Goal: Use online tool/utility: Utilize a website feature to perform a specific function

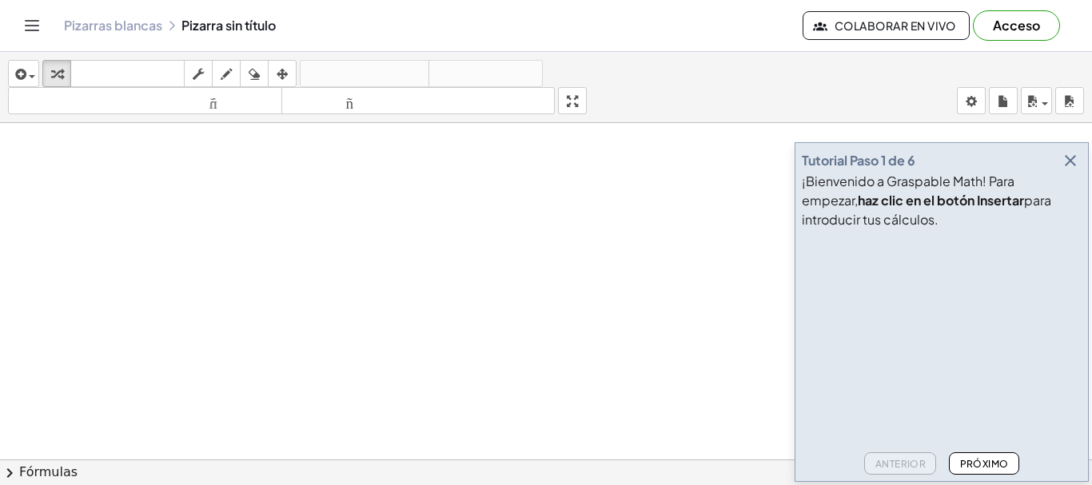
click at [108, 30] on font "Pizarras blancas" at bounding box center [113, 25] width 98 height 17
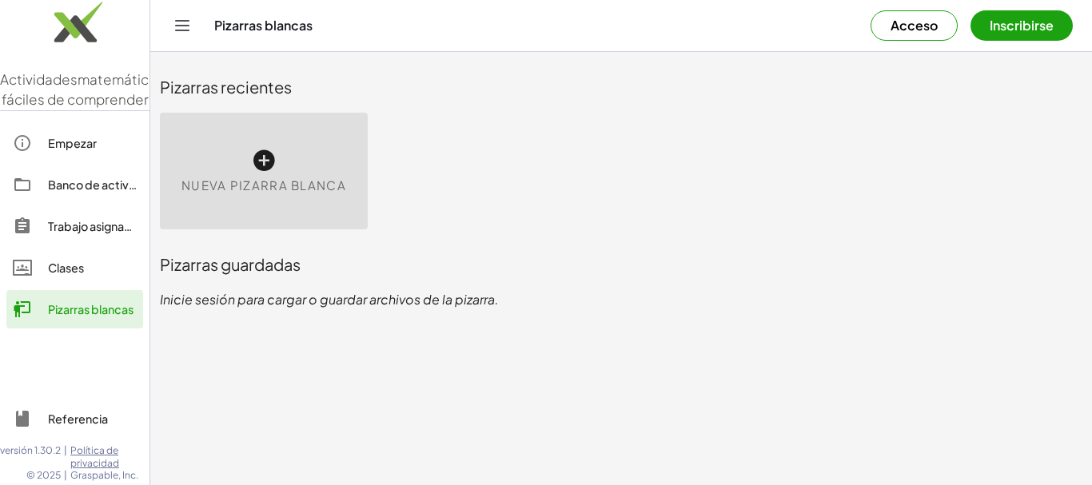
click at [319, 181] on font "Nueva pizarra blanca" at bounding box center [263, 184] width 165 height 15
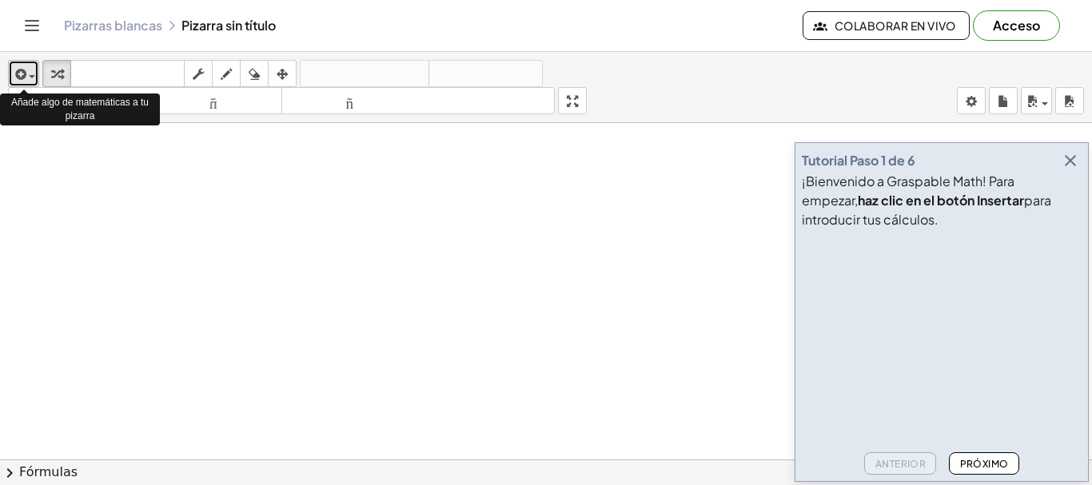
click at [29, 75] on span "button" at bounding box center [32, 76] width 6 height 3
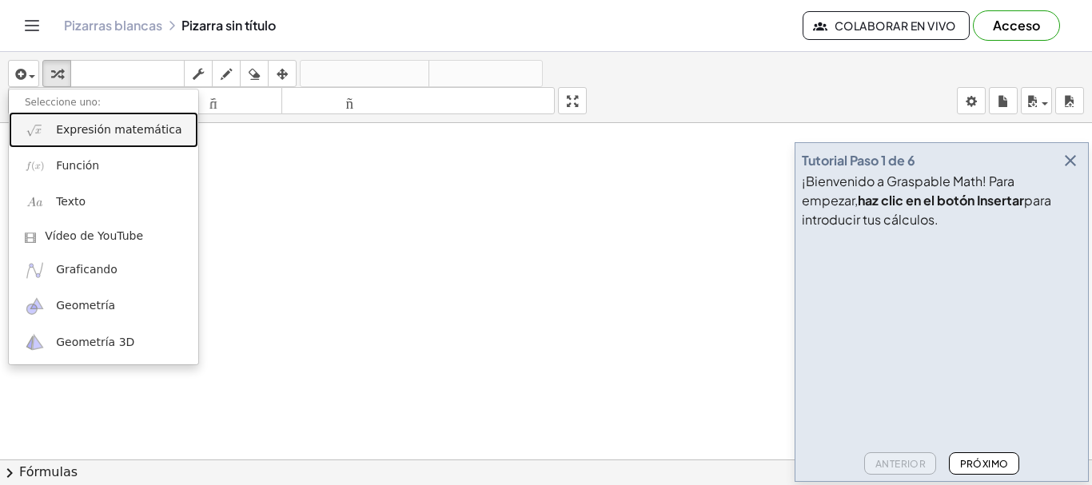
click at [98, 136] on font "Expresión matemática" at bounding box center [118, 129] width 125 height 13
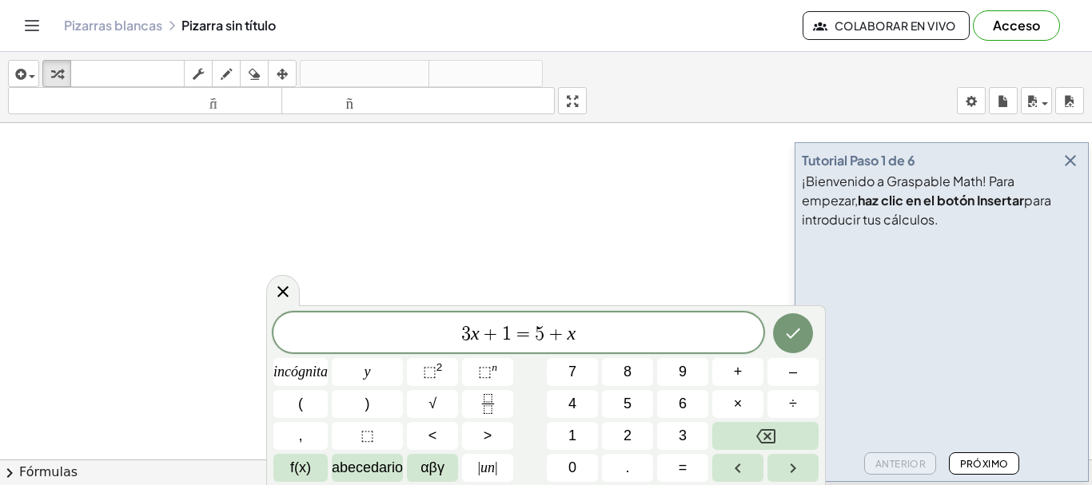
click at [610, 237] on div at bounding box center [546, 470] width 1092 height 695
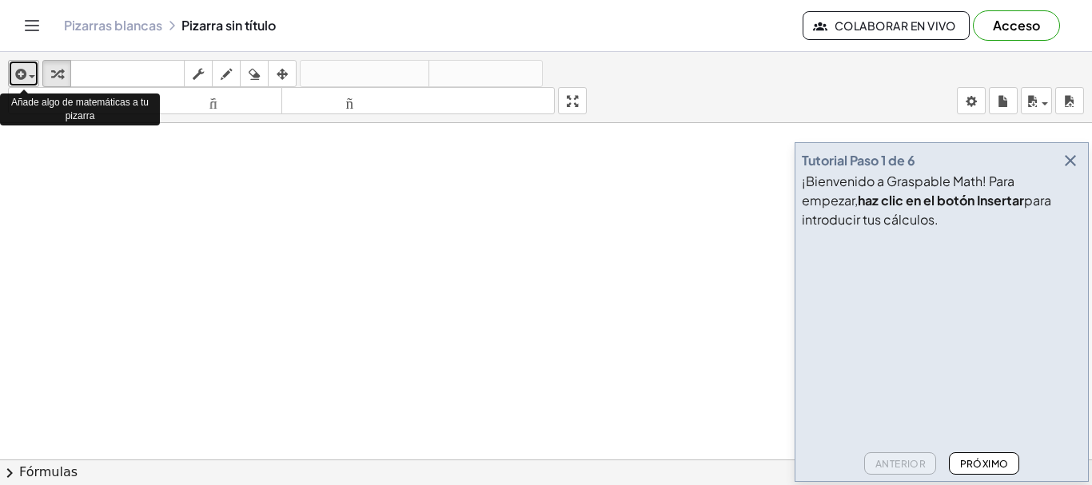
click at [34, 78] on span "button" at bounding box center [32, 76] width 6 height 3
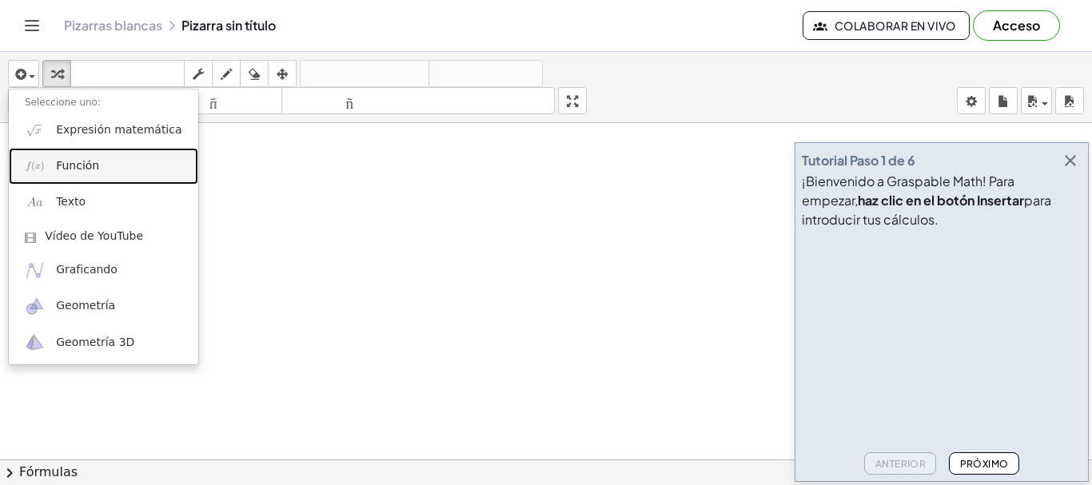
click at [90, 165] on font "Función" at bounding box center [77, 165] width 43 height 13
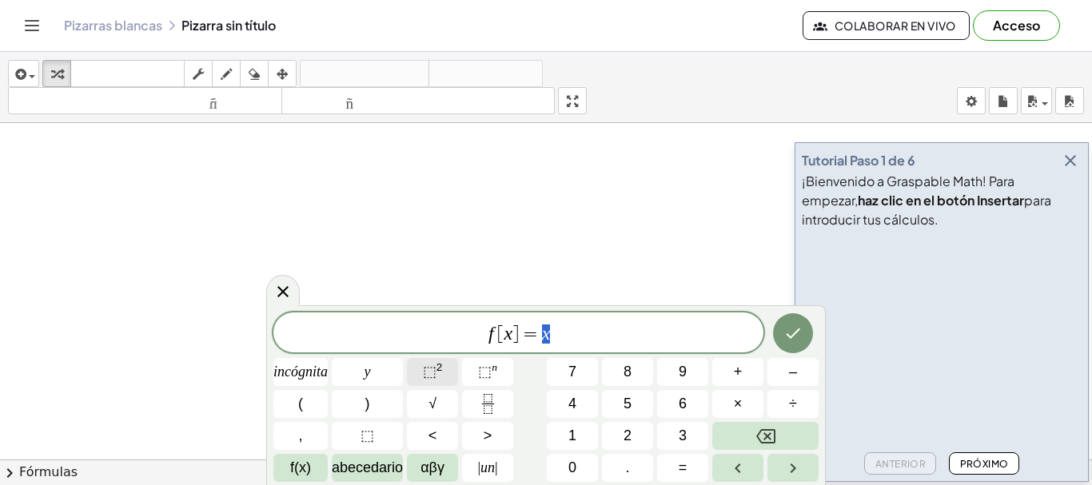
click at [429, 370] on font "⬚" at bounding box center [430, 372] width 14 height 16
click at [795, 471] on icon "Flecha derecha" at bounding box center [792, 468] width 19 height 19
click at [737, 476] on icon "Flecha izquierda" at bounding box center [737, 468] width 19 height 19
click at [769, 442] on icon "Retroceso" at bounding box center [765, 436] width 19 height 14
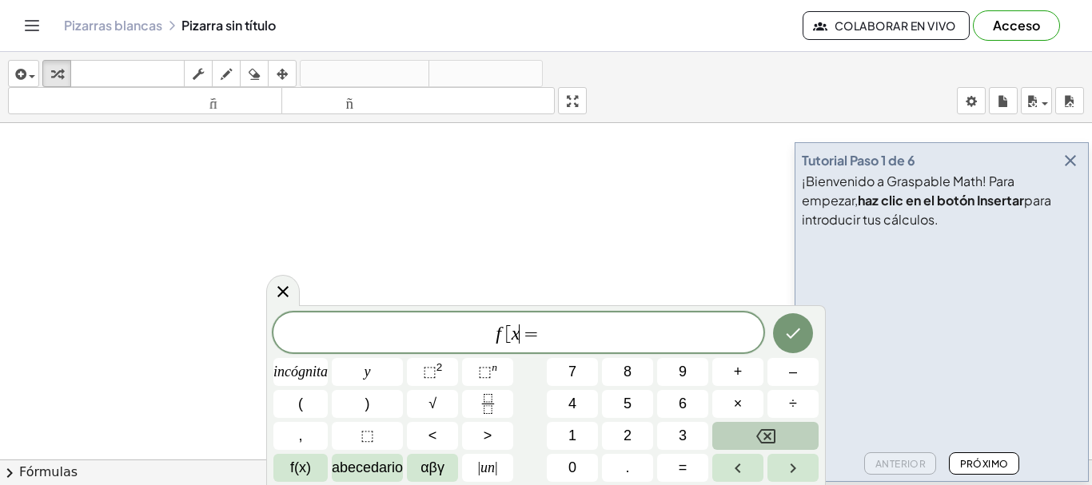
click at [763, 432] on icon "Retroceso" at bounding box center [765, 436] width 19 height 19
click at [558, 337] on span "f [ ​ =" at bounding box center [518, 334] width 490 height 22
click at [518, 333] on span "=" at bounding box center [527, 334] width 23 height 19
click at [790, 337] on icon "Hecho" at bounding box center [793, 334] width 14 height 10
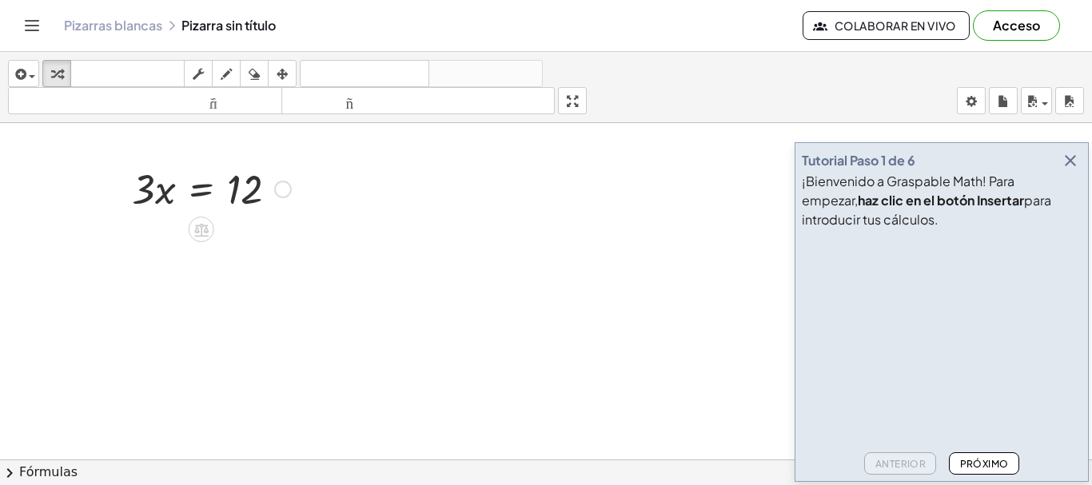
click at [233, 197] on div at bounding box center [211, 188] width 175 height 54
click at [143, 195] on div at bounding box center [211, 188] width 175 height 54
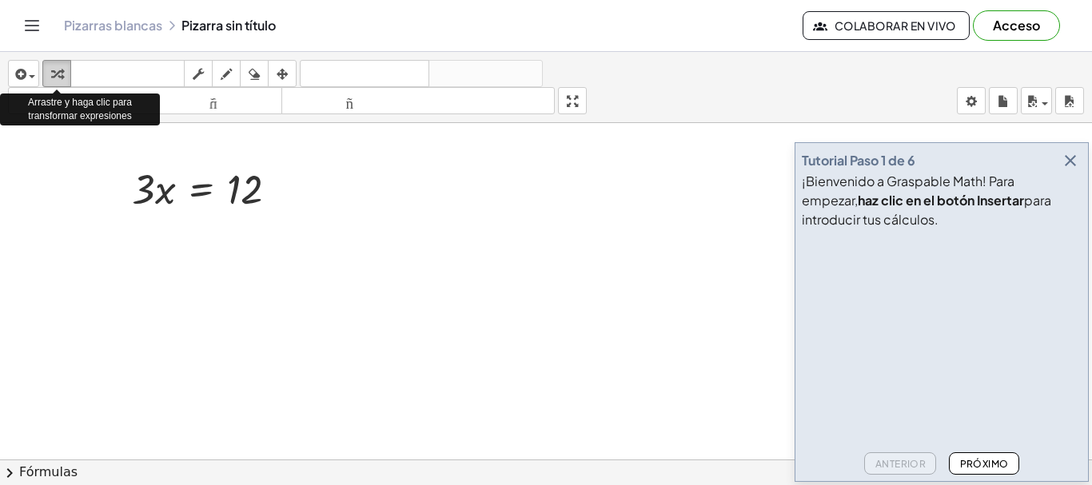
click at [54, 70] on icon "button" at bounding box center [56, 74] width 11 height 19
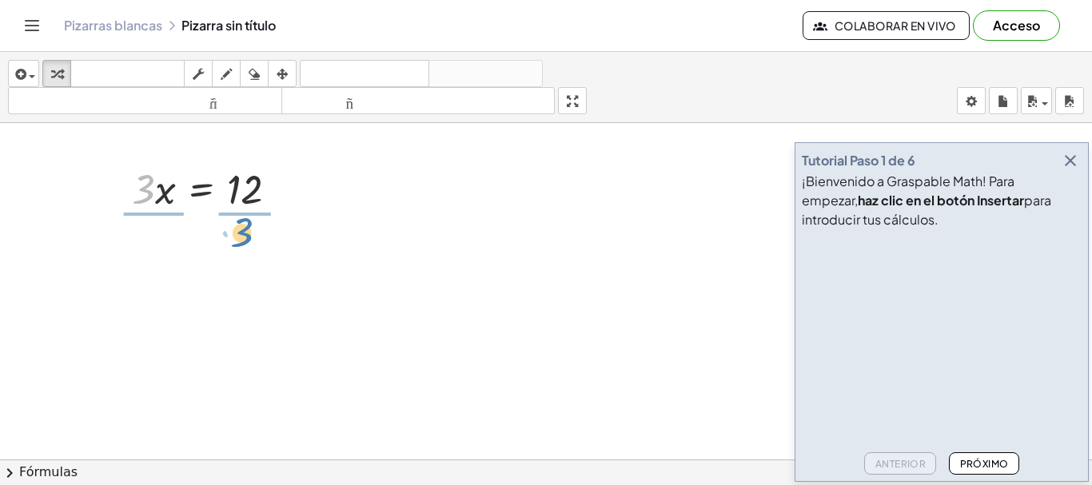
drag, startPoint x: 139, startPoint y: 201, endPoint x: 237, endPoint y: 245, distance: 107.4
click at [237, 245] on div "· 3 · 3 · x = 12" at bounding box center [546, 310] width 1092 height 695
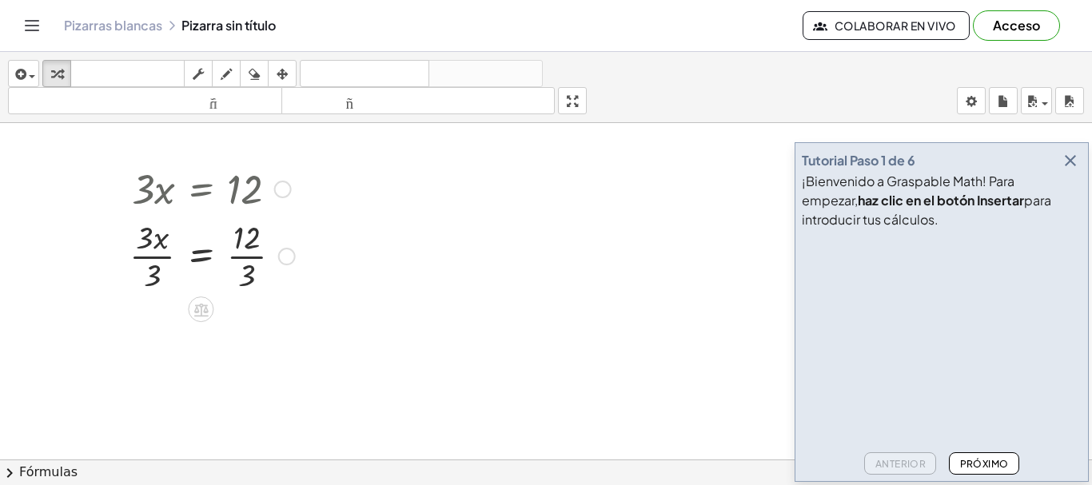
click at [245, 274] on div at bounding box center [212, 255] width 181 height 80
click at [245, 274] on div at bounding box center [210, 255] width 177 height 80
click at [151, 357] on div at bounding box center [212, 335] width 181 height 80
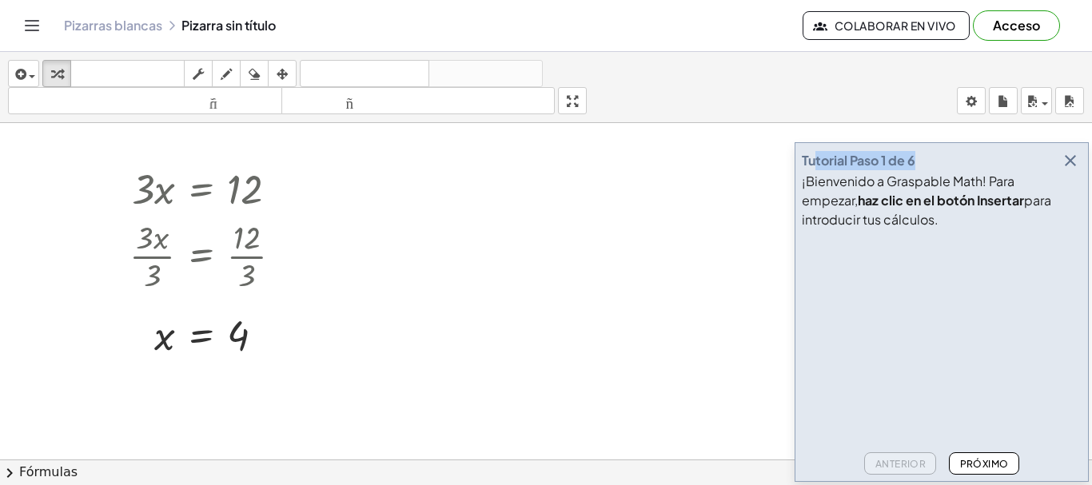
drag, startPoint x: 940, startPoint y: 153, endPoint x: 815, endPoint y: 145, distance: 125.0
click at [815, 145] on div "Tutorial Paso 1 de 6 ¡Bienvenido a Graspable Math! Para empezar, haz clic en el…" at bounding box center [942, 312] width 294 height 340
click at [671, 171] on div at bounding box center [546, 310] width 1092 height 695
click at [976, 463] on font "Próximo" at bounding box center [984, 464] width 49 height 12
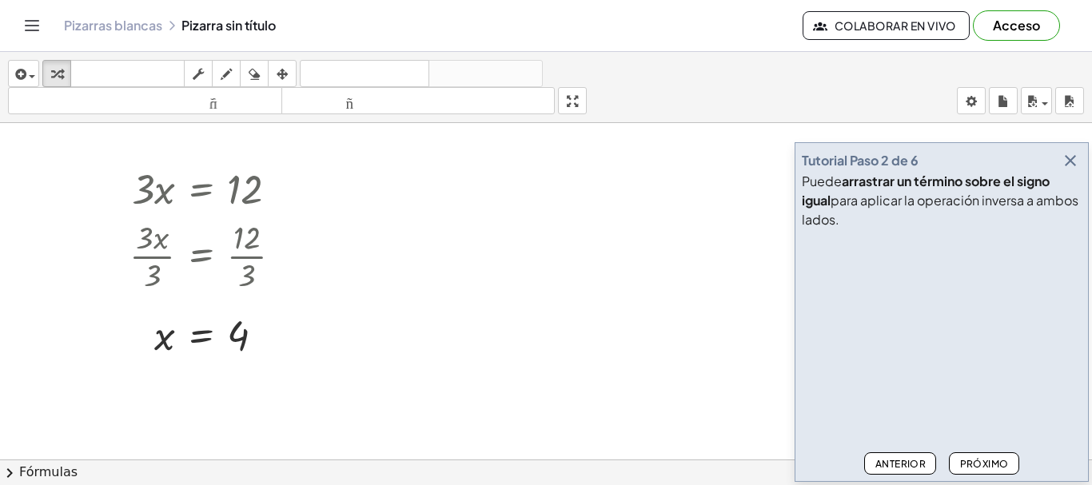
click at [976, 463] on font "Próximo" at bounding box center [984, 464] width 49 height 12
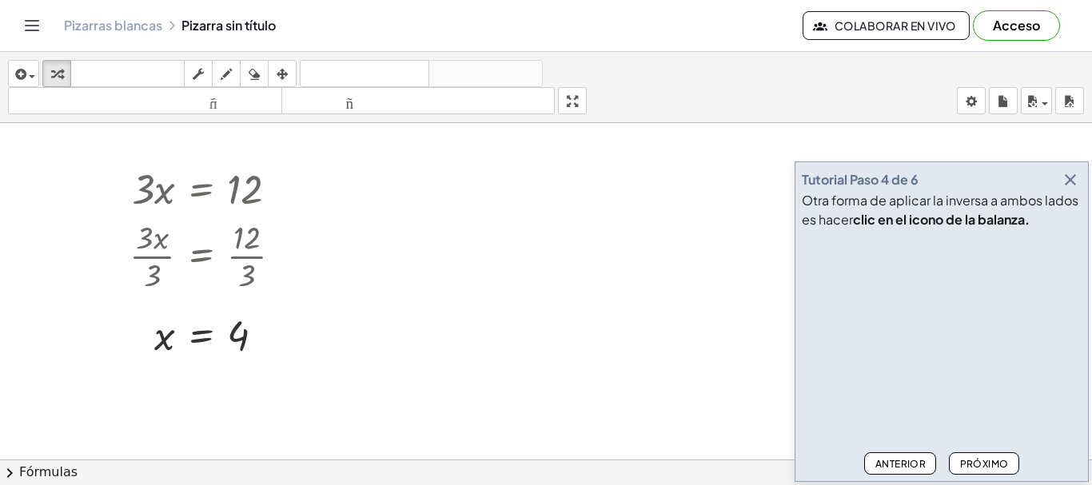
click at [978, 460] on font "Próximo" at bounding box center [984, 464] width 49 height 12
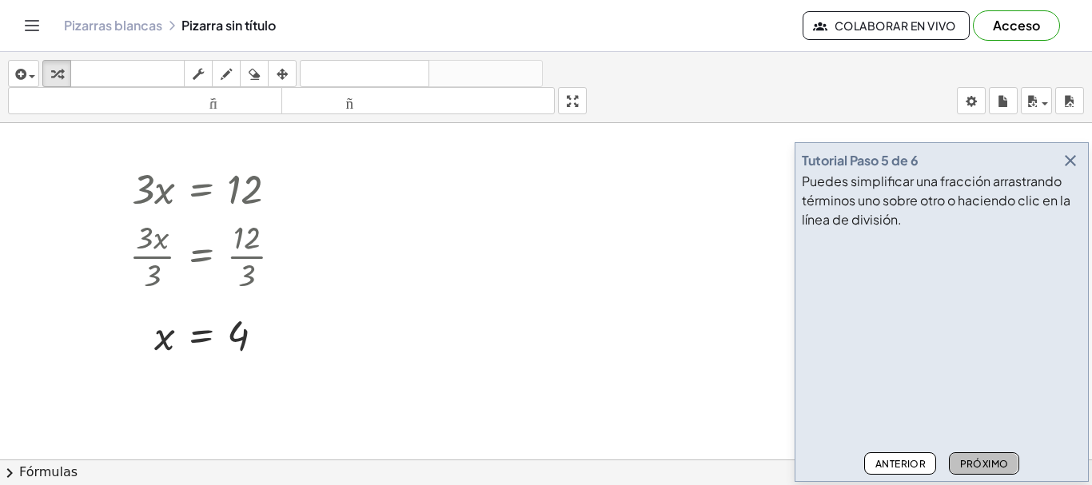
click at [979, 460] on font "Próximo" at bounding box center [984, 464] width 49 height 12
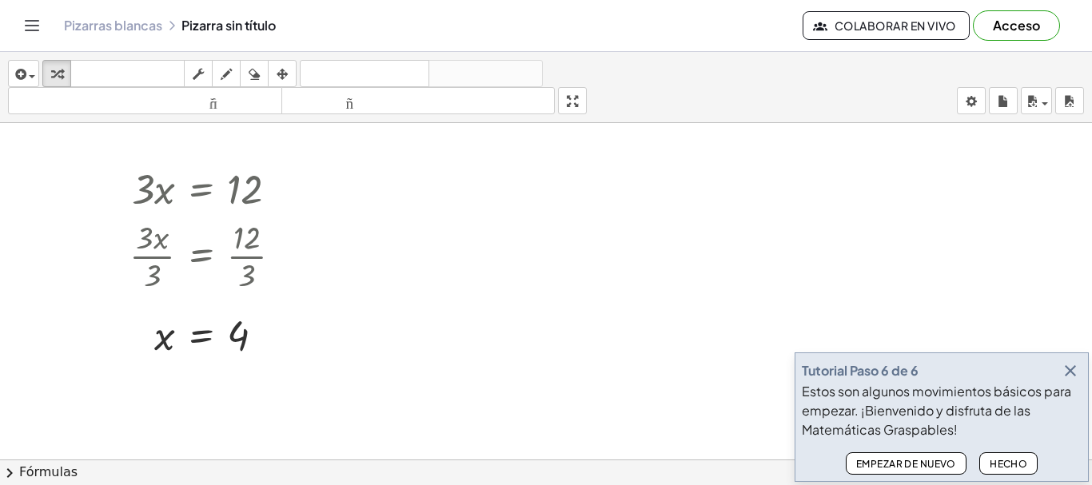
click at [695, 345] on div at bounding box center [546, 310] width 1092 height 695
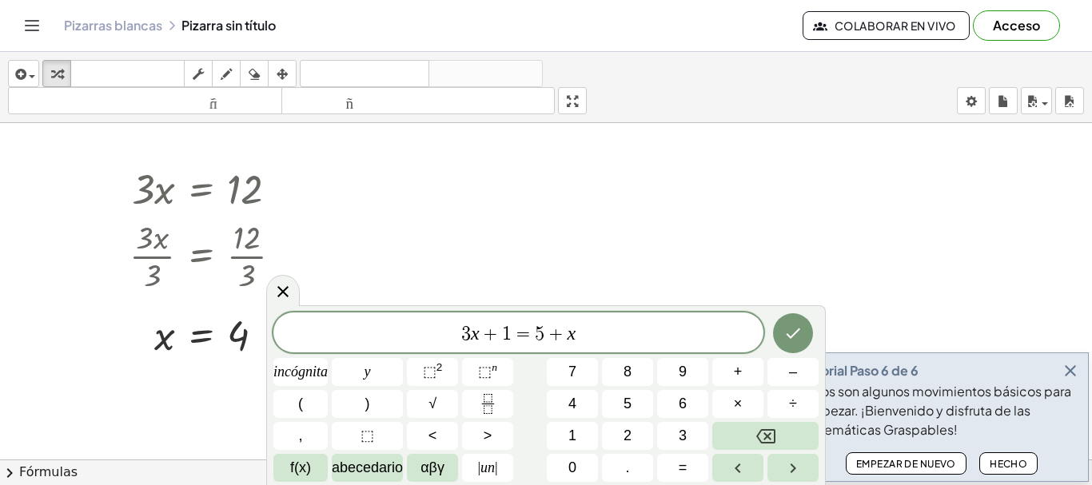
click at [637, 225] on div at bounding box center [546, 310] width 1092 height 695
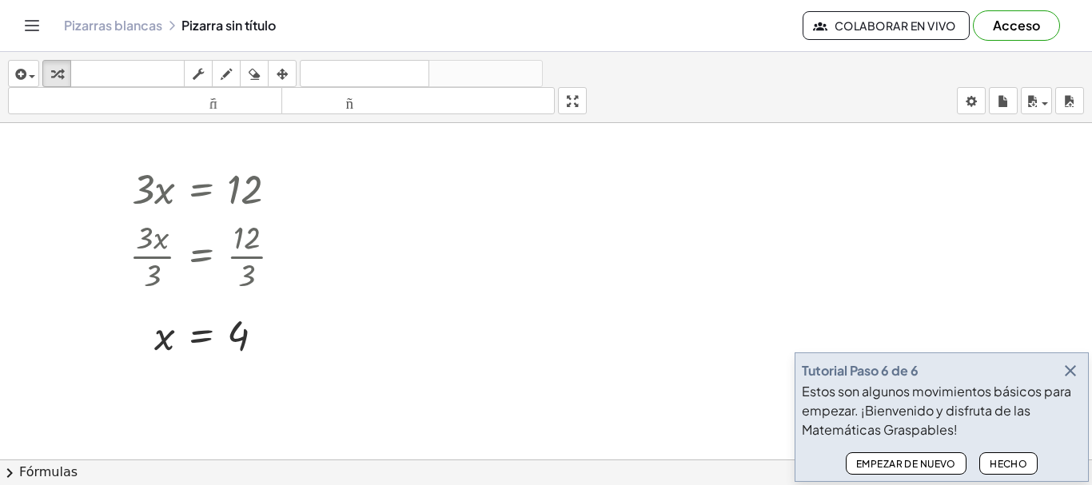
click at [635, 225] on div at bounding box center [546, 310] width 1092 height 695
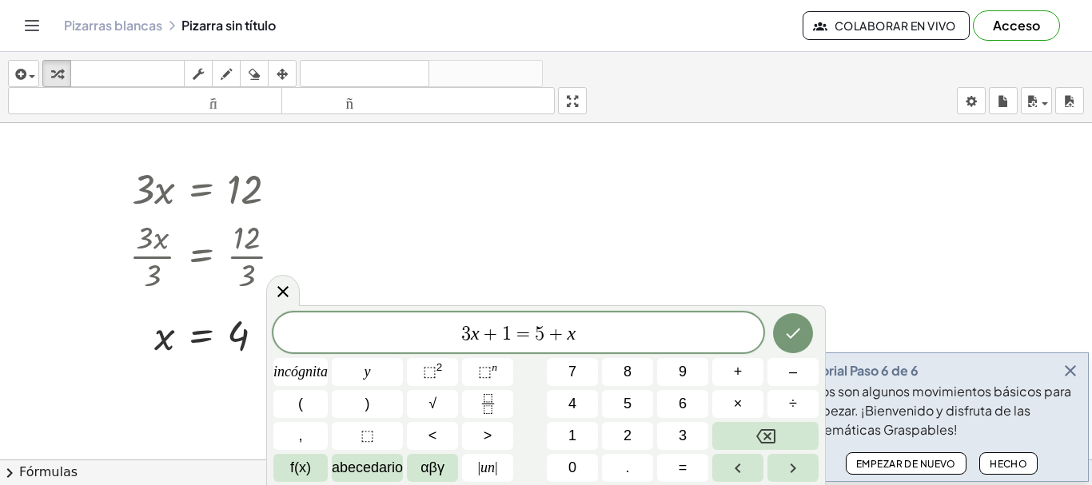
click at [424, 201] on div at bounding box center [546, 310] width 1092 height 695
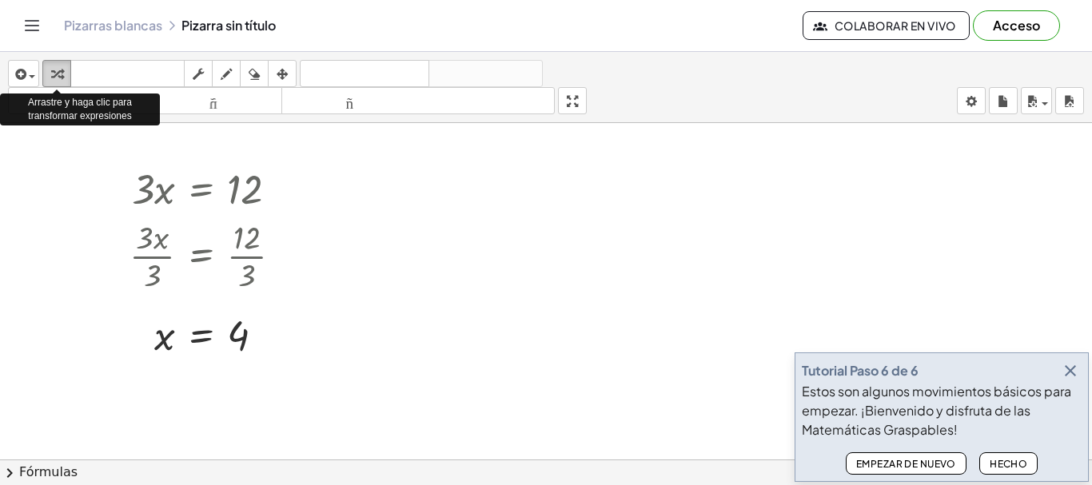
click at [60, 76] on icon "button" at bounding box center [56, 74] width 11 height 19
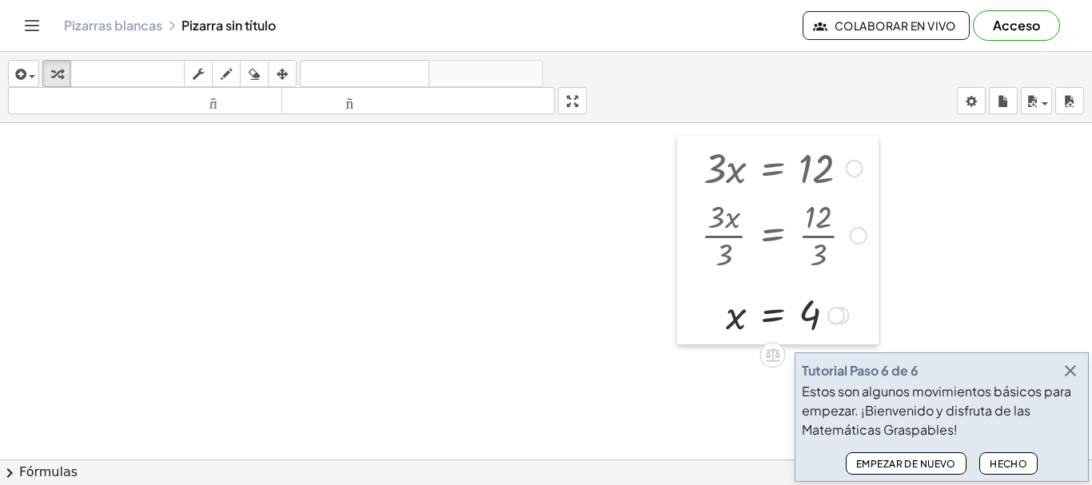
drag, startPoint x: 111, startPoint y: 165, endPoint x: 683, endPoint y: 144, distance: 572.7
click at [683, 144] on div at bounding box center [689, 240] width 24 height 209
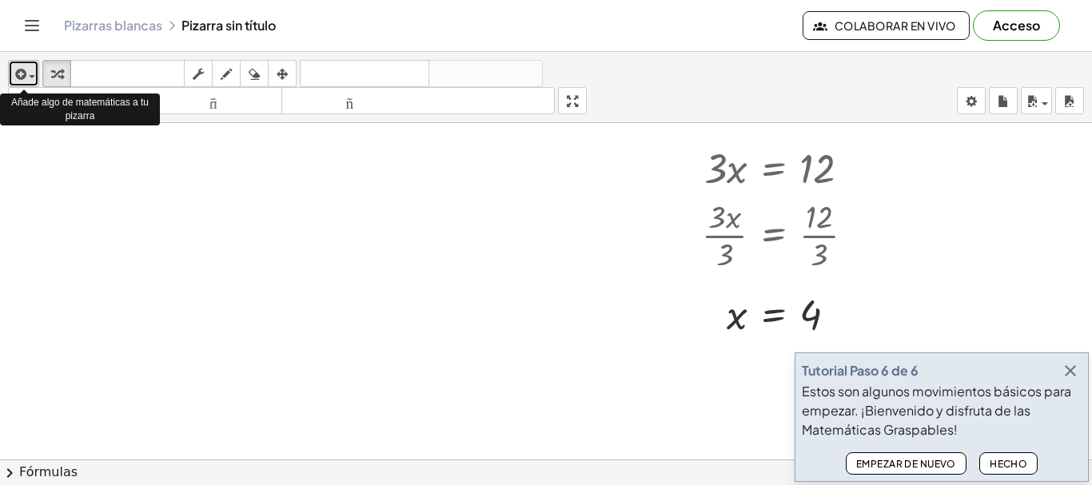
click at [17, 73] on icon "button" at bounding box center [19, 74] width 14 height 19
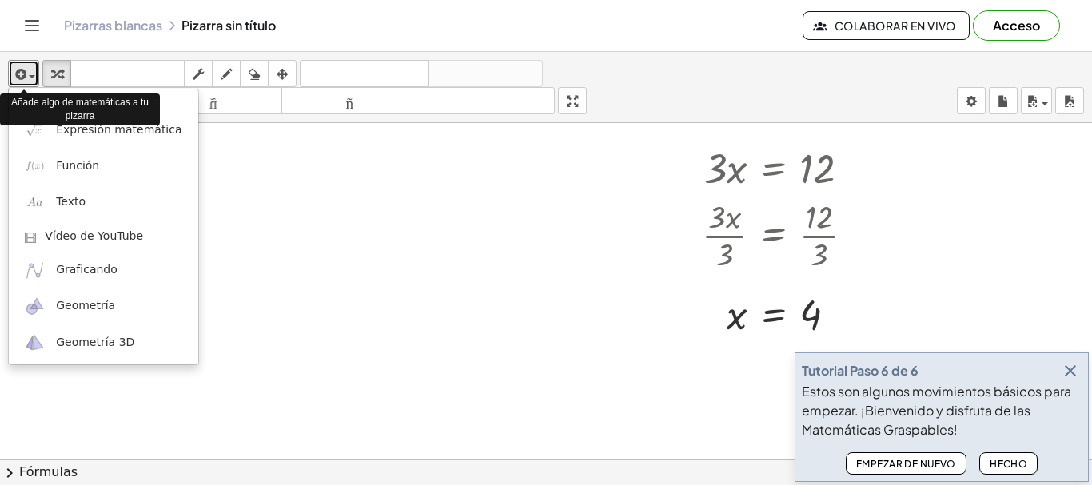
click at [440, 438] on div at bounding box center [546, 310] width 1092 height 695
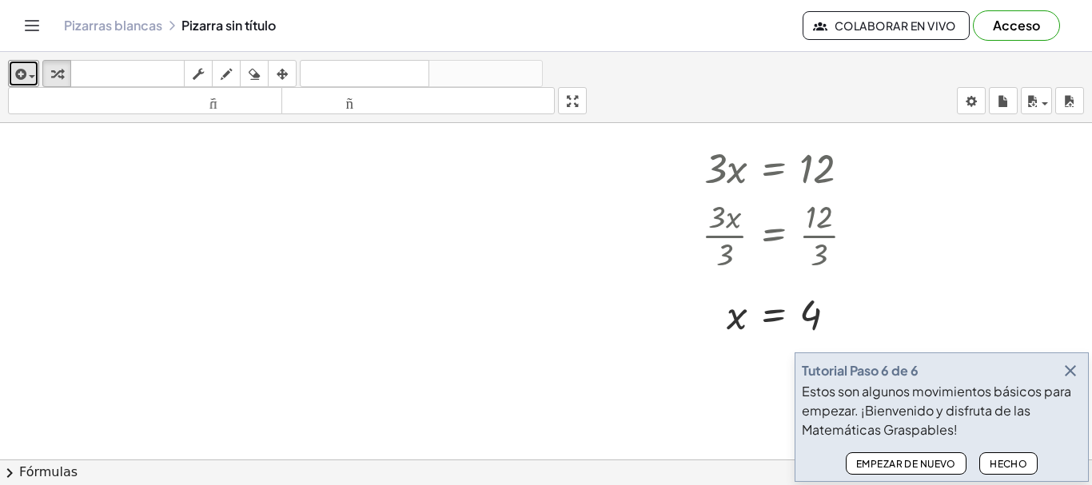
click at [430, 424] on div at bounding box center [546, 310] width 1092 height 695
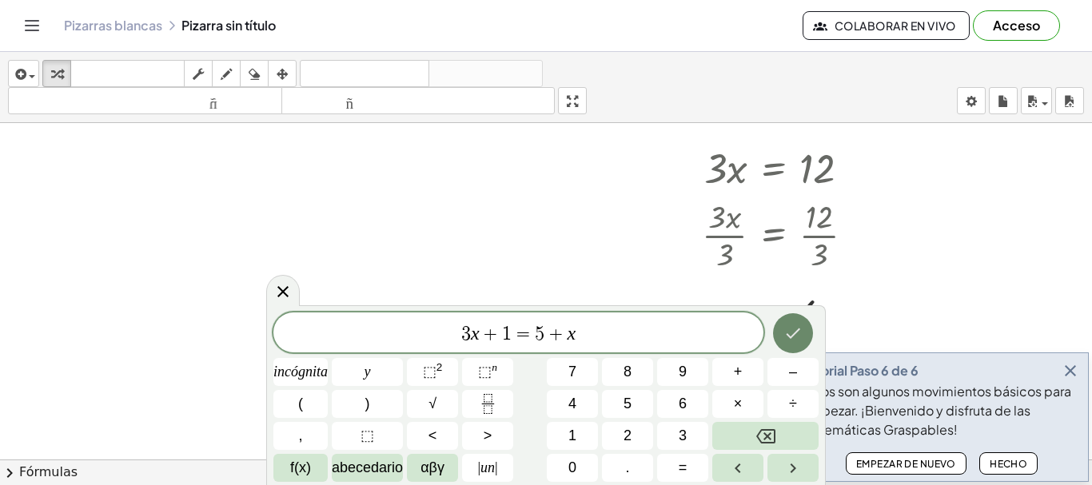
click at [796, 335] on icon "Hecho" at bounding box center [792, 333] width 19 height 19
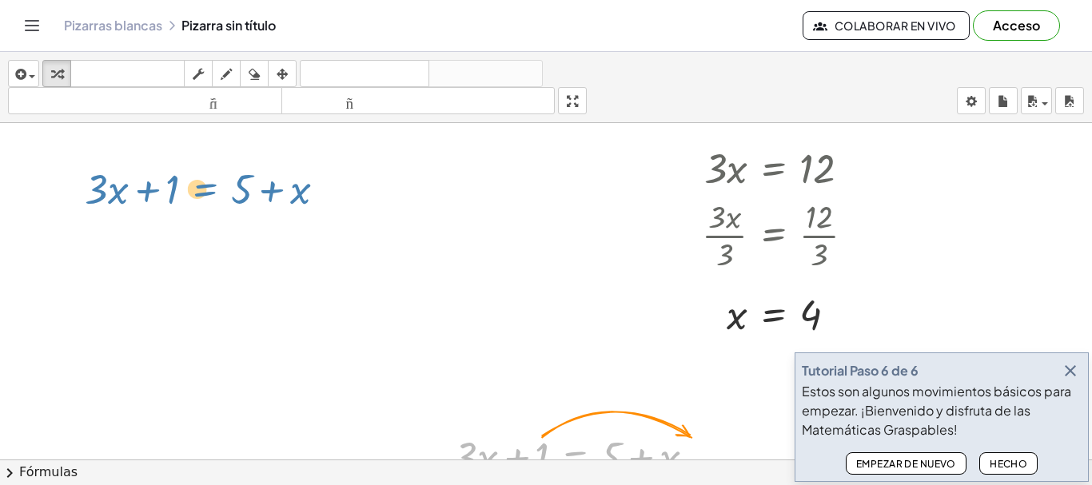
drag, startPoint x: 555, startPoint y: 440, endPoint x: 185, endPoint y: 173, distance: 456.8
click at [185, 173] on div "· 3 · x = 12 · 3 · x · 3 = · 12 · 3 · 3 · x · 3 = 4 x = 4 + · 3 · x + 1 = + 5 +…" at bounding box center [546, 310] width 1092 height 695
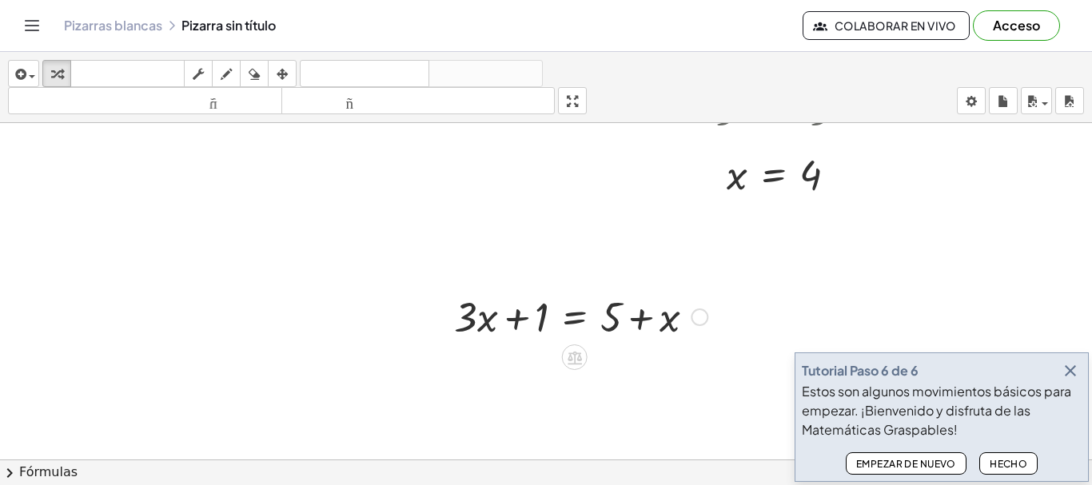
scroll to position [320, 0]
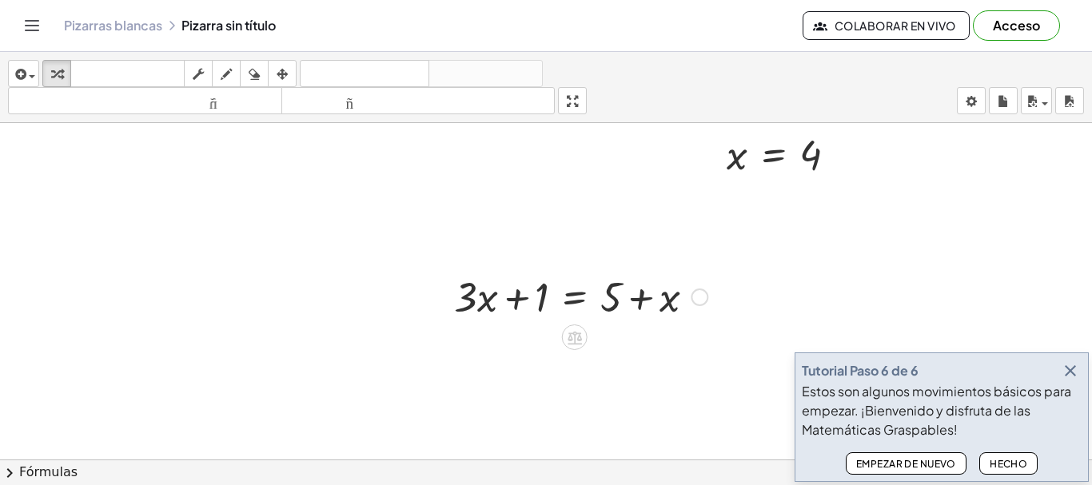
click at [532, 308] on div at bounding box center [580, 296] width 269 height 54
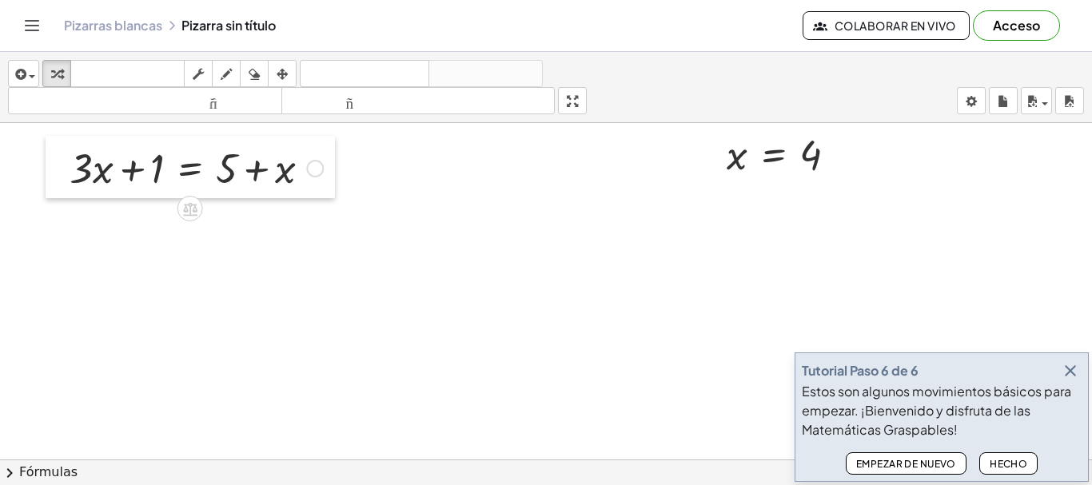
drag, startPoint x: 444, startPoint y: 286, endPoint x: 60, endPoint y: 157, distance: 405.5
click at [60, 157] on div at bounding box center [58, 167] width 24 height 62
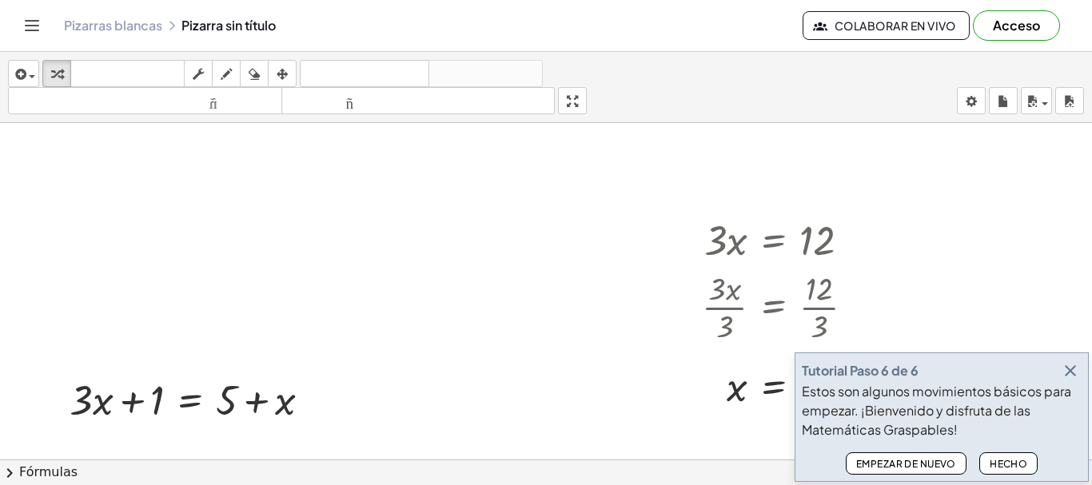
scroll to position [80, 0]
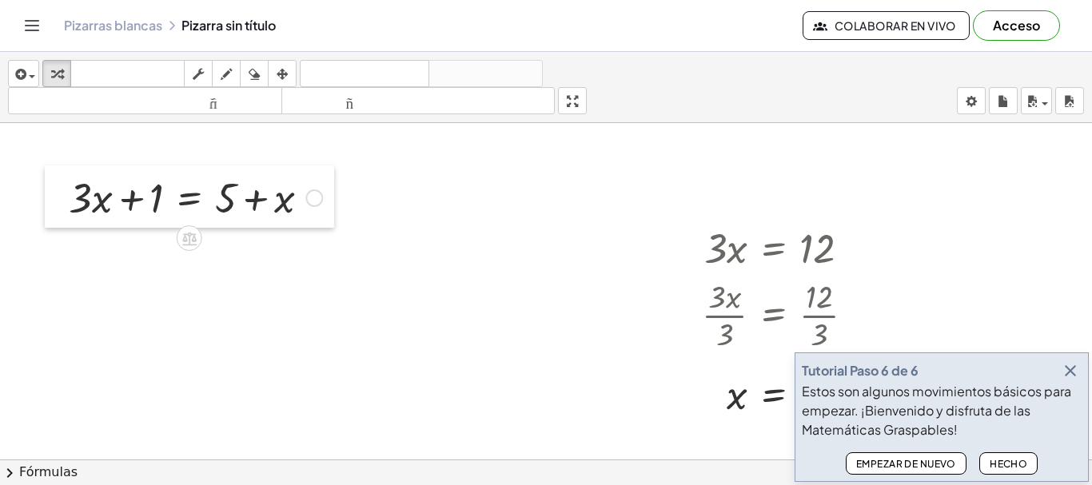
drag, startPoint x: 57, startPoint y: 412, endPoint x: 56, endPoint y: 201, distance: 210.2
click at [56, 201] on div at bounding box center [57, 196] width 24 height 62
drag, startPoint x: 157, startPoint y: 204, endPoint x: 332, endPoint y: 201, distance: 174.3
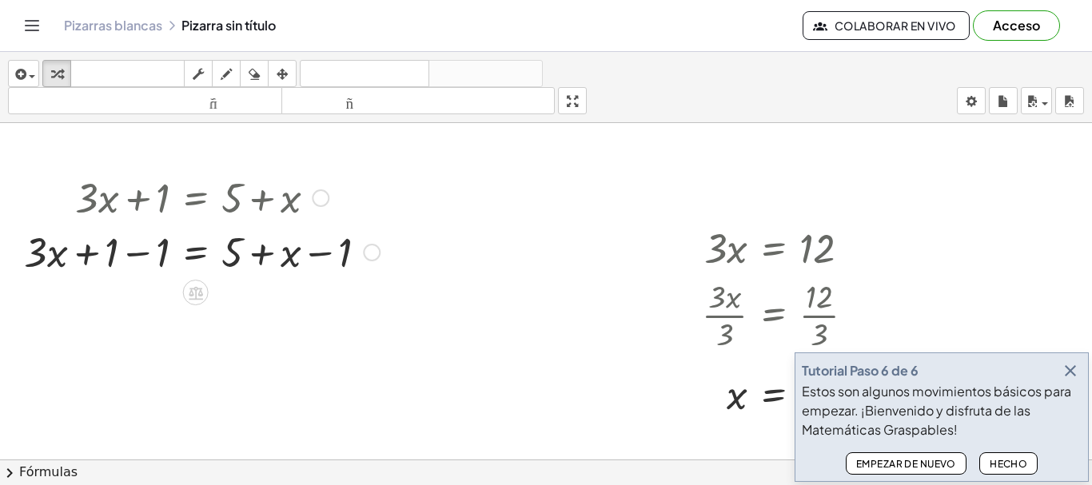
click at [161, 261] on div at bounding box center [202, 251] width 372 height 54
click at [161, 261] on div at bounding box center [227, 251] width 321 height 54
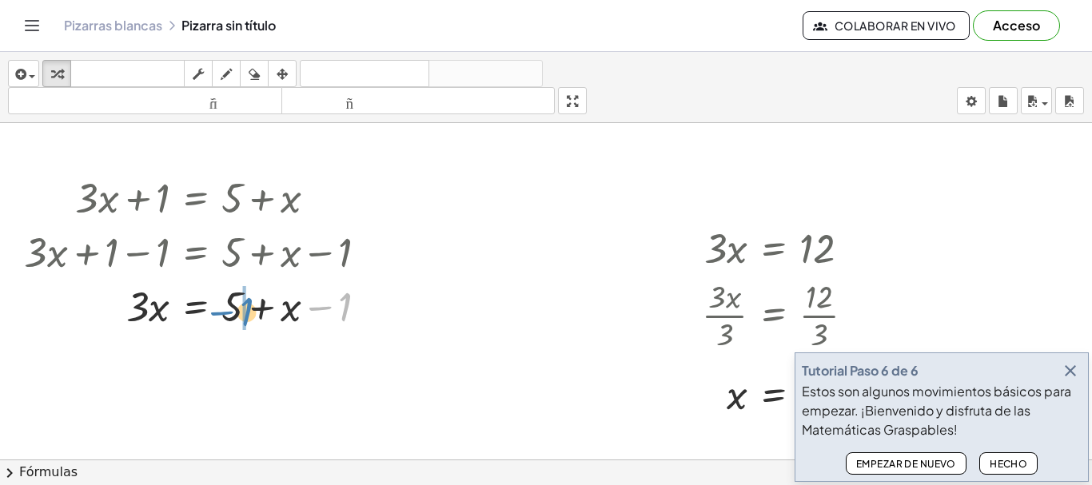
drag, startPoint x: 347, startPoint y: 315, endPoint x: 249, endPoint y: 320, distance: 98.4
click at [249, 320] on div at bounding box center [202, 305] width 372 height 54
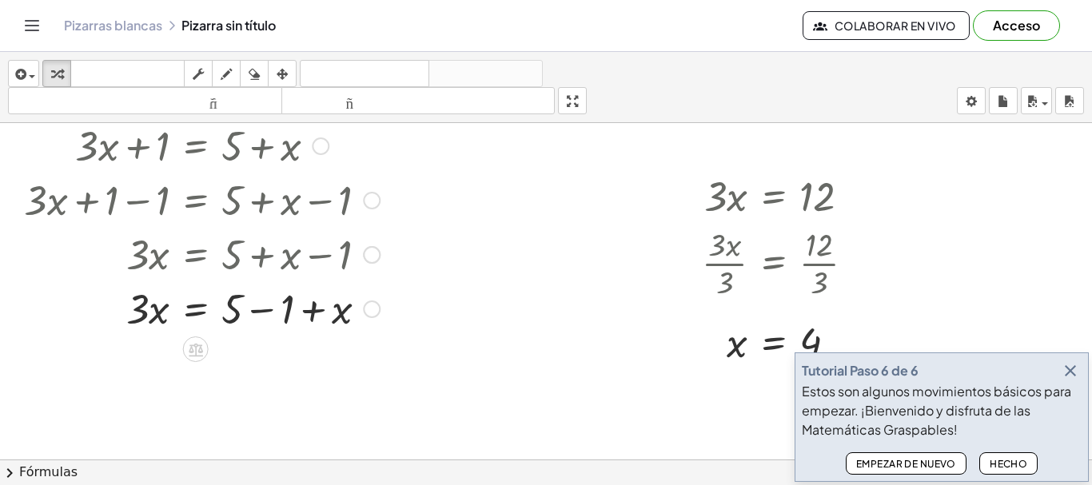
scroll to position [160, 0]
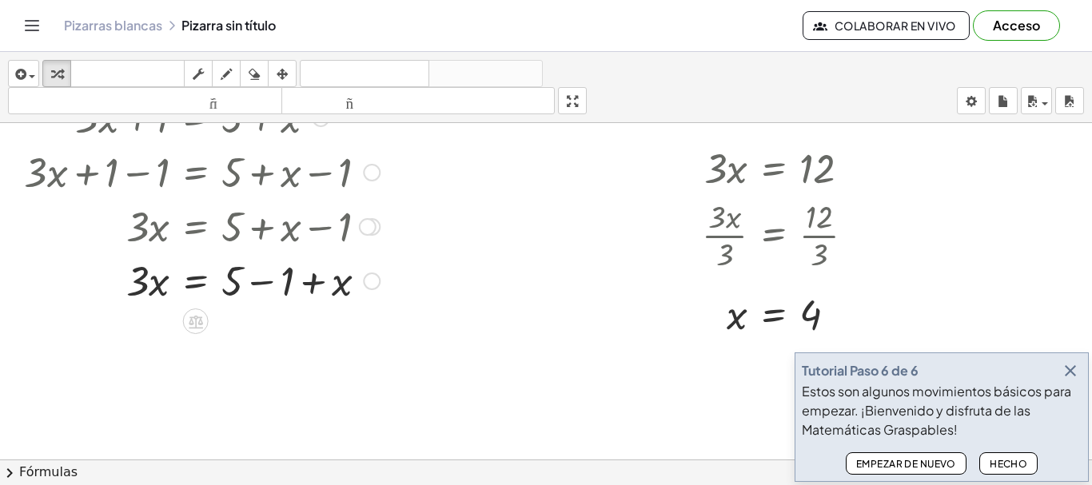
click at [284, 296] on div at bounding box center [202, 280] width 372 height 54
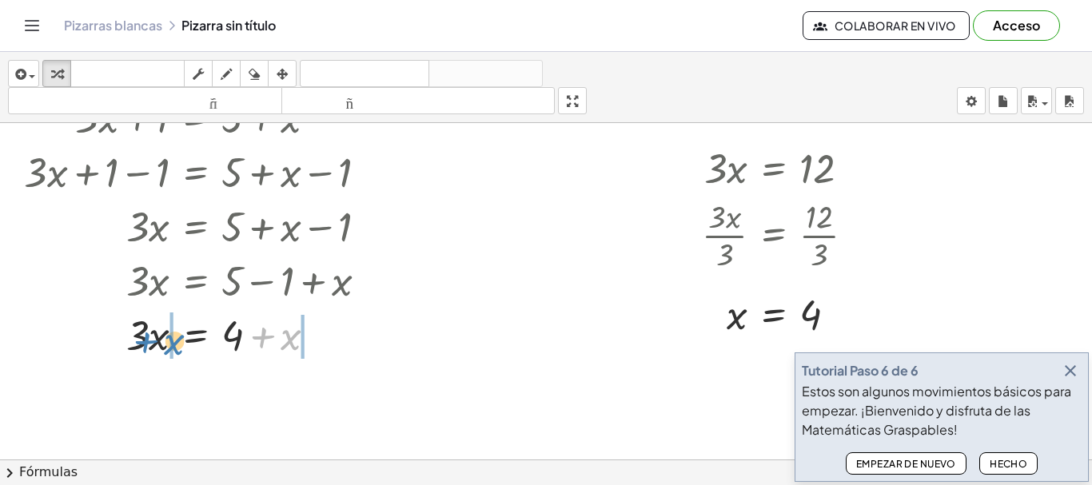
drag, startPoint x: 294, startPoint y: 340, endPoint x: 177, endPoint y: 345, distance: 116.8
click at [177, 345] on div at bounding box center [202, 334] width 372 height 54
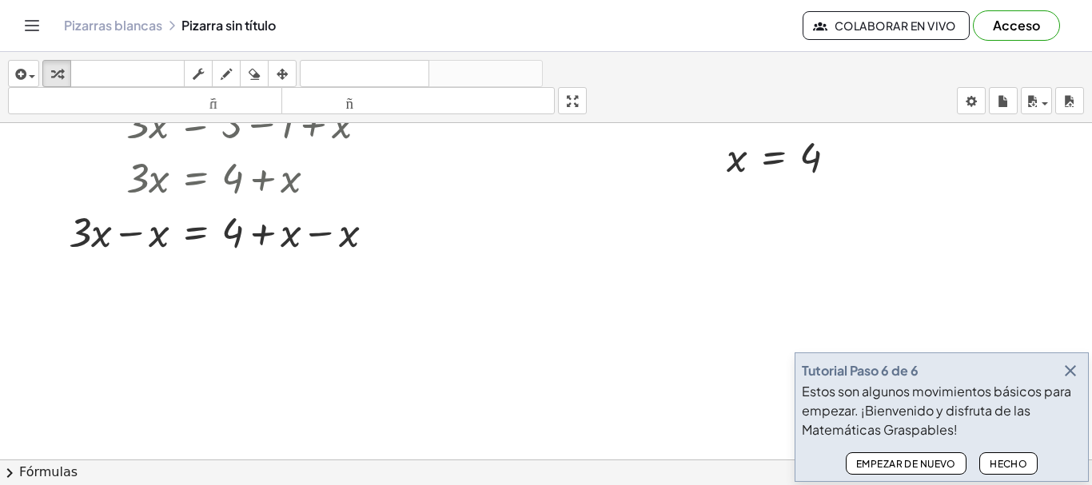
scroll to position [320, 0]
click at [107, 244] on div at bounding box center [205, 228] width 379 height 54
click at [152, 235] on div at bounding box center [205, 228] width 379 height 54
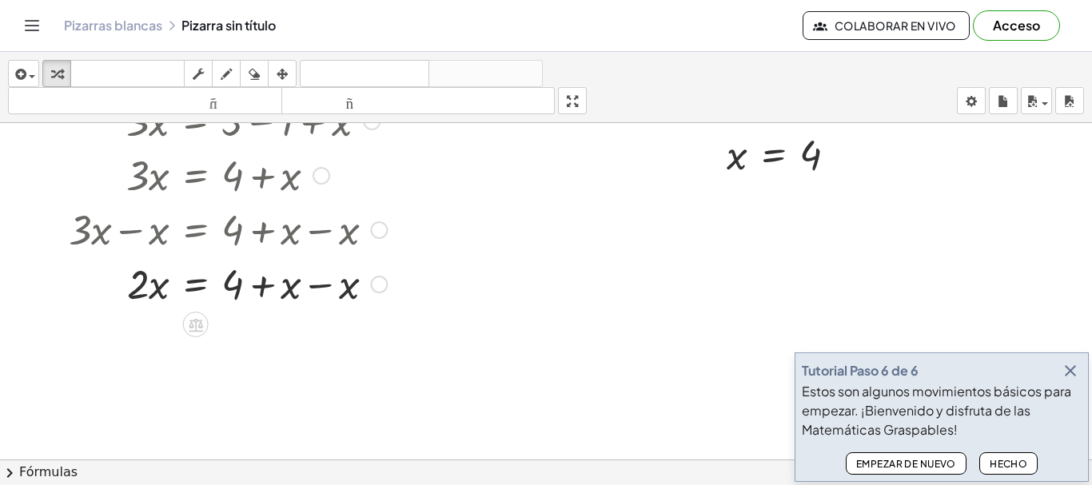
click at [349, 287] on div at bounding box center [205, 283] width 379 height 54
drag, startPoint x: 140, startPoint y: 342, endPoint x: 241, endPoint y: 362, distance: 102.7
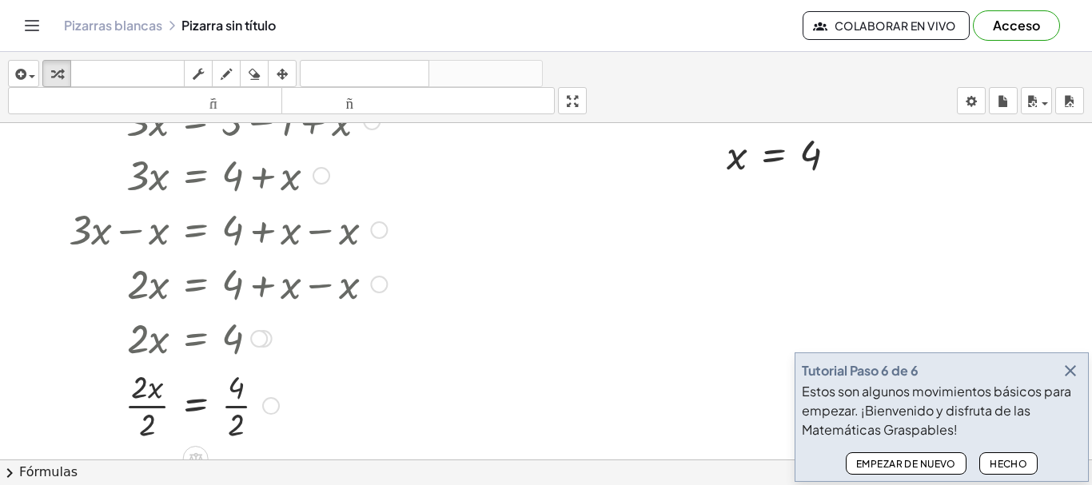
click at [147, 420] on div at bounding box center [205, 405] width 379 height 80
click at [236, 422] on div at bounding box center [205, 405] width 379 height 80
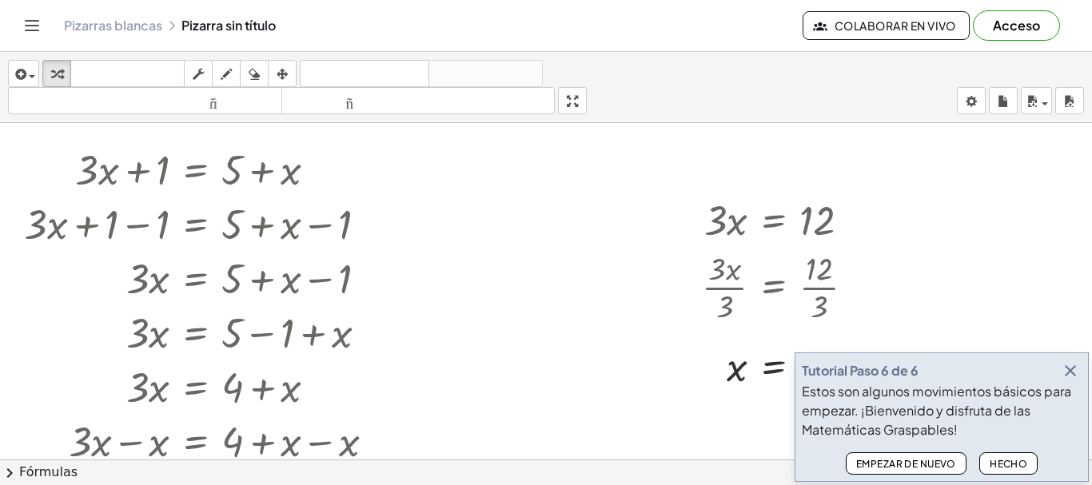
scroll to position [80, 0]
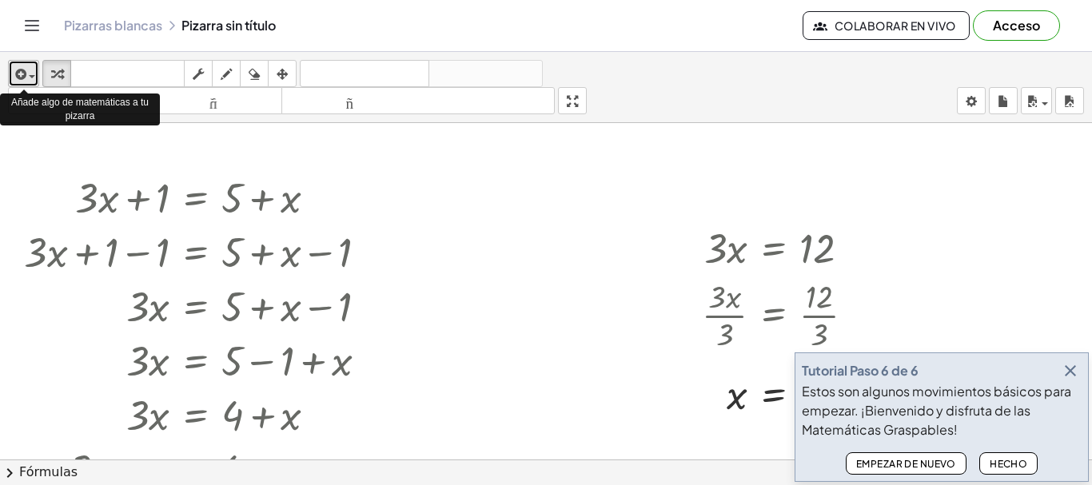
click at [29, 75] on span "button" at bounding box center [32, 76] width 6 height 3
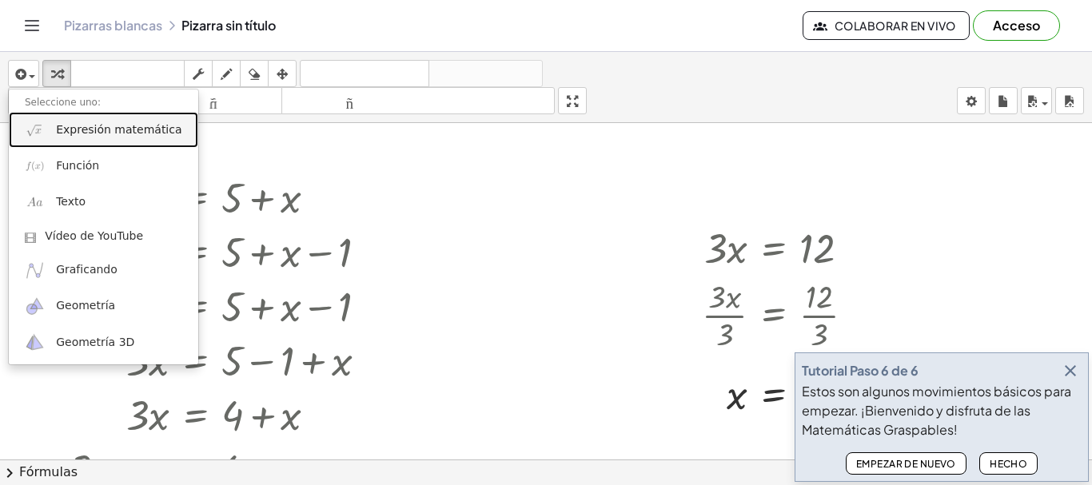
click at [122, 134] on font "Expresión matemática" at bounding box center [118, 129] width 125 height 13
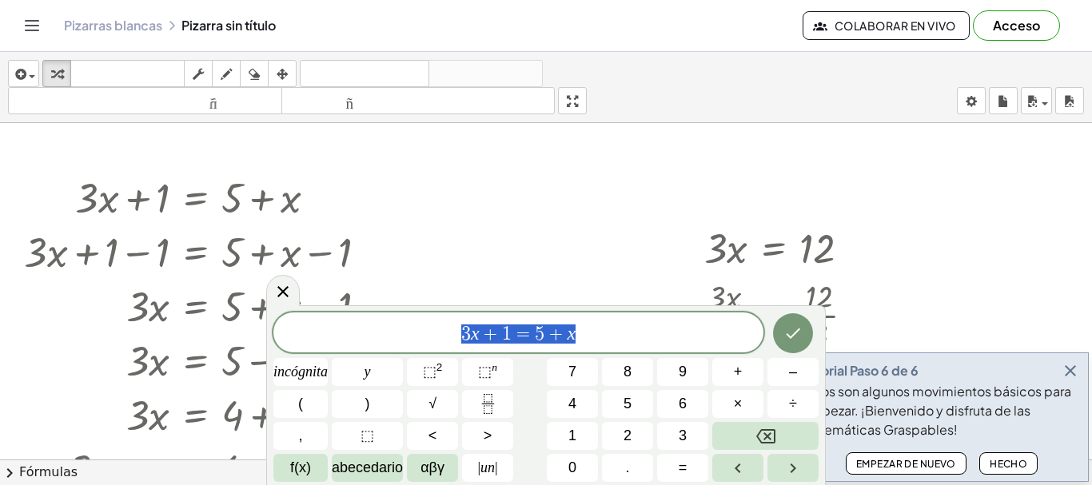
drag, startPoint x: 576, startPoint y: 335, endPoint x: 433, endPoint y: 338, distance: 143.1
click at [433, 338] on span "3 x + 1 = 5 + x" at bounding box center [518, 334] width 490 height 22
click at [486, 404] on icon "Fracción" at bounding box center [488, 404] width 20 height 20
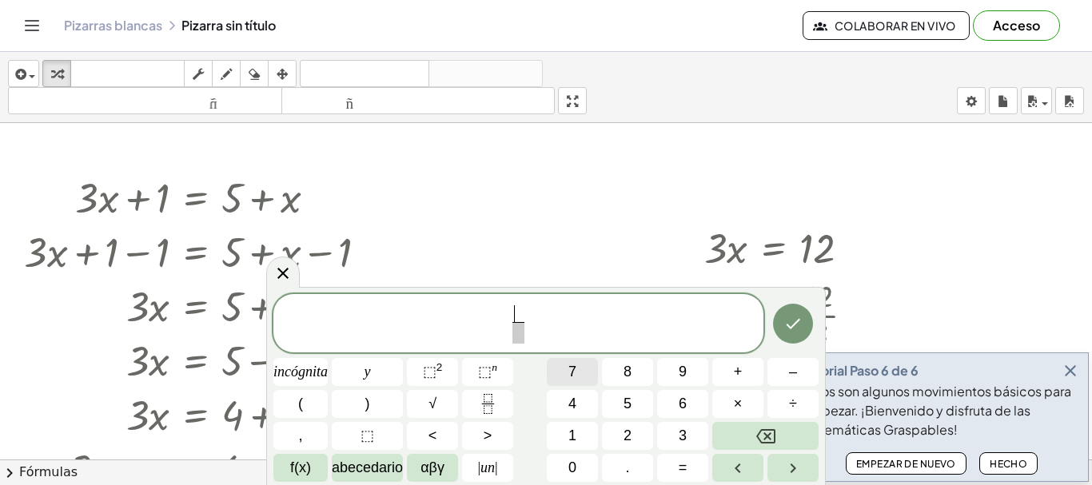
click at [568, 373] on font "7" at bounding box center [572, 372] width 8 height 16
click at [628, 404] on font "5" at bounding box center [628, 404] width 8 height 16
click at [488, 408] on icon "Fracción" at bounding box center [488, 404] width 20 height 20
click at [795, 327] on icon "Hecho" at bounding box center [792, 323] width 19 height 19
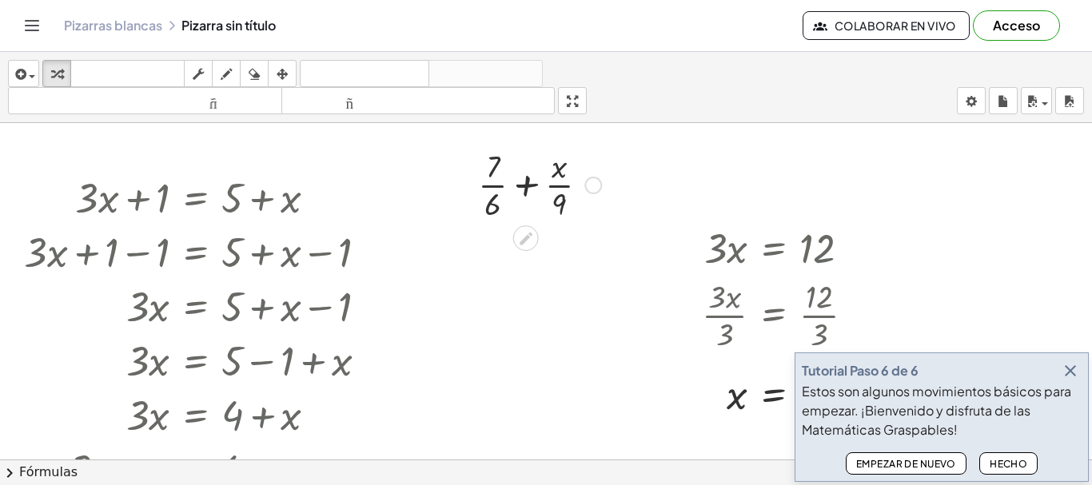
click at [567, 185] on div at bounding box center [539, 184] width 139 height 80
click at [536, 186] on div at bounding box center [539, 184] width 139 height 80
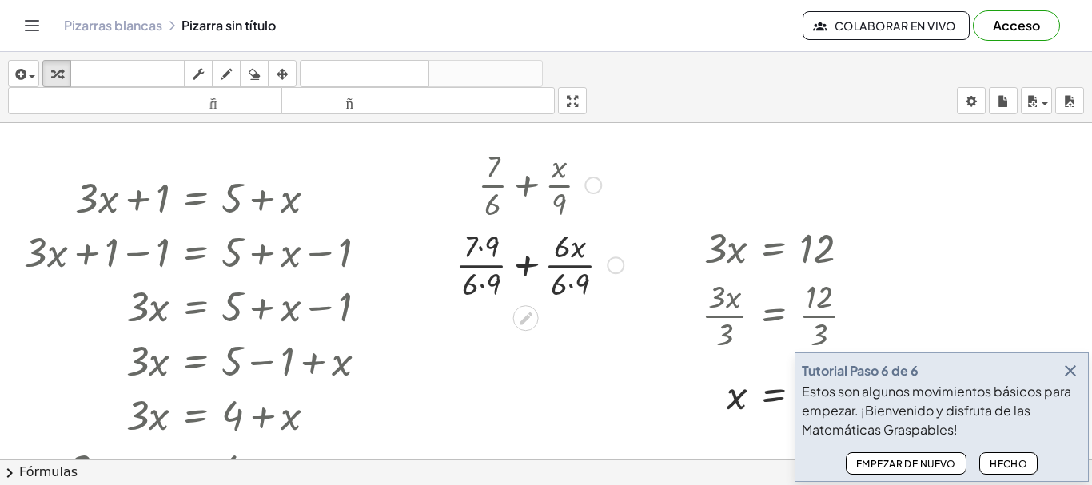
click at [564, 289] on div at bounding box center [540, 264] width 184 height 80
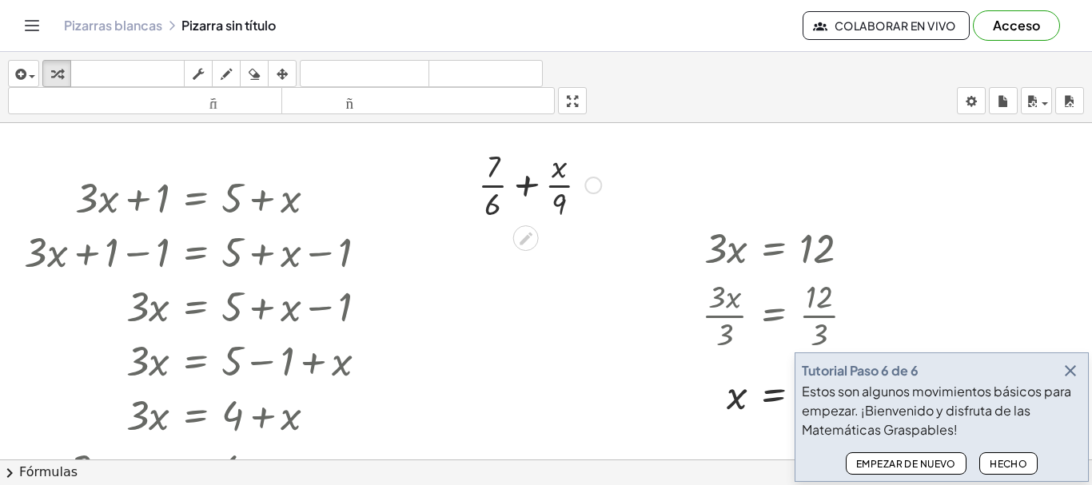
click at [562, 193] on div at bounding box center [539, 184] width 139 height 80
click at [576, 183] on div at bounding box center [539, 184] width 139 height 80
click at [600, 183] on div at bounding box center [593, 186] width 18 height 18
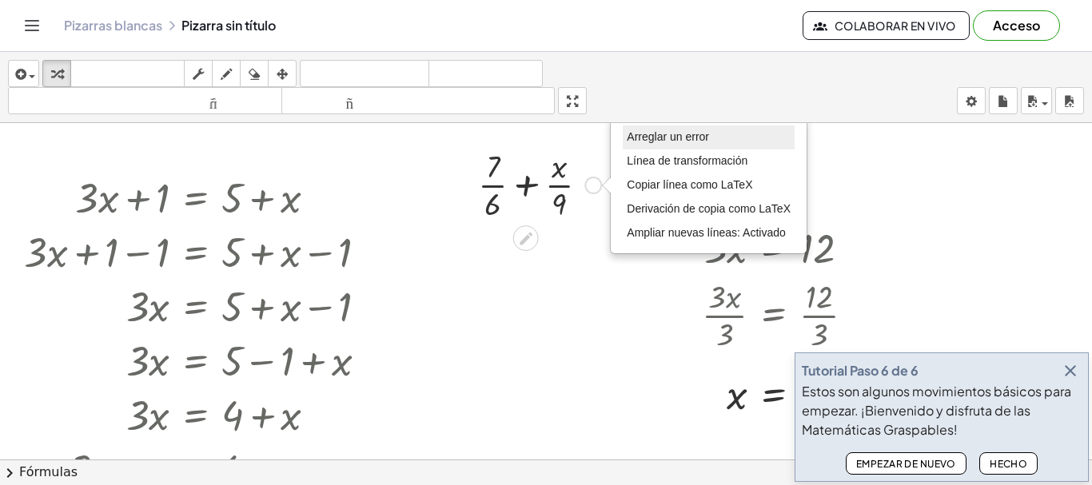
click at [658, 135] on font "Arreglar un error" at bounding box center [668, 136] width 82 height 13
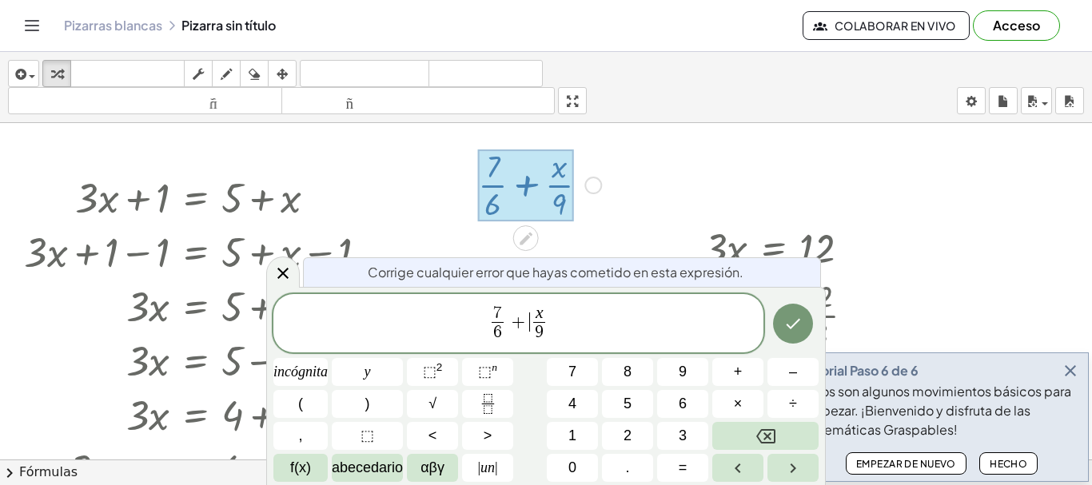
click at [520, 329] on span "+" at bounding box center [518, 322] width 23 height 19
click at [784, 329] on icon "Hecho" at bounding box center [792, 323] width 19 height 19
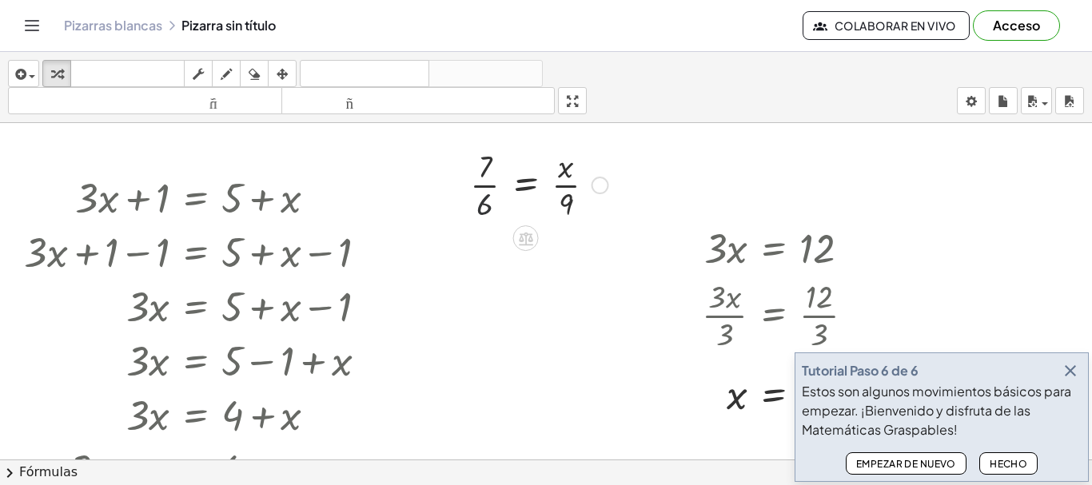
click at [488, 196] on div at bounding box center [539, 184] width 154 height 80
click at [1013, 24] on font "Acceso" at bounding box center [1016, 25] width 47 height 17
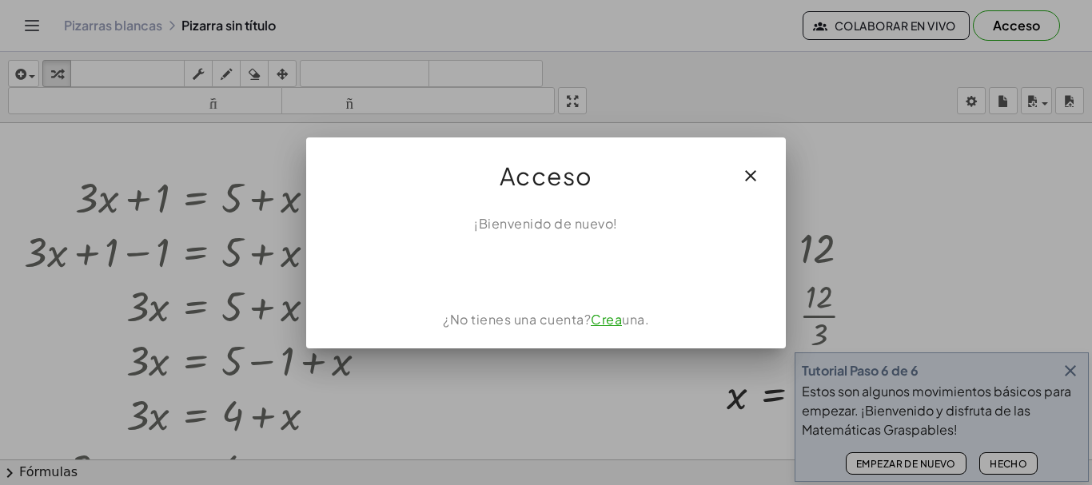
click at [752, 169] on icon "button" at bounding box center [750, 175] width 19 height 19
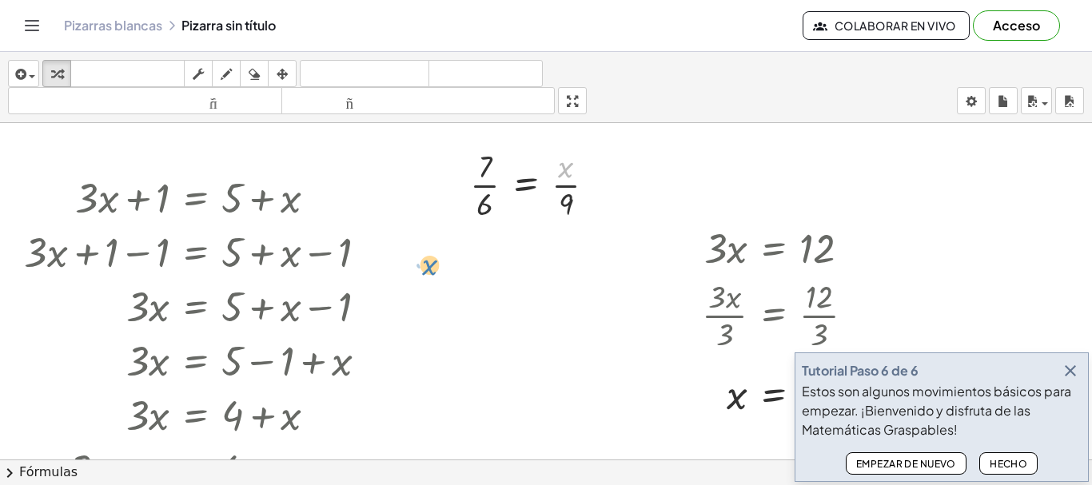
drag, startPoint x: 565, startPoint y: 171, endPoint x: 429, endPoint y: 269, distance: 167.3
drag, startPoint x: 504, startPoint y: 207, endPoint x: 557, endPoint y: 173, distance: 62.5
click at [557, 173] on div at bounding box center [539, 184] width 154 height 80
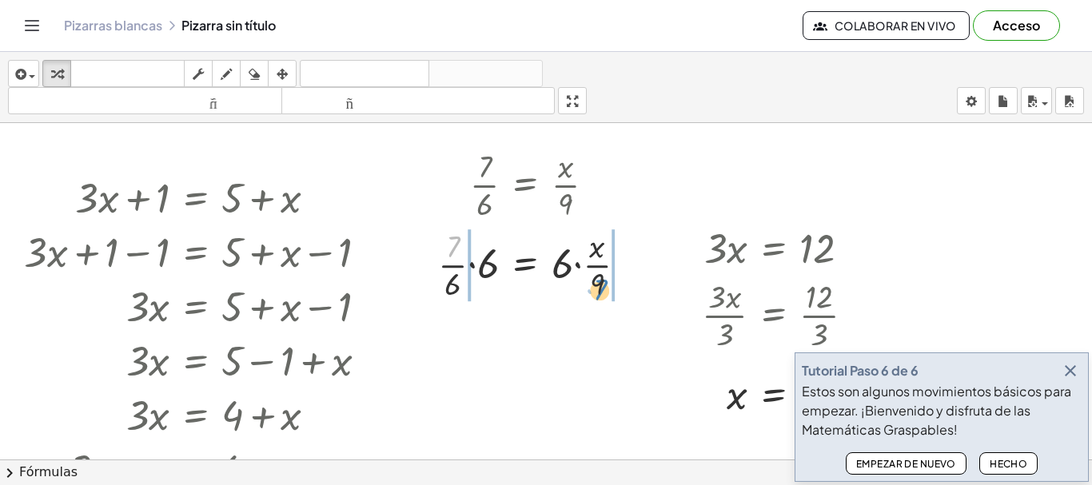
drag, startPoint x: 450, startPoint y: 253, endPoint x: 593, endPoint y: 296, distance: 149.5
click at [593, 296] on div at bounding box center [538, 264] width 217 height 80
click at [596, 295] on div at bounding box center [539, 264] width 290 height 80
drag, startPoint x: 432, startPoint y: 249, endPoint x: 457, endPoint y: 253, distance: 26.0
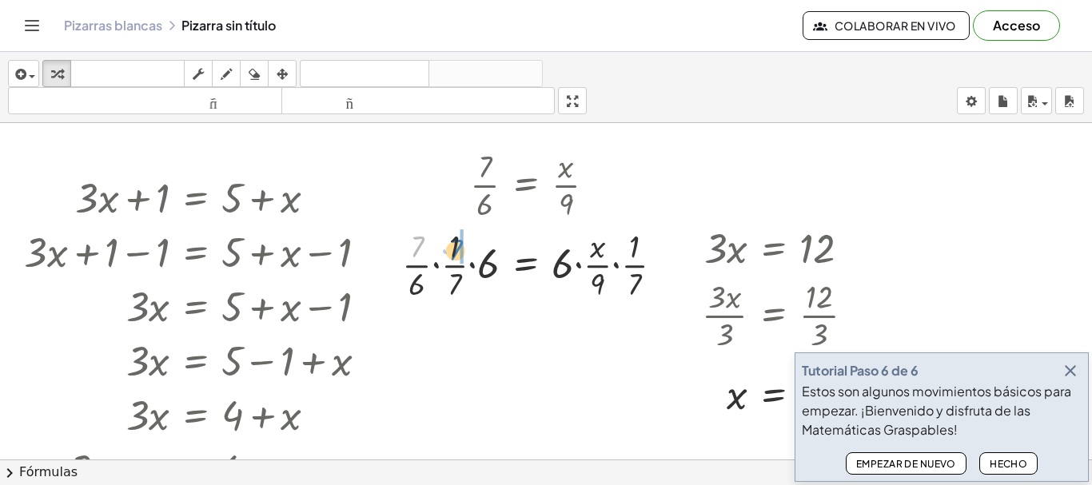
click at [457, 253] on div at bounding box center [539, 264] width 290 height 80
drag, startPoint x: 419, startPoint y: 287, endPoint x: 492, endPoint y: 266, distance: 76.4
drag, startPoint x: 565, startPoint y: 265, endPoint x: 595, endPoint y: 249, distance: 33.6
click at [595, 249] on div at bounding box center [573, 264] width 222 height 80
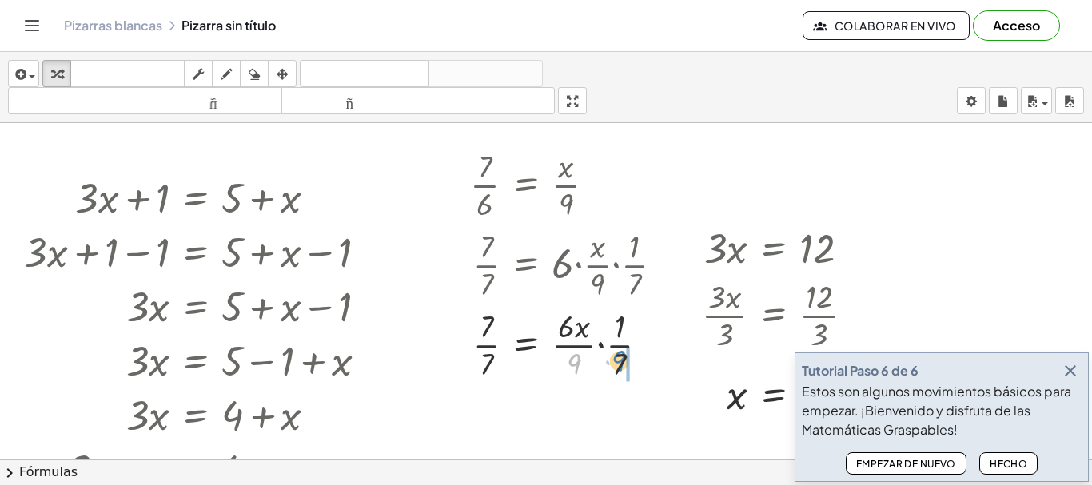
drag, startPoint x: 580, startPoint y: 362, endPoint x: 620, endPoint y: 361, distance: 40.8
click at [620, 361] on div at bounding box center [573, 344] width 222 height 80
click at [618, 368] on div at bounding box center [573, 344] width 222 height 80
drag, startPoint x: 566, startPoint y: 351, endPoint x: 625, endPoint y: 337, distance: 60.9
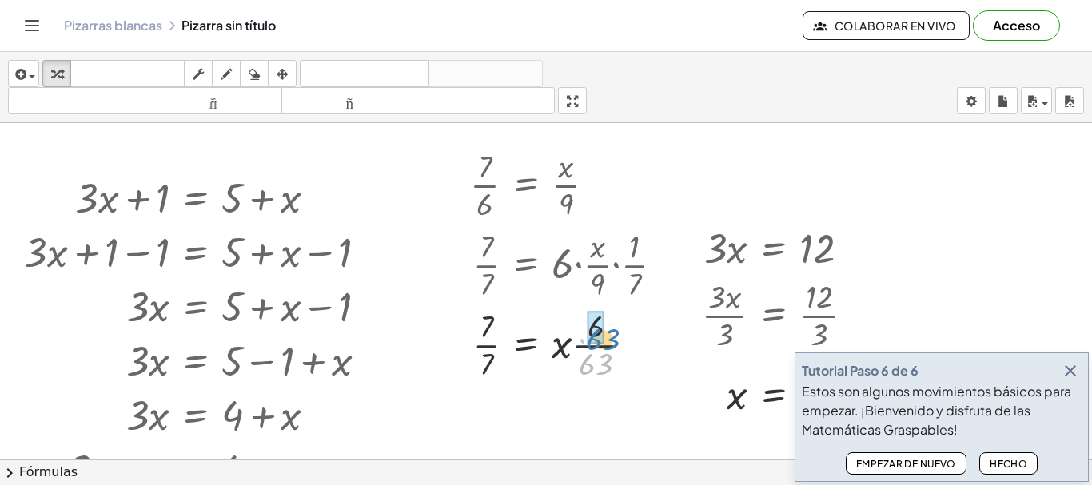
drag, startPoint x: 600, startPoint y: 365, endPoint x: 605, endPoint y: 337, distance: 27.6
click at [605, 337] on div at bounding box center [573, 344] width 222 height 80
drag, startPoint x: 491, startPoint y: 366, endPoint x: 489, endPoint y: 340, distance: 26.4
drag, startPoint x: 590, startPoint y: 369, endPoint x: 485, endPoint y: 353, distance: 105.9
drag, startPoint x: 595, startPoint y: 327, endPoint x: 485, endPoint y: 385, distance: 124.1
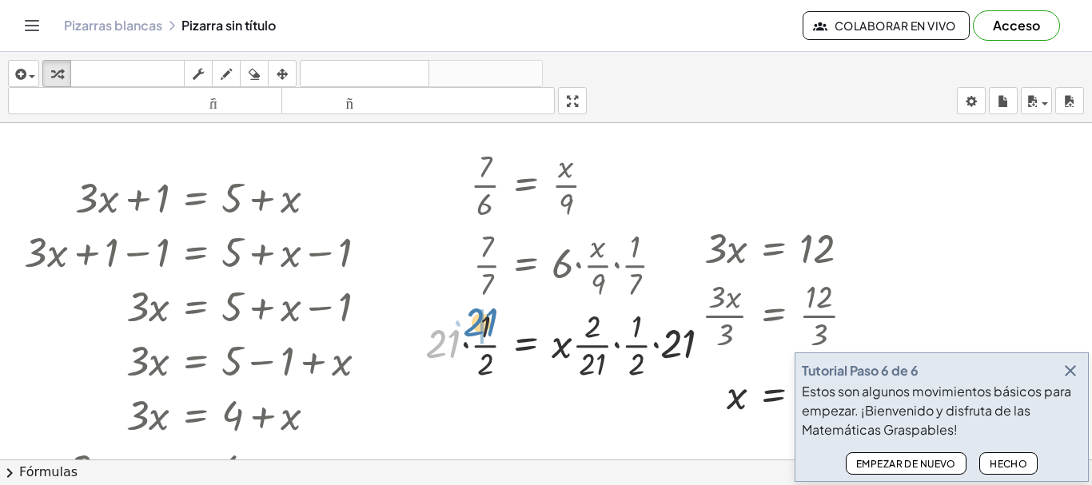
drag, startPoint x: 454, startPoint y: 344, endPoint x: 492, endPoint y: 321, distance: 44.4
click at [492, 321] on div at bounding box center [574, 344] width 315 height 80
drag, startPoint x: 637, startPoint y: 365, endPoint x: 597, endPoint y: 337, distance: 48.8
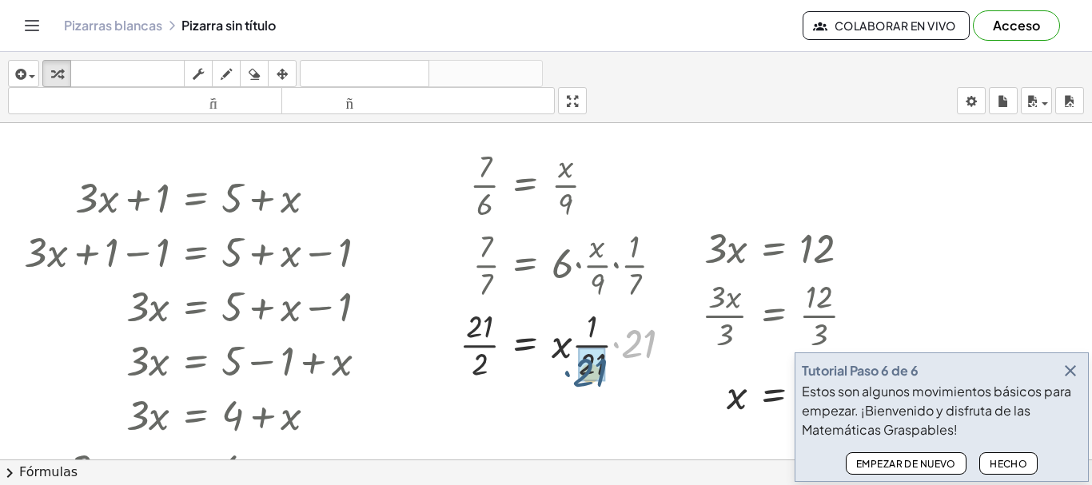
drag, startPoint x: 640, startPoint y: 350, endPoint x: 591, endPoint y: 380, distance: 57.7
click at [480, 348] on div at bounding box center [568, 344] width 232 height 80
click at [245, 142] on div at bounding box center [546, 379] width 1092 height 673
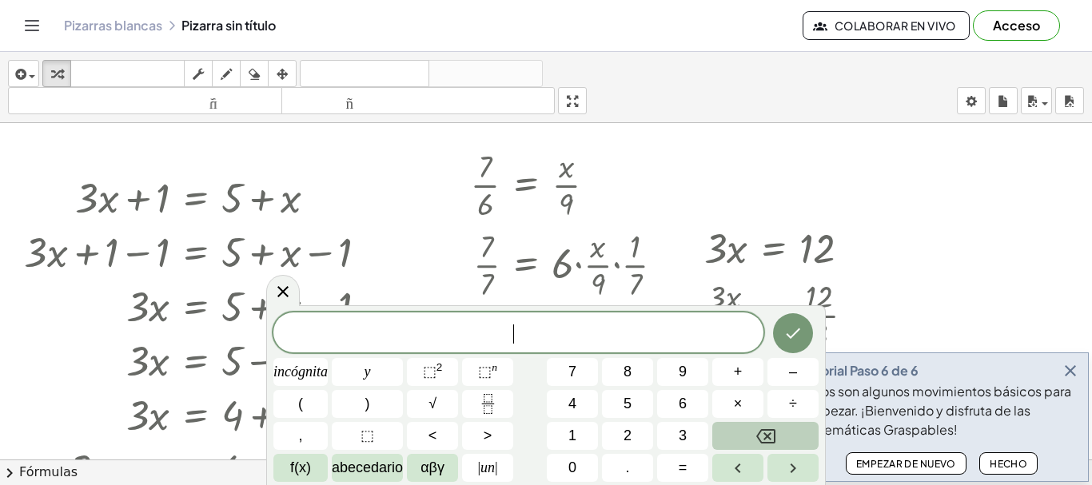
click at [769, 435] on icon "Retroceso" at bounding box center [765, 436] width 19 height 14
click at [906, 242] on div at bounding box center [546, 379] width 1092 height 673
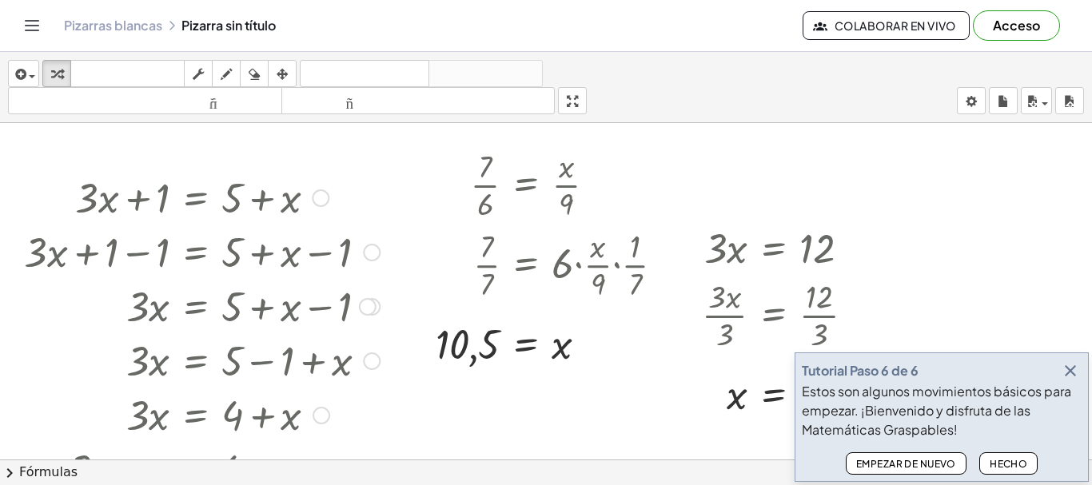
click at [290, 269] on div at bounding box center [205, 251] width 379 height 54
click at [285, 76] on icon "button" at bounding box center [282, 74] width 11 height 19
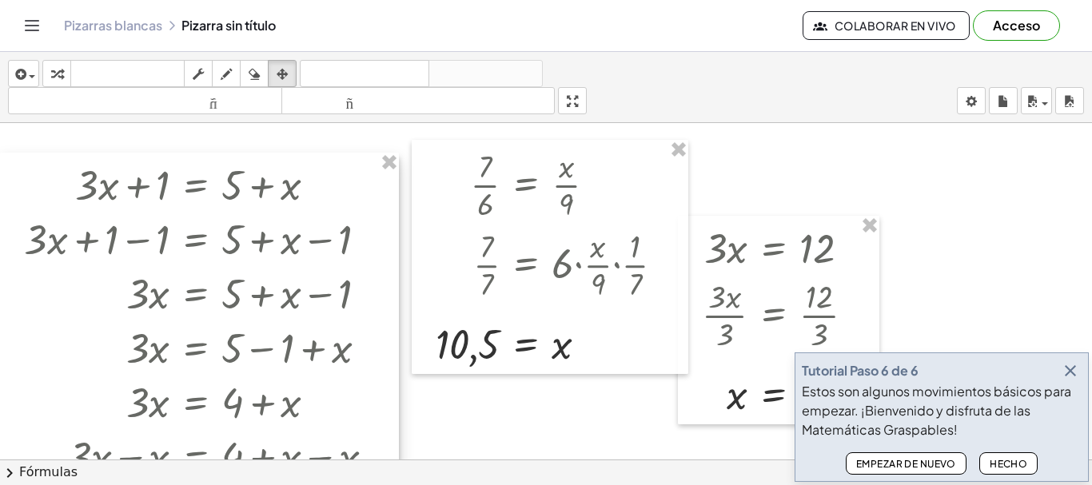
drag, startPoint x: 92, startPoint y: 213, endPoint x: 54, endPoint y: 200, distance: 40.4
click at [54, 200] on div at bounding box center [199, 407] width 399 height 509
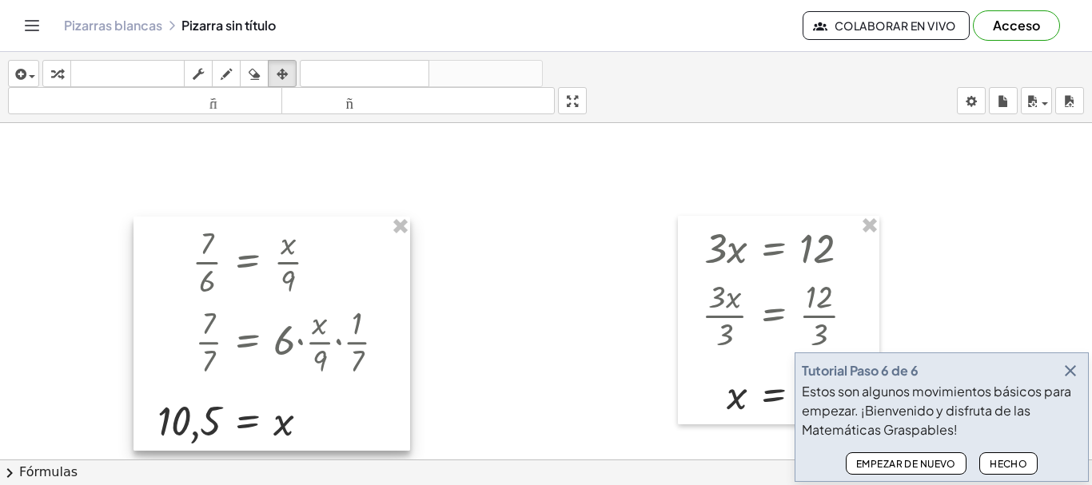
drag, startPoint x: 476, startPoint y: 188, endPoint x: 194, endPoint y: 262, distance: 291.0
click at [194, 262] on div at bounding box center [271, 334] width 277 height 234
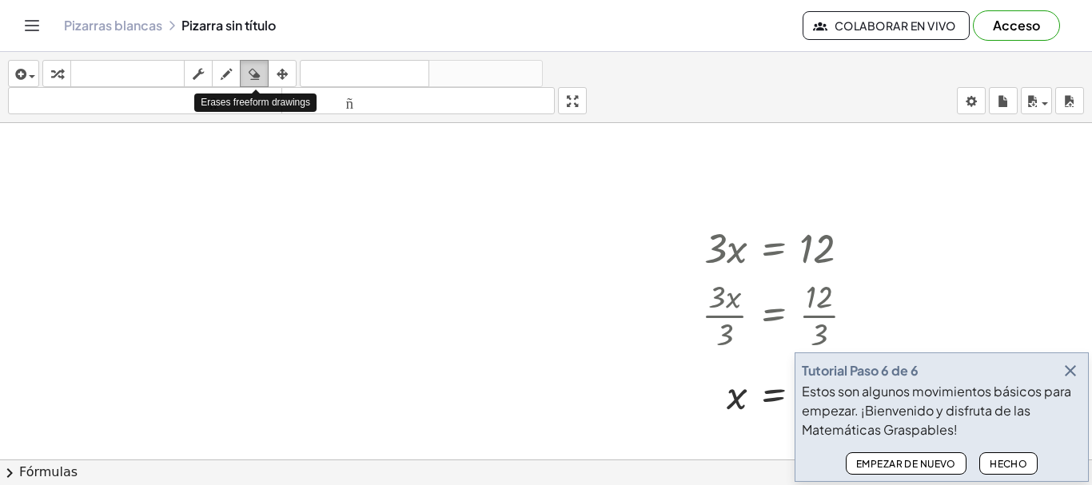
click at [261, 79] on div "button" at bounding box center [254, 73] width 21 height 19
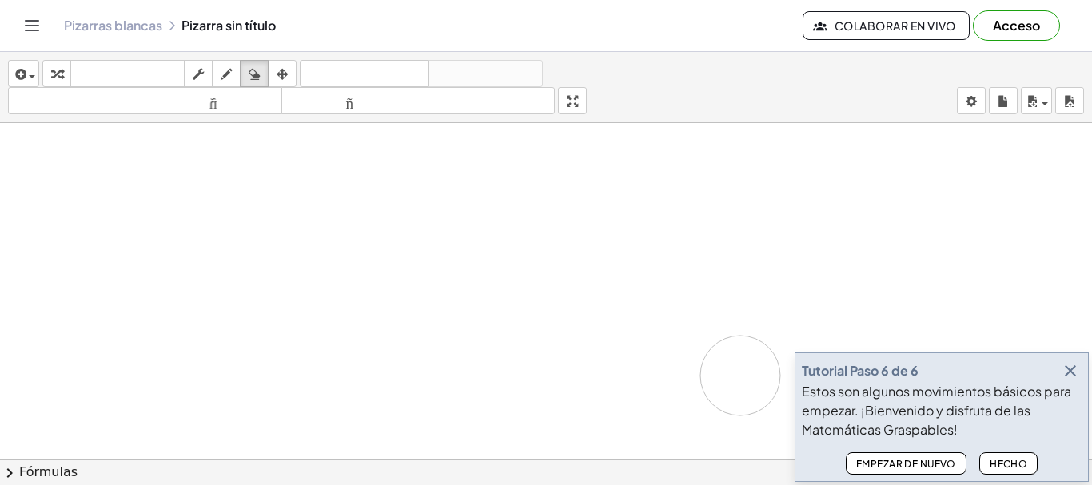
drag, startPoint x: 683, startPoint y: 249, endPoint x: 622, endPoint y: 352, distance: 119.0
click at [629, 353] on div at bounding box center [546, 379] width 1092 height 673
drag, startPoint x: 719, startPoint y: 250, endPoint x: 682, endPoint y: 265, distance: 40.2
click at [825, 258] on div at bounding box center [546, 379] width 1092 height 673
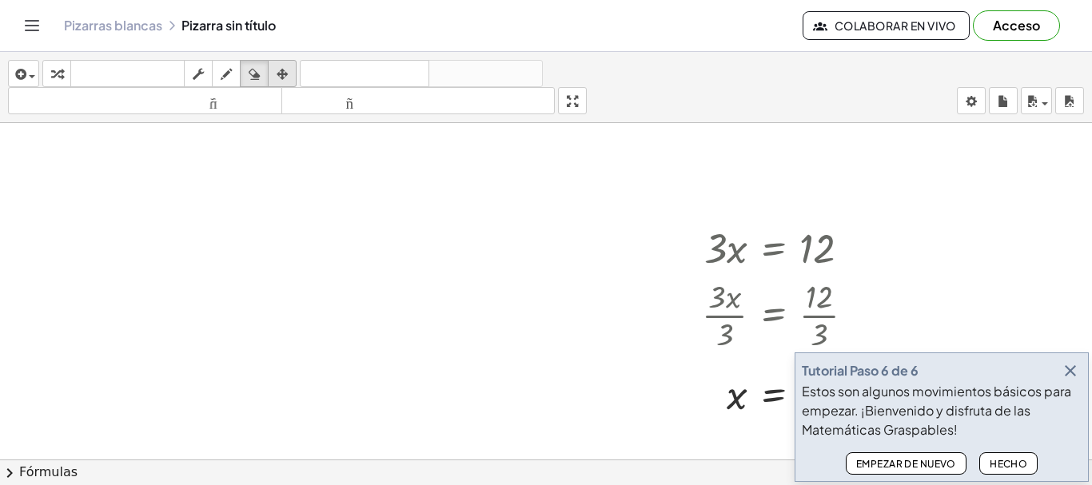
click at [284, 68] on icon "button" at bounding box center [282, 74] width 11 height 19
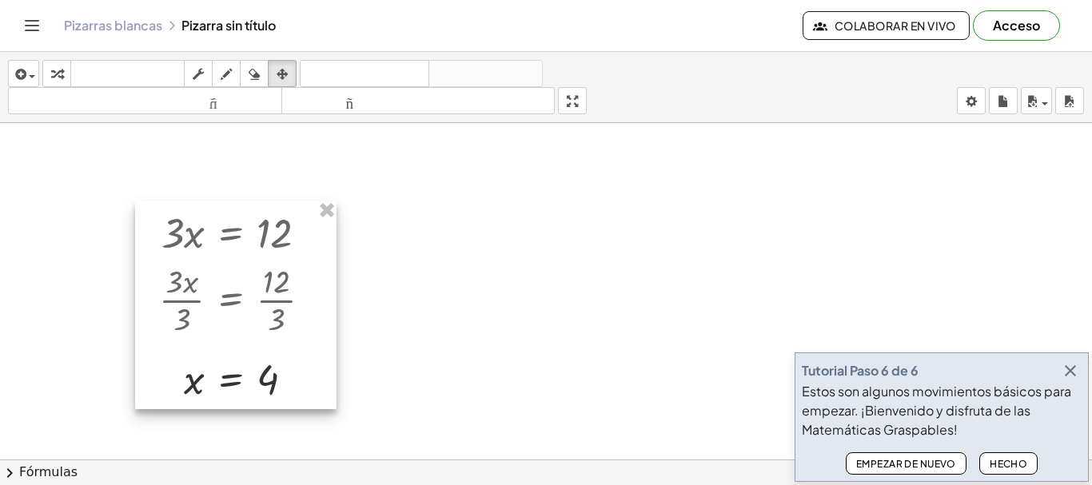
drag, startPoint x: 823, startPoint y: 273, endPoint x: 277, endPoint y: 257, distance: 547.0
click at [277, 257] on div at bounding box center [235, 305] width 201 height 209
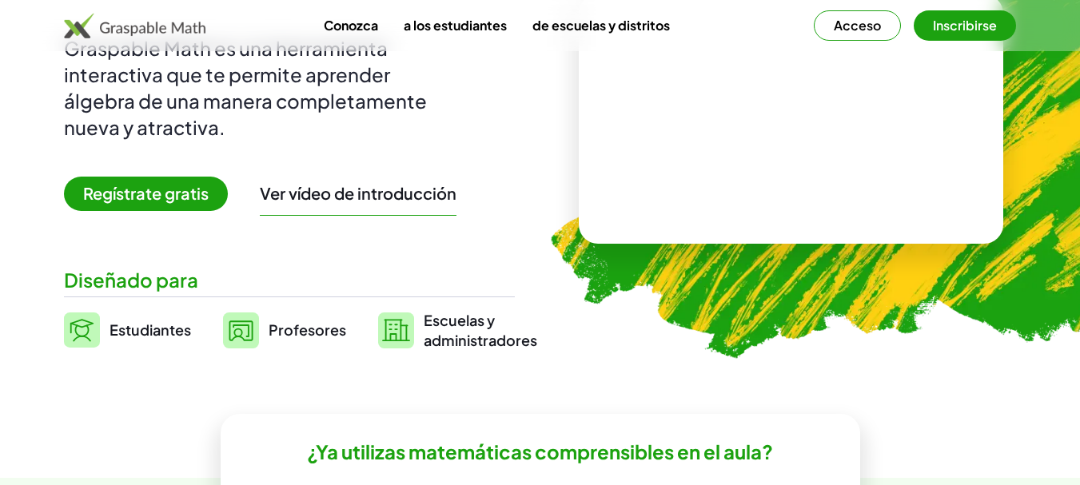
scroll to position [240, 0]
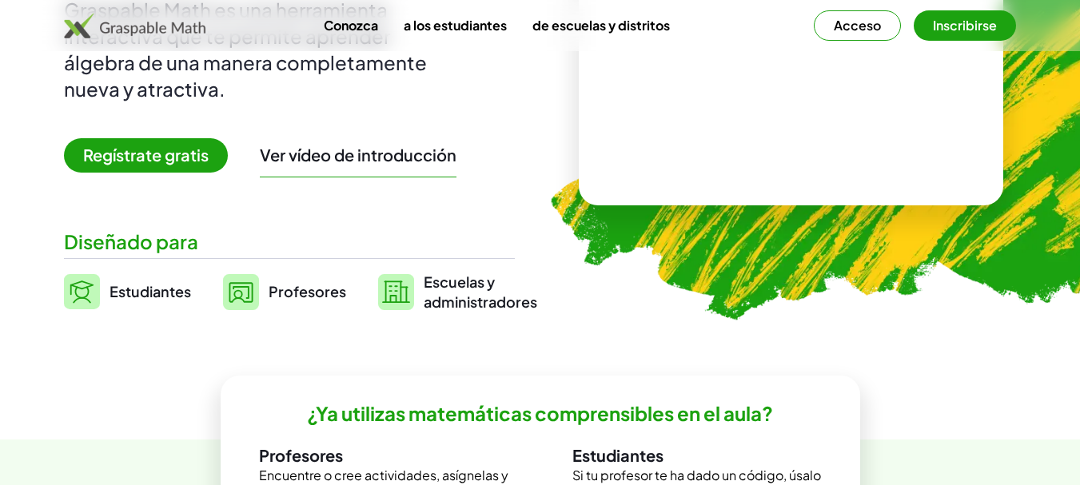
click at [291, 294] on font "Profesores" at bounding box center [308, 291] width 78 height 18
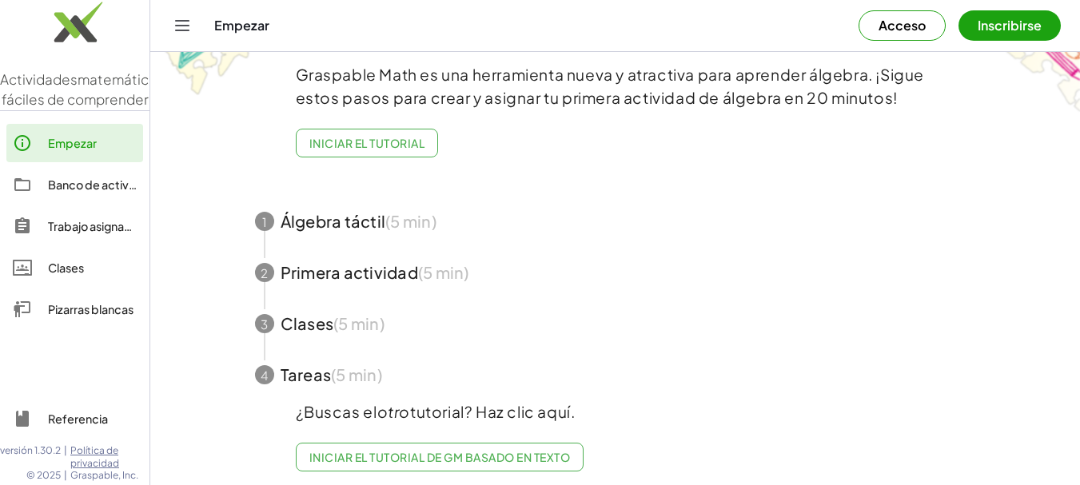
scroll to position [101, 0]
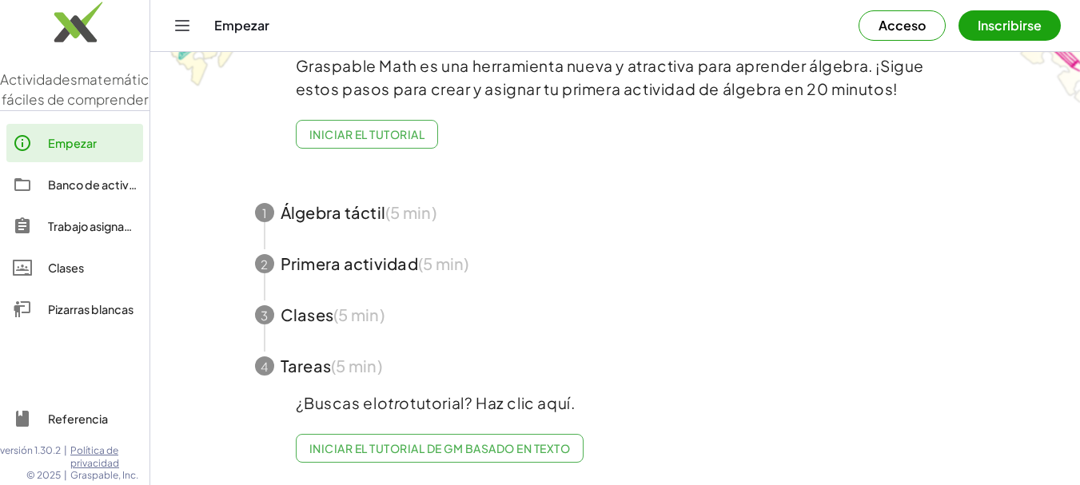
click at [292, 200] on span "button" at bounding box center [615, 212] width 759 height 51
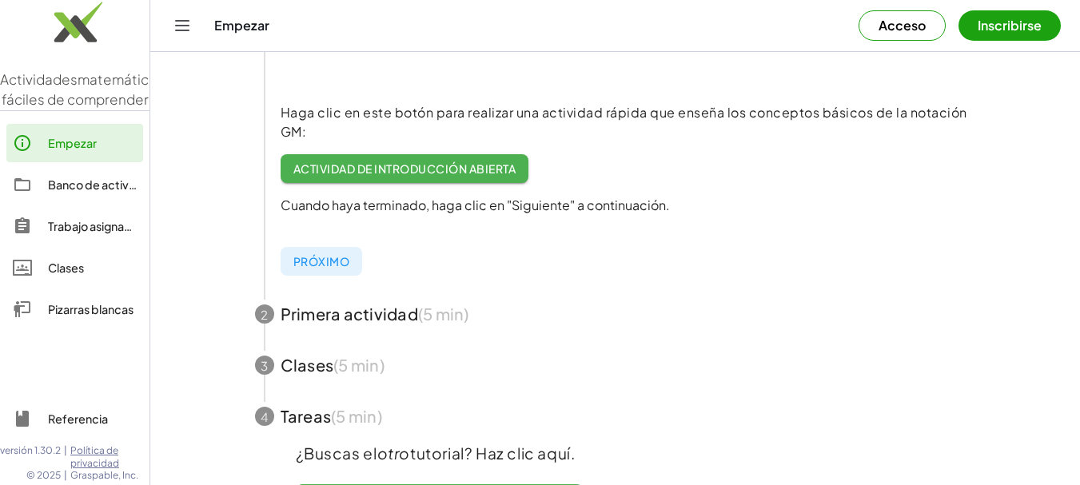
scroll to position [404, 0]
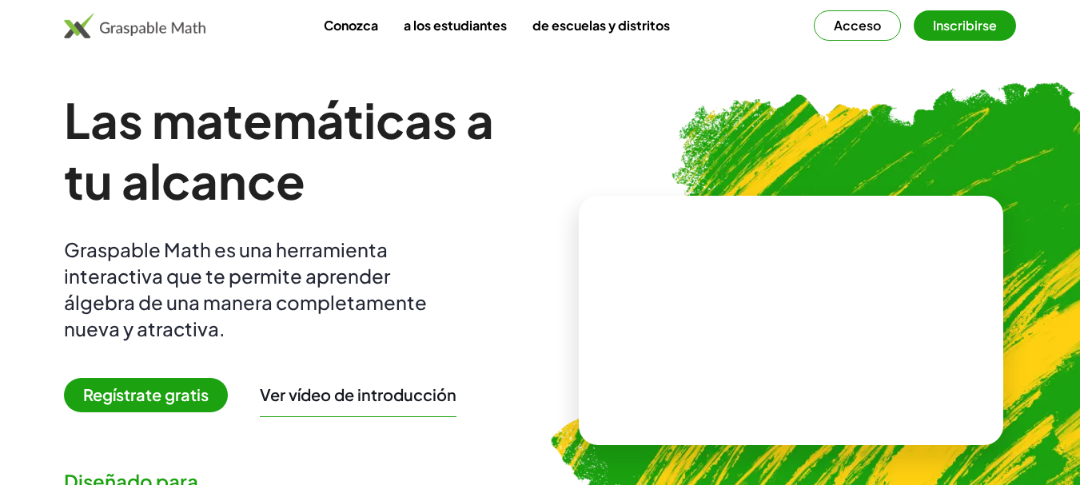
click at [350, 26] on font "Conozca" at bounding box center [351, 25] width 54 height 17
click at [149, 400] on font "Regístrate gratis" at bounding box center [145, 394] width 125 height 20
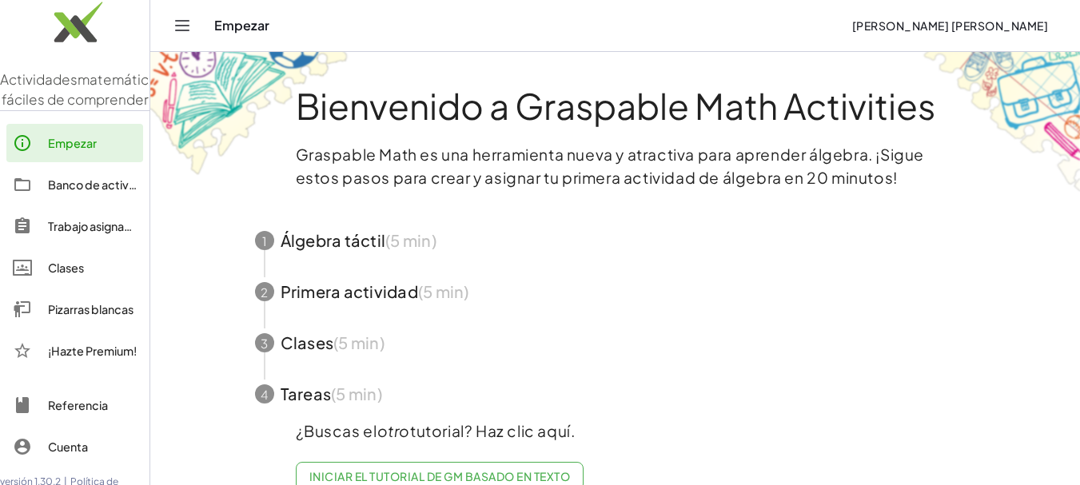
click at [348, 246] on span "button" at bounding box center [615, 240] width 759 height 51
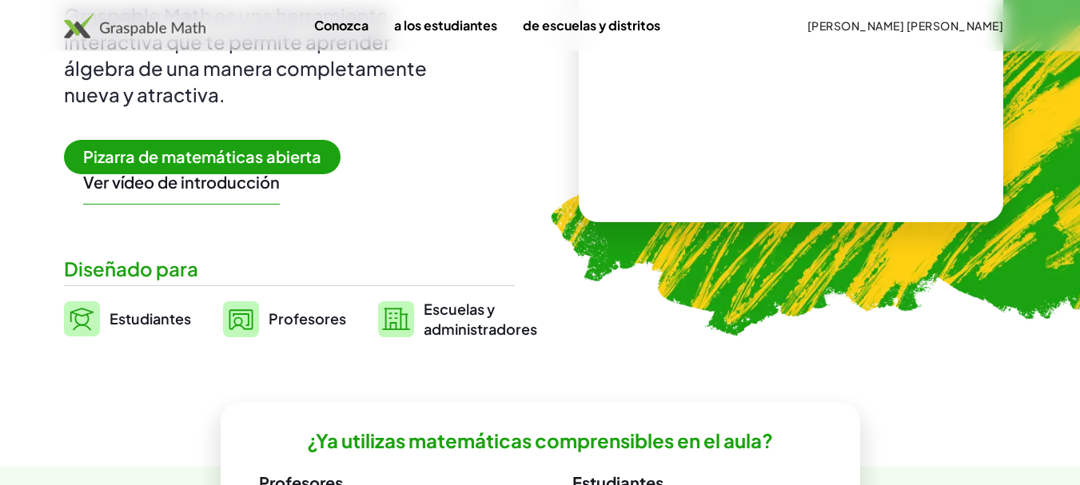
scroll to position [240, 0]
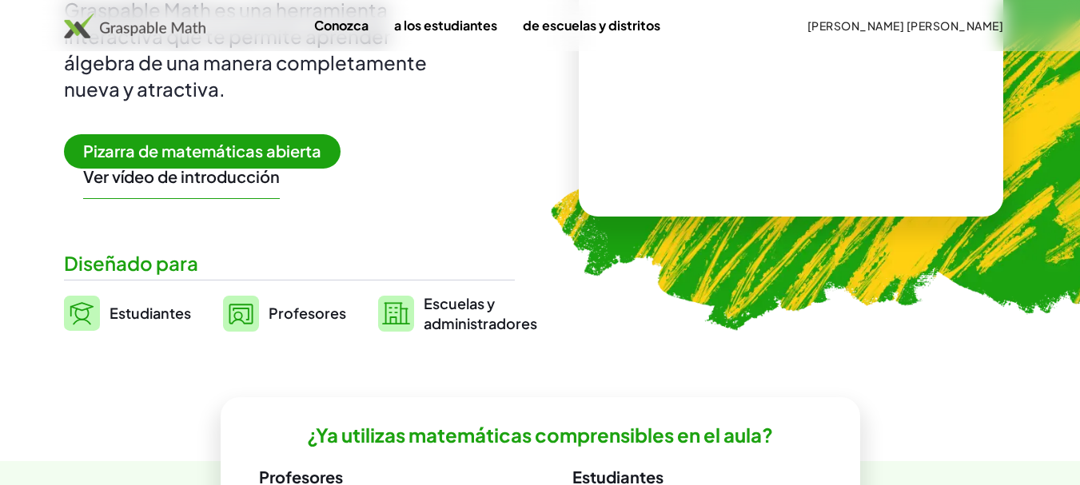
click at [219, 147] on font "Pizarra de matemáticas abierta" at bounding box center [202, 151] width 238 height 20
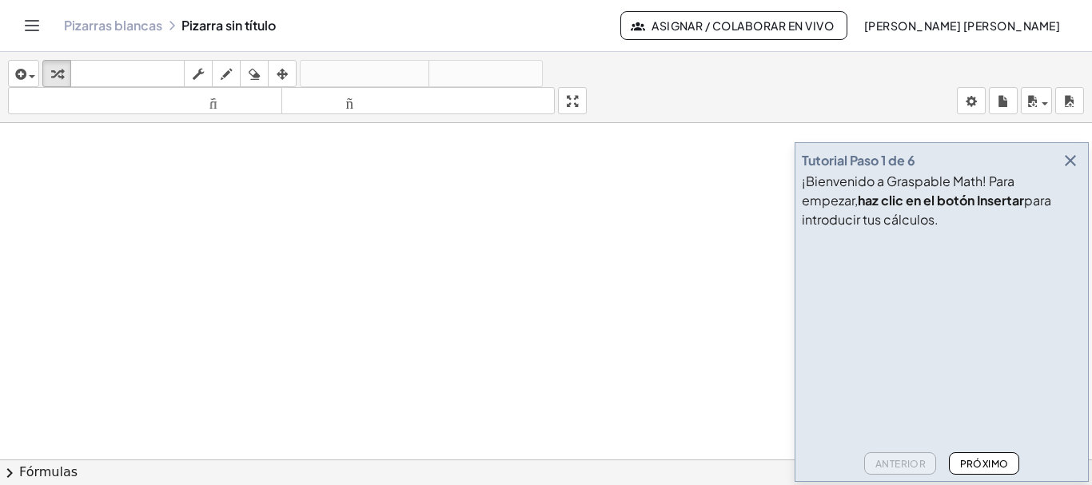
click at [399, 272] on div at bounding box center [546, 470] width 1092 height 695
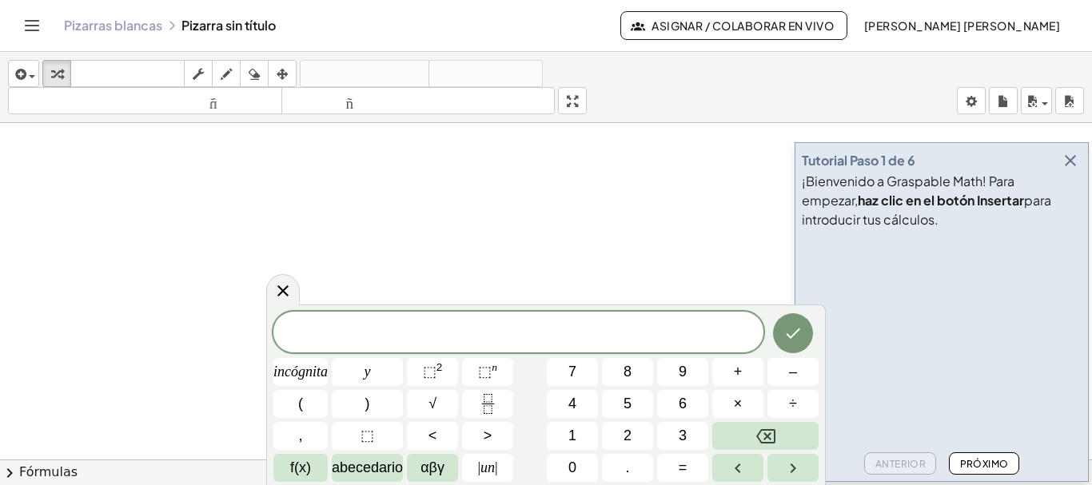
drag, startPoint x: 770, startPoint y: 312, endPoint x: 693, endPoint y: 310, distance: 76.8
click at [693, 310] on div "incógnita y ⬚ 2 ⬚ n 7 8 9 + – ( ) √ 4 5 6 × ÷ , ⬚ < > 1 2 3 f(x) abecedario αβγ…" at bounding box center [546, 395] width 560 height 181
click at [306, 372] on font "incógnita" at bounding box center [300, 372] width 54 height 16
click at [682, 466] on font "=" at bounding box center [683, 468] width 9 height 16
click at [485, 402] on icon "Fracción" at bounding box center [488, 404] width 20 height 20
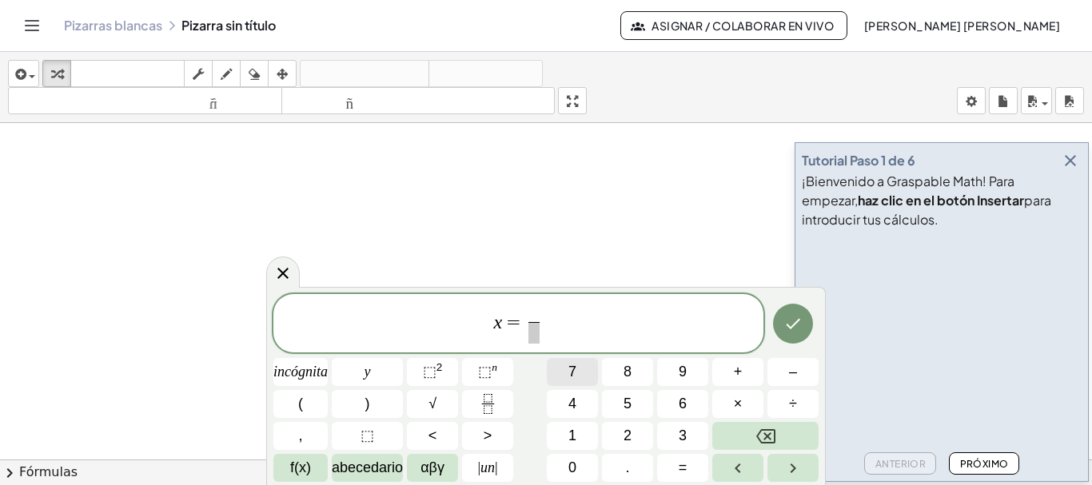
click at [572, 369] on font "7" at bounding box center [572, 372] width 8 height 16
click at [575, 394] on span "4" at bounding box center [572, 404] width 8 height 22
click at [542, 342] on span at bounding box center [534, 333] width 21 height 22
click at [628, 404] on font "5" at bounding box center [628, 404] width 8 height 16
click at [679, 404] on font "6" at bounding box center [683, 404] width 8 height 16
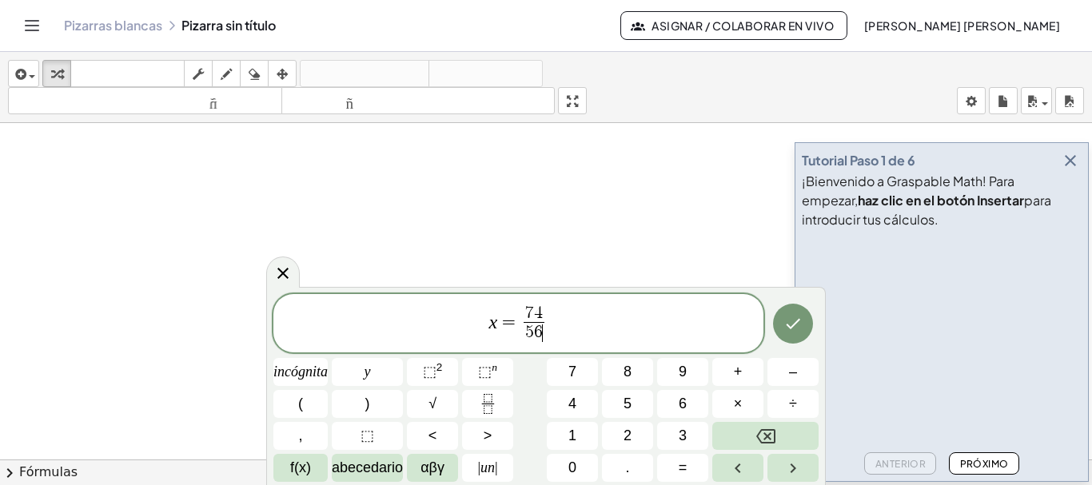
click at [576, 319] on span "x = 7 4 5 6 ​ ​" at bounding box center [518, 325] width 490 height 42
click at [740, 373] on font "+" at bounding box center [738, 372] width 9 height 16
click at [624, 371] on font "8" at bounding box center [628, 372] width 8 height 16
click at [799, 332] on icon "Hecho" at bounding box center [792, 323] width 19 height 19
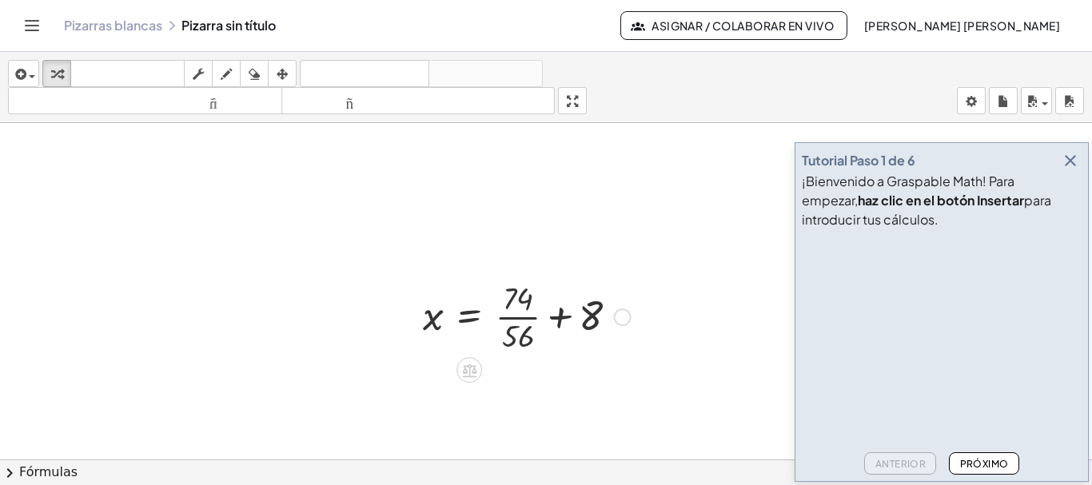
drag, startPoint x: 432, startPoint y: 308, endPoint x: 413, endPoint y: 296, distance: 22.6
click at [431, 308] on div at bounding box center [527, 316] width 224 height 80
click at [58, 79] on icon "button" at bounding box center [56, 74] width 11 height 19
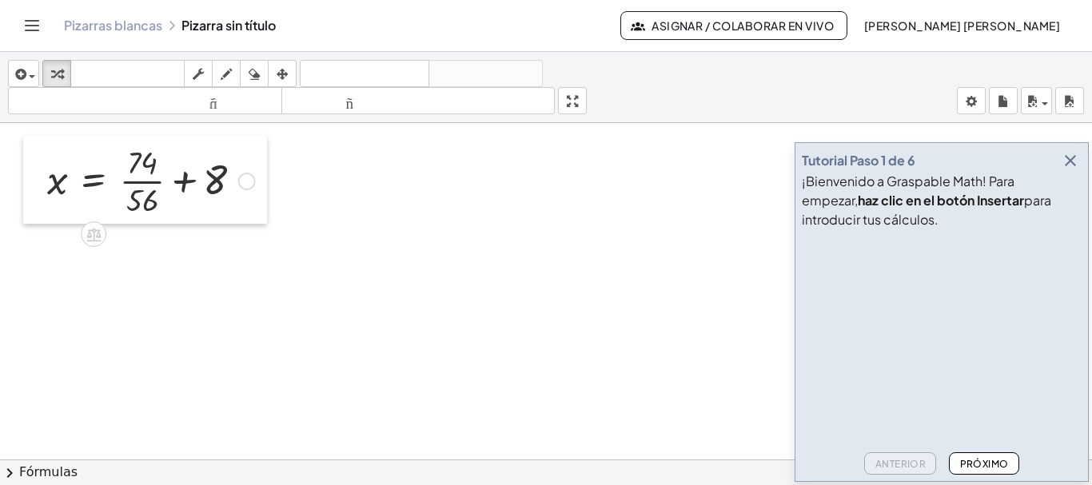
drag, startPoint x: 400, startPoint y: 298, endPoint x: 24, endPoint y: 162, distance: 399.5
click at [24, 162] on div at bounding box center [35, 180] width 24 height 88
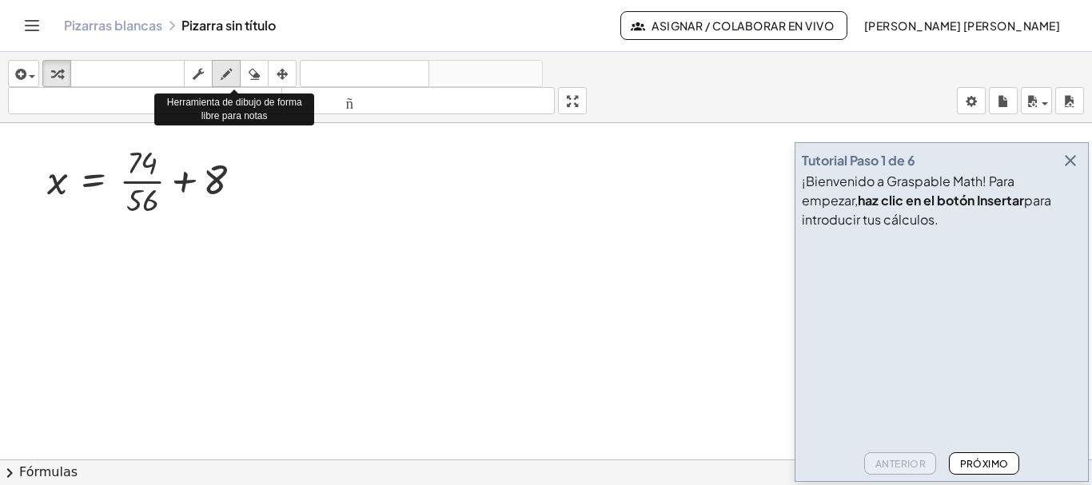
click at [221, 70] on icon "button" at bounding box center [226, 74] width 11 height 19
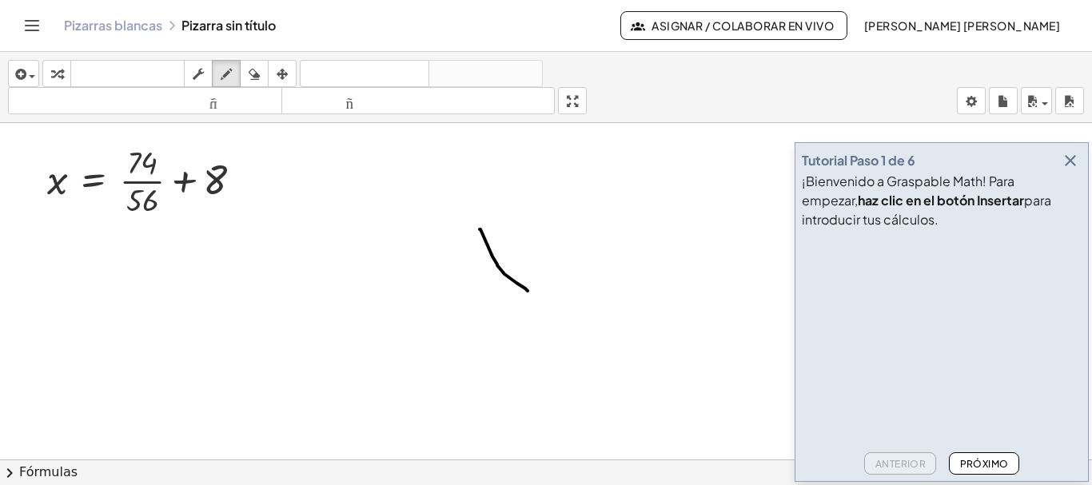
drag, startPoint x: 480, startPoint y: 229, endPoint x: 528, endPoint y: 291, distance: 78.0
click at [528, 291] on div at bounding box center [546, 470] width 1092 height 695
drag, startPoint x: 528, startPoint y: 291, endPoint x: 713, endPoint y: 195, distance: 208.8
click at [713, 195] on div at bounding box center [546, 470] width 1092 height 695
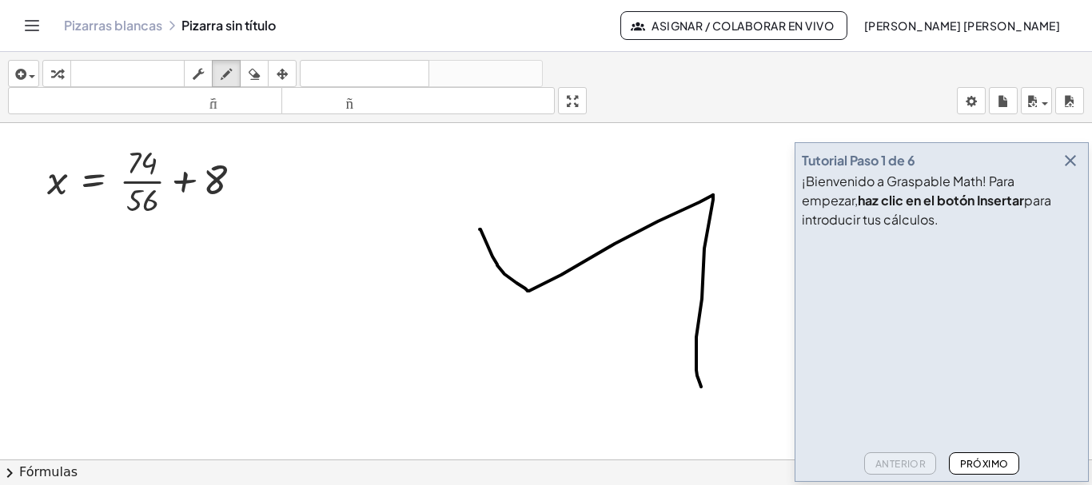
drag, startPoint x: 713, startPoint y: 195, endPoint x: 701, endPoint y: 387, distance: 192.2
click at [701, 387] on div at bounding box center [546, 470] width 1092 height 695
click at [252, 71] on icon "button" at bounding box center [254, 74] width 11 height 19
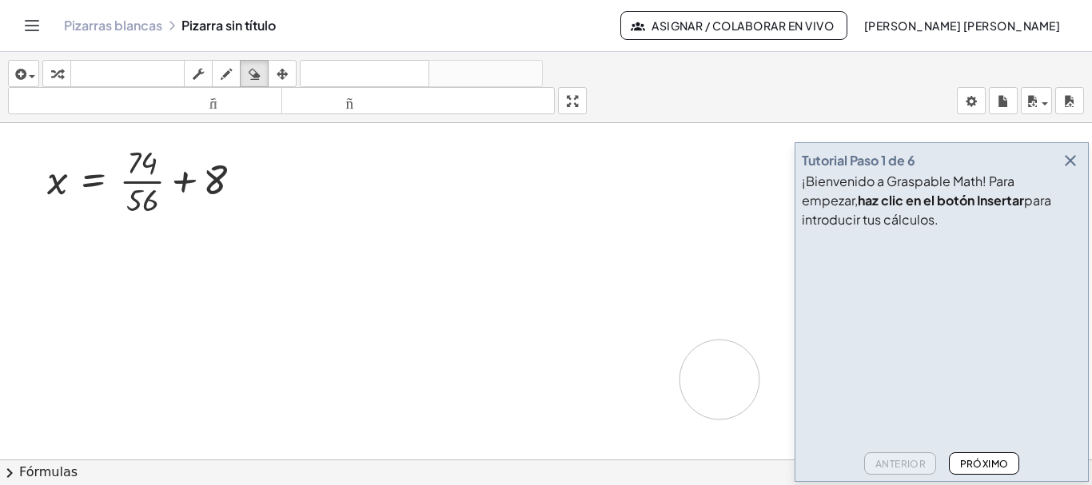
drag, startPoint x: 482, startPoint y: 227, endPoint x: 711, endPoint y: 391, distance: 281.3
click at [715, 391] on div at bounding box center [546, 470] width 1092 height 695
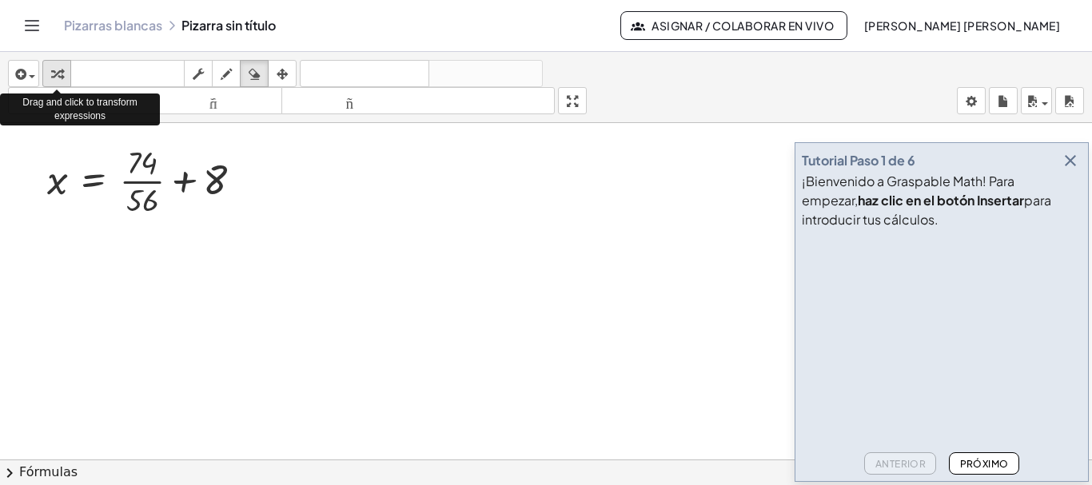
click at [57, 78] on icon "button" at bounding box center [56, 74] width 11 height 19
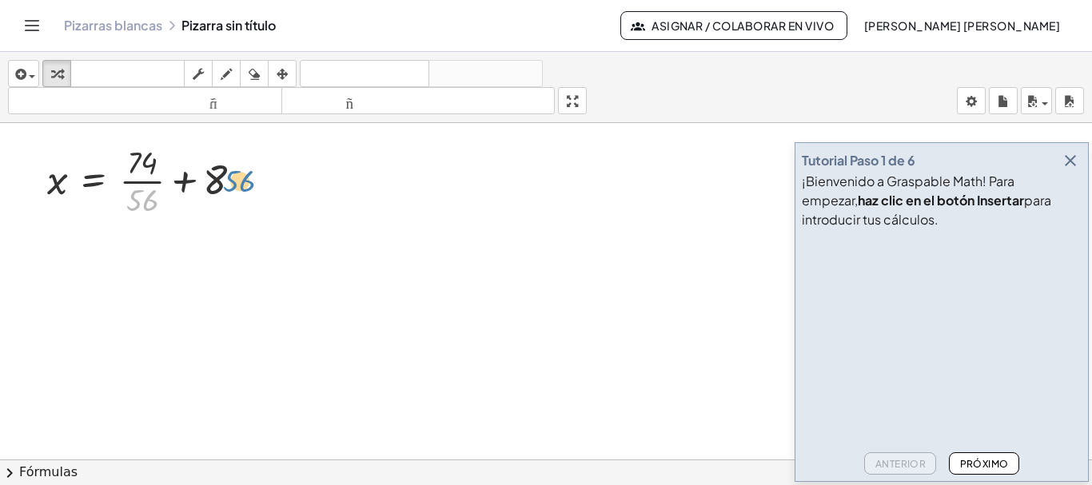
drag, startPoint x: 135, startPoint y: 205, endPoint x: 232, endPoint y: 185, distance: 98.6
click at [232, 185] on div at bounding box center [151, 180] width 224 height 80
click at [134, 199] on div at bounding box center [151, 180] width 224 height 80
click at [215, 181] on div at bounding box center [151, 180] width 224 height 80
click at [95, 233] on icon at bounding box center [94, 234] width 17 height 17
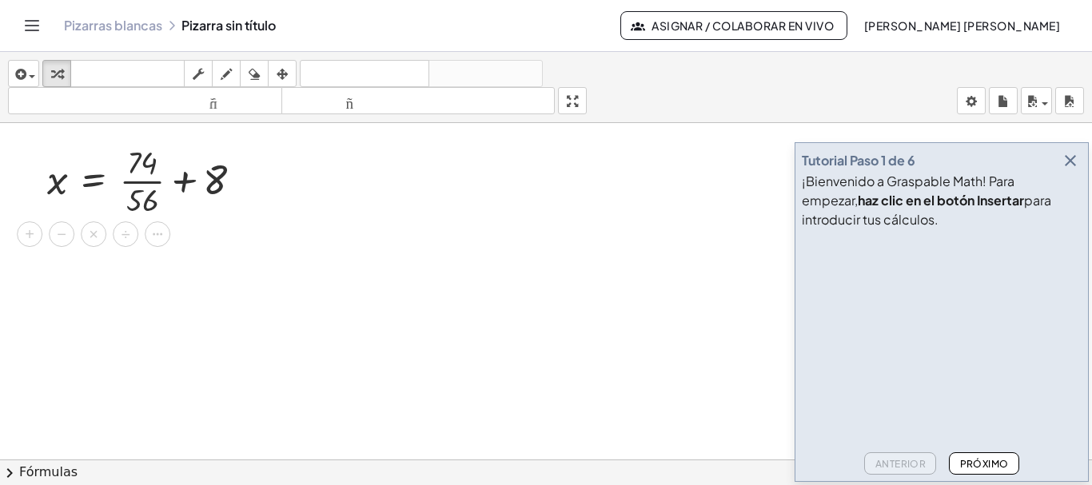
click at [231, 253] on div at bounding box center [546, 470] width 1092 height 695
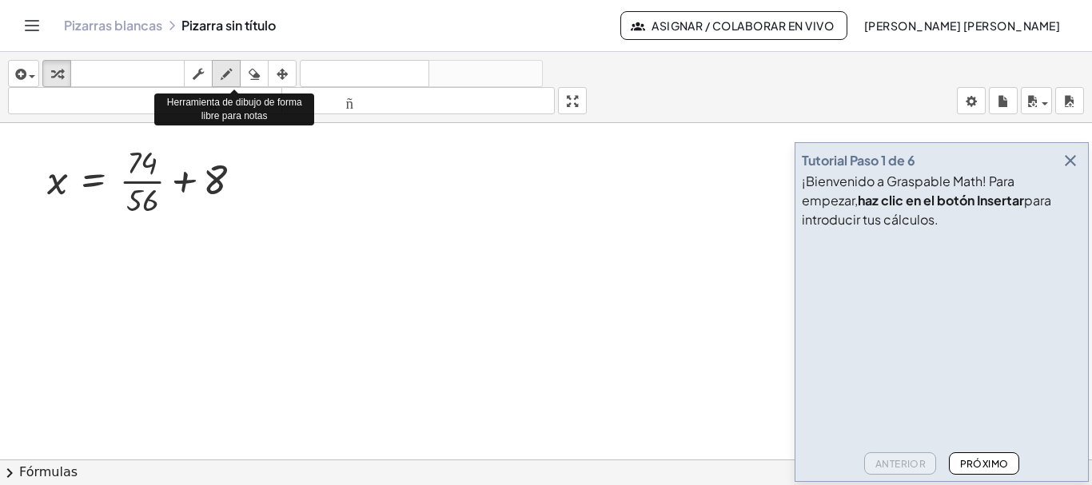
click at [221, 69] on icon "button" at bounding box center [226, 74] width 11 height 19
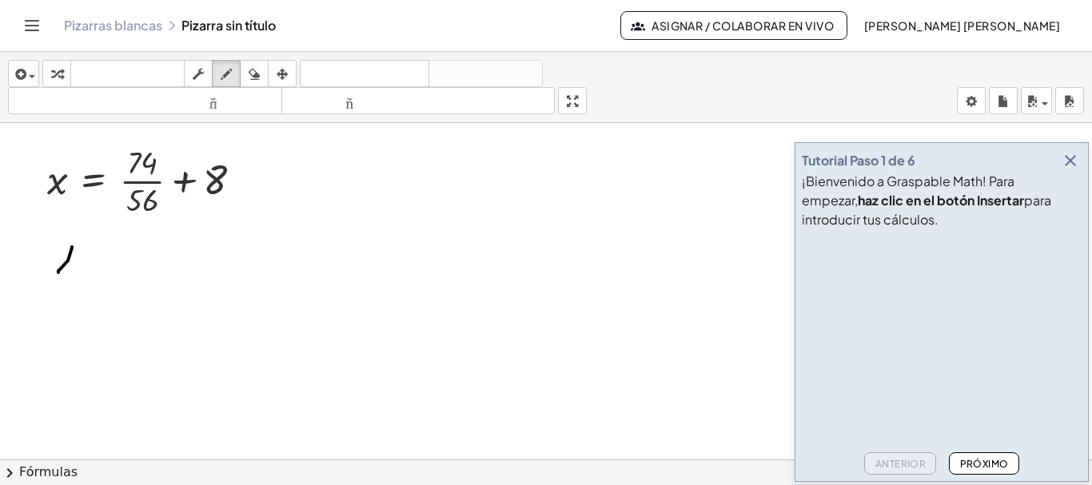
drag, startPoint x: 72, startPoint y: 247, endPoint x: 58, endPoint y: 273, distance: 29.0
click at [58, 273] on div at bounding box center [546, 470] width 1092 height 695
drag, startPoint x: 60, startPoint y: 253, endPoint x: 74, endPoint y: 273, distance: 25.3
click at [74, 273] on div at bounding box center [546, 470] width 1092 height 695
drag, startPoint x: 90, startPoint y: 253, endPoint x: 101, endPoint y: 255, distance: 11.3
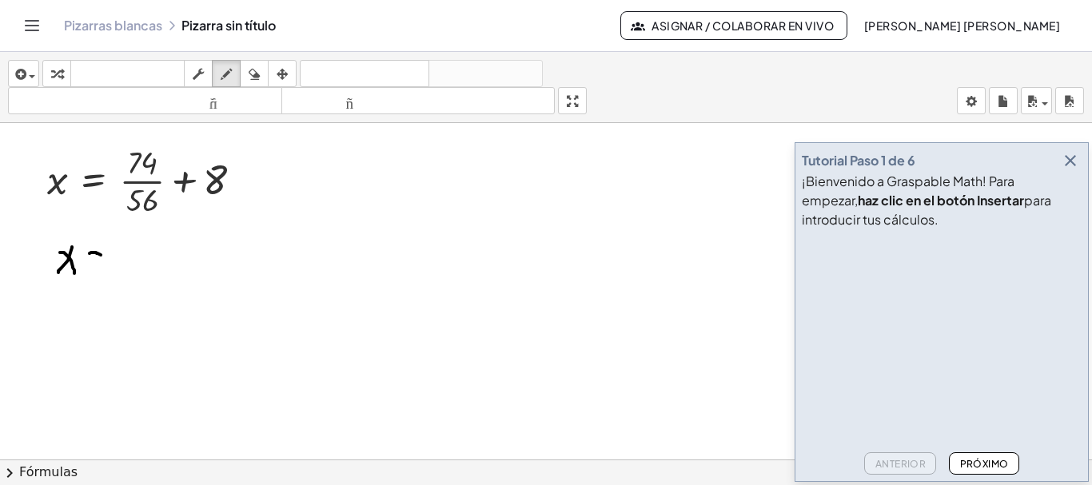
click at [101, 255] on div at bounding box center [546, 470] width 1092 height 695
drag, startPoint x: 86, startPoint y: 261, endPoint x: 104, endPoint y: 262, distance: 18.5
click at [104, 262] on div at bounding box center [546, 470] width 1092 height 695
drag, startPoint x: 125, startPoint y: 258, endPoint x: 213, endPoint y: 260, distance: 87.1
click at [213, 260] on div at bounding box center [546, 470] width 1092 height 695
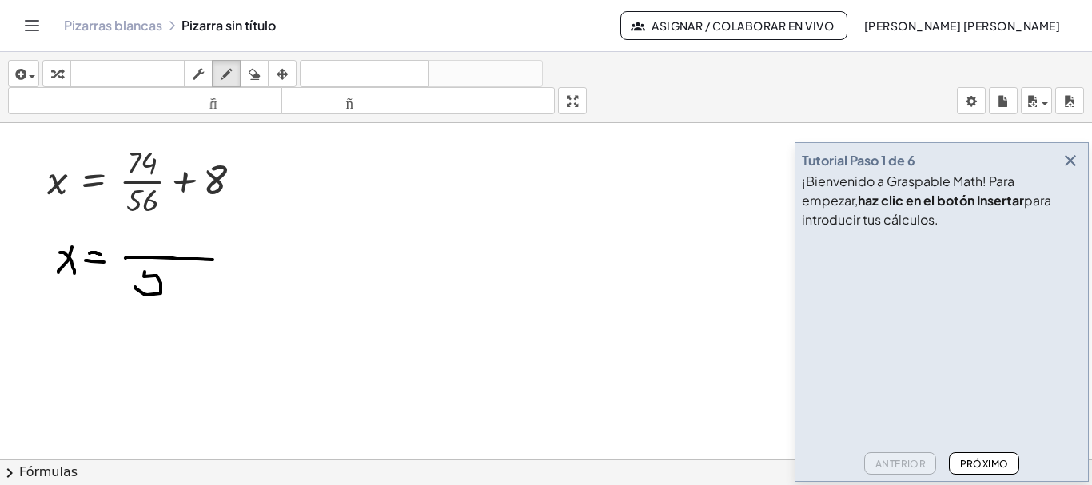
drag, startPoint x: 145, startPoint y: 272, endPoint x: 135, endPoint y: 287, distance: 18.0
click at [135, 287] on div at bounding box center [546, 470] width 1092 height 695
drag, startPoint x: 146, startPoint y: 264, endPoint x: 162, endPoint y: 264, distance: 16.0
click at [162, 264] on div at bounding box center [546, 470] width 1092 height 695
drag, startPoint x: 181, startPoint y: 266, endPoint x: 163, endPoint y: 273, distance: 18.7
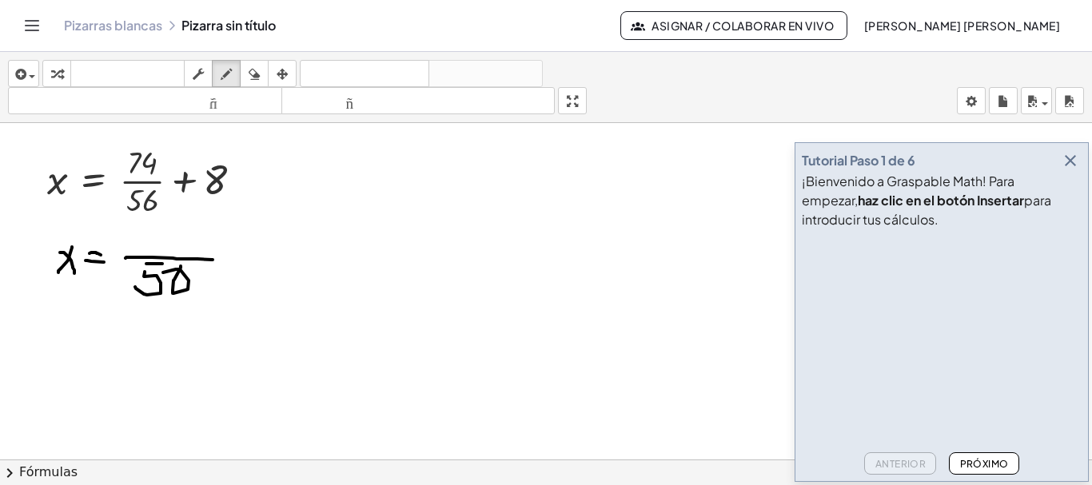
click at [163, 273] on div at bounding box center [546, 470] width 1092 height 695
drag, startPoint x: 128, startPoint y: 226, endPoint x: 136, endPoint y: 253, distance: 27.6
click at [137, 256] on div at bounding box center [546, 470] width 1092 height 695
drag, startPoint x: 133, startPoint y: 241, endPoint x: 153, endPoint y: 241, distance: 20.0
click at [153, 241] on div at bounding box center [546, 470] width 1092 height 695
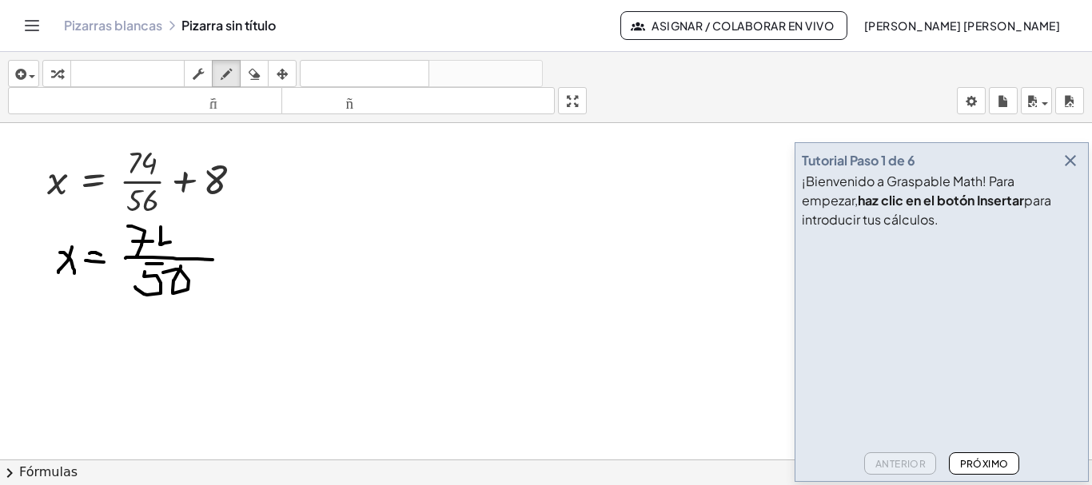
drag, startPoint x: 161, startPoint y: 227, endPoint x: 171, endPoint y: 241, distance: 17.7
click at [171, 241] on div at bounding box center [546, 470] width 1092 height 695
drag, startPoint x: 170, startPoint y: 225, endPoint x: 162, endPoint y: 255, distance: 30.6
click at [162, 255] on div at bounding box center [546, 470] width 1092 height 695
drag, startPoint x: 187, startPoint y: 228, endPoint x: 183, endPoint y: 250, distance: 22.7
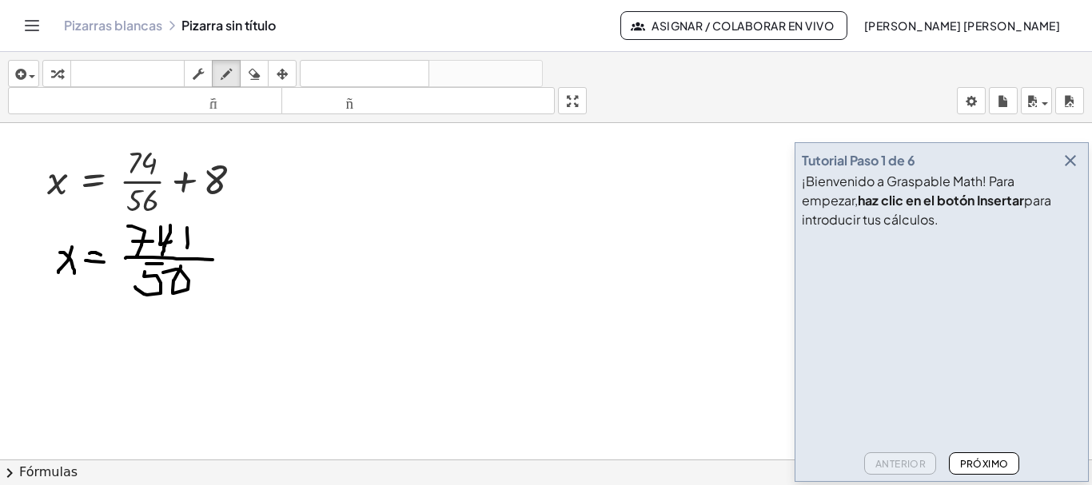
click at [185, 250] on div at bounding box center [546, 470] width 1092 height 695
drag, startPoint x: 171, startPoint y: 234, endPoint x: 196, endPoint y: 234, distance: 24.8
click at [196, 234] on div at bounding box center [546, 470] width 1092 height 695
click at [242, 228] on div at bounding box center [546, 470] width 1092 height 695
drag, startPoint x: 206, startPoint y: 221, endPoint x: 205, endPoint y: 243, distance: 22.4
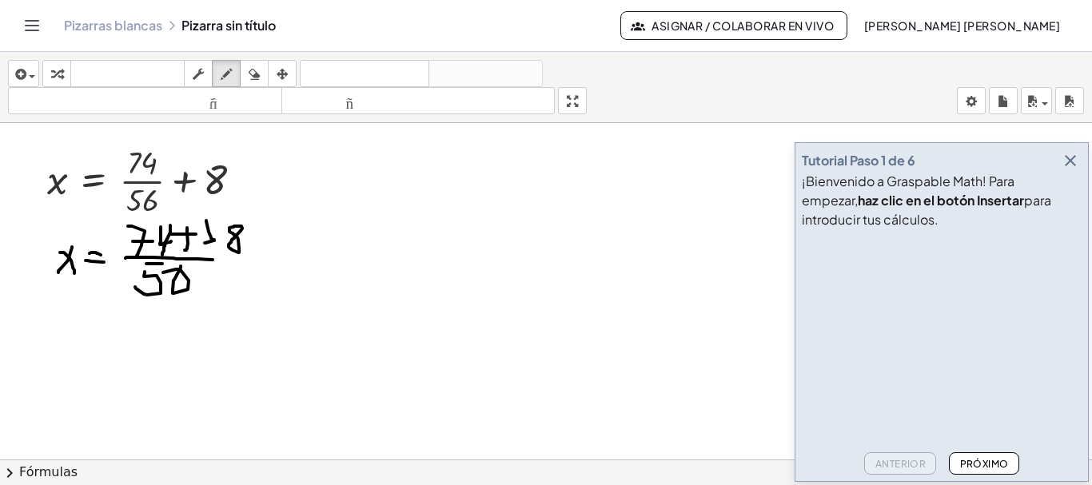
click at [205, 243] on div at bounding box center [546, 470] width 1092 height 695
click at [261, 83] on button "borrar" at bounding box center [254, 73] width 29 height 27
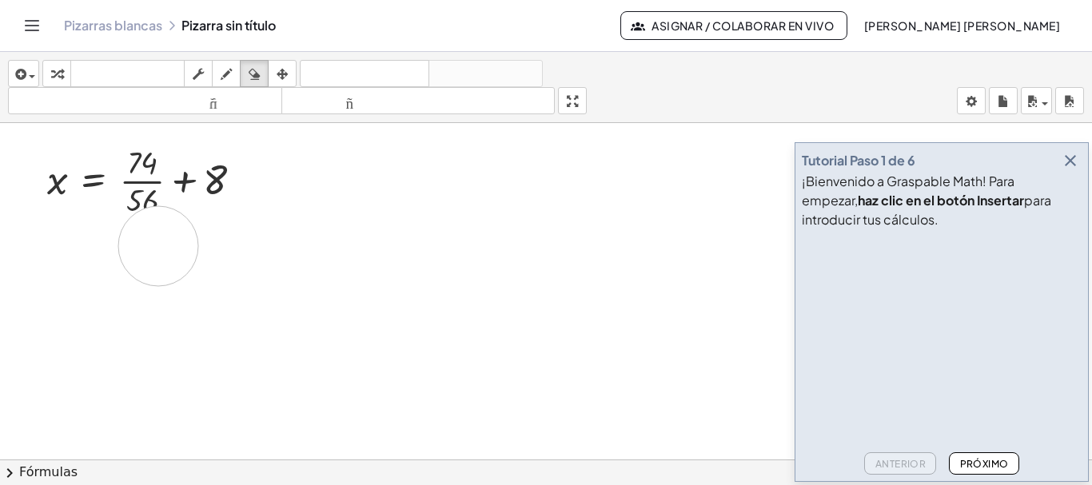
drag, startPoint x: 49, startPoint y: 237, endPoint x: 148, endPoint y: 248, distance: 99.7
click at [148, 248] on div at bounding box center [546, 470] width 1092 height 695
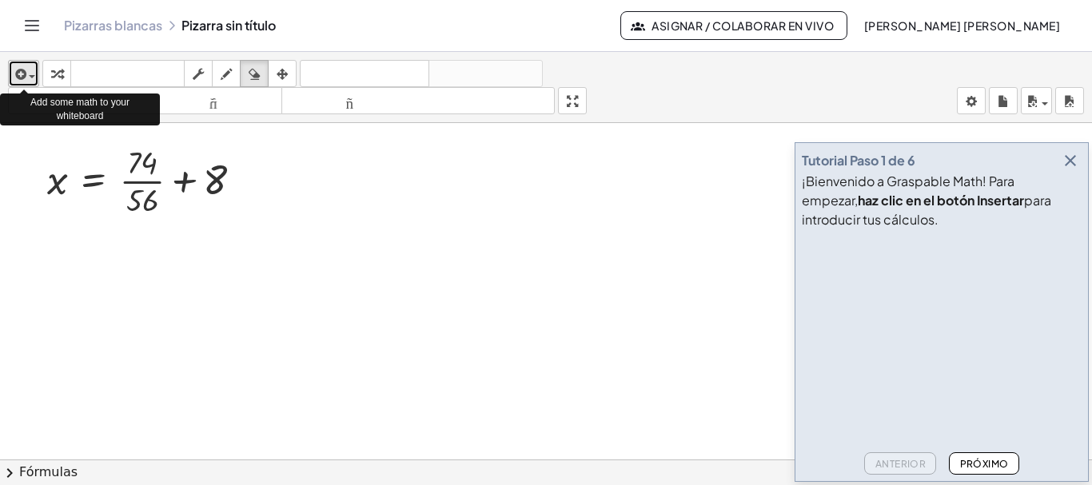
click at [29, 75] on div "button" at bounding box center [23, 73] width 23 height 19
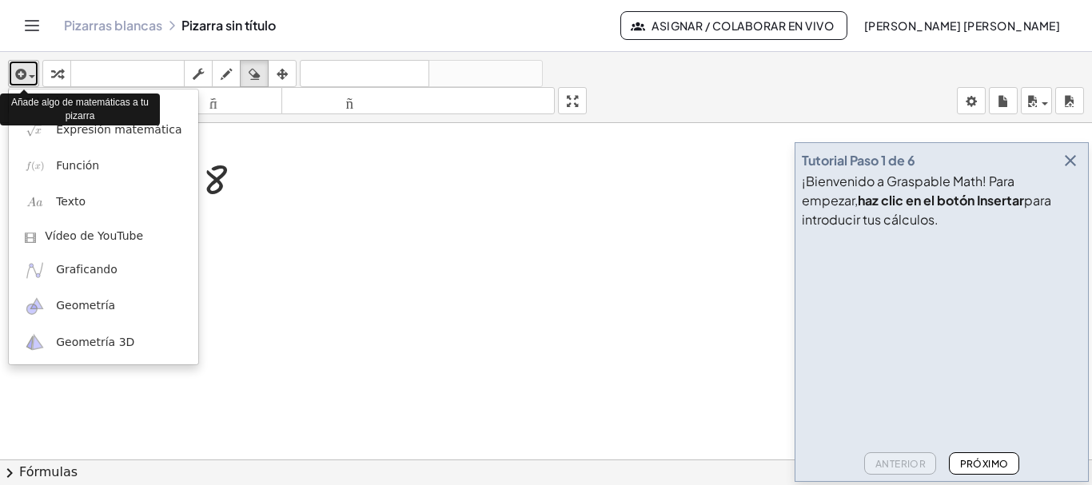
click at [33, 76] on span "button" at bounding box center [32, 76] width 6 height 3
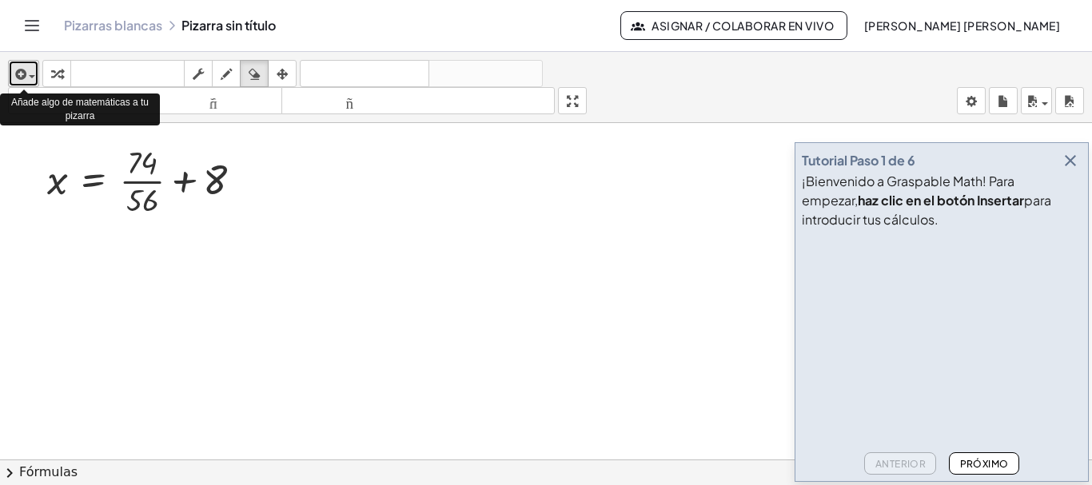
click at [31, 76] on span "button" at bounding box center [32, 76] width 6 height 3
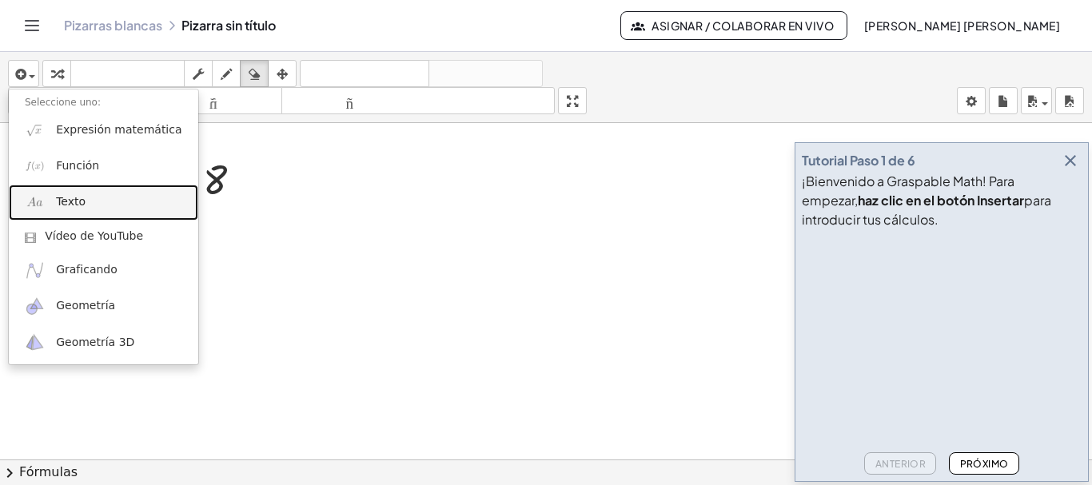
click at [79, 205] on font "Texto" at bounding box center [71, 201] width 30 height 13
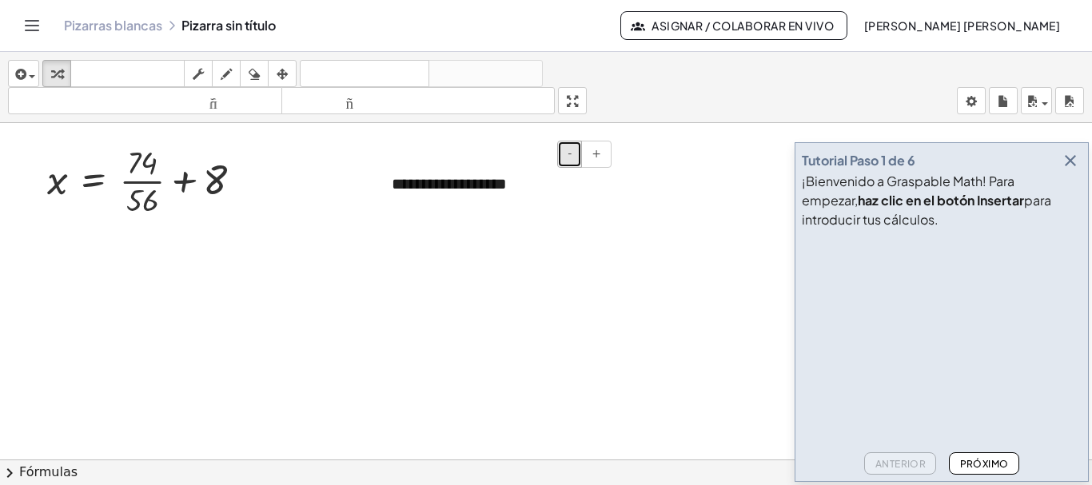
click at [572, 152] on font "-" at bounding box center [570, 153] width 4 height 13
click at [506, 215] on div at bounding box center [546, 470] width 1092 height 695
click at [473, 234] on div at bounding box center [546, 470] width 1092 height 695
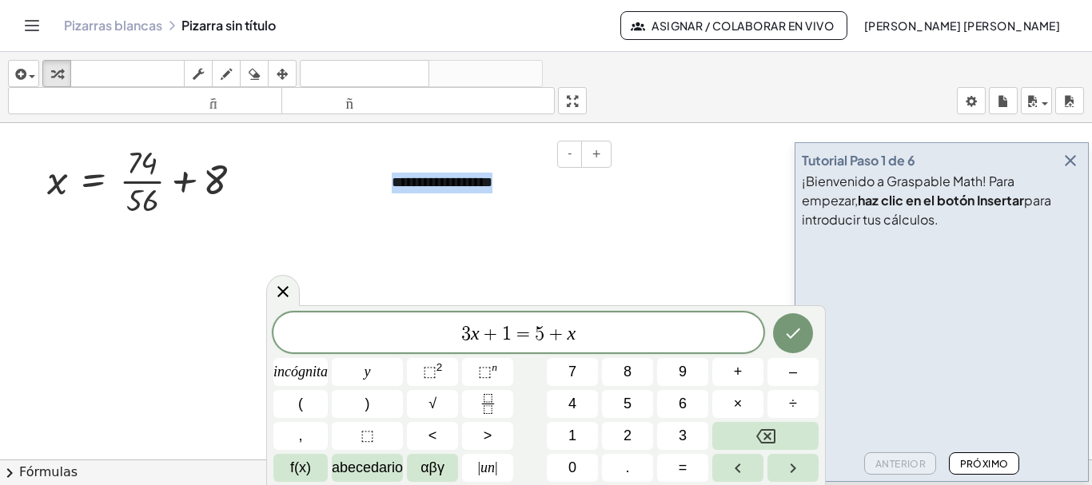
drag, startPoint x: 501, startPoint y: 189, endPoint x: 387, endPoint y: 192, distance: 114.3
click at [387, 192] on div "**********" at bounding box center [496, 183] width 240 height 53
click at [255, 79] on icon "button" at bounding box center [254, 74] width 11 height 19
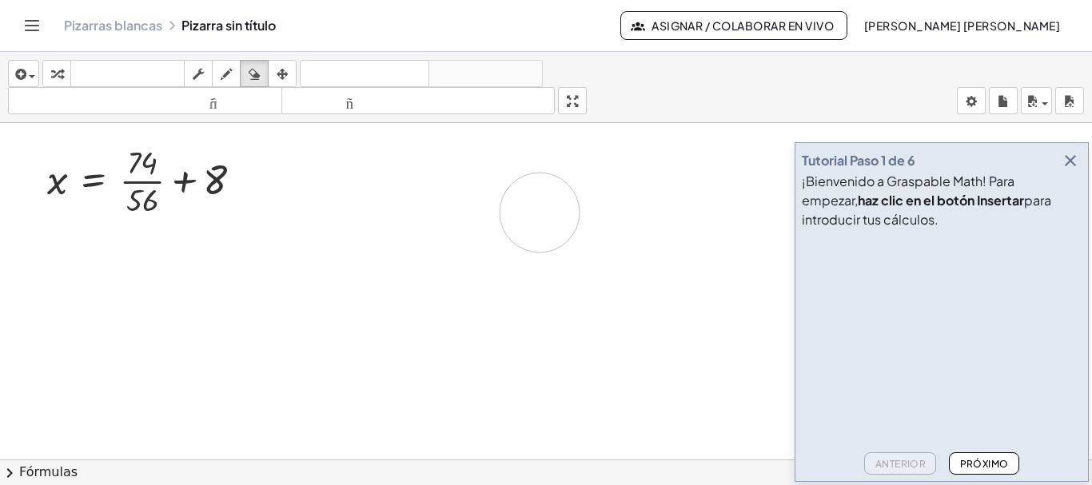
drag, startPoint x: 389, startPoint y: 183, endPoint x: 551, endPoint y: 217, distance: 165.1
click at [541, 213] on div at bounding box center [546, 470] width 1092 height 695
click at [464, 201] on div at bounding box center [546, 470] width 1092 height 695
click at [466, 179] on div at bounding box center [546, 470] width 1092 height 695
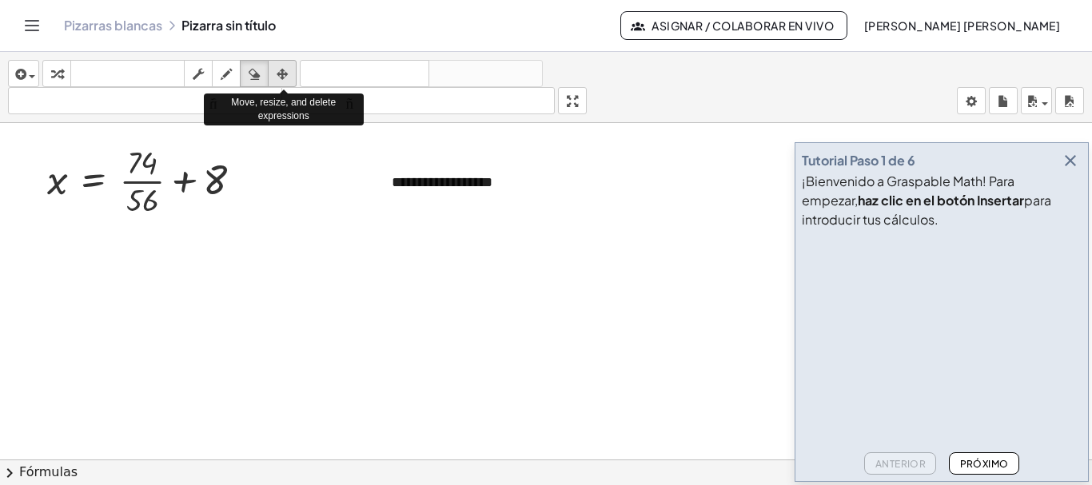
click at [283, 74] on icon "button" at bounding box center [282, 74] width 11 height 19
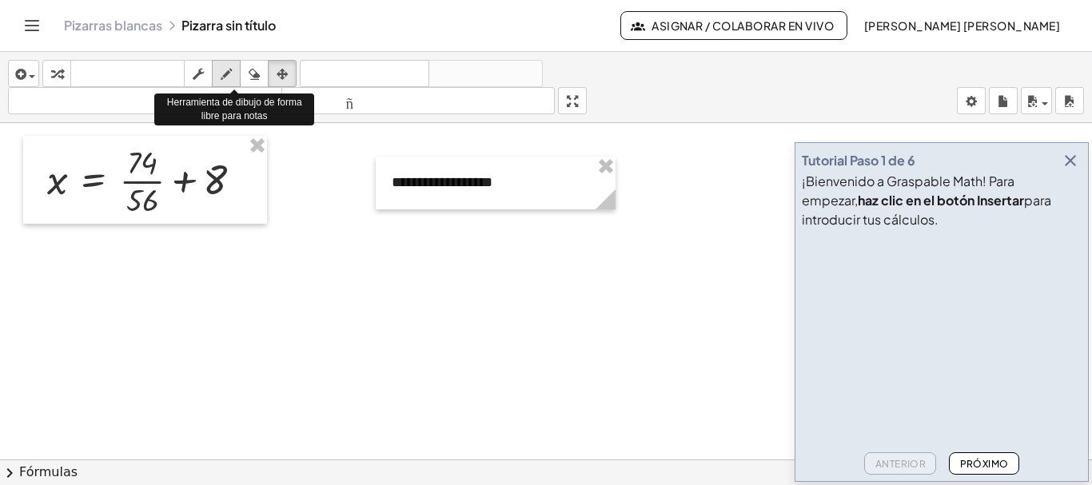
click at [231, 73] on icon "button" at bounding box center [226, 74] width 11 height 19
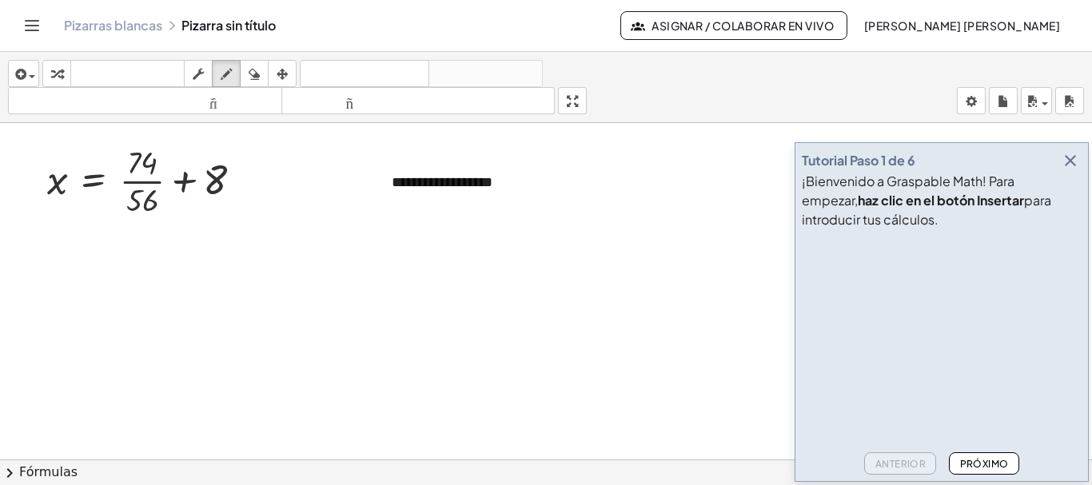
click at [71, 242] on div at bounding box center [546, 470] width 1092 height 695
drag, startPoint x: 71, startPoint y: 242, endPoint x: 46, endPoint y: 261, distance: 32.0
click at [46, 261] on div at bounding box center [546, 470] width 1092 height 695
drag, startPoint x: 51, startPoint y: 238, endPoint x: 72, endPoint y: 269, distance: 37.5
click at [72, 269] on div at bounding box center [546, 470] width 1092 height 695
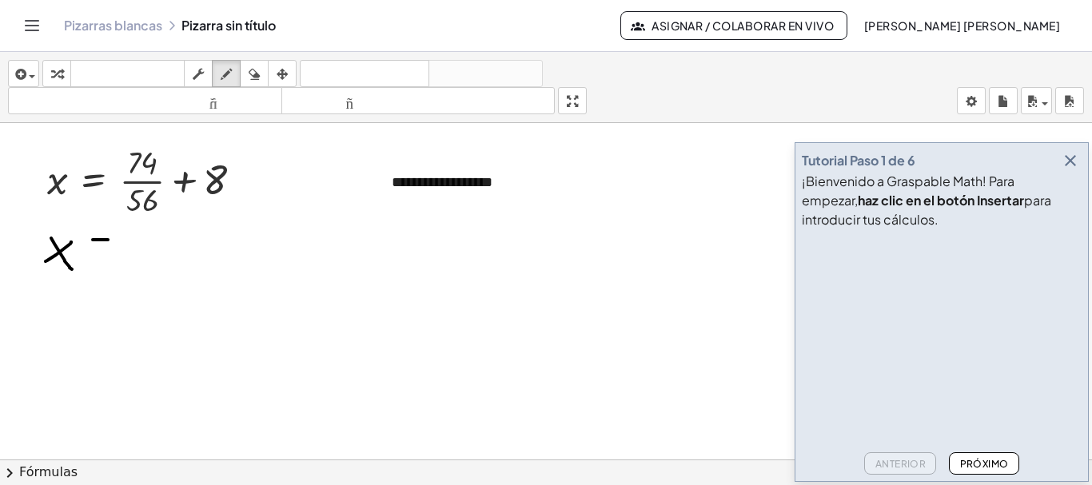
drag, startPoint x: 98, startPoint y: 240, endPoint x: 108, endPoint y: 240, distance: 10.4
click at [108, 240] on div at bounding box center [546, 470] width 1092 height 695
drag, startPoint x: 84, startPoint y: 247, endPoint x: 106, endPoint y: 247, distance: 21.6
click at [106, 247] on div at bounding box center [546, 470] width 1092 height 695
drag, startPoint x: 122, startPoint y: 245, endPoint x: 248, endPoint y: 249, distance: 126.3
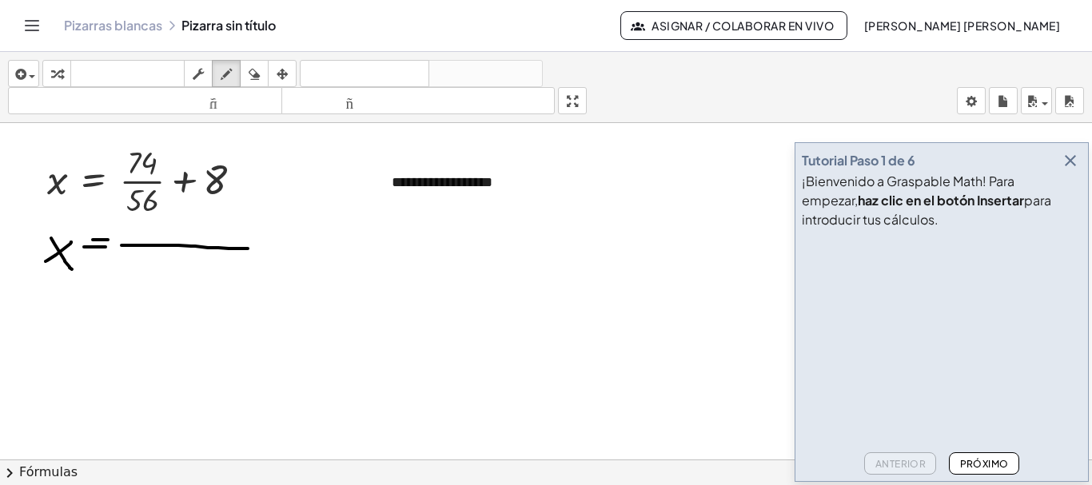
click at [248, 249] on div at bounding box center [546, 470] width 1092 height 695
click at [198, 69] on icon "button" at bounding box center [198, 74] width 11 height 19
click at [211, 197] on font "▼" at bounding box center [214, 203] width 10 height 12
click at [212, 201] on font "▼" at bounding box center [214, 203] width 10 height 12
click at [139, 180] on font "▲" at bounding box center [141, 184] width 7 height 9
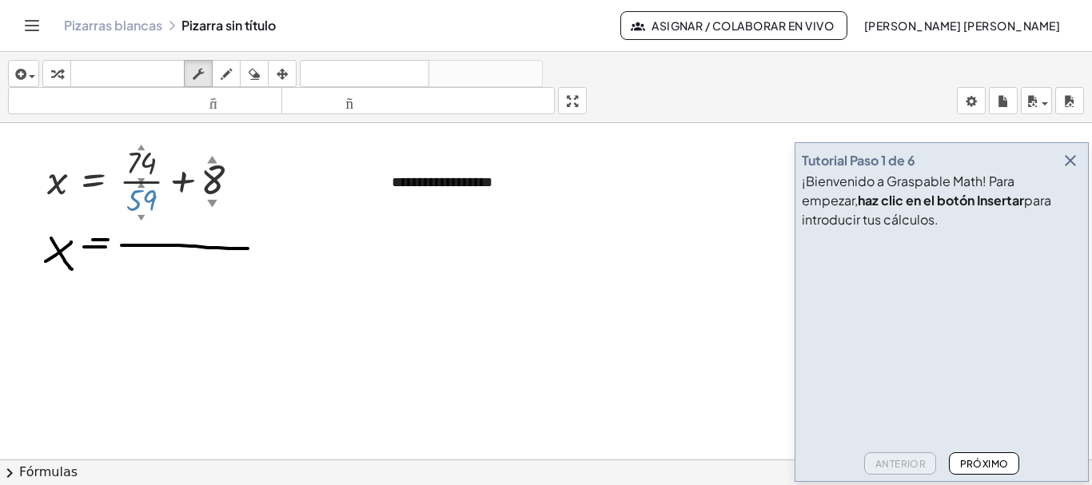
drag, startPoint x: 141, startPoint y: 215, endPoint x: 221, endPoint y: 187, distance: 84.7
click at [94, 181] on div "x = + · 74 ▲ ▼ · 59 ▲ ▼ + 8 ▲ ▼" at bounding box center [94, 181] width 0 height 0
click at [149, 201] on div at bounding box center [149, 180] width 221 height 80
click at [116, 215] on div at bounding box center [149, 180] width 221 height 80
click at [139, 186] on font "▲" at bounding box center [140, 184] width 7 height 9
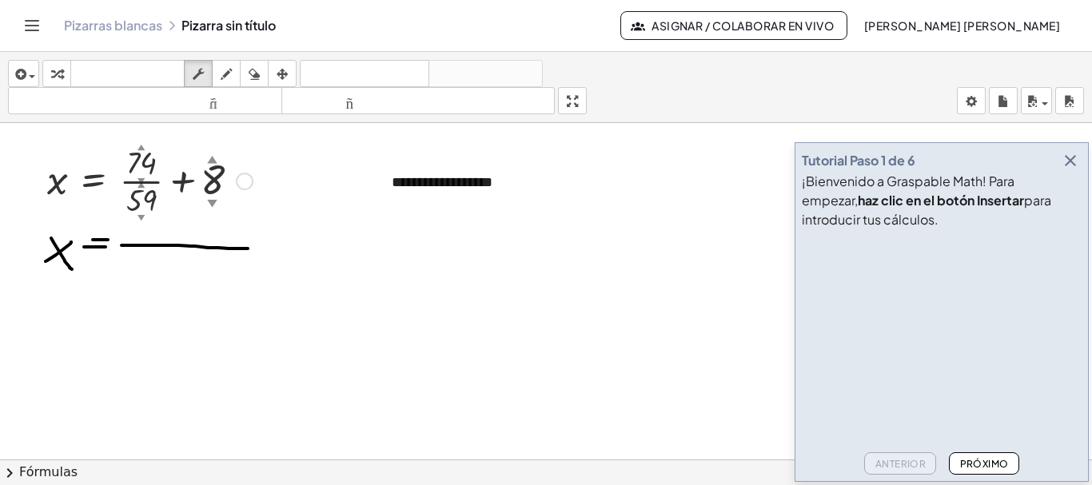
click at [139, 186] on font "▲" at bounding box center [140, 184] width 7 height 9
click at [229, 275] on div at bounding box center [546, 470] width 1092 height 695
click at [306, 305] on div at bounding box center [546, 470] width 1092 height 695
click at [203, 74] on icon "button" at bounding box center [198, 74] width 11 height 19
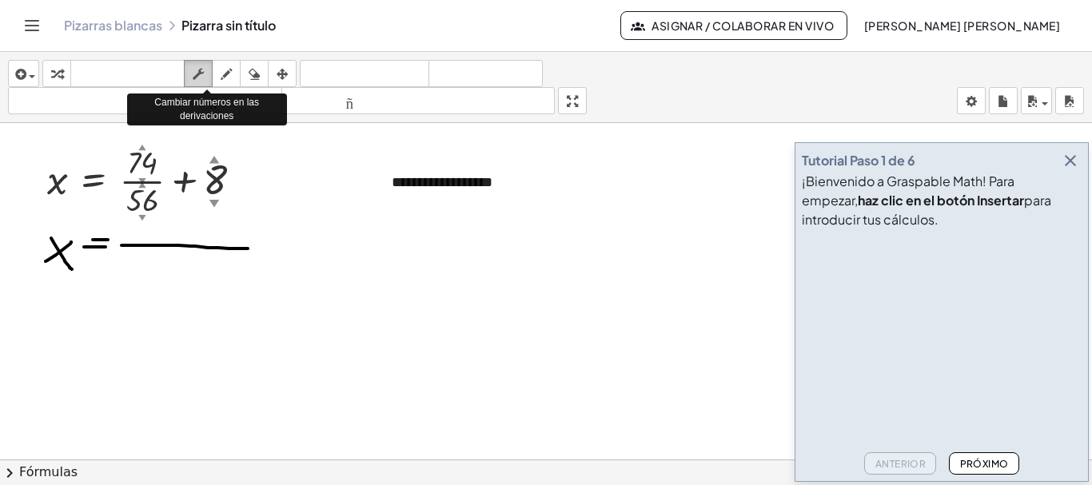
click at [203, 74] on icon "button" at bounding box center [198, 74] width 11 height 19
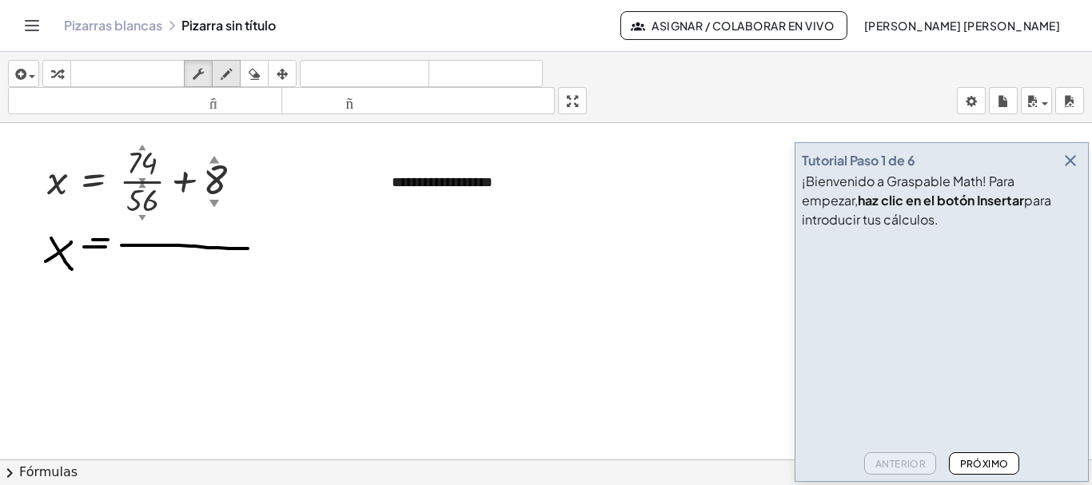
click at [229, 71] on icon "button" at bounding box center [226, 74] width 11 height 19
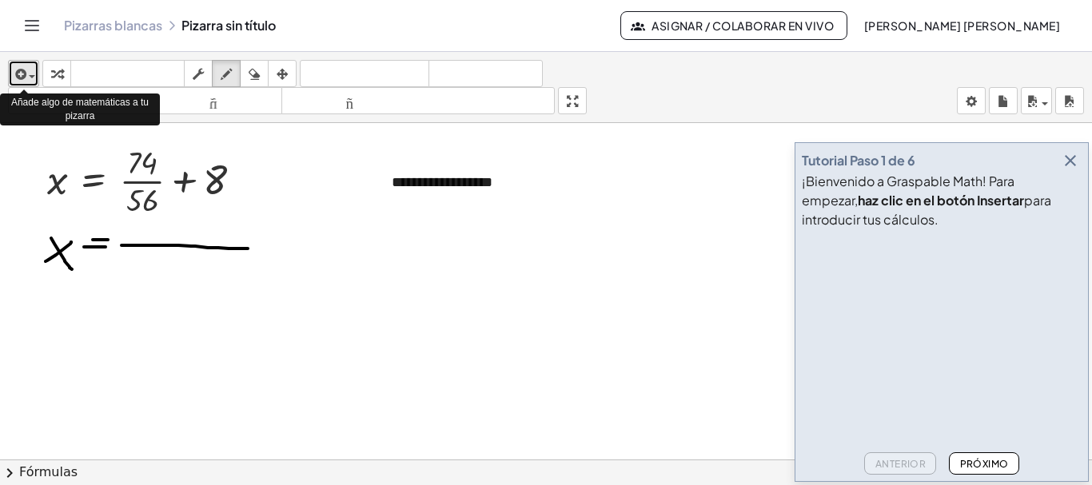
click at [35, 78] on div "button" at bounding box center [23, 73] width 23 height 19
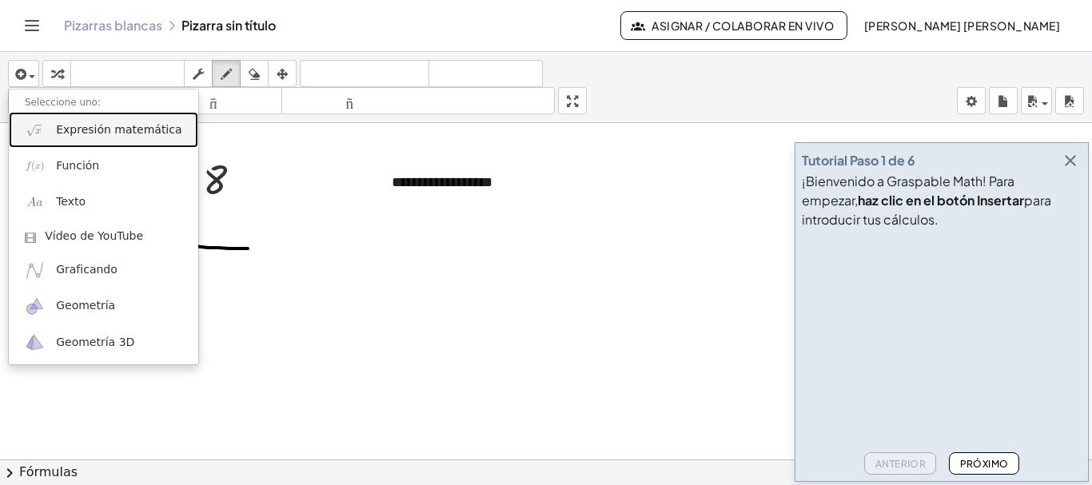
click at [98, 137] on span "Expresión matemática" at bounding box center [118, 130] width 125 height 16
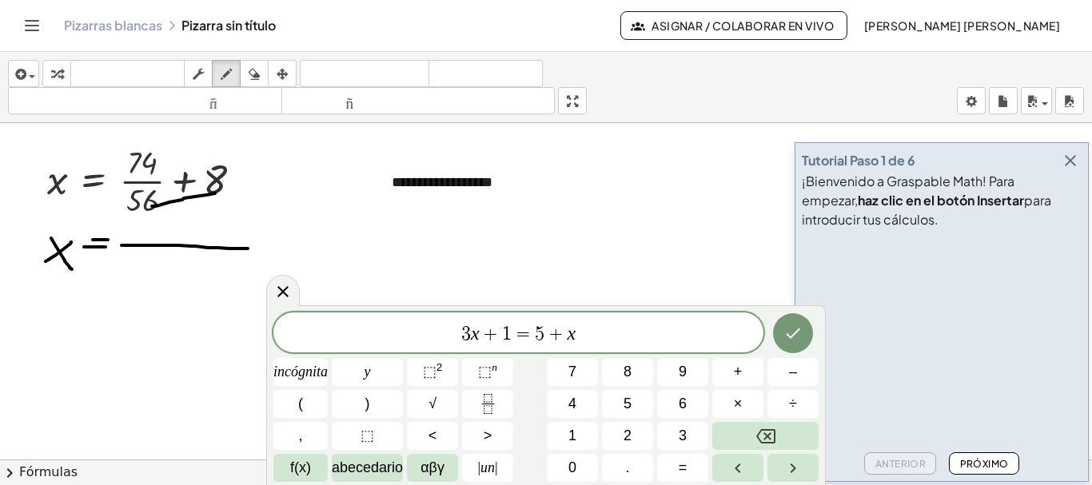
drag, startPoint x: 156, startPoint y: 206, endPoint x: 215, endPoint y: 193, distance: 60.5
click at [215, 193] on div at bounding box center [546, 470] width 1092 height 695
click at [612, 265] on div at bounding box center [546, 470] width 1092 height 695
click at [628, 251] on div at bounding box center [546, 470] width 1092 height 695
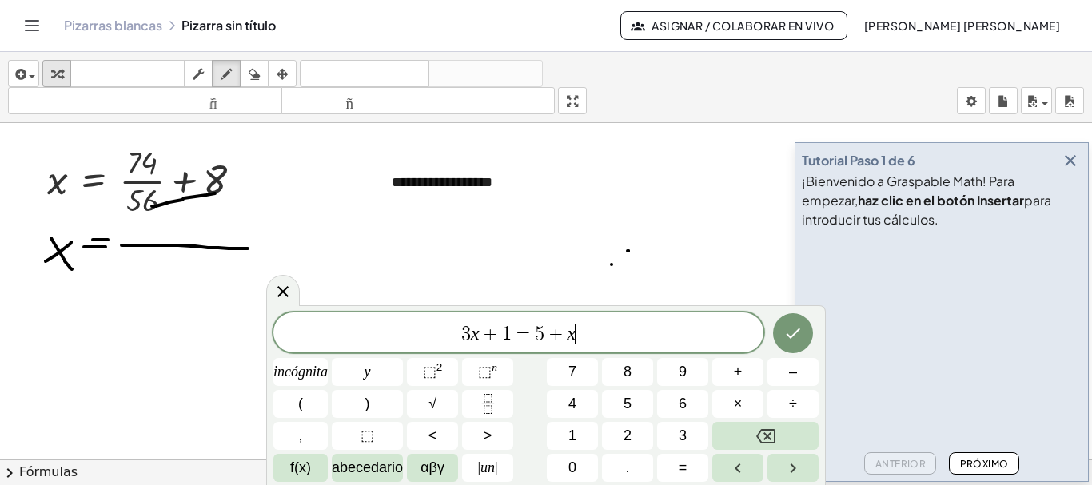
click at [54, 72] on icon "button" at bounding box center [56, 74] width 11 height 19
click at [260, 68] on icon "button" at bounding box center [254, 74] width 11 height 19
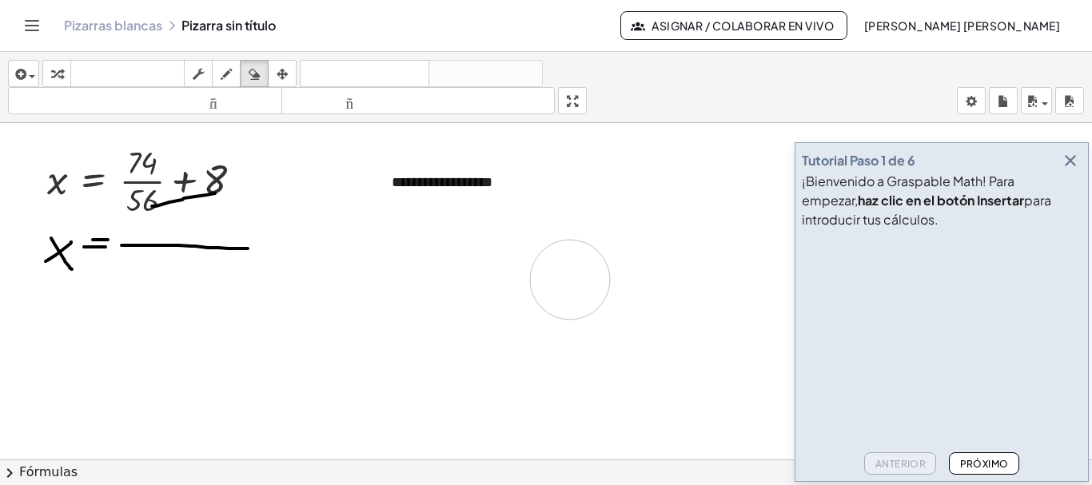
drag, startPoint x: 647, startPoint y: 238, endPoint x: 570, endPoint y: 280, distance: 87.3
click at [570, 280] on div at bounding box center [546, 470] width 1092 height 695
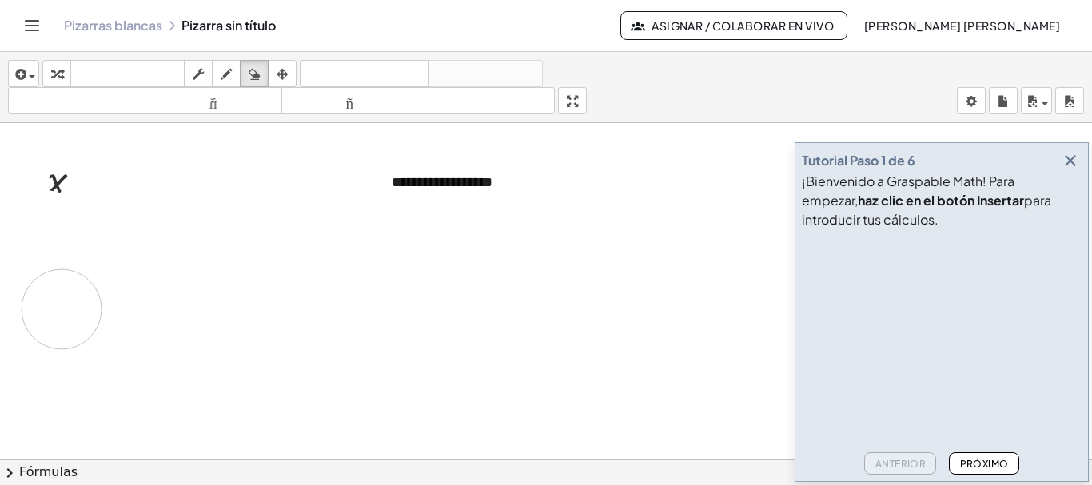
drag, startPoint x: 33, startPoint y: 230, endPoint x: 62, endPoint y: 309, distance: 84.2
click at [62, 309] on div at bounding box center [546, 470] width 1092 height 695
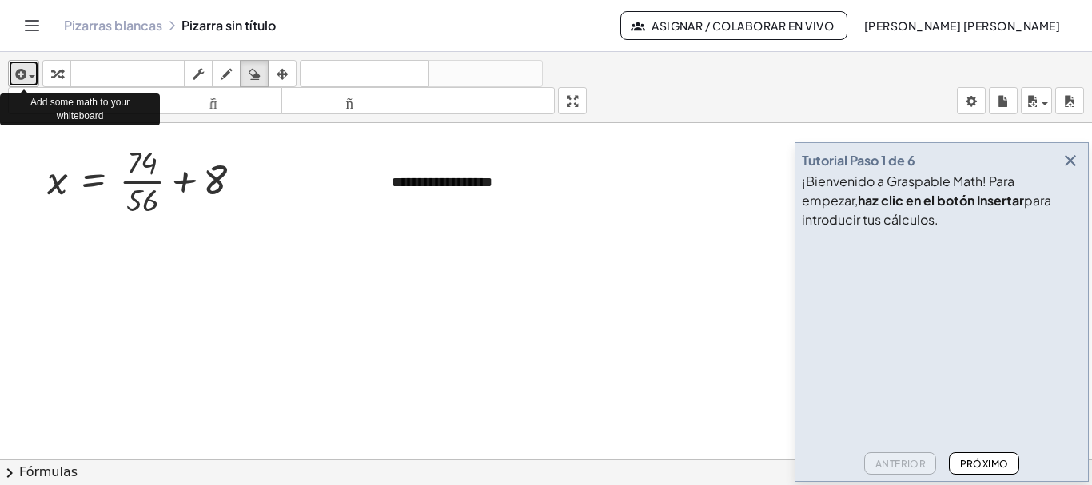
click at [36, 75] on button "insertar" at bounding box center [23, 73] width 31 height 27
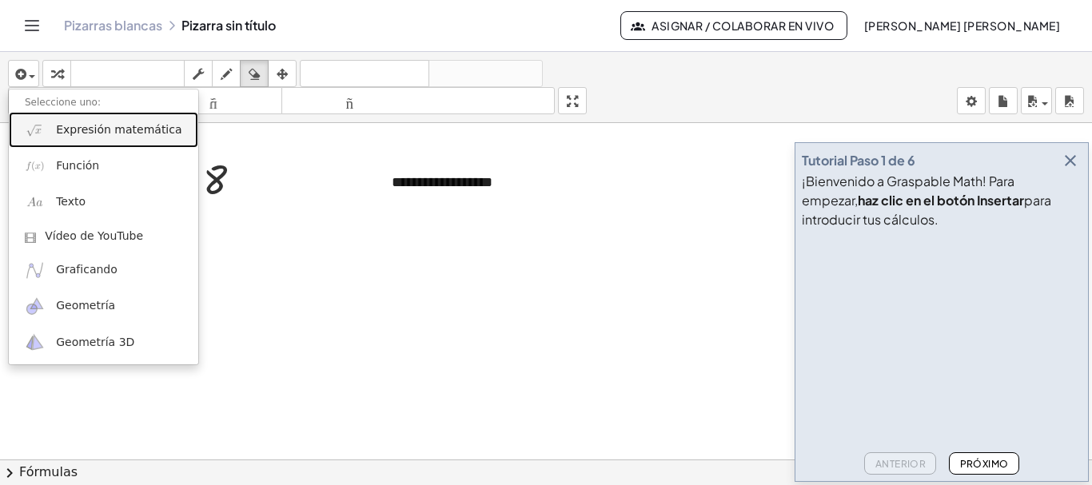
click at [60, 131] on font "Expresión matemática" at bounding box center [118, 129] width 125 height 13
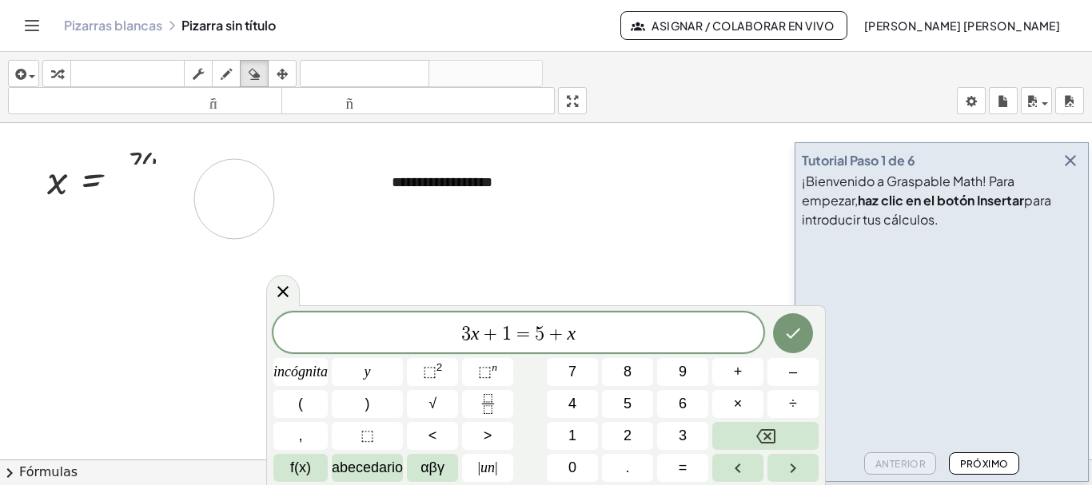
drag, startPoint x: 133, startPoint y: 205, endPoint x: 235, endPoint y: 199, distance: 102.5
click at [235, 199] on div at bounding box center [546, 470] width 1092 height 695
click at [251, 73] on icon "button" at bounding box center [254, 74] width 11 height 19
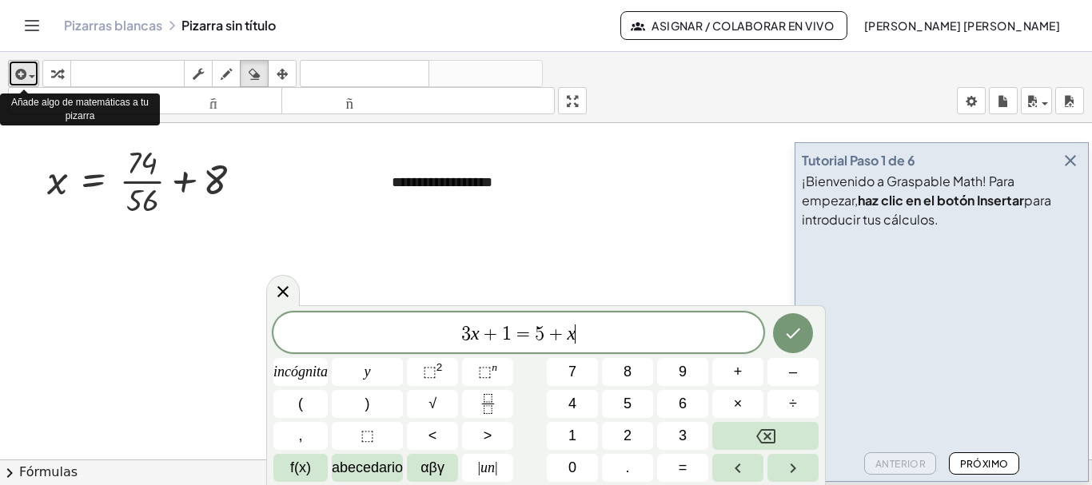
click at [33, 75] on span "button" at bounding box center [32, 76] width 6 height 3
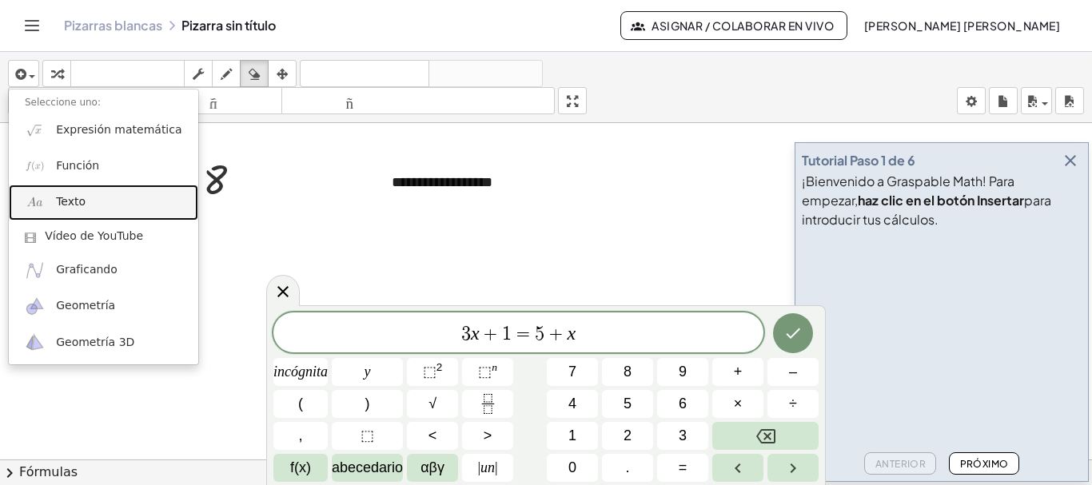
click at [76, 203] on font "Texto" at bounding box center [71, 201] width 30 height 13
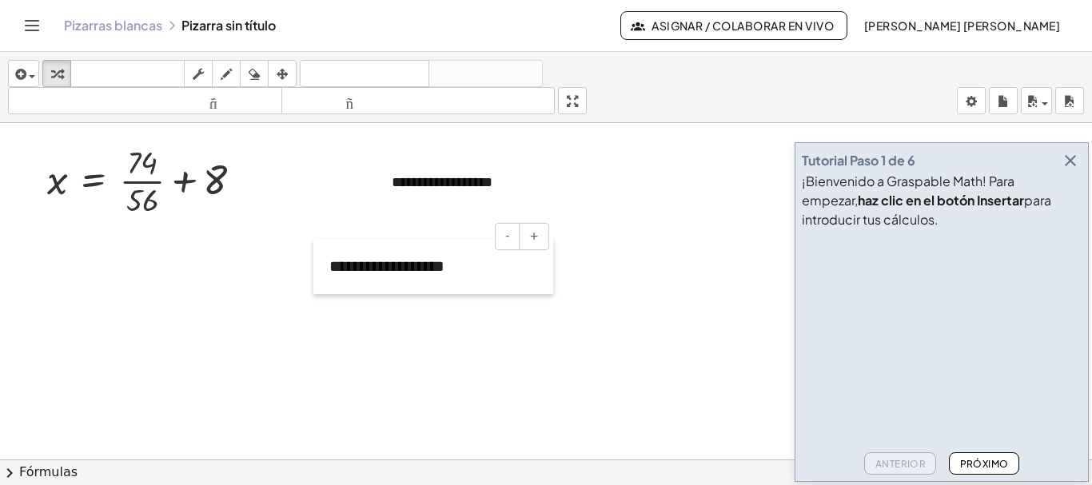
drag, startPoint x: 727, startPoint y: 189, endPoint x: 317, endPoint y: 272, distance: 419.0
click at [317, 272] on div at bounding box center [321, 266] width 16 height 55
click at [324, 237] on div "- +" at bounding box center [429, 236] width 240 height 27
click at [341, 272] on font "**********" at bounding box center [386, 266] width 115 height 16
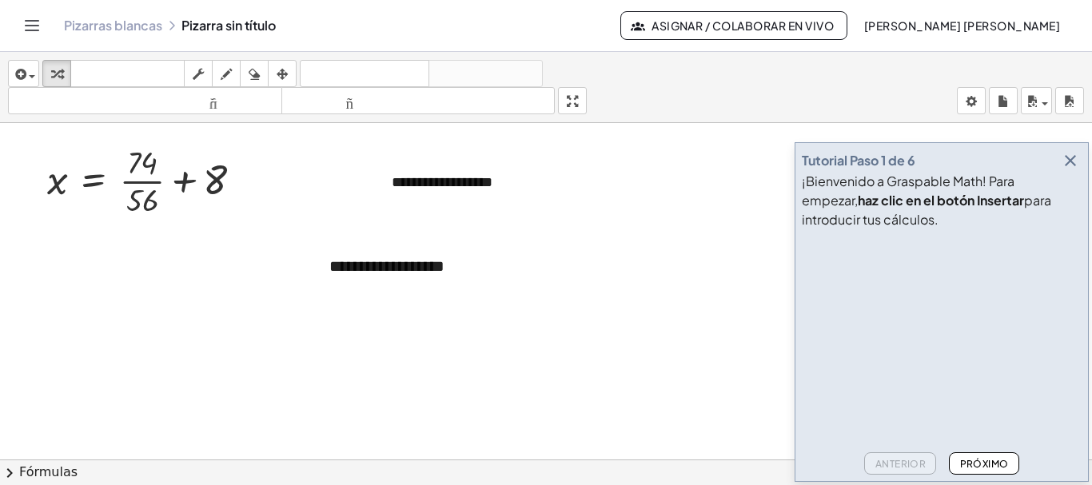
click at [389, 295] on div at bounding box center [546, 470] width 1092 height 695
drag, startPoint x: 387, startPoint y: 273, endPoint x: 410, endPoint y: 341, distance: 71.8
click at [410, 341] on div at bounding box center [546, 470] width 1092 height 695
click at [400, 265] on font "**********" at bounding box center [386, 266] width 115 height 16
drag, startPoint x: 422, startPoint y: 237, endPoint x: 258, endPoint y: 255, distance: 164.8
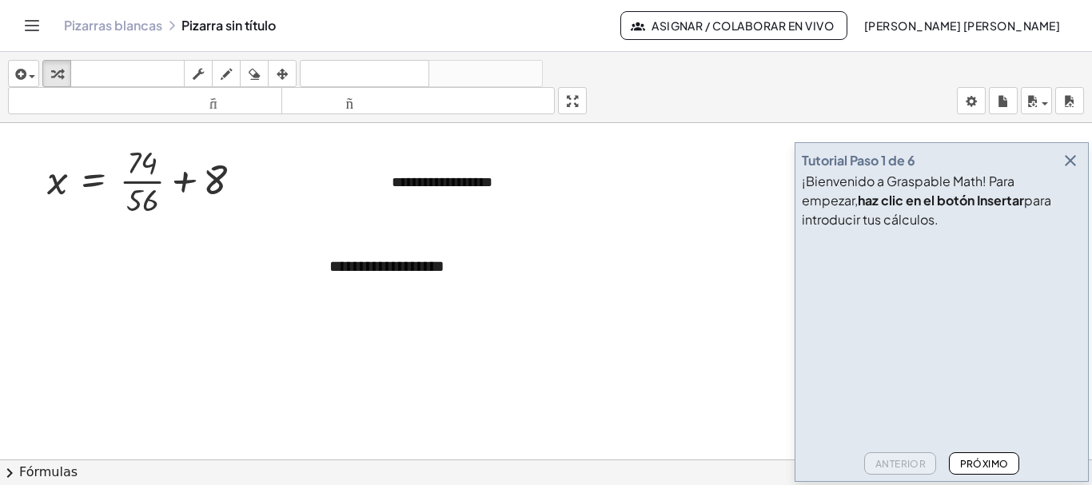
click at [258, 255] on div at bounding box center [546, 470] width 1092 height 695
click at [285, 77] on icon "button" at bounding box center [282, 74] width 11 height 19
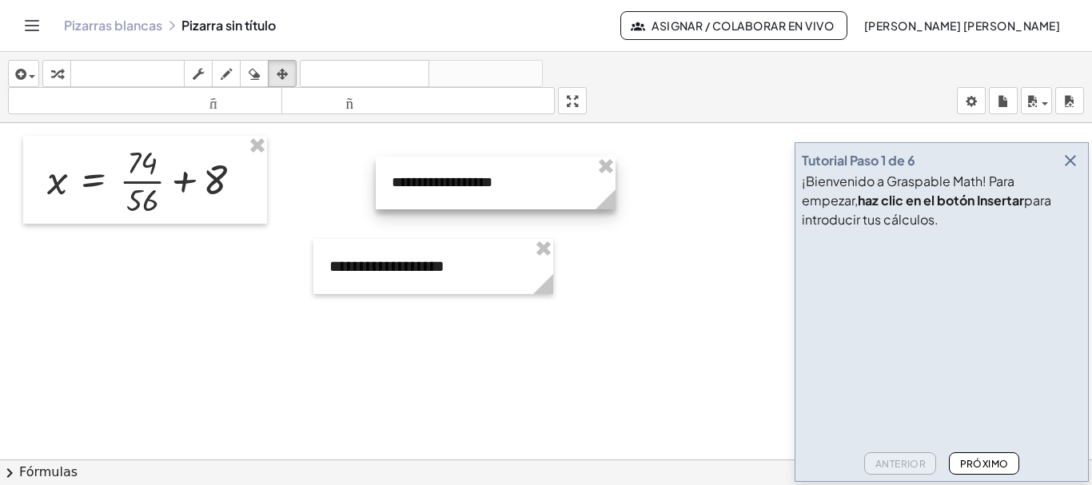
drag, startPoint x: 602, startPoint y: 167, endPoint x: 581, endPoint y: 181, distance: 25.3
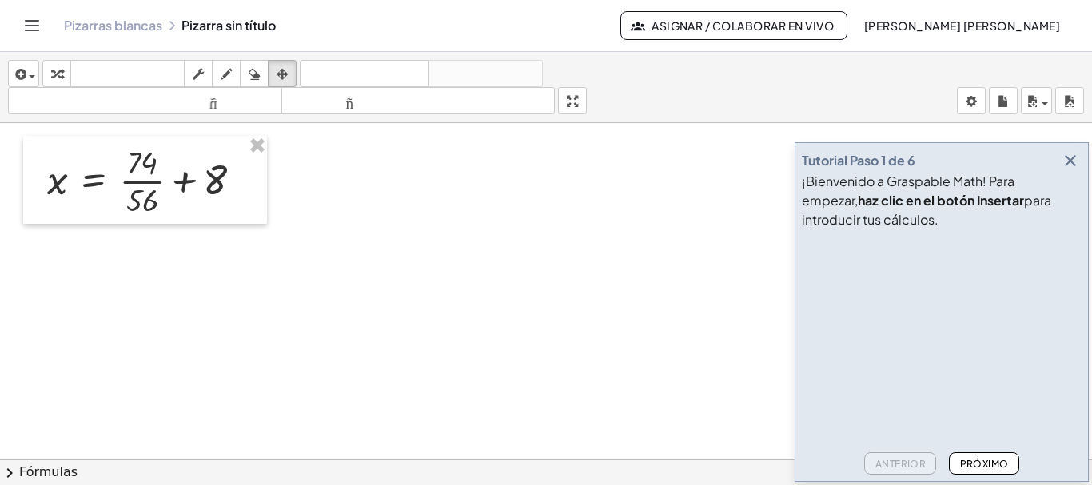
click at [436, 283] on div at bounding box center [546, 470] width 1092 height 695
click at [58, 76] on icon "button" at bounding box center [56, 74] width 11 height 19
drag, startPoint x: 213, startPoint y: 180, endPoint x: 58, endPoint y: 182, distance: 154.3
click at [58, 182] on div at bounding box center [151, 180] width 224 height 80
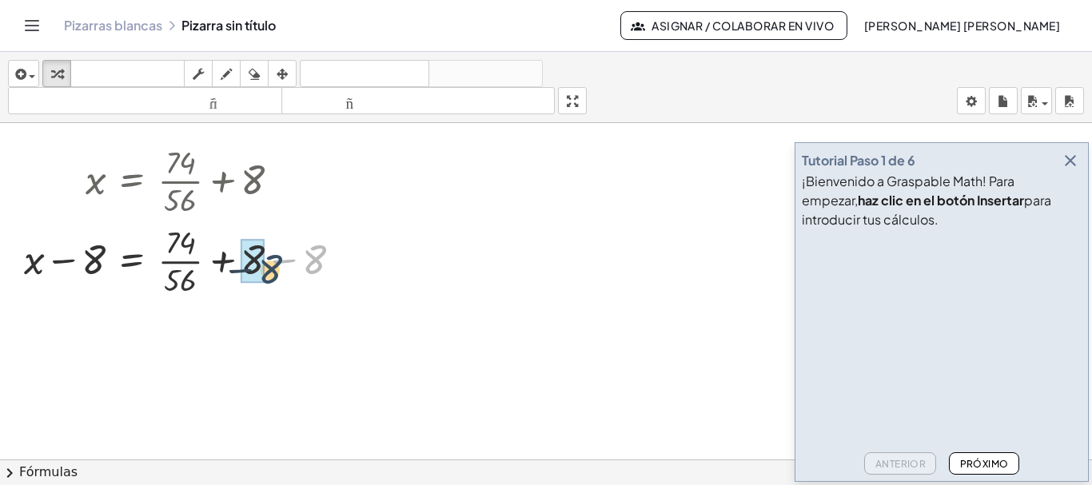
drag, startPoint x: 318, startPoint y: 267, endPoint x: 272, endPoint y: 277, distance: 47.5
click at [272, 277] on div at bounding box center [189, 260] width 346 height 80
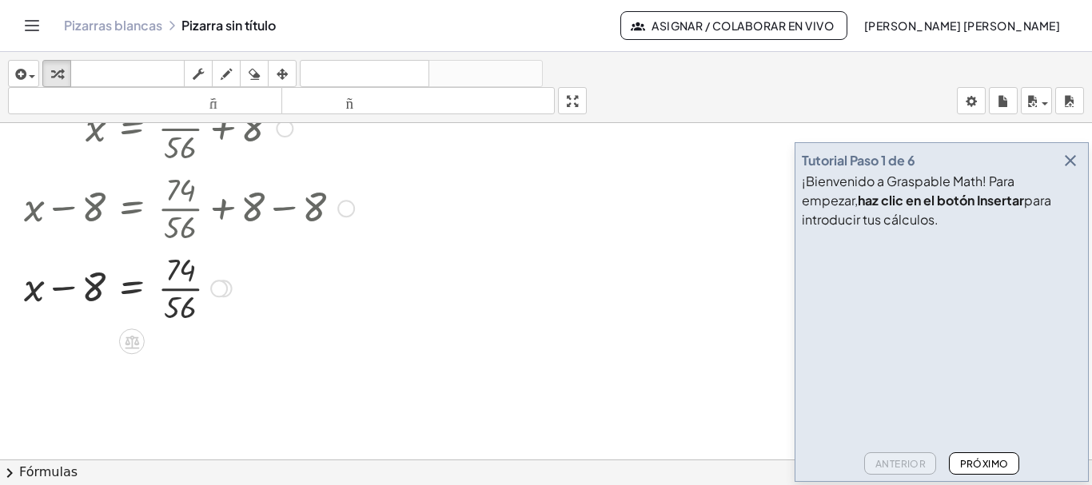
scroll to position [80, 0]
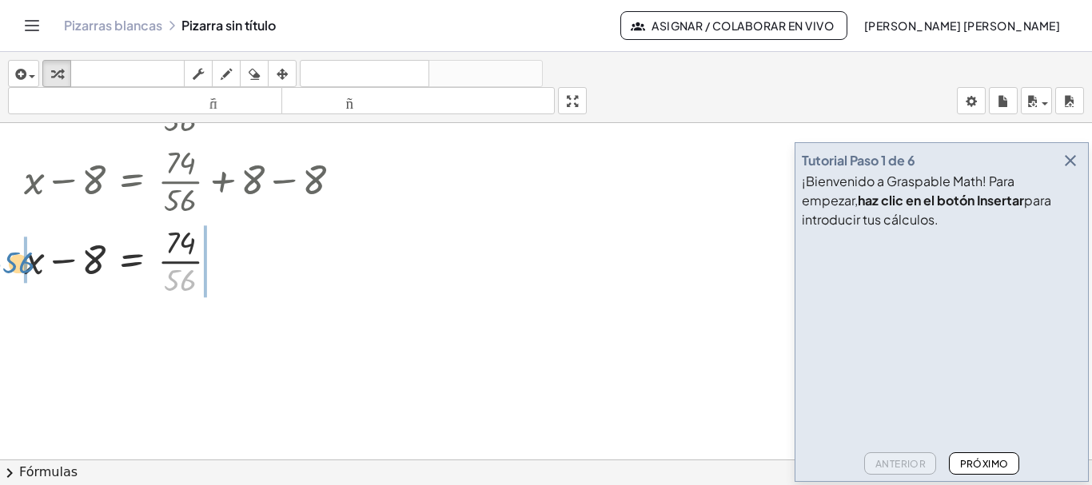
drag, startPoint x: 183, startPoint y: 285, endPoint x: 20, endPoint y: 268, distance: 164.0
click at [20, 268] on div "x = + · 74 · 56 + 8 + x − 8 = + · 74 · 56 + 8 − 8 + x − 8 = + · 74 · 56 + 0 · 5…" at bounding box center [183, 180] width 366 height 248
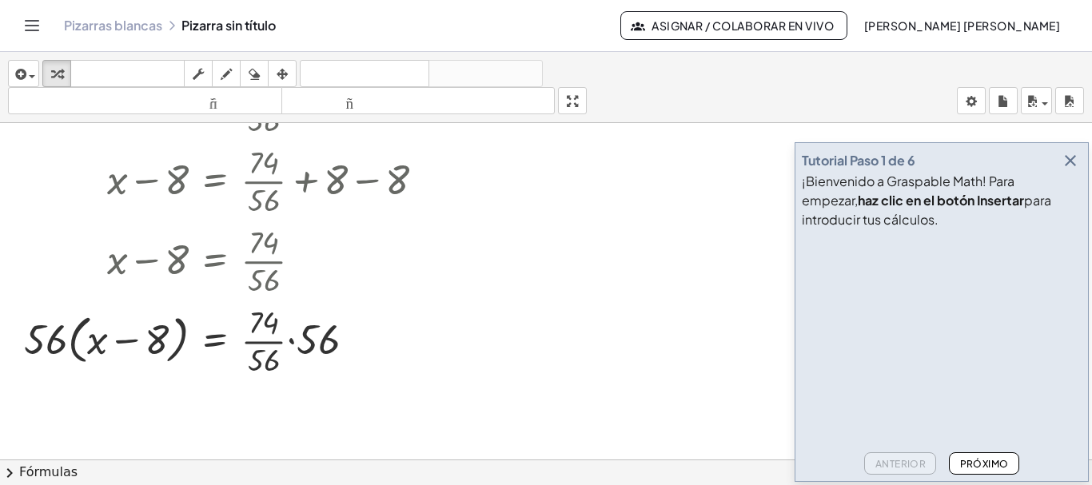
scroll to position [160, 0]
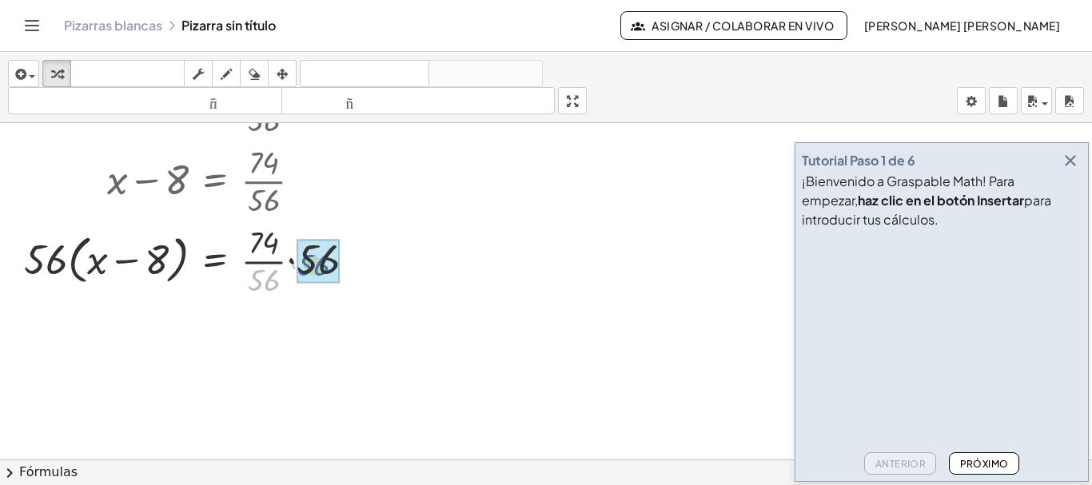
drag, startPoint x: 279, startPoint y: 285, endPoint x: 329, endPoint y: 269, distance: 52.6
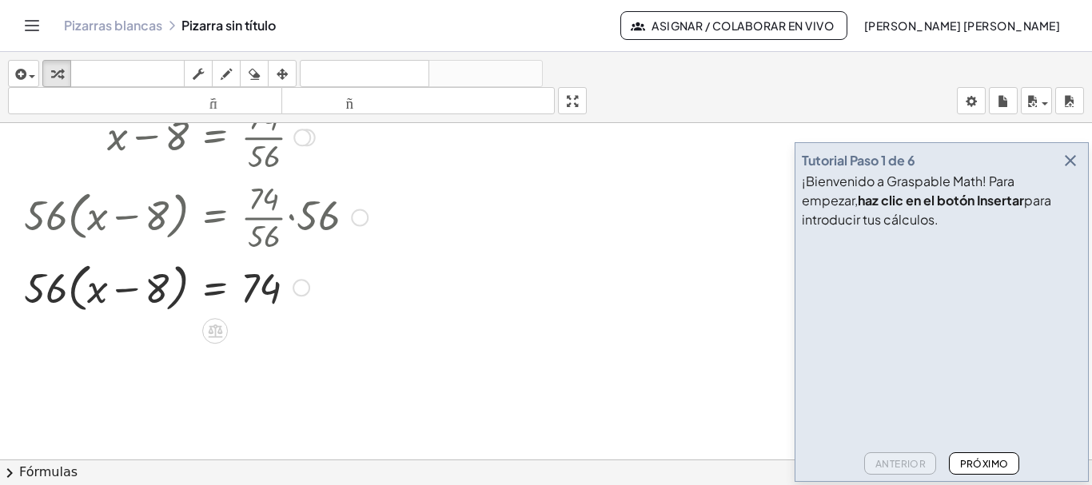
scroll to position [240, 0]
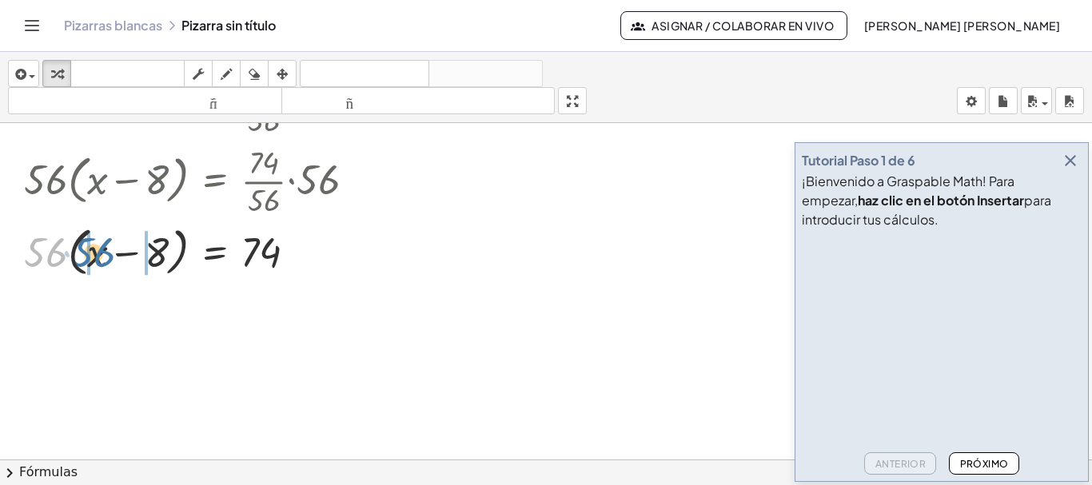
drag, startPoint x: 54, startPoint y: 261, endPoint x: 102, endPoint y: 262, distance: 48.8
click at [102, 262] on div at bounding box center [230, 251] width 429 height 61
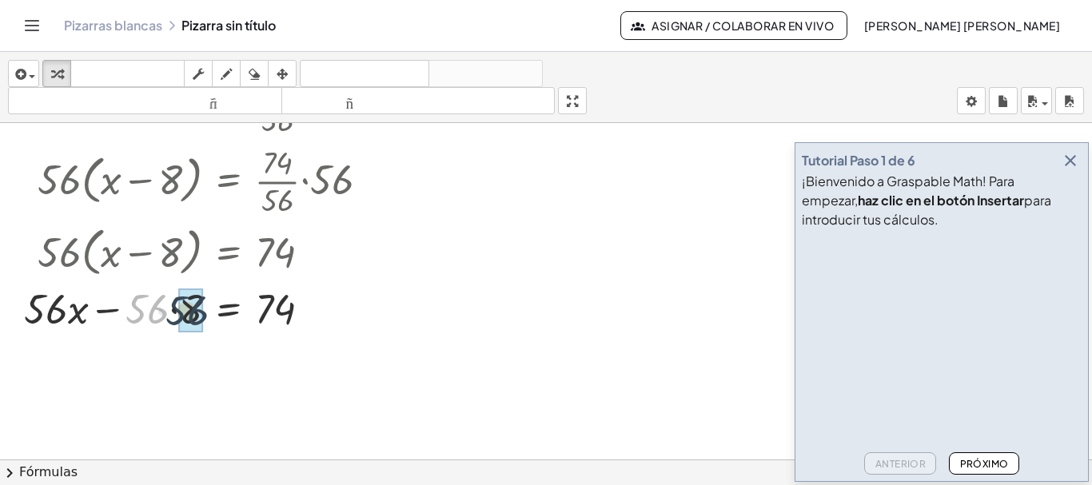
drag, startPoint x: 175, startPoint y: 317, endPoint x: 198, endPoint y: 320, distance: 23.4
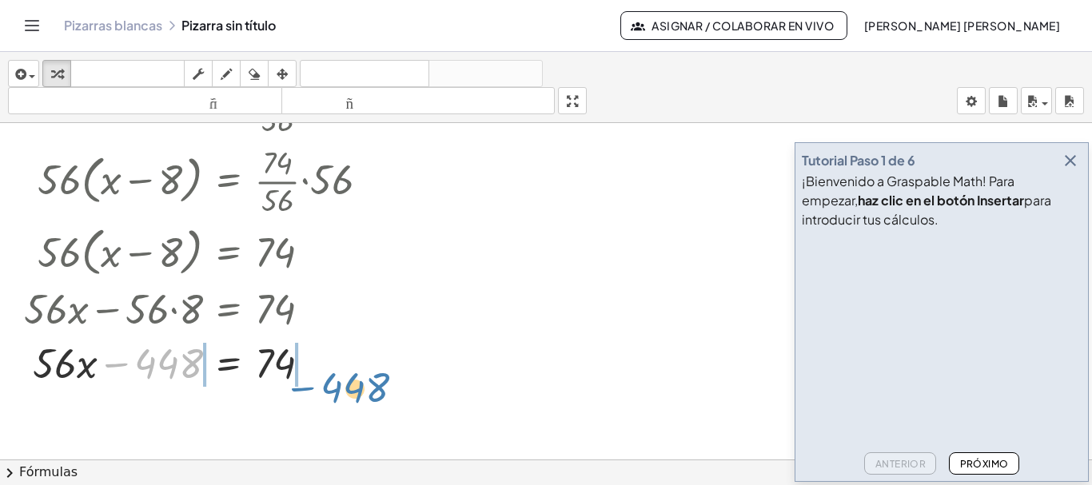
drag, startPoint x: 149, startPoint y: 366, endPoint x: 333, endPoint y: 365, distance: 183.9
click at [333, 365] on div at bounding box center [237, 362] width 443 height 54
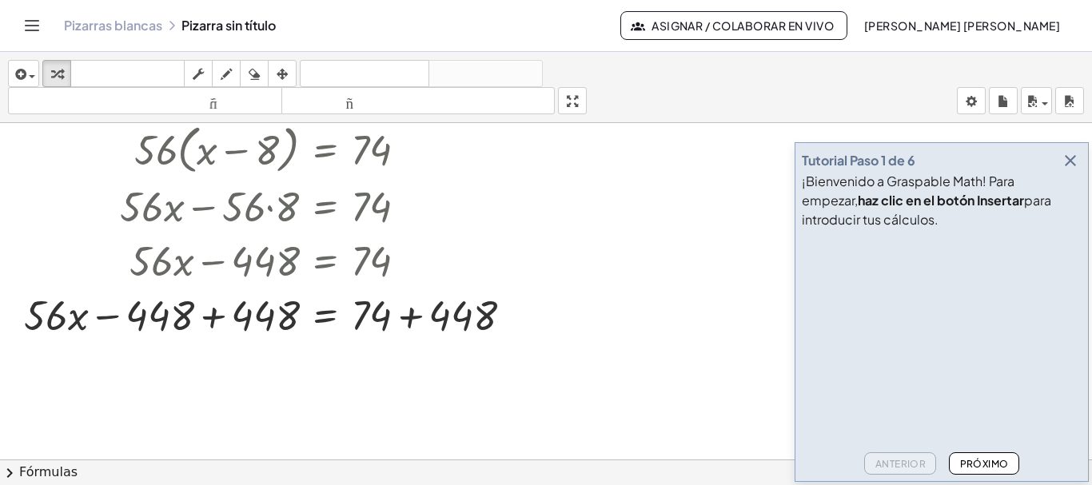
scroll to position [359, 0]
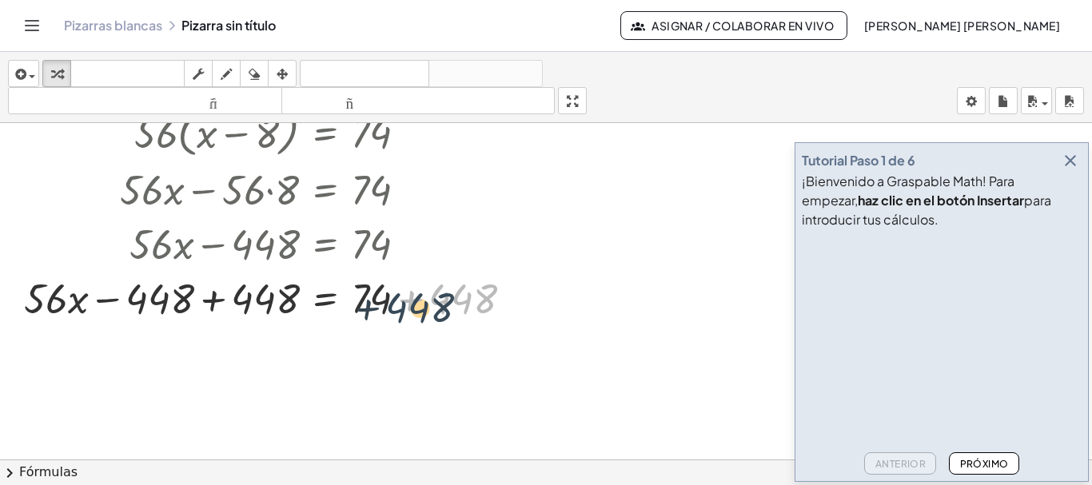
drag, startPoint x: 458, startPoint y: 297, endPoint x: 404, endPoint y: 306, distance: 55.2
click at [404, 306] on div at bounding box center [286, 297] width 540 height 54
drag, startPoint x: 456, startPoint y: 293, endPoint x: 371, endPoint y: 291, distance: 85.5
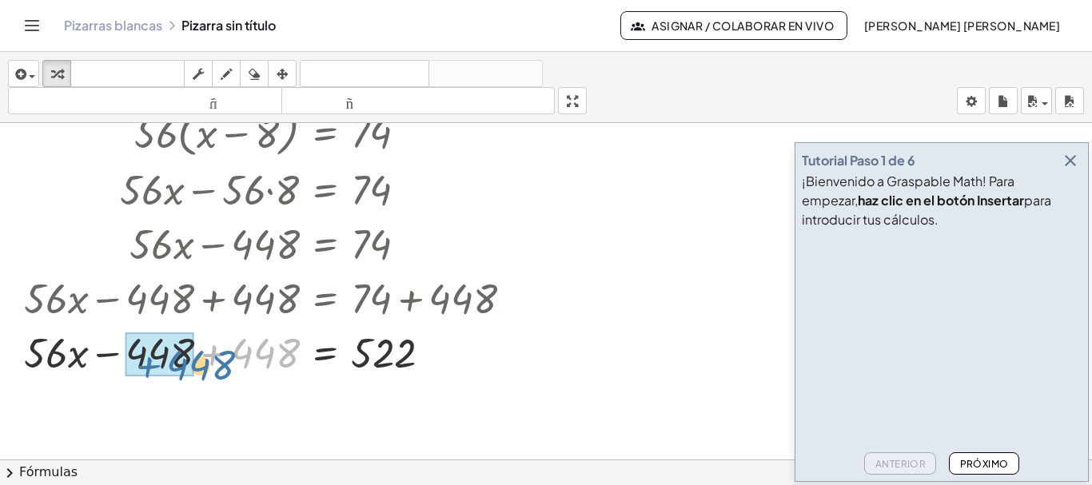
drag, startPoint x: 278, startPoint y: 345, endPoint x: 201, endPoint y: 354, distance: 78.0
click at [201, 354] on div at bounding box center [286, 352] width 540 height 54
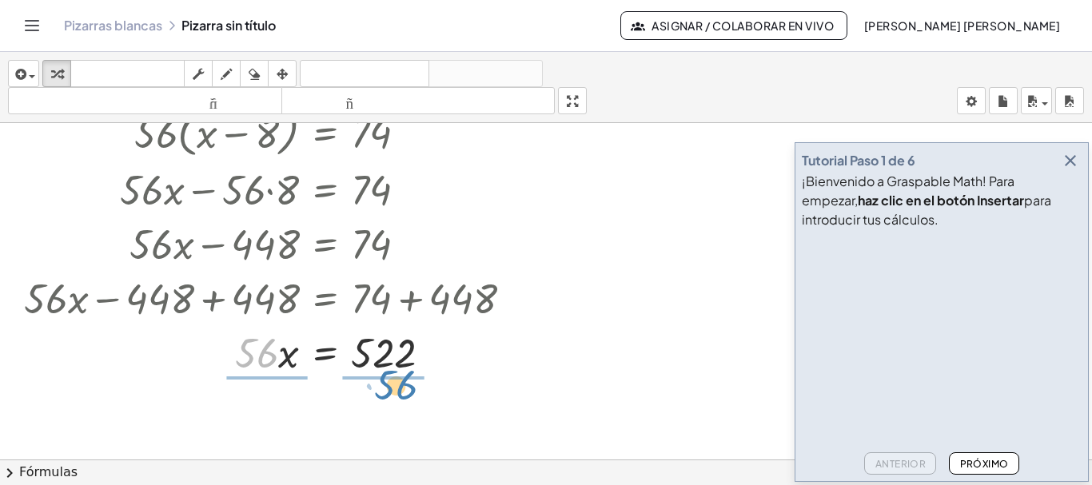
drag, startPoint x: 262, startPoint y: 361, endPoint x: 402, endPoint y: 392, distance: 143.3
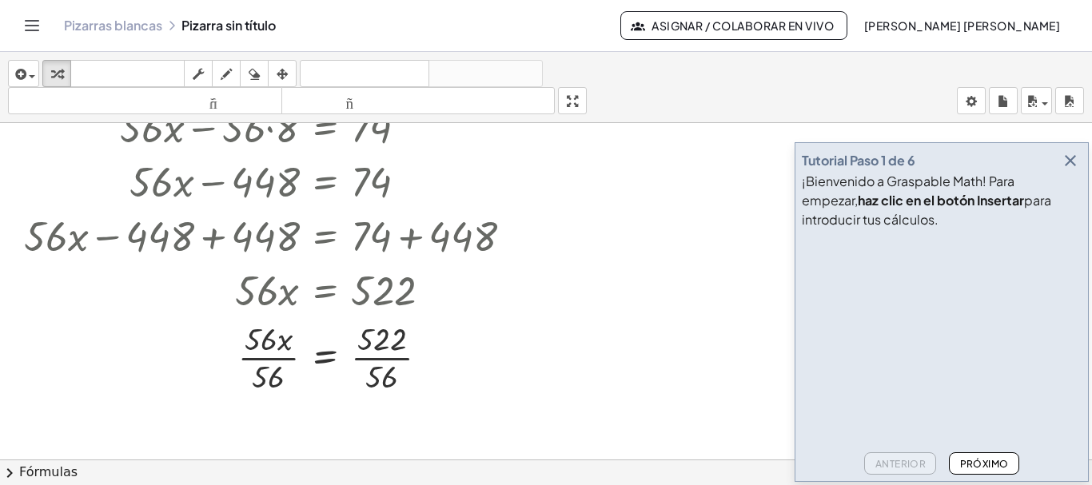
scroll to position [439, 0]
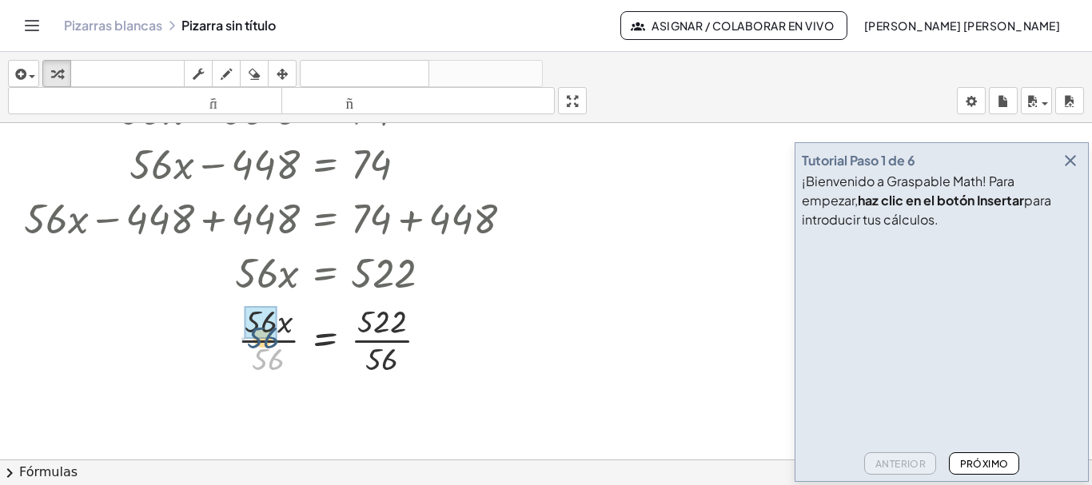
drag, startPoint x: 277, startPoint y: 360, endPoint x: 272, endPoint y: 340, distance: 20.6
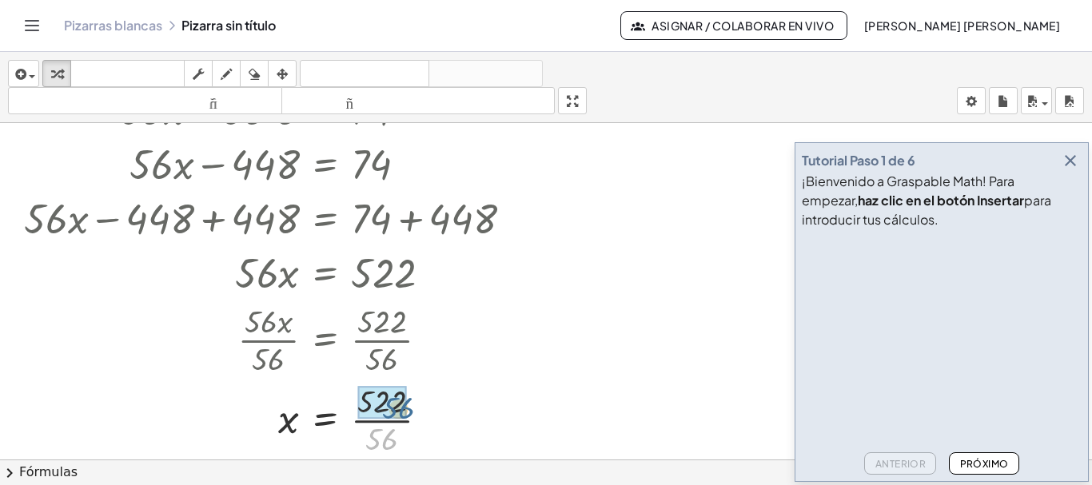
drag, startPoint x: 374, startPoint y: 437, endPoint x: 392, endPoint y: 404, distance: 37.2
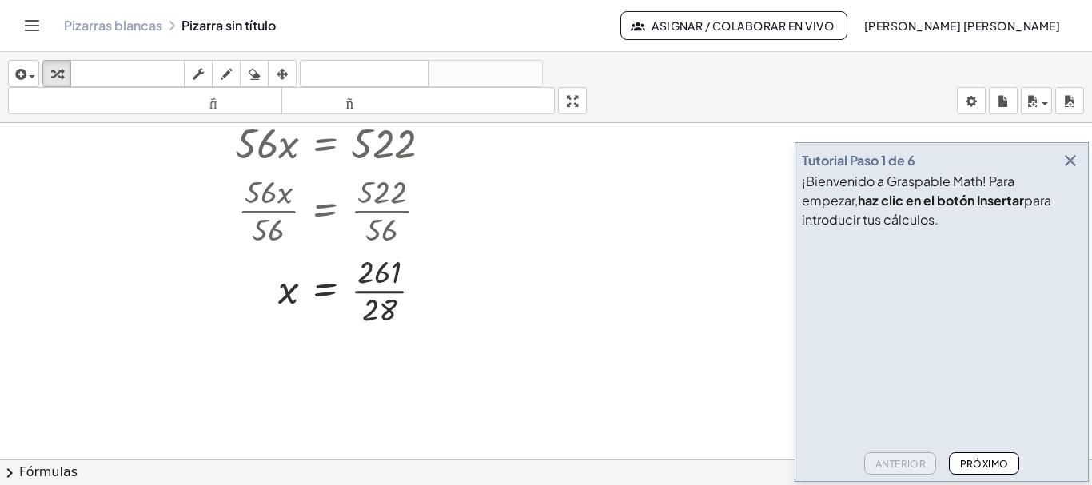
scroll to position [599, 0]
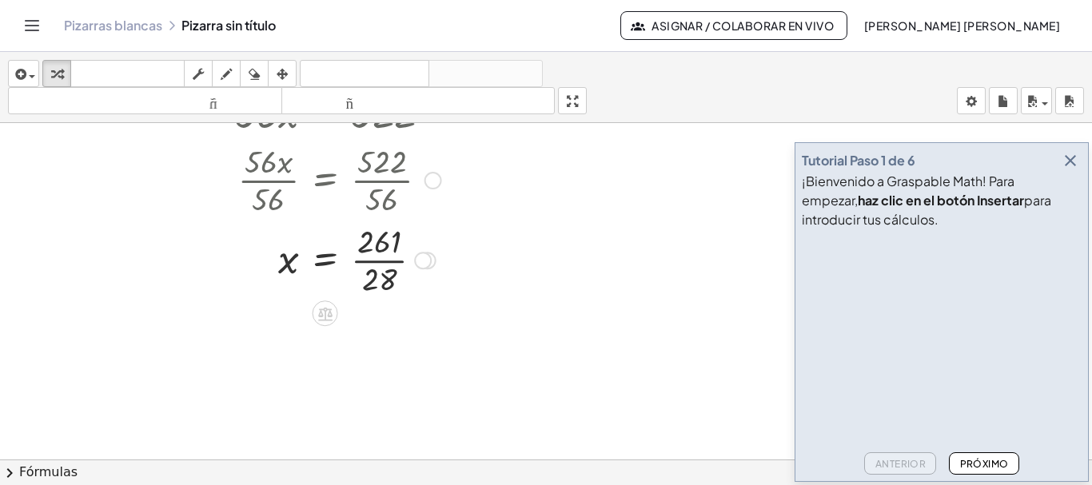
click at [373, 257] on div at bounding box center [286, 259] width 540 height 80
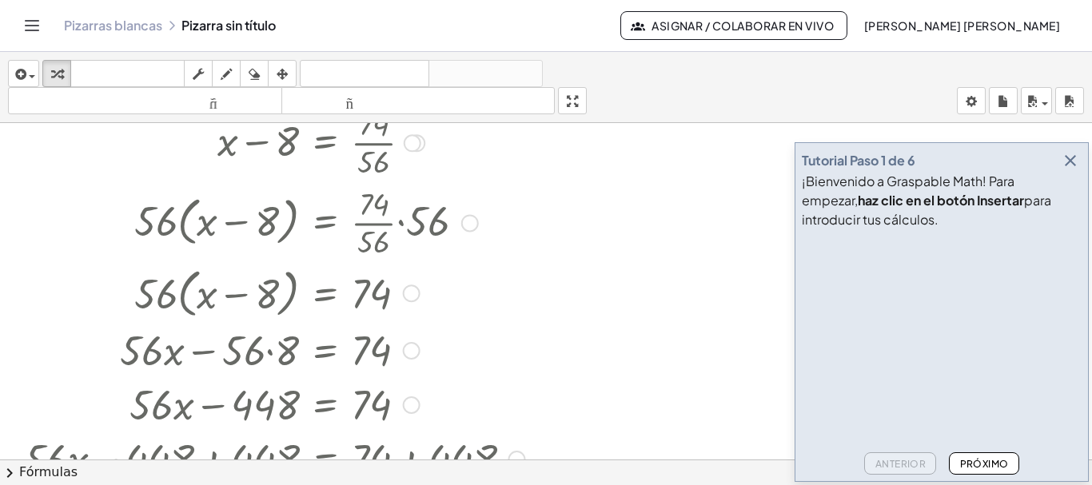
scroll to position [193, 0]
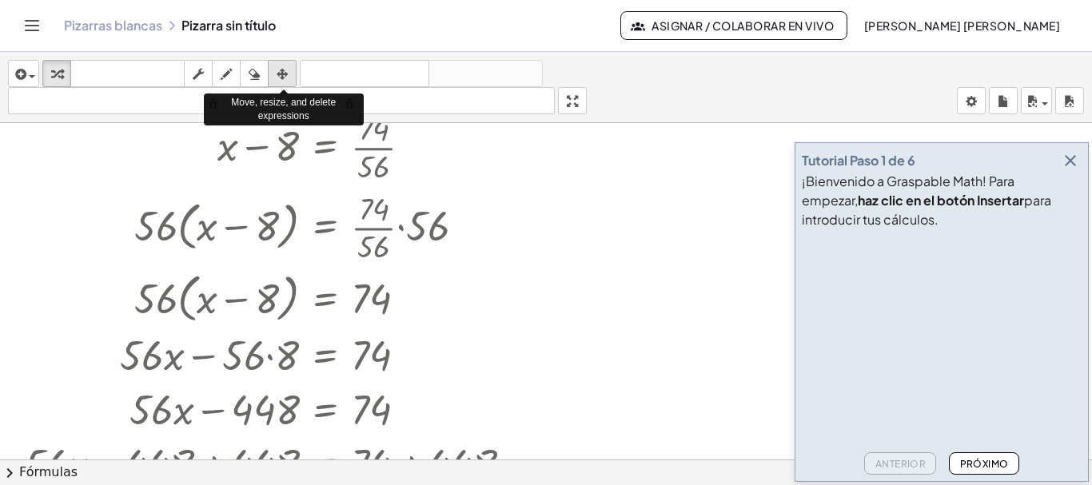
click at [287, 80] on icon "button" at bounding box center [282, 74] width 11 height 19
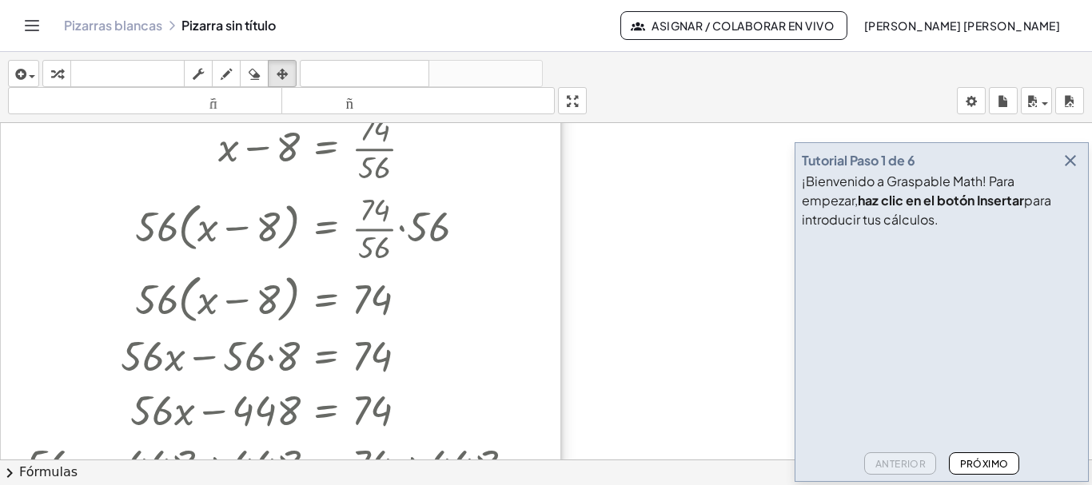
click at [272, 225] on div at bounding box center [281, 352] width 560 height 819
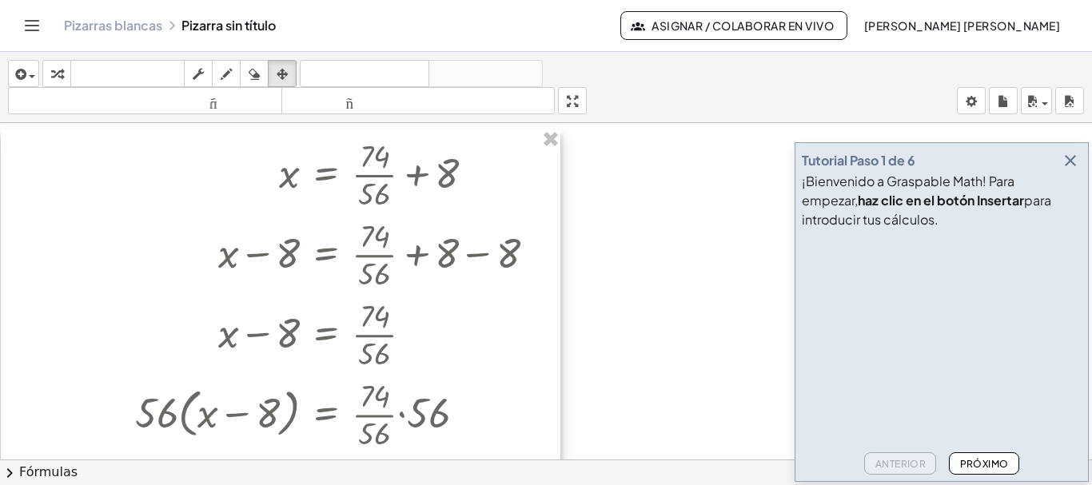
scroll to position [0, 0]
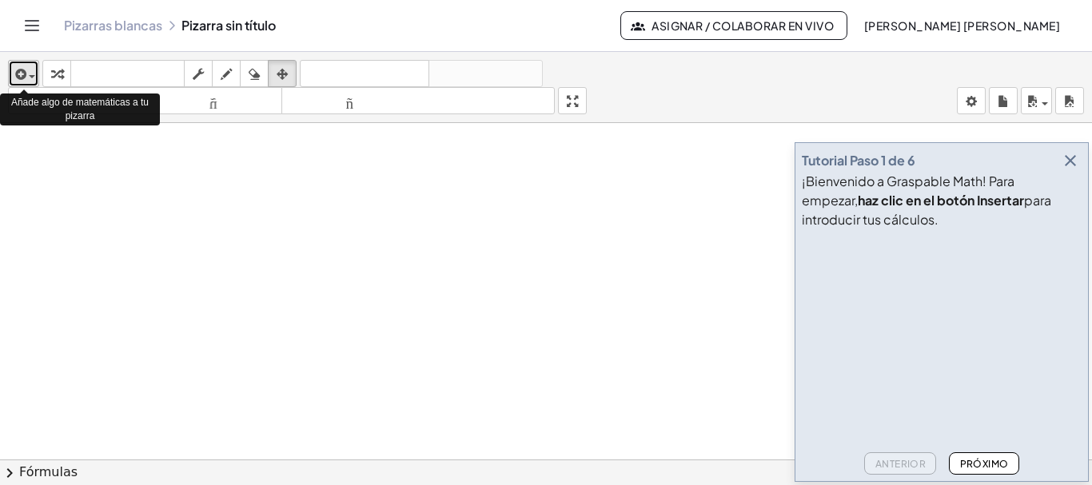
click at [30, 76] on span "button" at bounding box center [32, 76] width 6 height 3
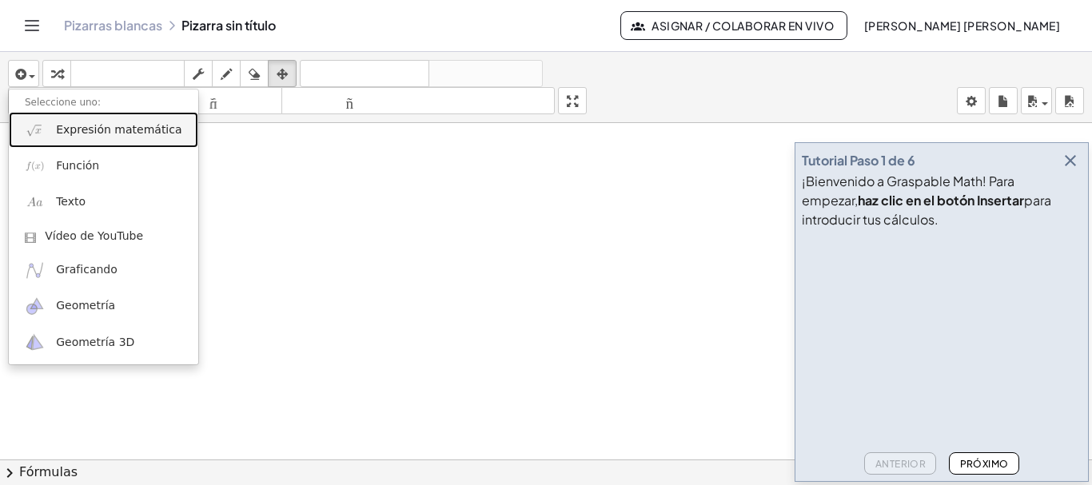
click at [70, 132] on font "Expresión matemática" at bounding box center [118, 129] width 125 height 13
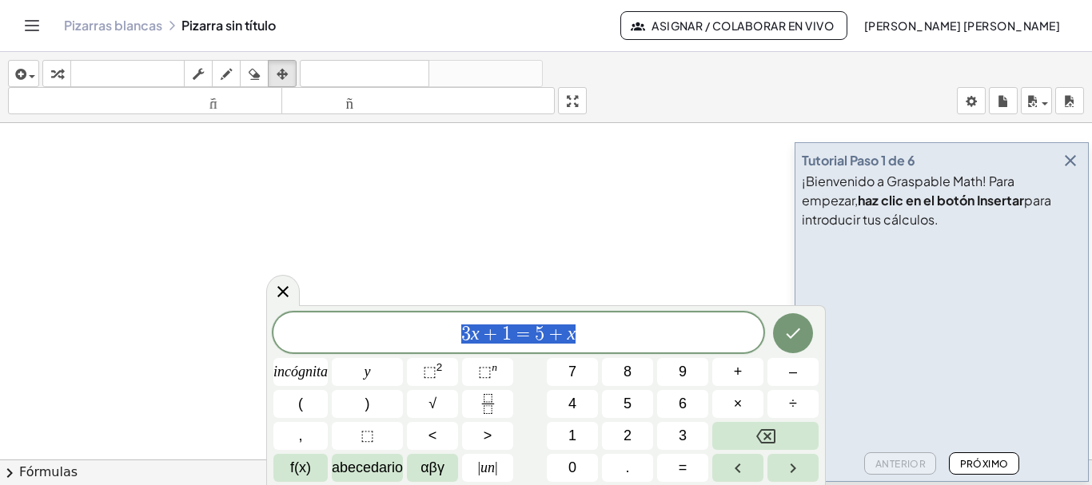
drag, startPoint x: 577, startPoint y: 335, endPoint x: 419, endPoint y: 319, distance: 159.1
click at [419, 319] on div "******** 3 x + 1 = 5 + x" at bounding box center [518, 333] width 490 height 40
click at [489, 411] on icon "Fracción" at bounding box center [488, 404] width 20 height 20
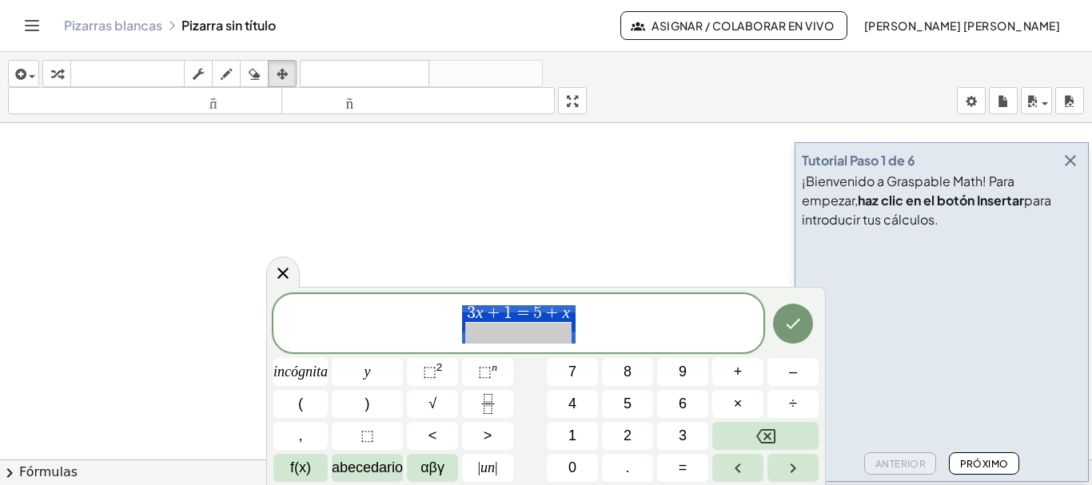
drag, startPoint x: 581, startPoint y: 318, endPoint x: 458, endPoint y: 306, distance: 123.7
click at [458, 306] on span "3 x + 1 = 5 + x ​" at bounding box center [518, 325] width 490 height 42
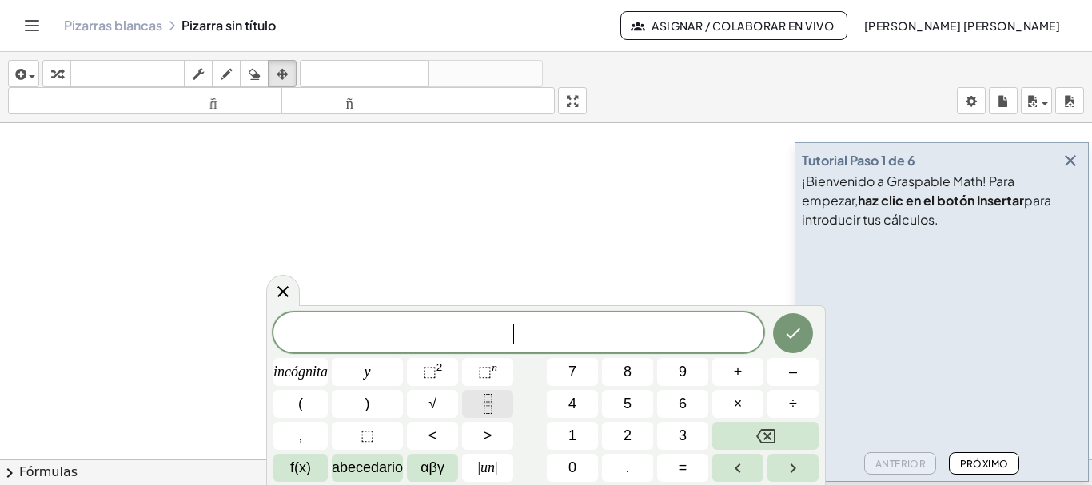
click at [484, 407] on icon "Fracción" at bounding box center [488, 404] width 20 height 20
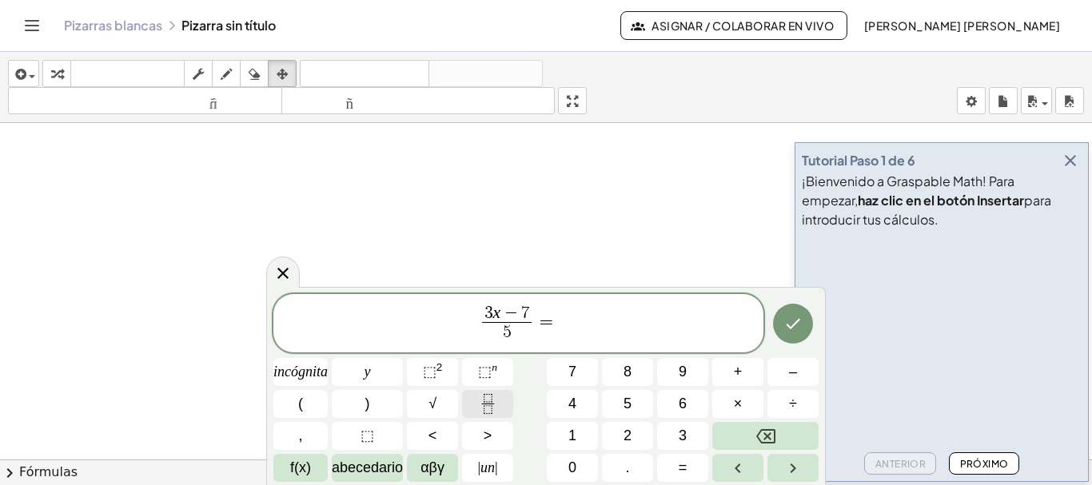
click at [483, 404] on icon "Fracción" at bounding box center [488, 404] width 20 height 20
click at [788, 329] on icon "Hecho" at bounding box center [792, 323] width 19 height 19
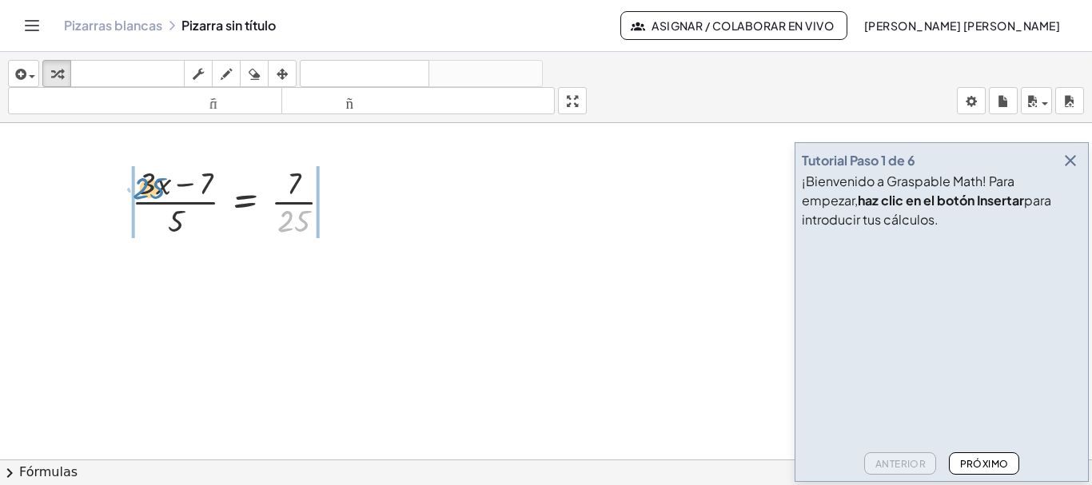
drag, startPoint x: 293, startPoint y: 227, endPoint x: 149, endPoint y: 194, distance: 148.4
click at [149, 194] on div at bounding box center [238, 201] width 229 height 80
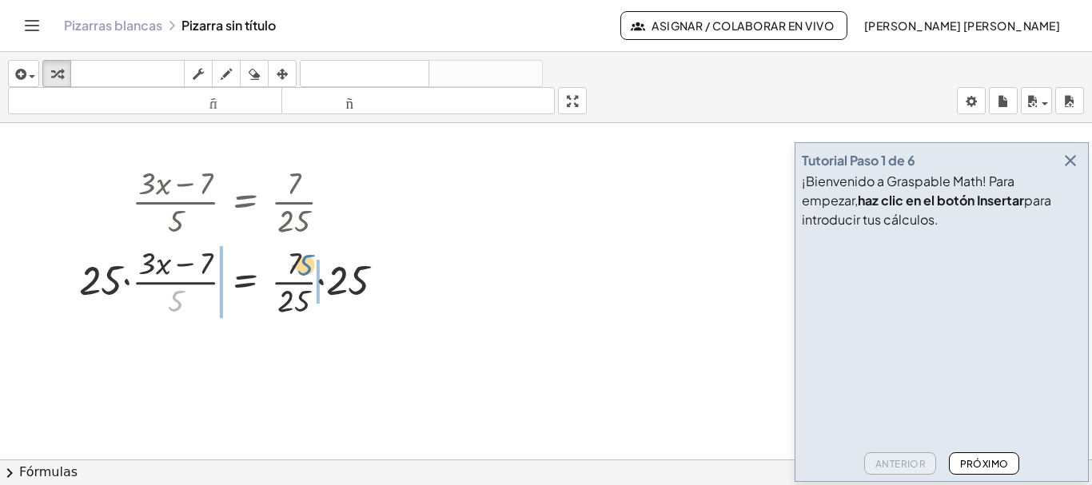
drag, startPoint x: 171, startPoint y: 307, endPoint x: 301, endPoint y: 270, distance: 135.4
click at [301, 270] on div at bounding box center [238, 281] width 334 height 80
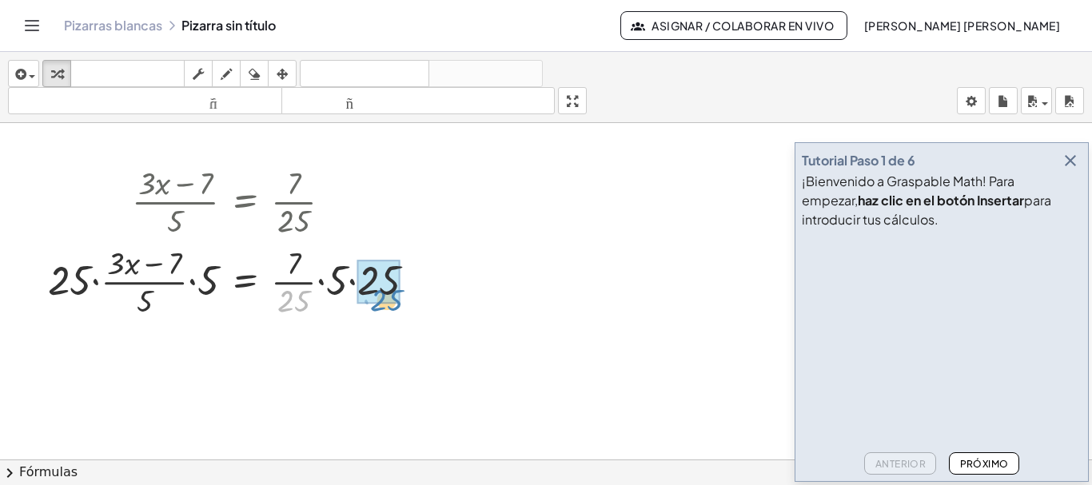
drag, startPoint x: 298, startPoint y: 305, endPoint x: 391, endPoint y: 304, distance: 92.7
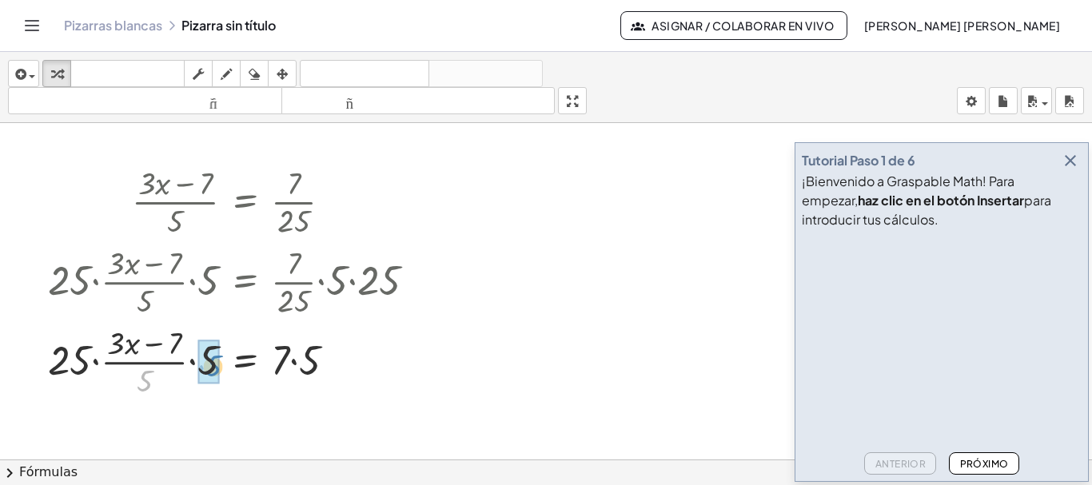
drag, startPoint x: 143, startPoint y: 388, endPoint x: 213, endPoint y: 373, distance: 71.2
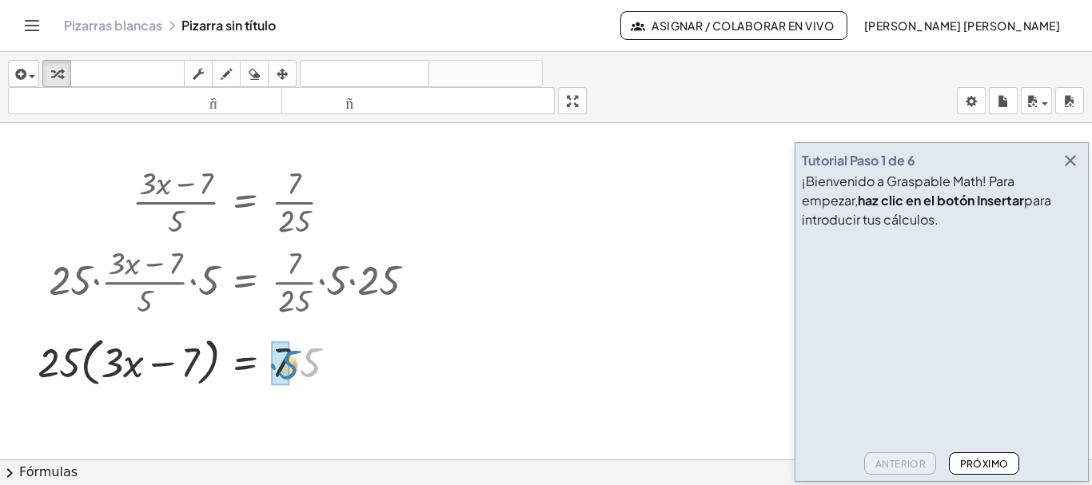
drag, startPoint x: 310, startPoint y: 364, endPoint x: 289, endPoint y: 366, distance: 21.7
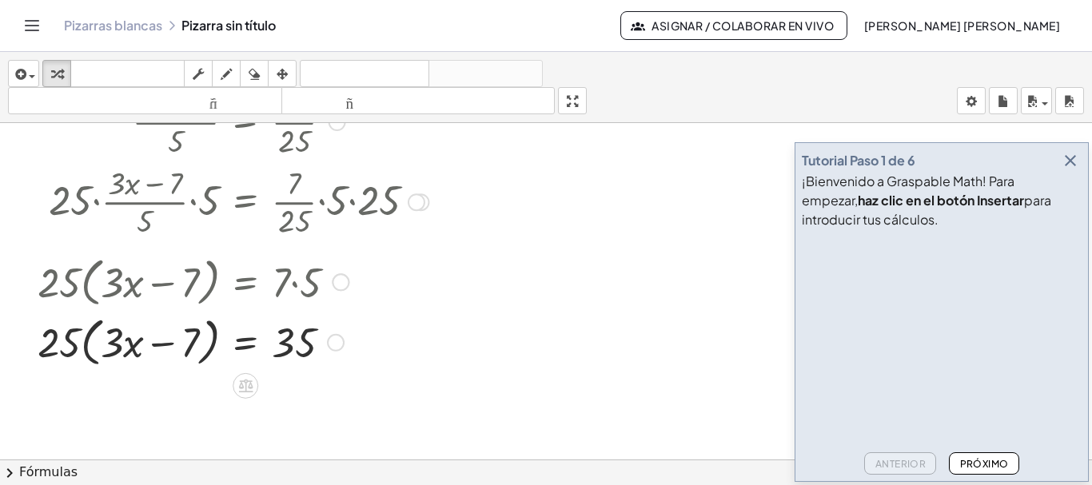
scroll to position [160, 0]
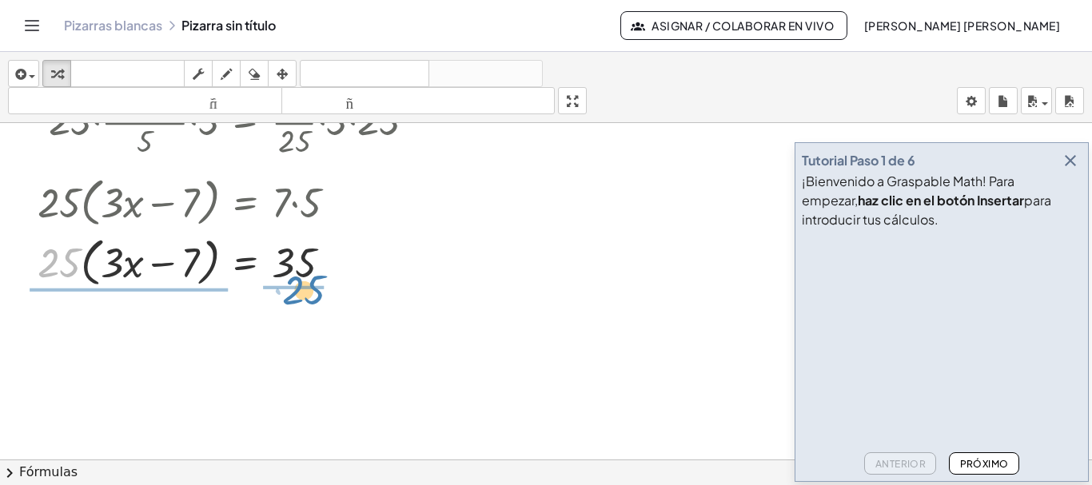
drag, startPoint x: 62, startPoint y: 274, endPoint x: 306, endPoint y: 301, distance: 245.2
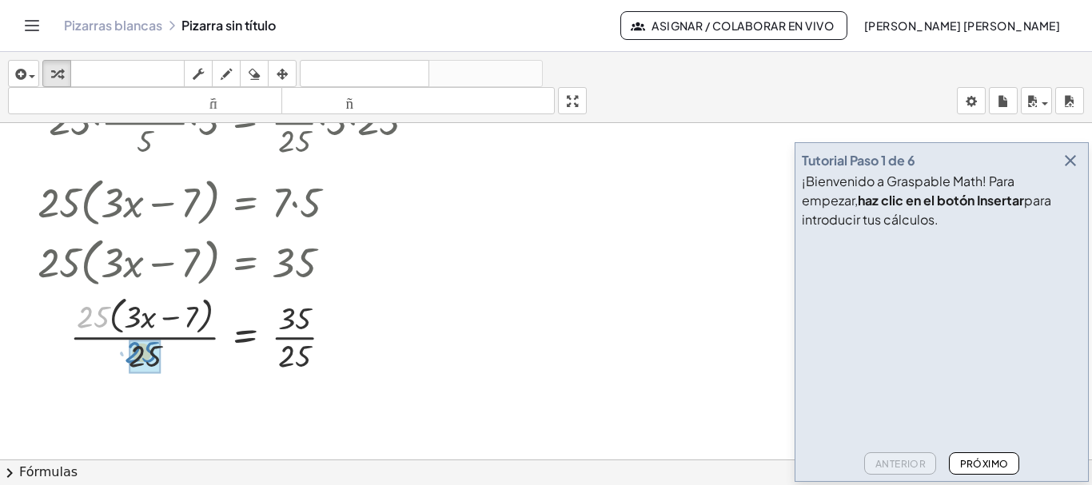
drag, startPoint x: 87, startPoint y: 314, endPoint x: 137, endPoint y: 350, distance: 61.2
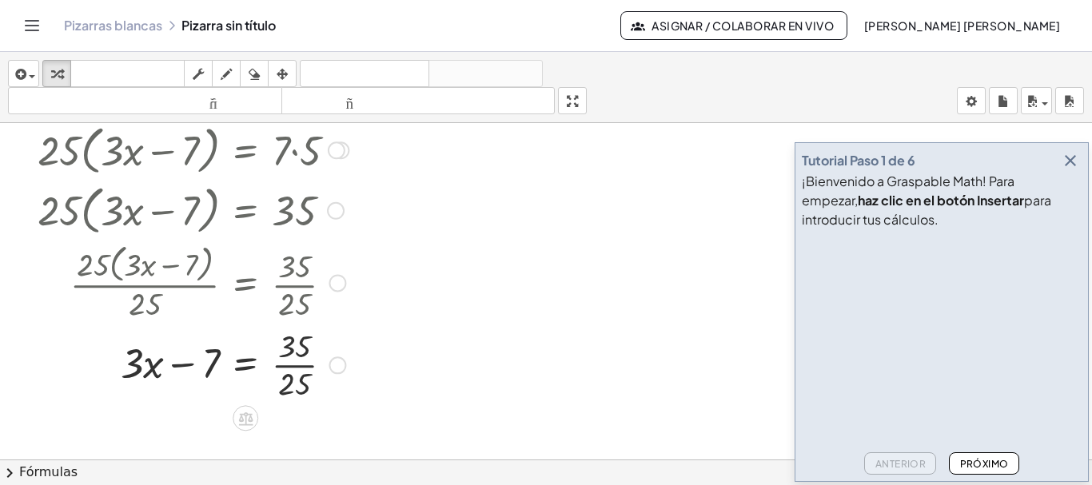
scroll to position [240, 0]
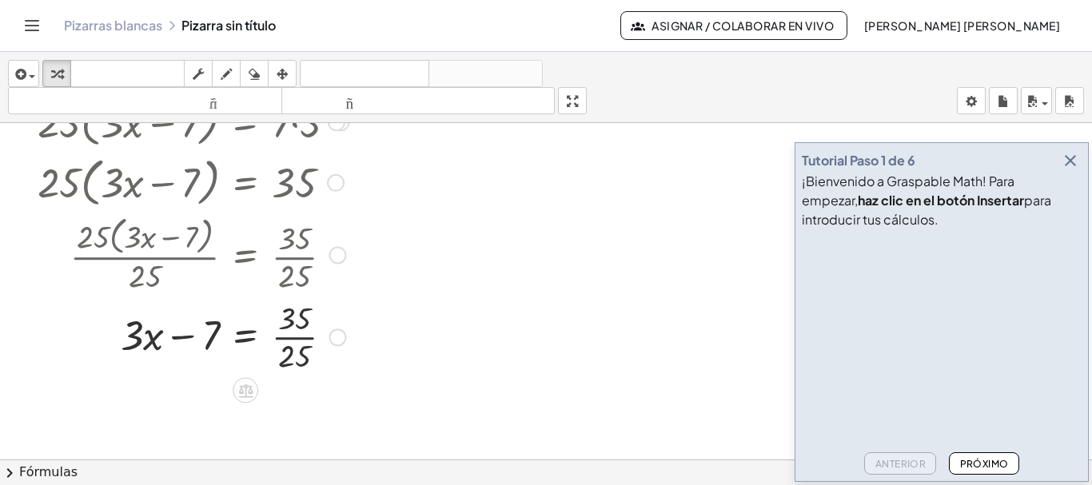
click at [307, 354] on div at bounding box center [233, 336] width 407 height 80
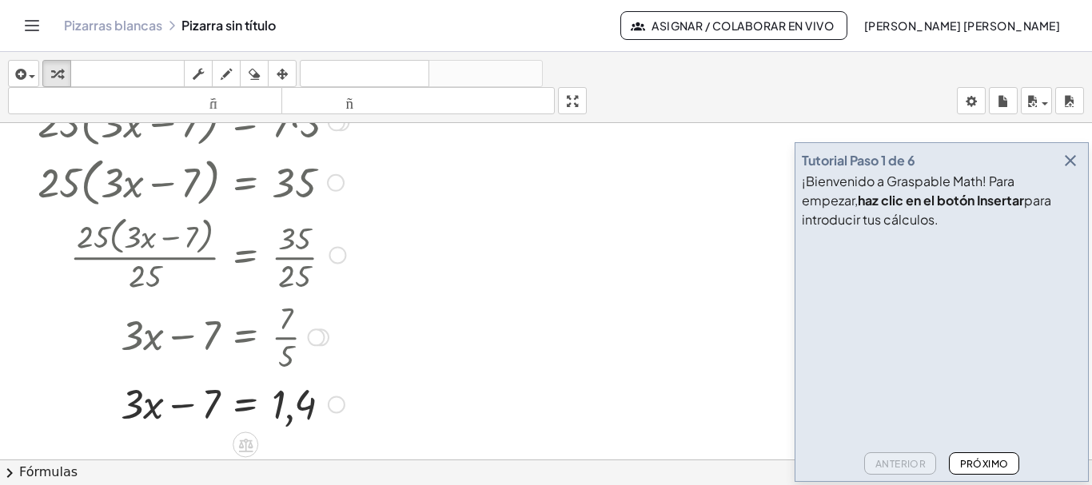
click at [310, 413] on div at bounding box center [233, 403] width 407 height 54
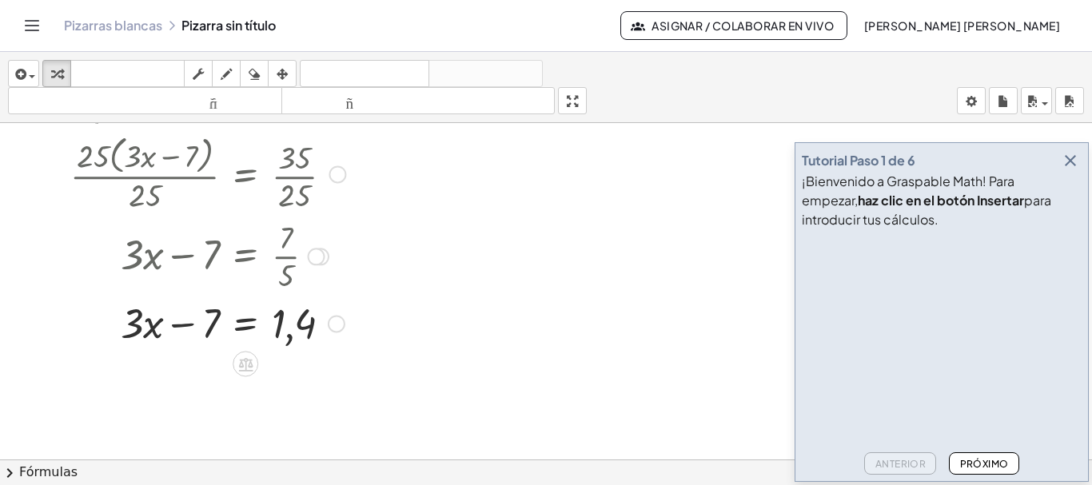
scroll to position [337, 0]
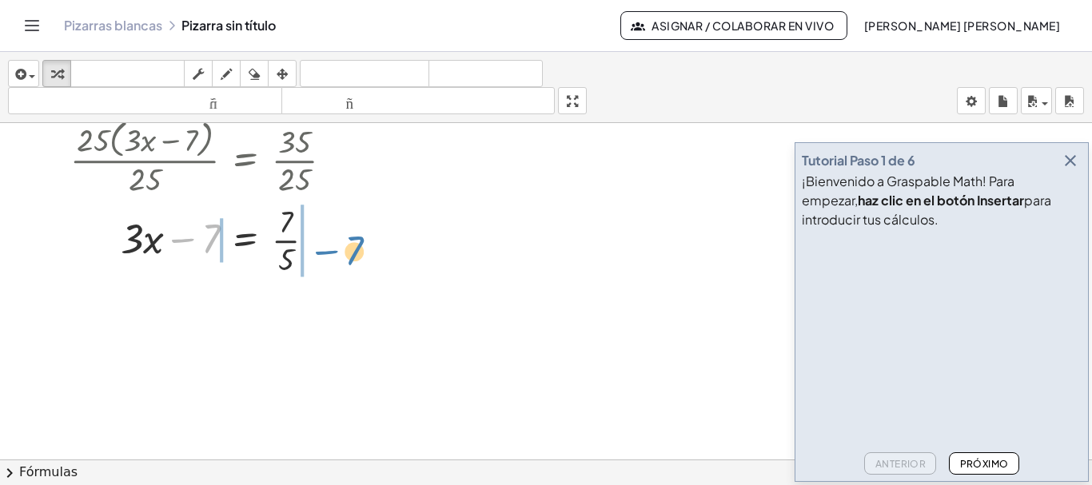
drag, startPoint x: 214, startPoint y: 243, endPoint x: 358, endPoint y: 255, distance: 144.4
click at [358, 255] on div at bounding box center [226, 239] width 392 height 80
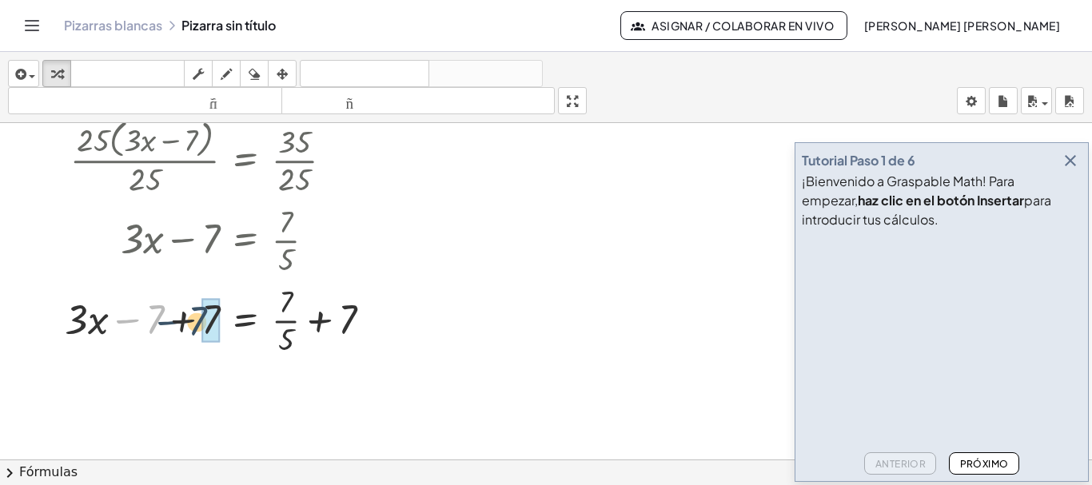
drag, startPoint x: 181, startPoint y: 323, endPoint x: 198, endPoint y: 324, distance: 17.6
click at [198, 324] on div at bounding box center [233, 319] width 407 height 80
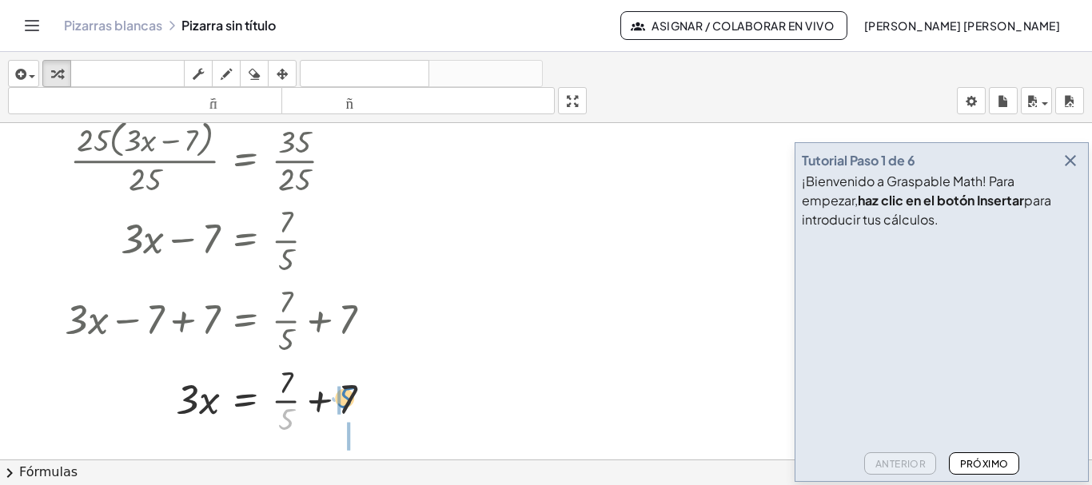
drag, startPoint x: 286, startPoint y: 424, endPoint x: 345, endPoint y: 402, distance: 63.0
click at [345, 402] on div at bounding box center [233, 400] width 407 height 80
drag, startPoint x: 373, startPoint y: 385, endPoint x: 352, endPoint y: 386, distance: 20.8
drag, startPoint x: 367, startPoint y: 398, endPoint x: 299, endPoint y: 400, distance: 68.0
drag, startPoint x: 187, startPoint y: 403, endPoint x: 301, endPoint y: 427, distance: 116.8
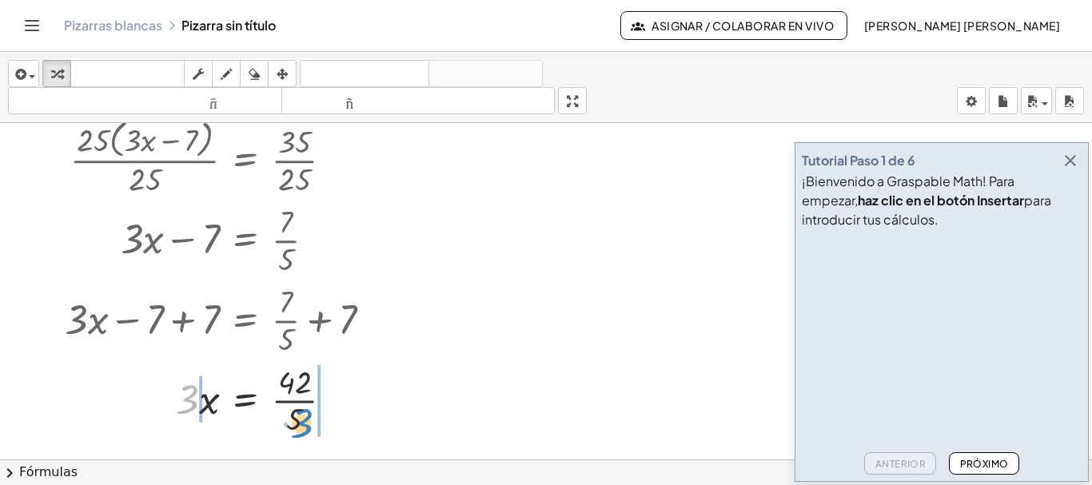
click at [301, 427] on div at bounding box center [233, 400] width 407 height 80
drag, startPoint x: 345, startPoint y: 412, endPoint x: 307, endPoint y: 417, distance: 38.8
click at [307, 417] on div at bounding box center [233, 400] width 407 height 80
drag, startPoint x: 311, startPoint y: 420, endPoint x: 294, endPoint y: 424, distance: 17.1
click at [294, 424] on div at bounding box center [233, 400] width 407 height 80
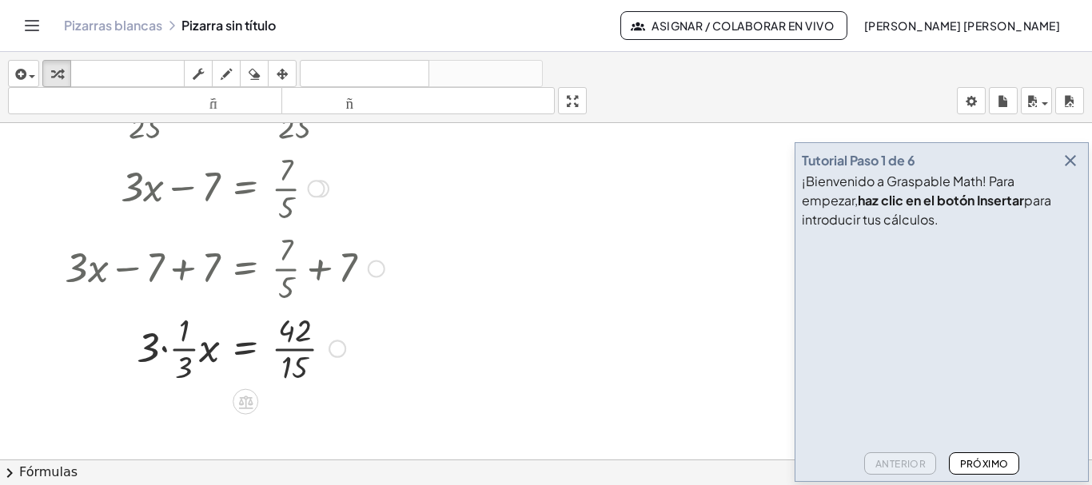
scroll to position [416, 0]
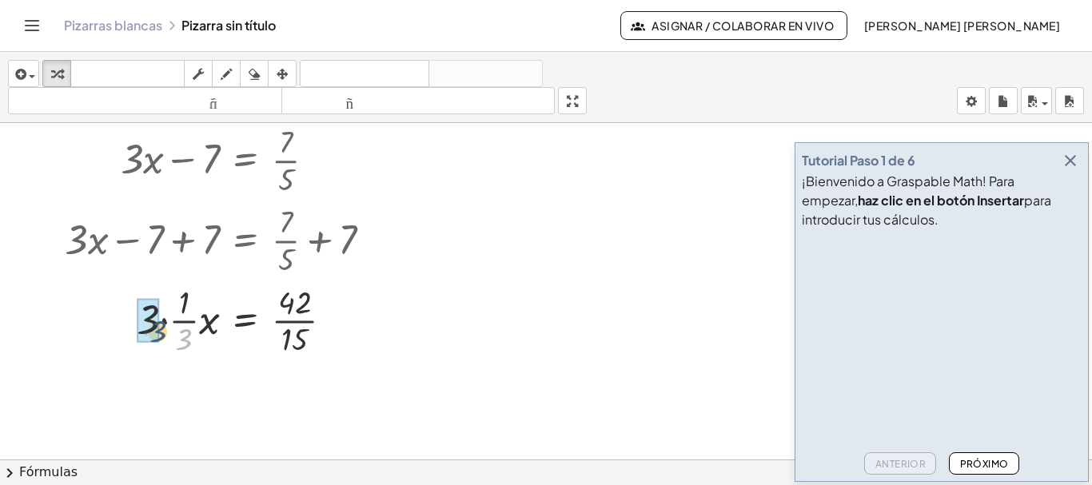
drag, startPoint x: 181, startPoint y: 342, endPoint x: 151, endPoint y: 329, distance: 33.0
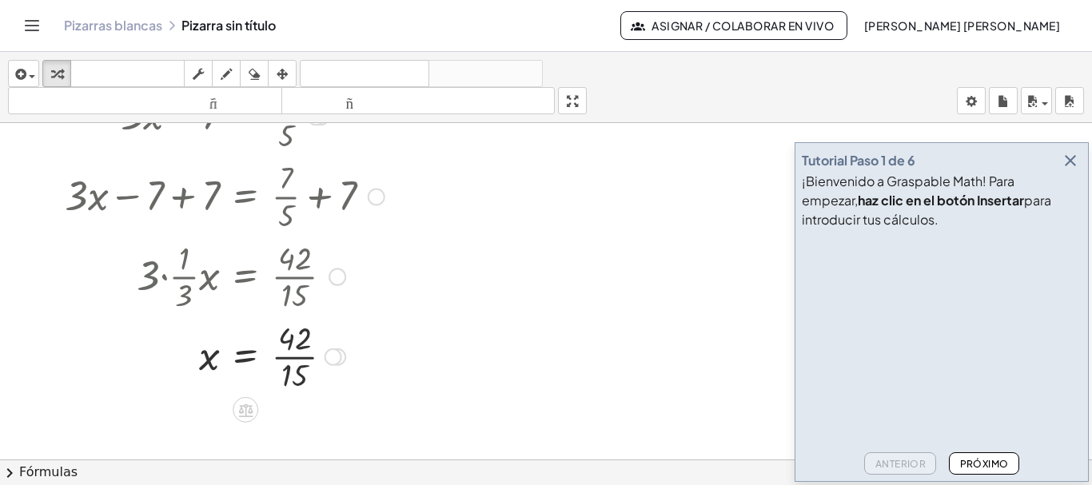
scroll to position [496, 0]
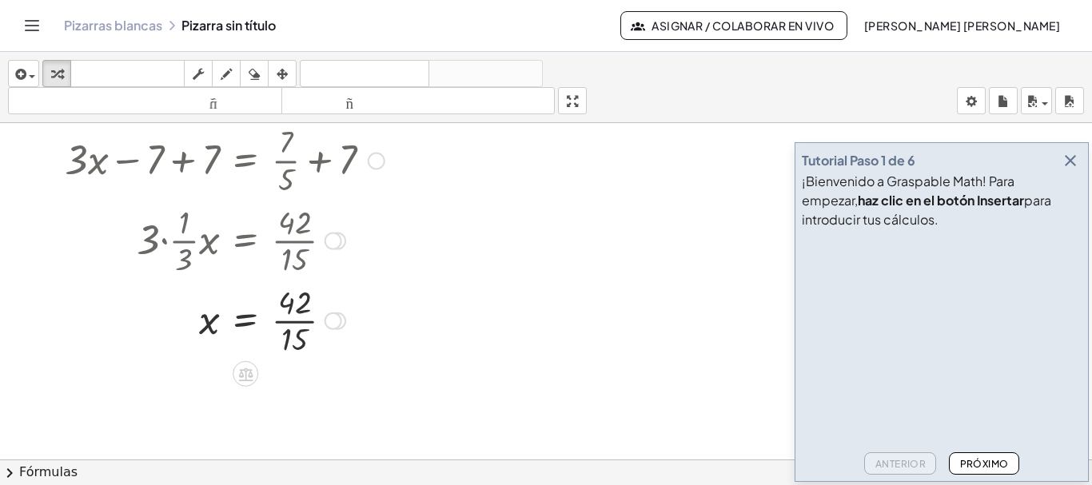
click at [296, 339] on div at bounding box center [233, 320] width 407 height 80
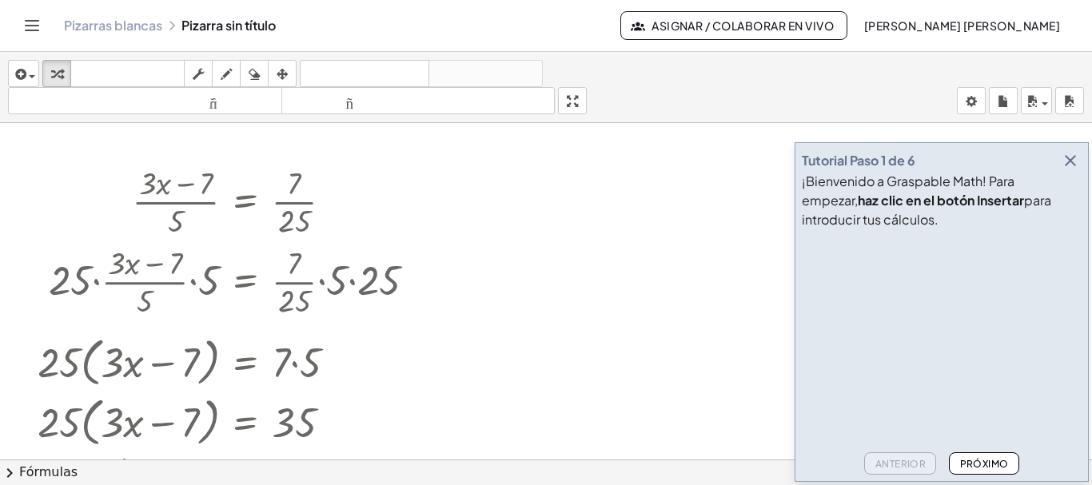
scroll to position [80, 0]
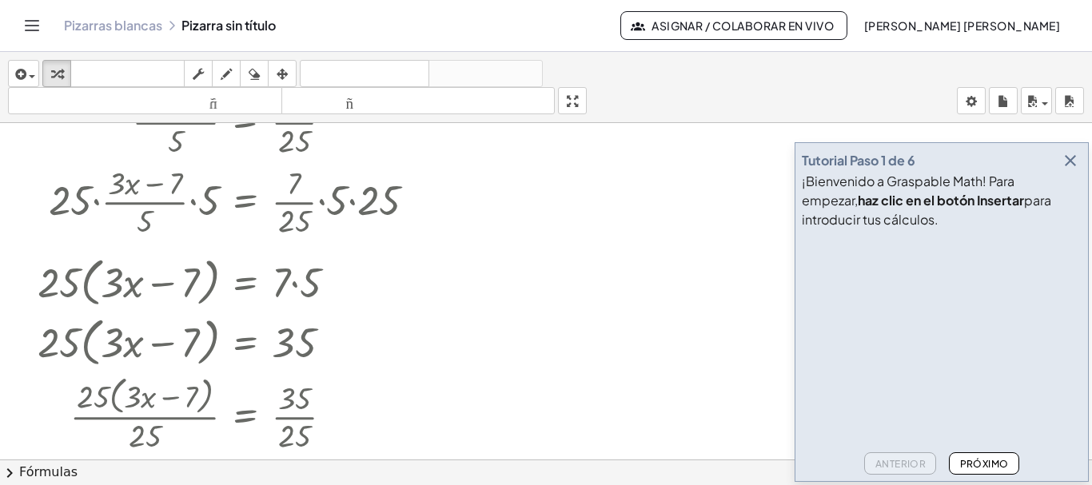
click at [941, 247] on video at bounding box center [922, 296] width 240 height 120
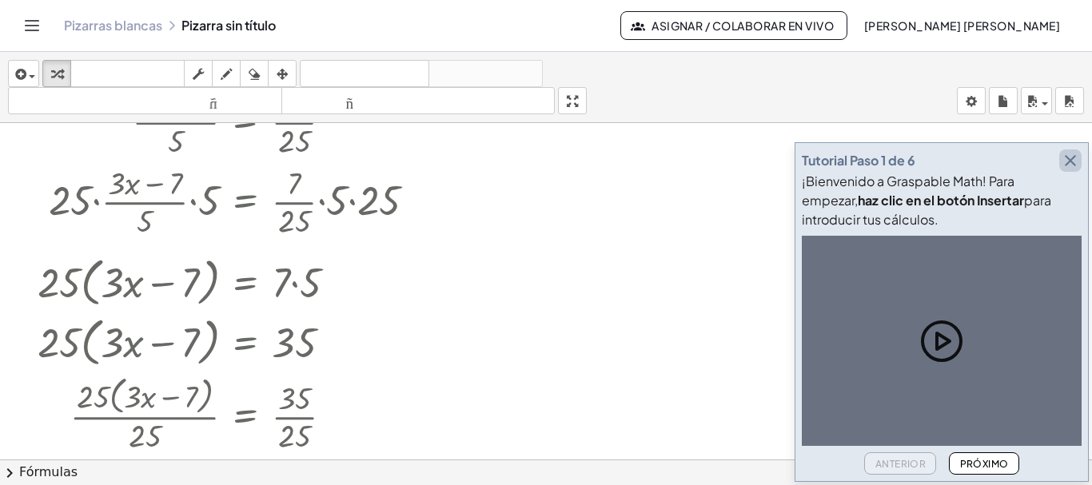
click at [1066, 166] on icon "button" at bounding box center [1070, 160] width 19 height 19
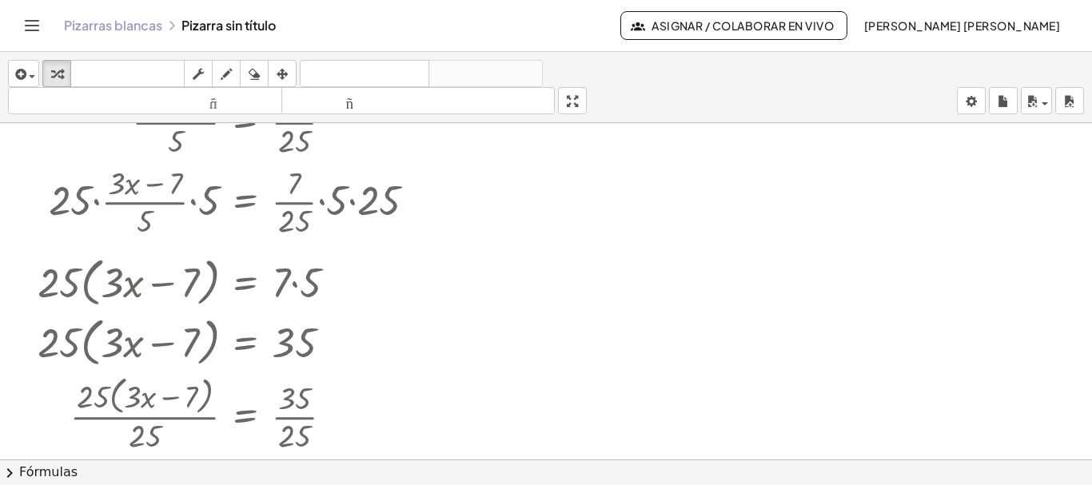
click at [495, 373] on div at bounding box center [546, 379] width 1092 height 673
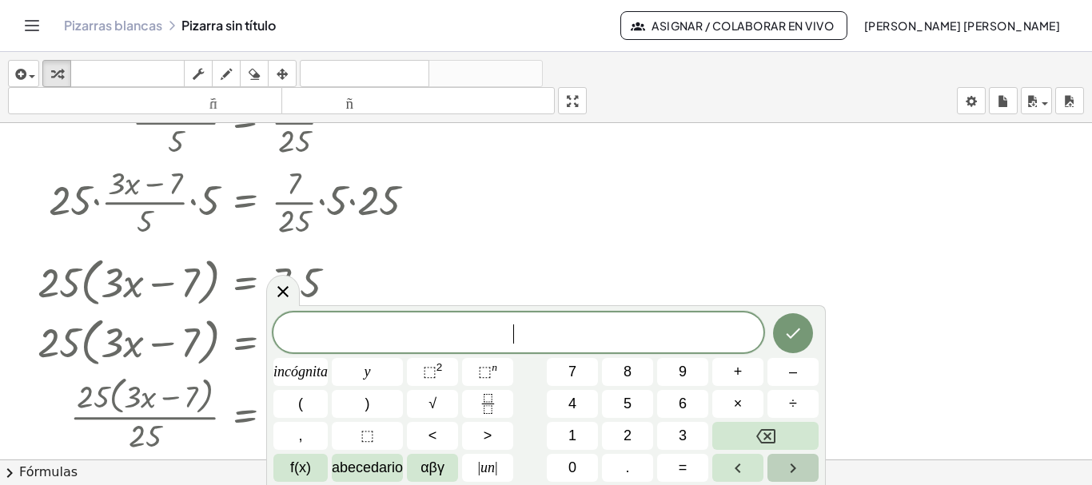
click at [791, 470] on icon "Flecha derecha" at bounding box center [792, 468] width 19 height 19
click at [739, 469] on icon "Flecha izquierda" at bounding box center [737, 468] width 19 height 19
drag, startPoint x: 537, startPoint y: 413, endPoint x: 556, endPoint y: 349, distance: 67.3
click at [556, 349] on div "incógnita y ⬚ 2 ⬚ n 7 8 9 + – ( ) √ 4 5 6 × ÷ , ⬚ < > 1 2 3 f(x) abecedario αβγ…" at bounding box center [545, 397] width 545 height 170
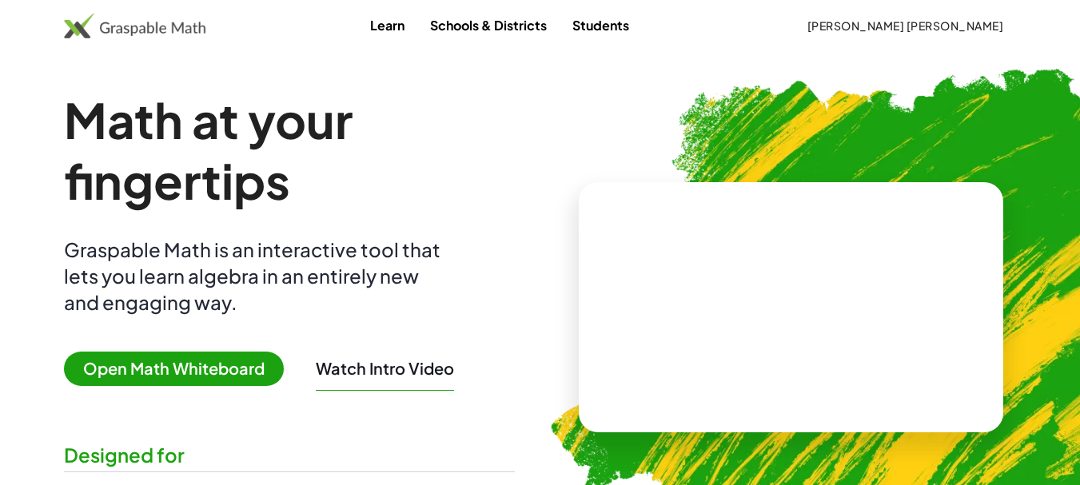
click at [726, 320] on video at bounding box center [791, 307] width 240 height 120
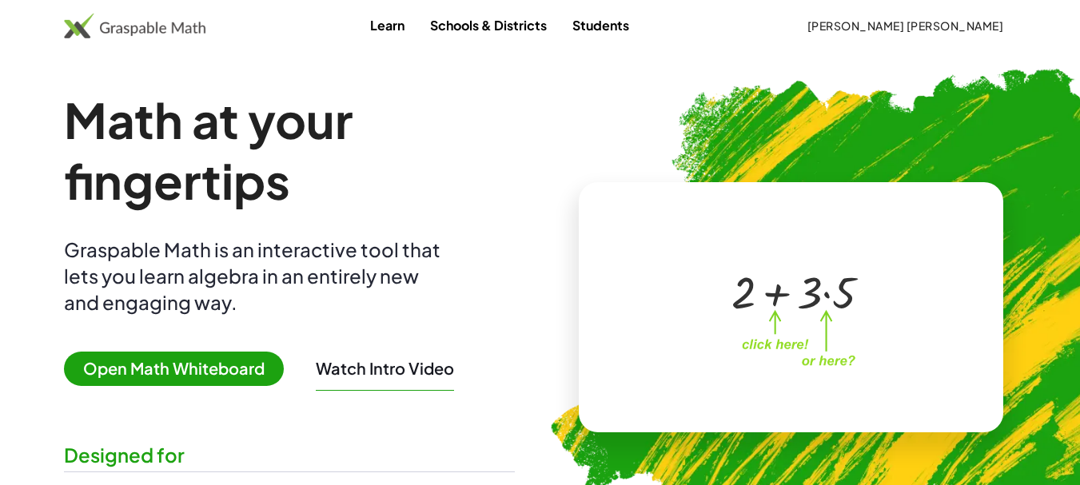
click at [697, 343] on div at bounding box center [787, 291] width 273 height 128
click at [905, 306] on div at bounding box center [787, 291] width 273 height 128
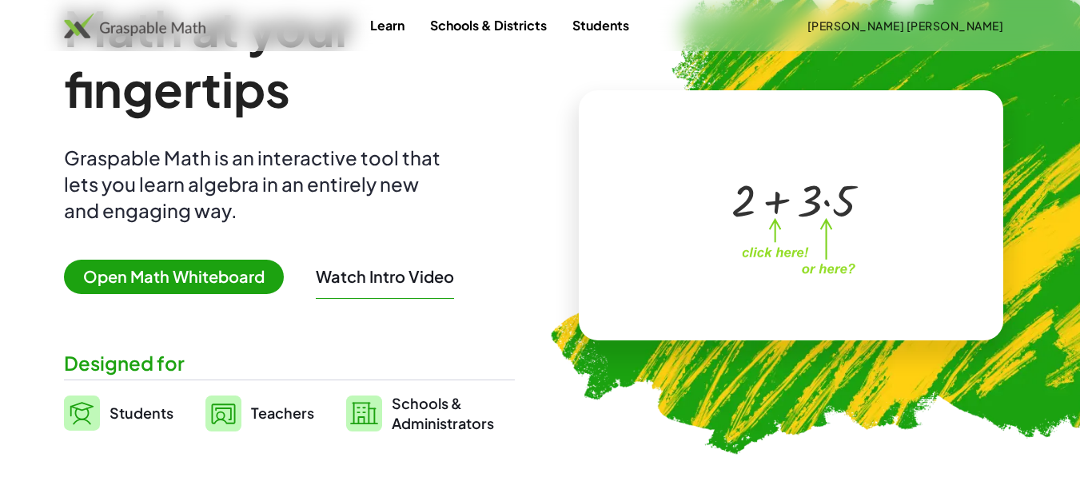
scroll to position [80, 0]
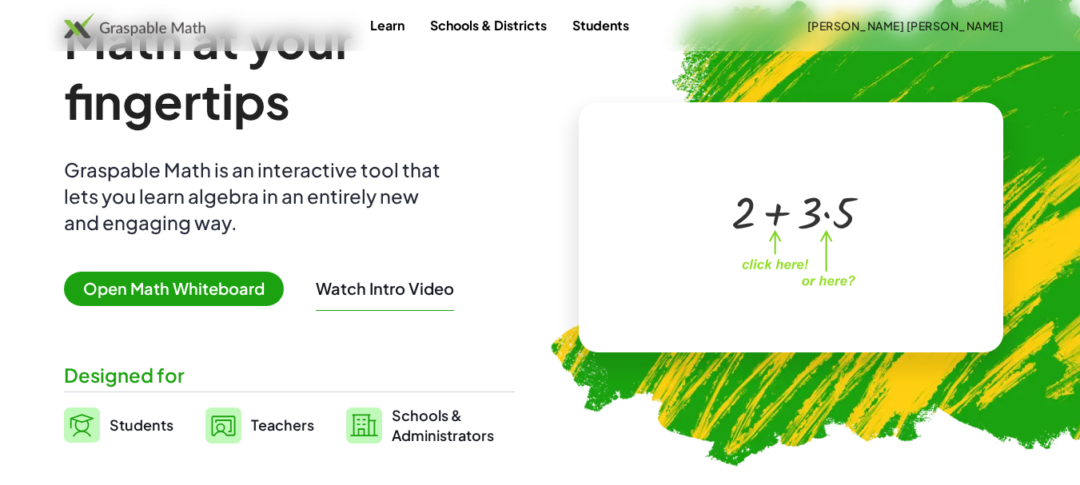
click at [131, 32] on img at bounding box center [134, 26] width 141 height 26
click at [130, 26] on img at bounding box center [134, 26] width 141 height 26
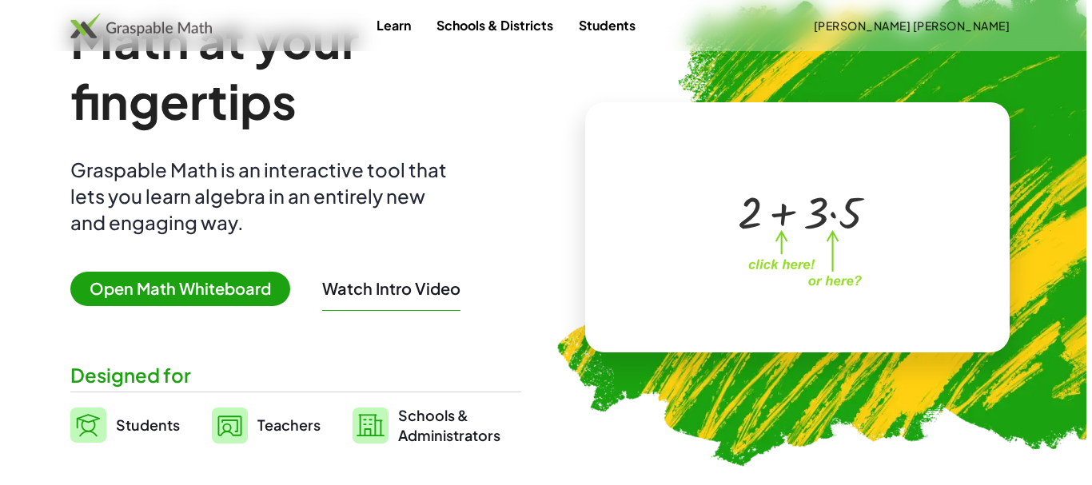
scroll to position [0, 0]
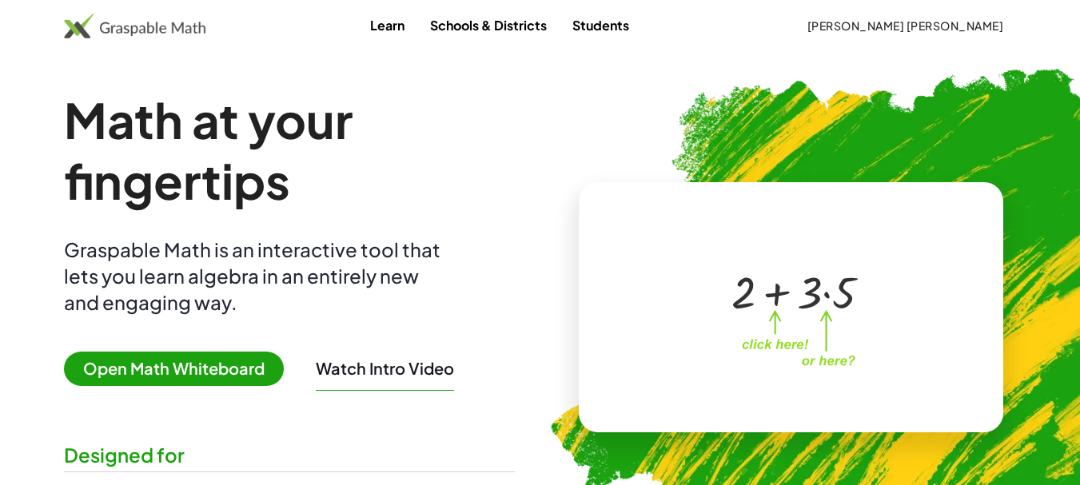
click at [149, 368] on span "Open Math Whiteboard" at bounding box center [174, 369] width 220 height 34
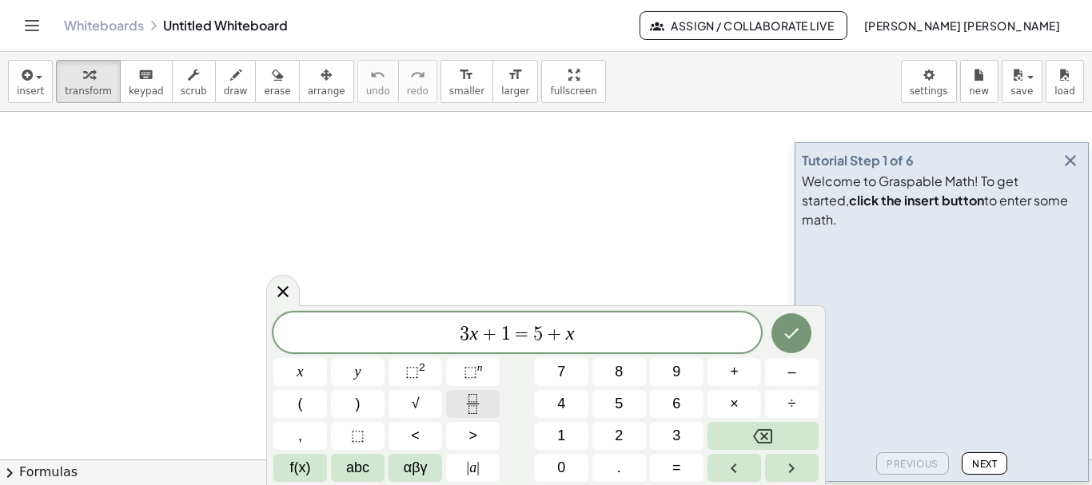
click at [472, 407] on icon "Fraction" at bounding box center [473, 404] width 20 height 20
click at [471, 410] on icon "Fraction" at bounding box center [473, 404] width 20 height 20
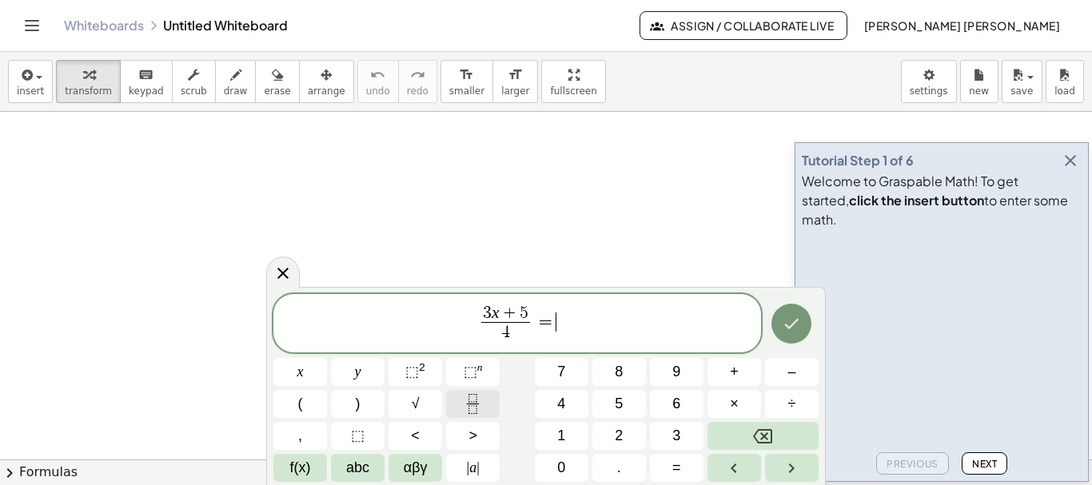
click at [470, 410] on icon "Fraction" at bounding box center [473, 404] width 20 height 20
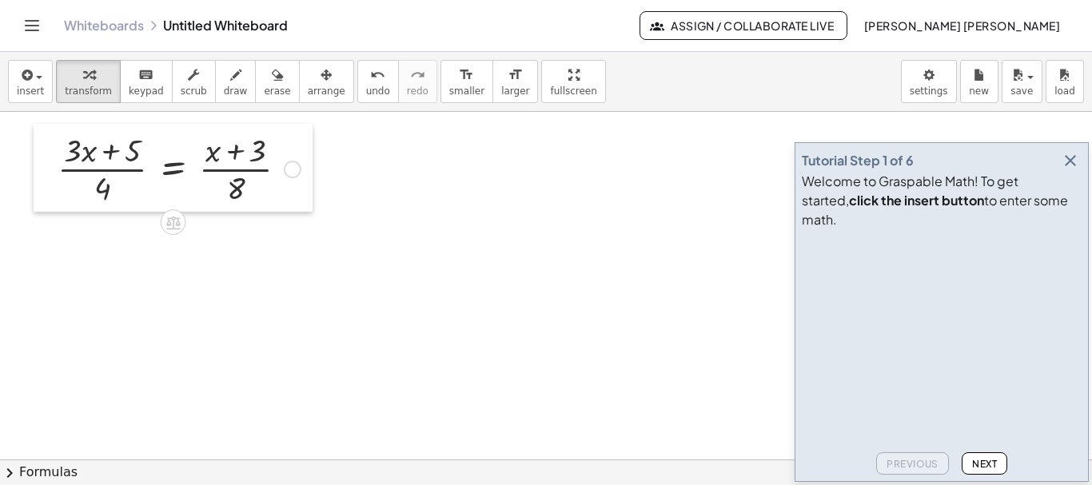
drag, startPoint x: 157, startPoint y: 413, endPoint x: 48, endPoint y: 160, distance: 276.0
click at [48, 160] on div at bounding box center [46, 168] width 24 height 88
drag, startPoint x: 234, startPoint y: 194, endPoint x: 57, endPoint y: 161, distance: 180.6
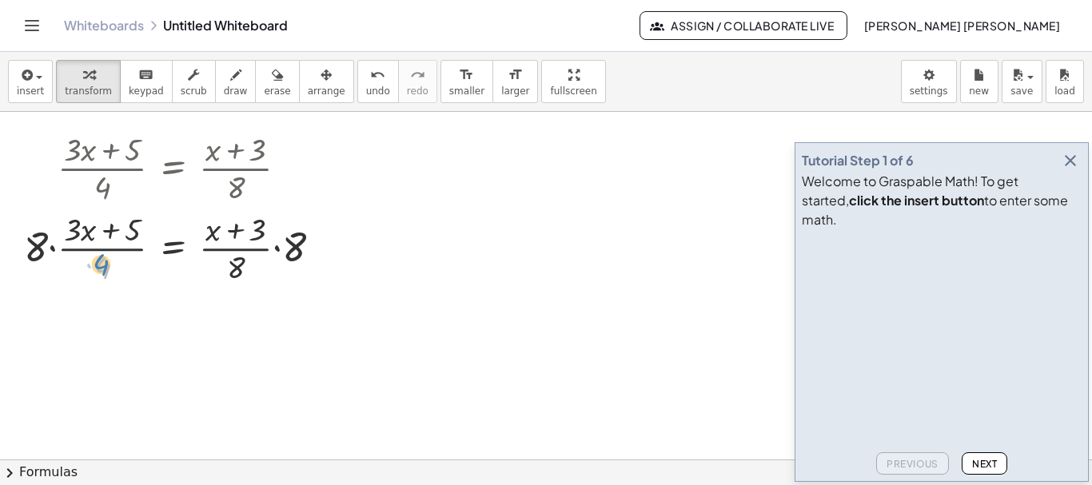
click at [102, 264] on div at bounding box center [179, 247] width 326 height 80
drag, startPoint x: 237, startPoint y: 271, endPoint x: 288, endPoint y: 263, distance: 51.8
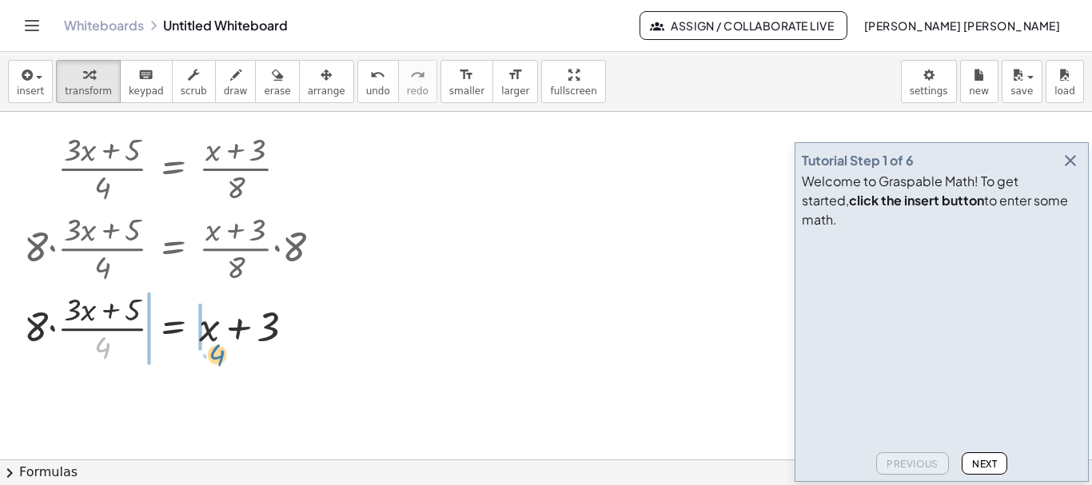
drag, startPoint x: 102, startPoint y: 341, endPoint x: 217, endPoint y: 348, distance: 115.3
click at [217, 348] on div at bounding box center [179, 327] width 326 height 80
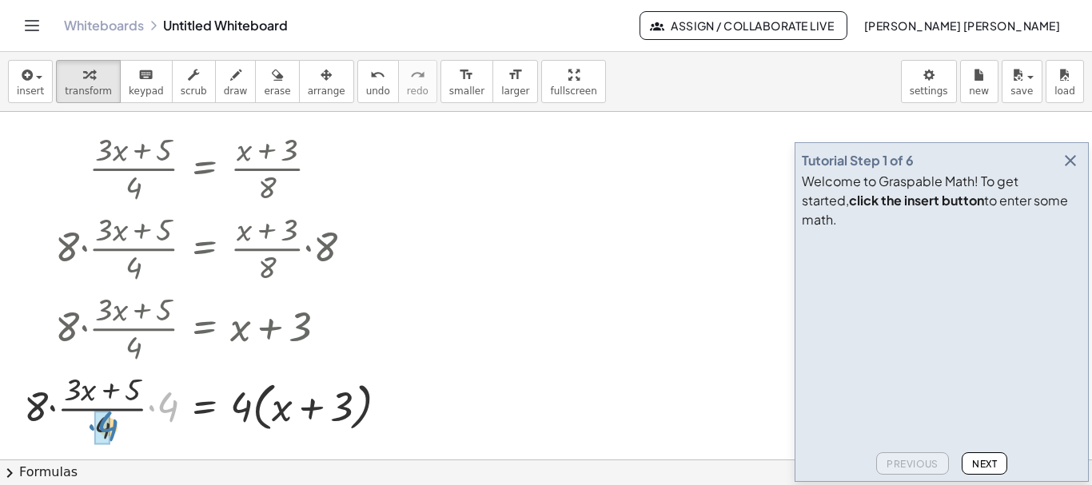
drag, startPoint x: 161, startPoint y: 404, endPoint x: 107, endPoint y: 423, distance: 56.6
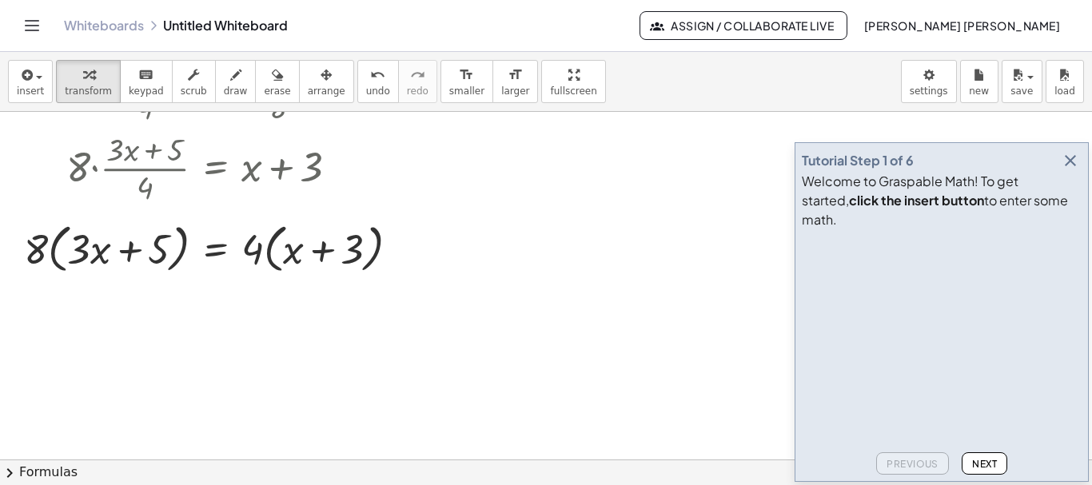
scroll to position [240, 0]
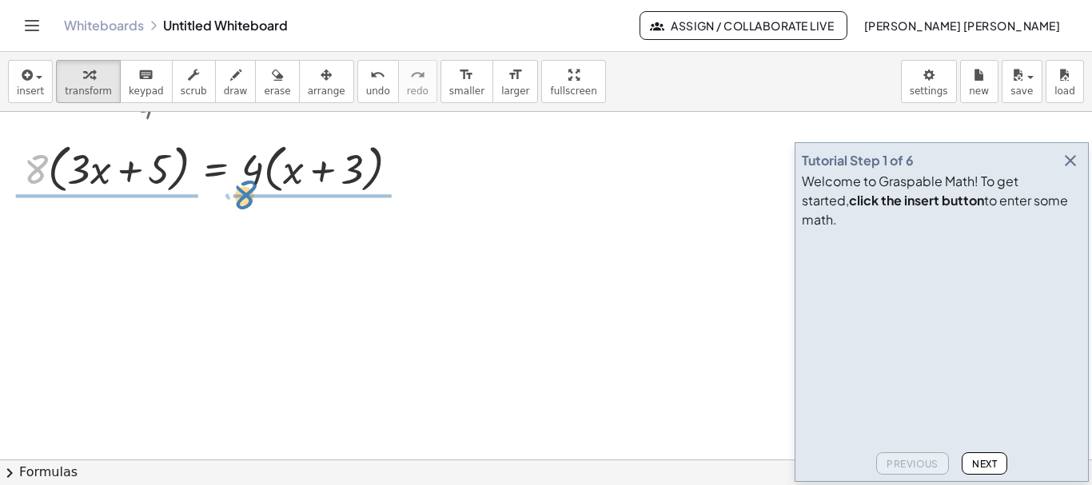
drag, startPoint x: 36, startPoint y: 172, endPoint x: 245, endPoint y: 197, distance: 210.2
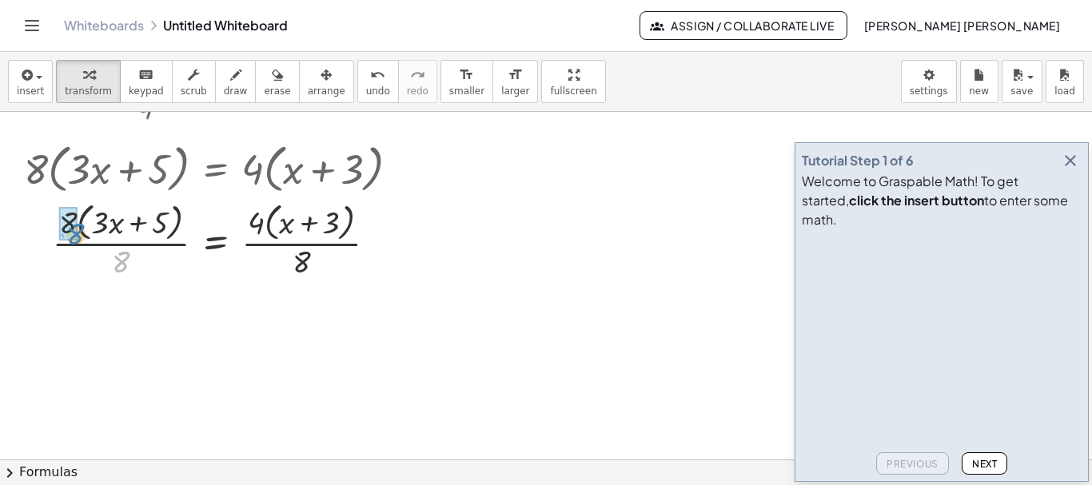
drag, startPoint x: 119, startPoint y: 257, endPoint x: 74, endPoint y: 227, distance: 54.3
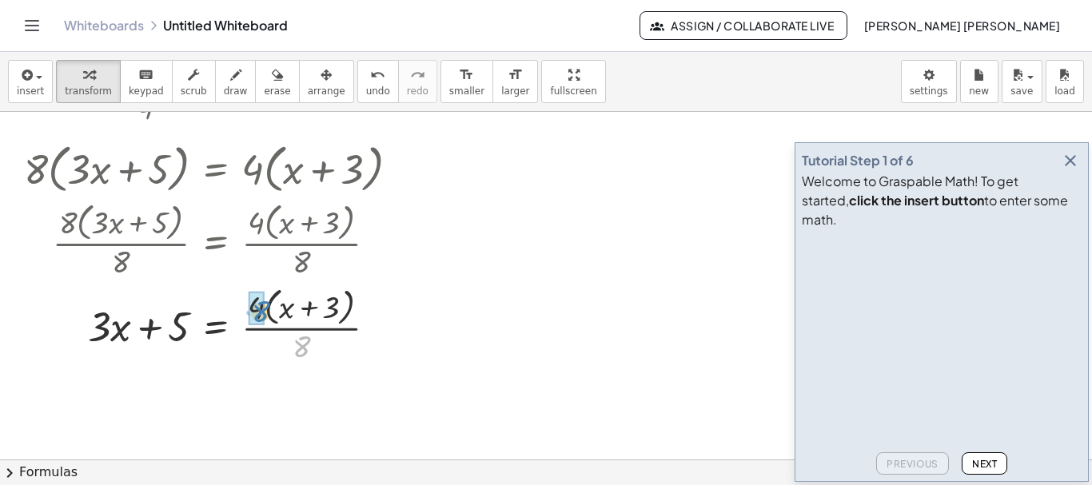
drag, startPoint x: 299, startPoint y: 349, endPoint x: 258, endPoint y: 314, distance: 53.8
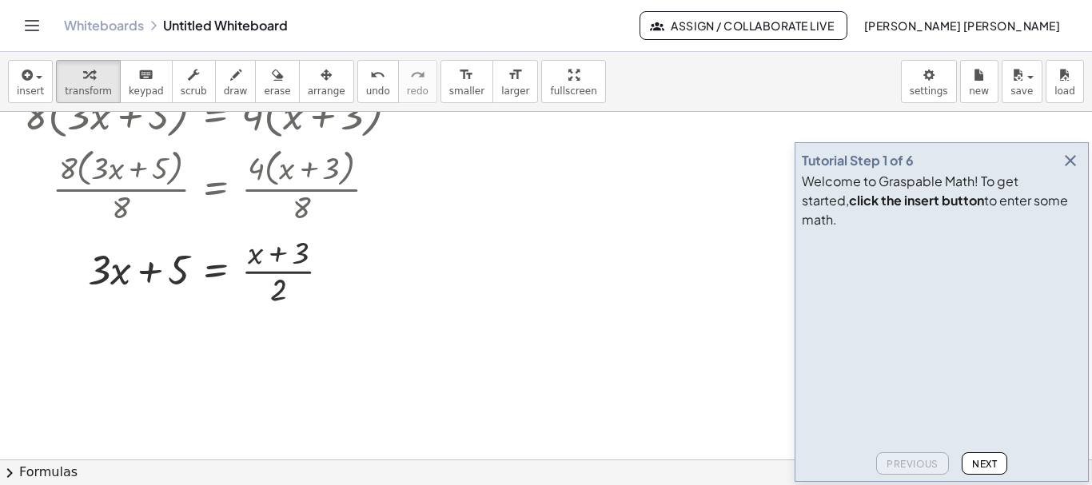
scroll to position [320, 0]
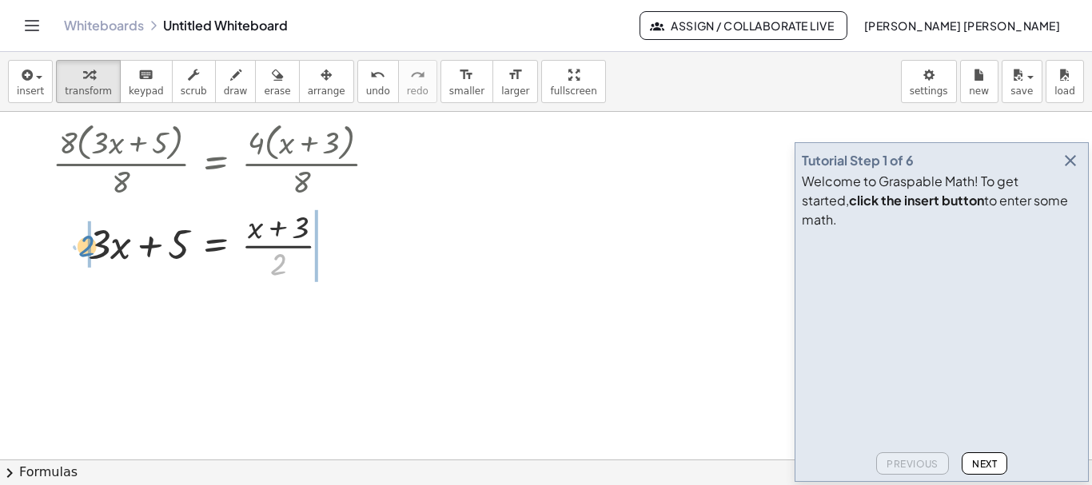
drag, startPoint x: 272, startPoint y: 266, endPoint x: 80, endPoint y: 248, distance: 192.7
click at [80, 248] on div at bounding box center [218, 245] width 404 height 80
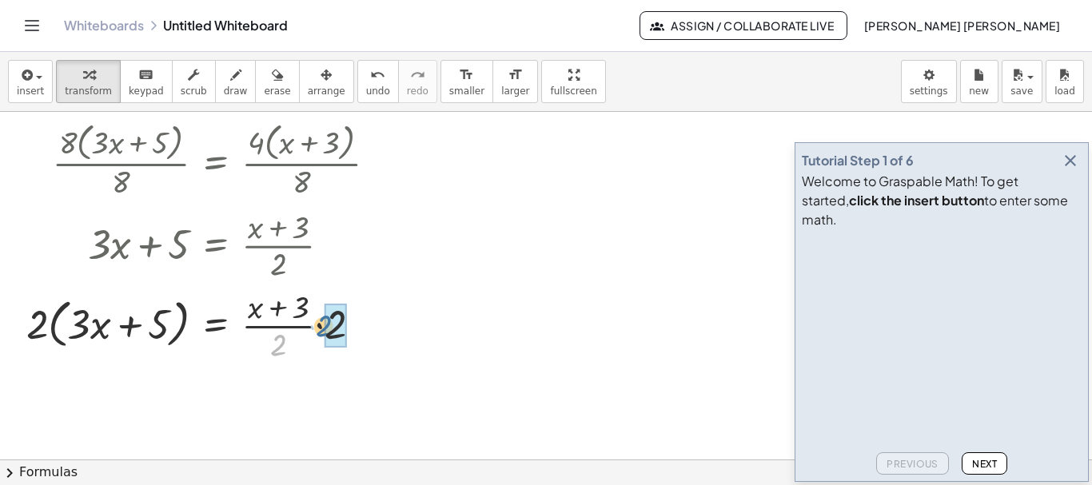
drag, startPoint x: 281, startPoint y: 347, endPoint x: 305, endPoint y: 333, distance: 28.7
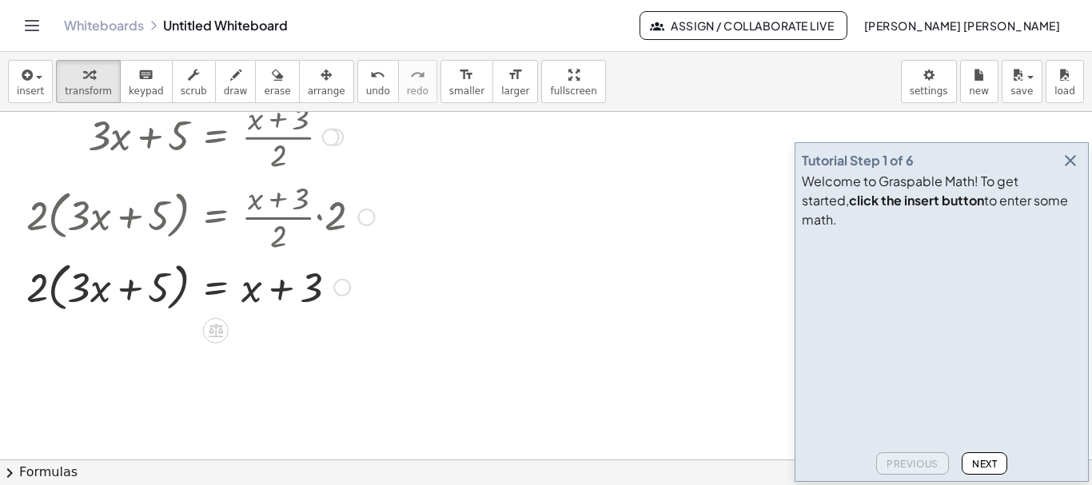
scroll to position [508, 0]
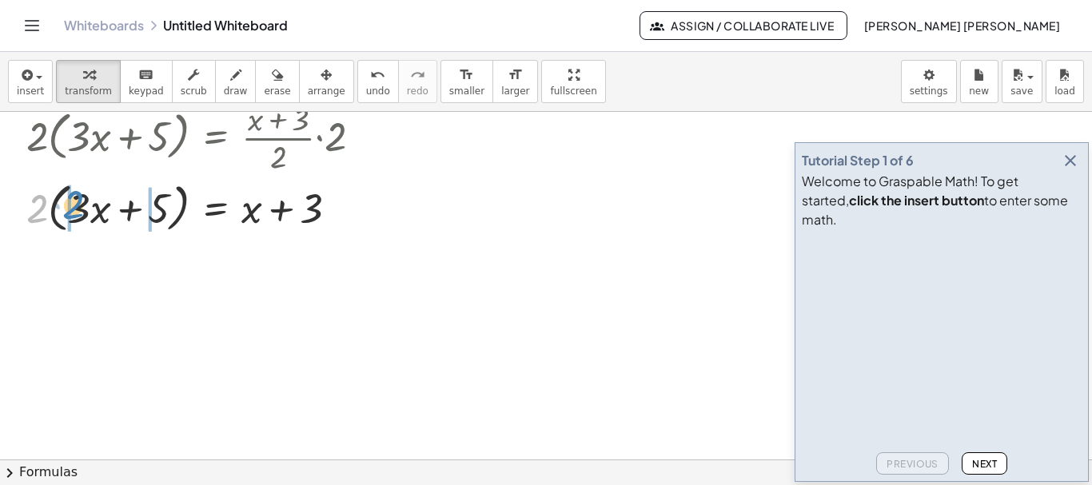
drag, startPoint x: 38, startPoint y: 217, endPoint x: 74, endPoint y: 213, distance: 37.0
click at [74, 213] on div at bounding box center [218, 207] width 404 height 61
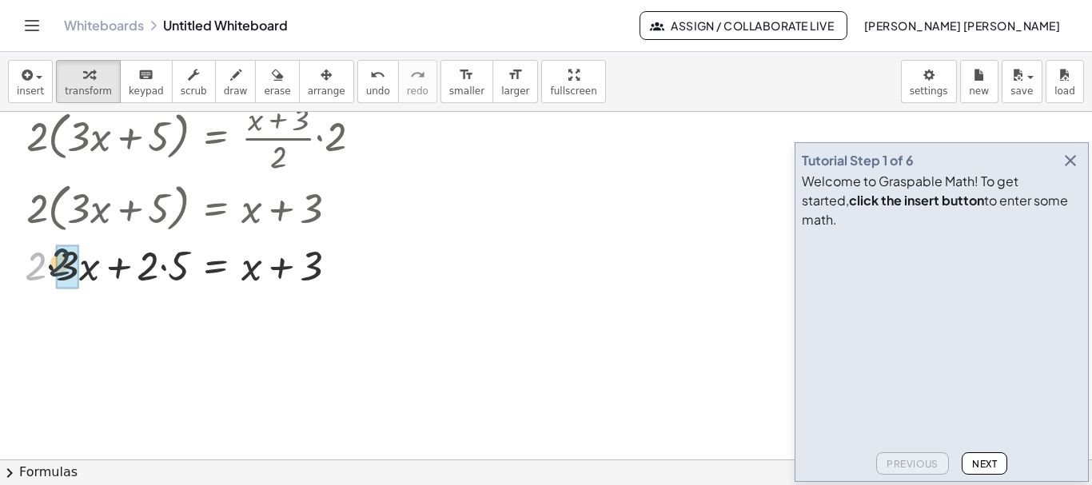
drag, startPoint x: 45, startPoint y: 277, endPoint x: 62, endPoint y: 275, distance: 17.7
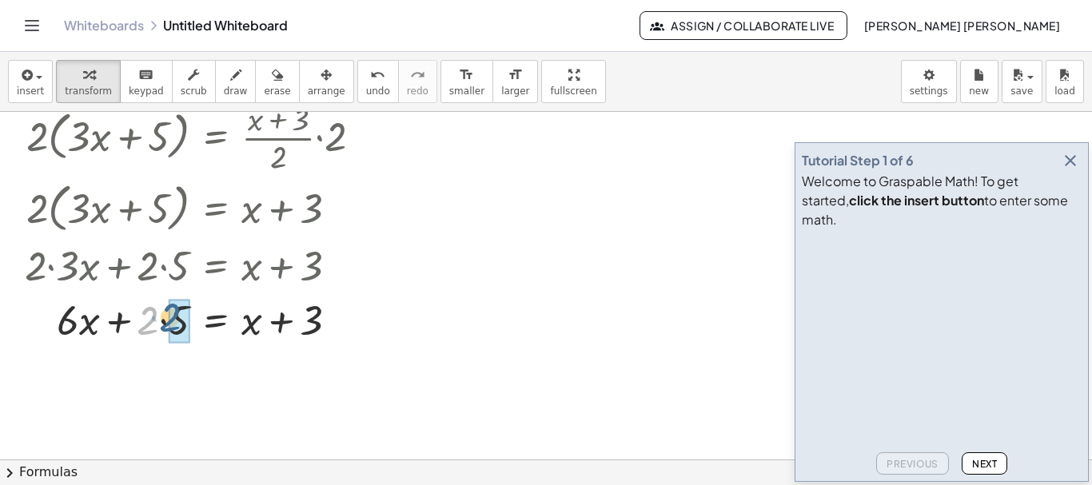
drag, startPoint x: 156, startPoint y: 318, endPoint x: 174, endPoint y: 315, distance: 18.7
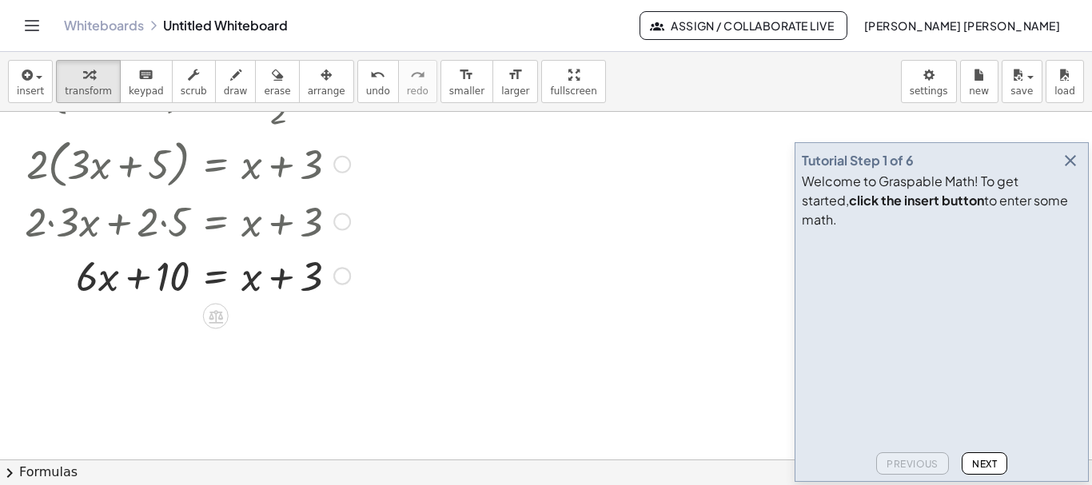
scroll to position [588, 0]
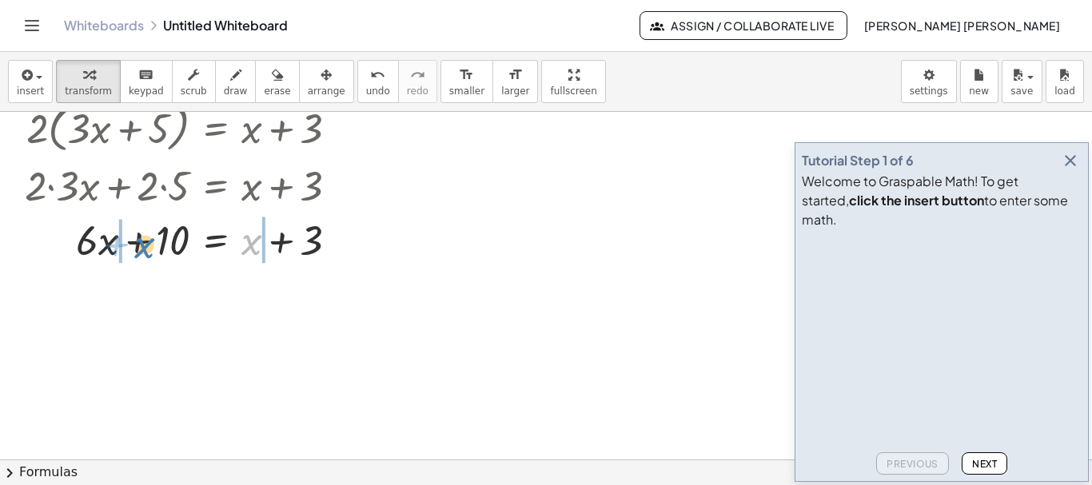
drag, startPoint x: 248, startPoint y: 255, endPoint x: 141, endPoint y: 259, distance: 107.2
click at [141, 259] on div at bounding box center [218, 239] width 404 height 54
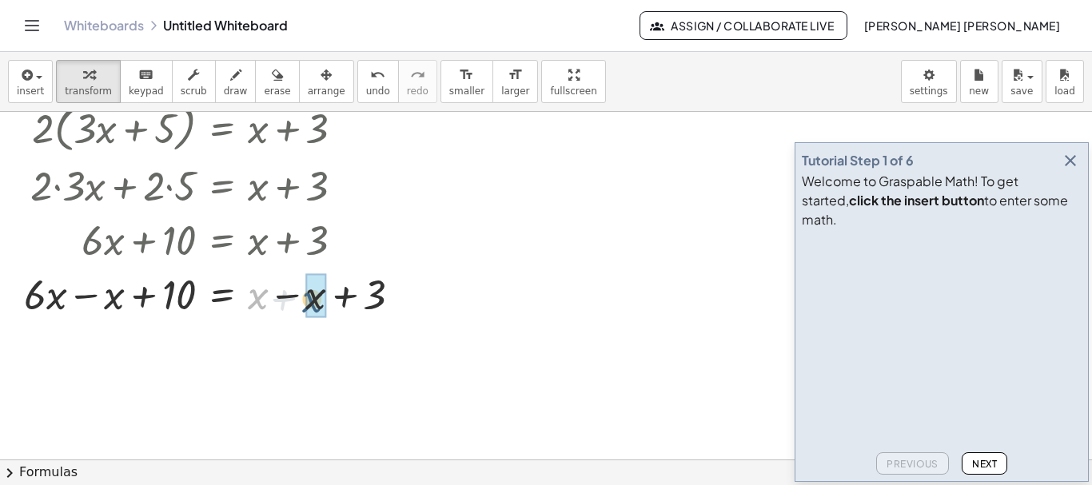
drag, startPoint x: 260, startPoint y: 304, endPoint x: 208, endPoint y: 309, distance: 52.2
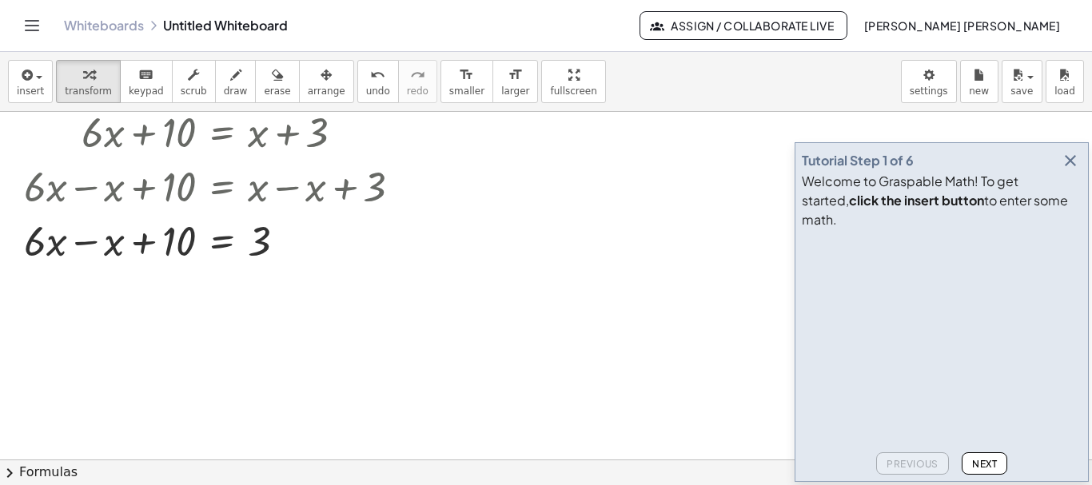
scroll to position [775, 0]
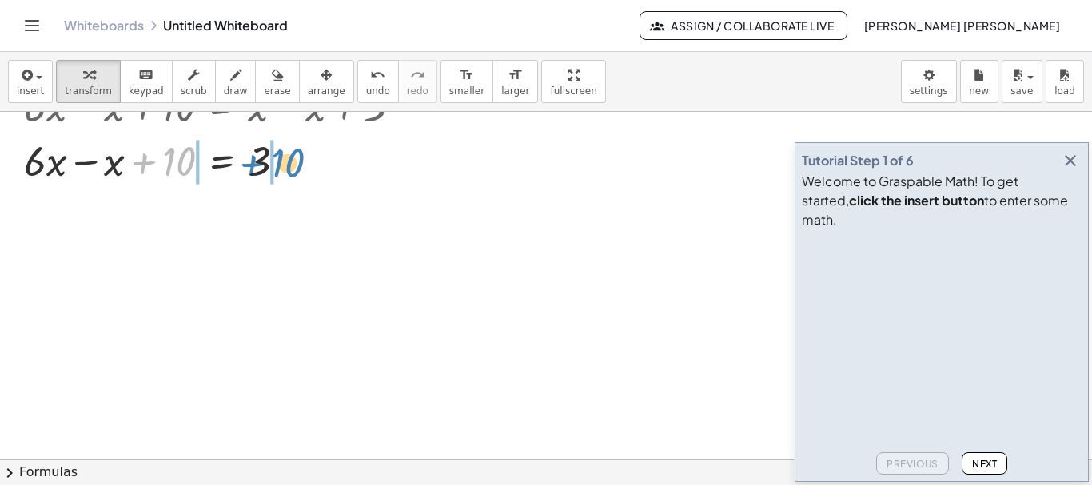
drag, startPoint x: 181, startPoint y: 165, endPoint x: 289, endPoint y: 166, distance: 108.7
click at [289, 166] on div at bounding box center [221, 160] width 410 height 54
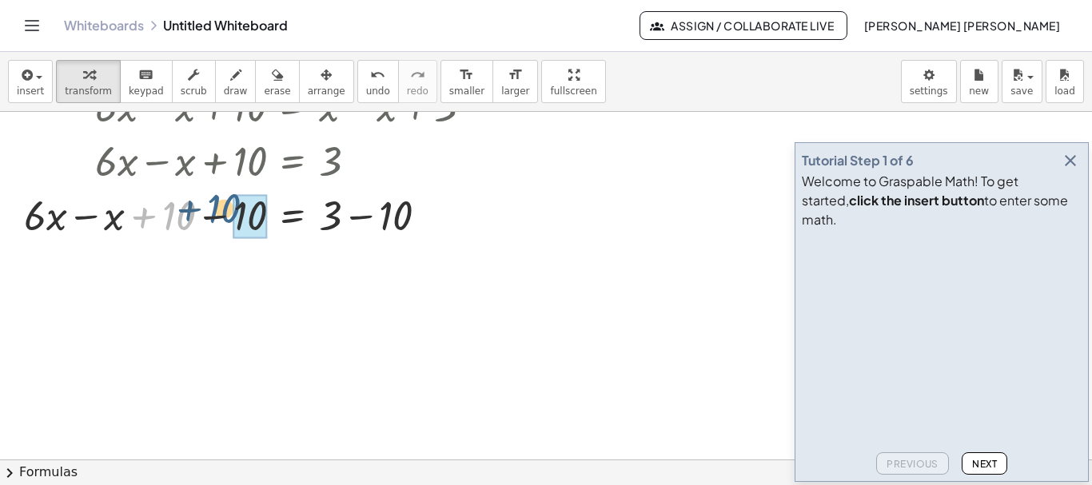
drag, startPoint x: 171, startPoint y: 226, endPoint x: 225, endPoint y: 219, distance: 54.8
click at [225, 219] on div at bounding box center [256, 214] width 481 height 54
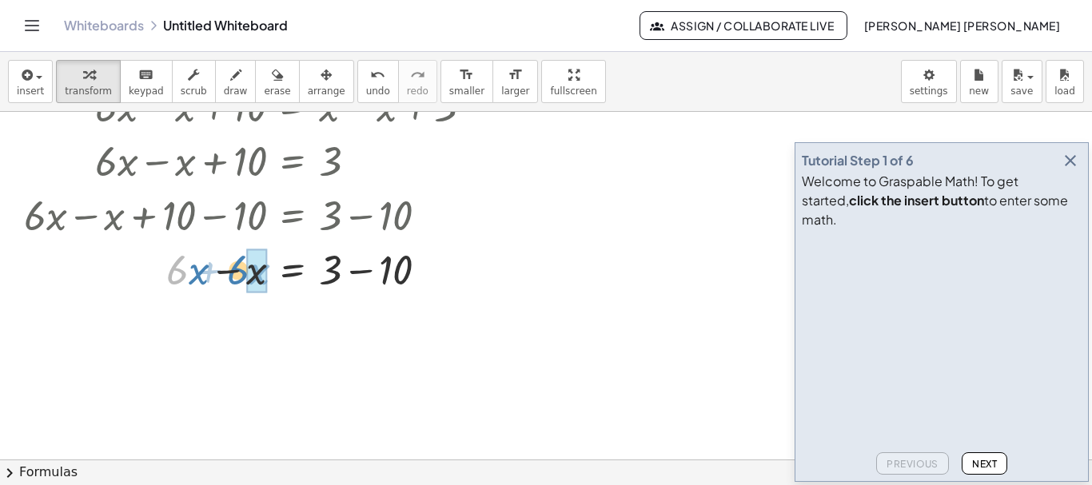
drag, startPoint x: 173, startPoint y: 278, endPoint x: 235, endPoint y: 278, distance: 62.4
click at [235, 278] on div at bounding box center [256, 268] width 481 height 54
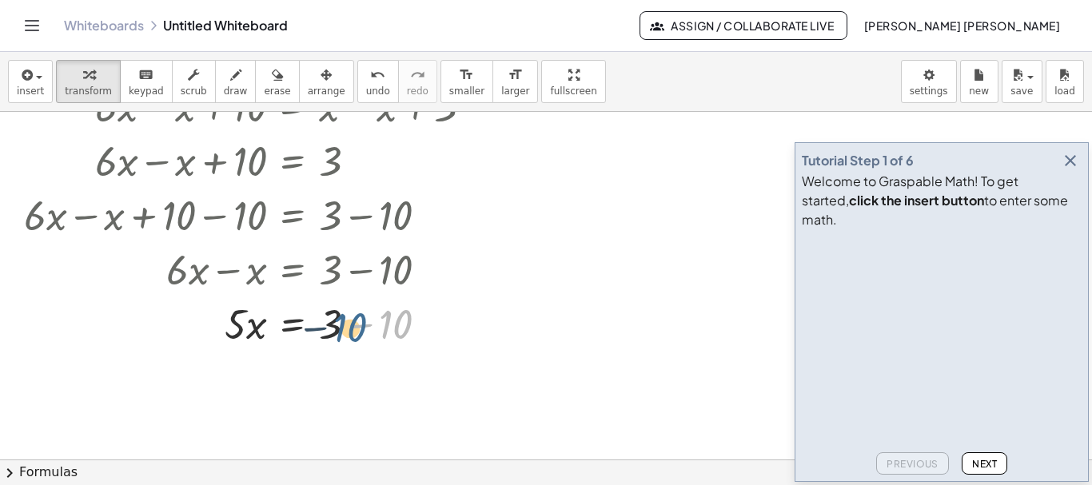
drag, startPoint x: 386, startPoint y: 333, endPoint x: 337, endPoint y: 337, distance: 49.7
click at [337, 337] on div at bounding box center [256, 323] width 481 height 54
drag, startPoint x: 325, startPoint y: 334, endPoint x: 378, endPoint y: 333, distance: 52.8
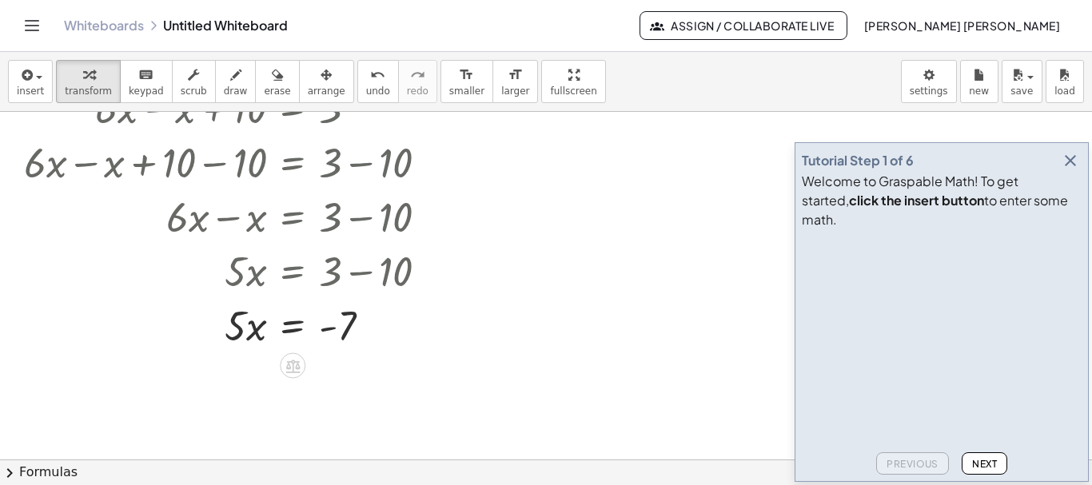
scroll to position [855, 0]
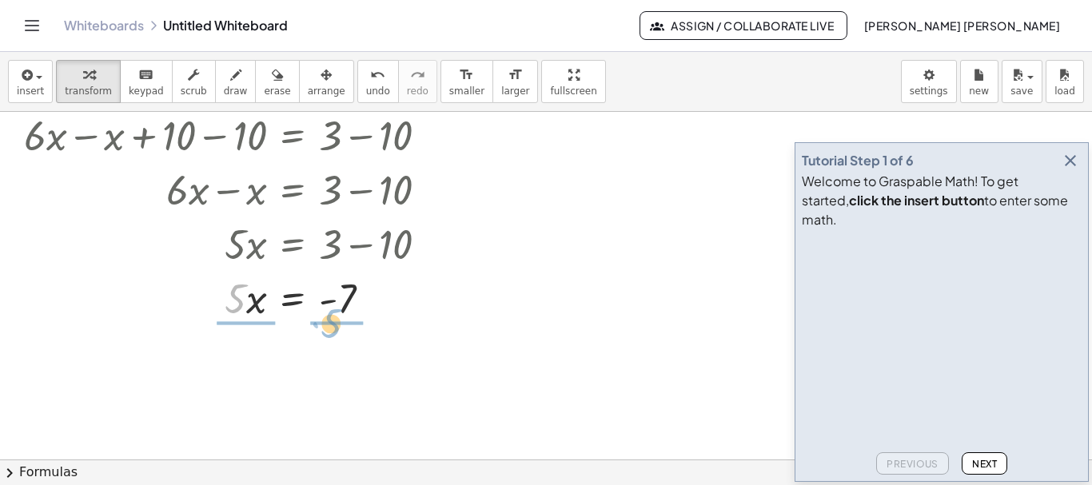
drag, startPoint x: 233, startPoint y: 302, endPoint x: 329, endPoint y: 327, distance: 99.1
drag, startPoint x: 247, startPoint y: 388, endPoint x: 225, endPoint y: 351, distance: 42.6
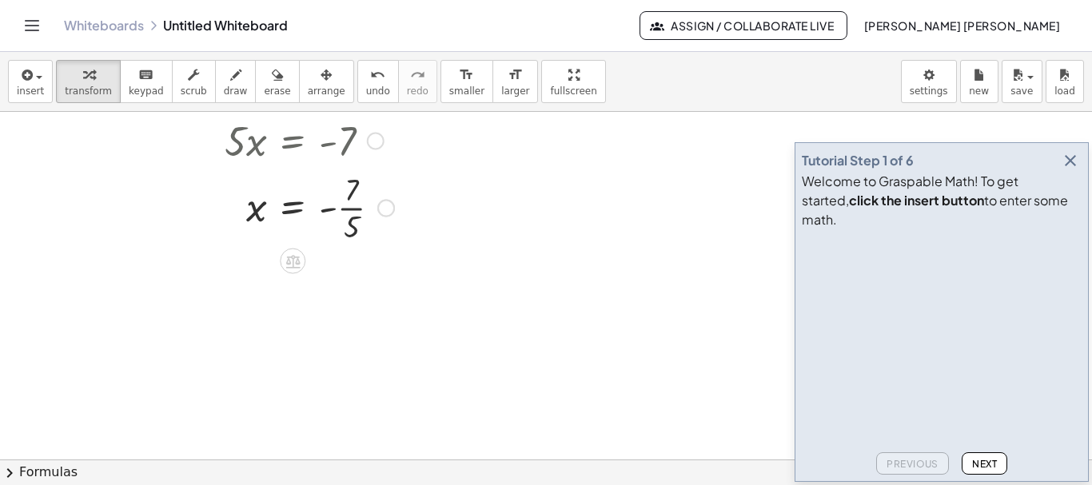
scroll to position [1015, 0]
click at [350, 222] on div at bounding box center [256, 205] width 481 height 80
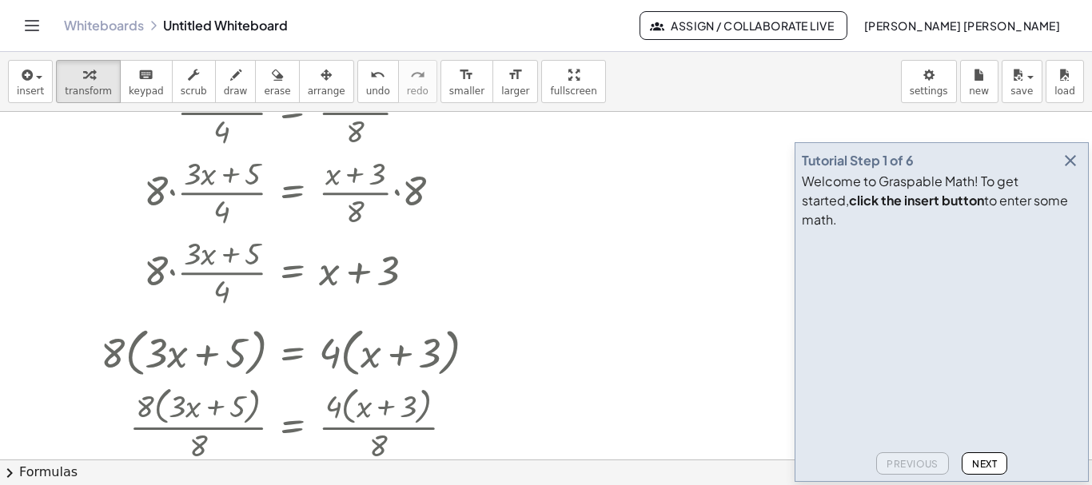
scroll to position [0, 0]
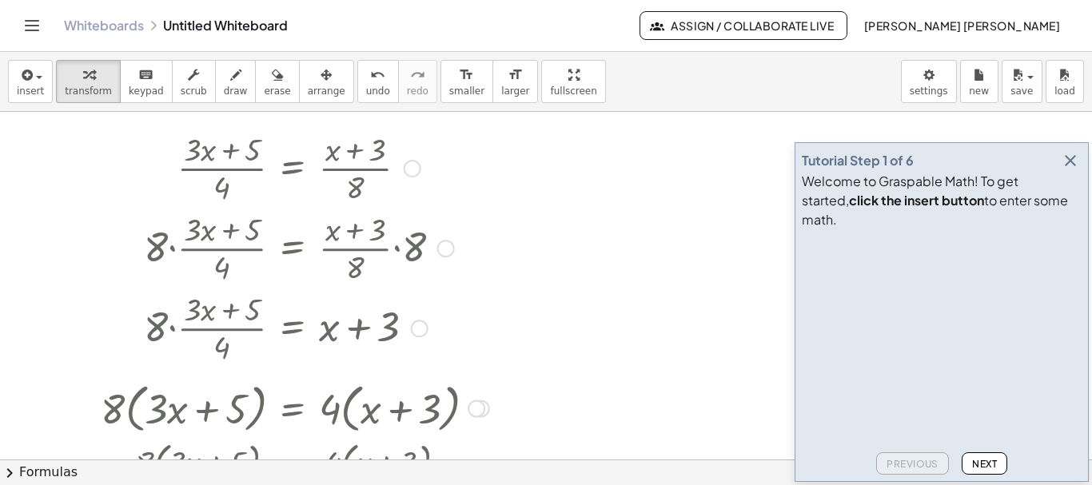
drag, startPoint x: 152, startPoint y: 243, endPoint x: 169, endPoint y: 246, distance: 17.1
click at [169, 246] on div at bounding box center [256, 247] width 481 height 80
click at [449, 88] on span "smaller" at bounding box center [466, 91] width 35 height 11
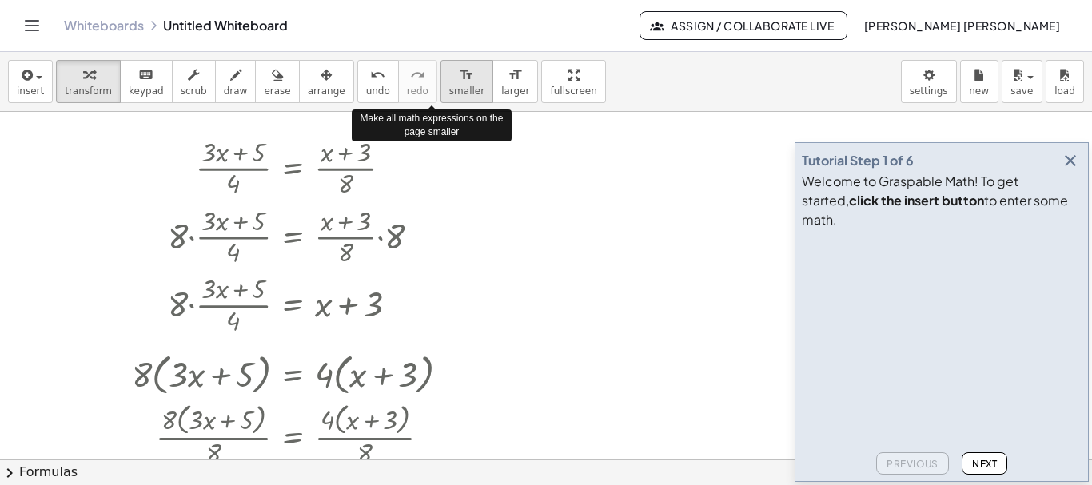
click at [449, 88] on span "smaller" at bounding box center [466, 91] width 35 height 11
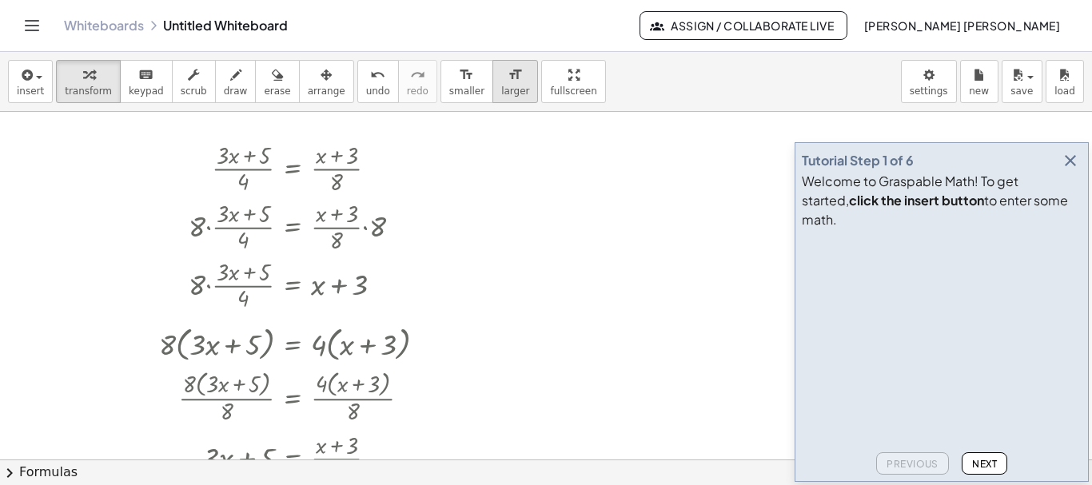
click at [501, 87] on span "larger" at bounding box center [515, 91] width 28 height 11
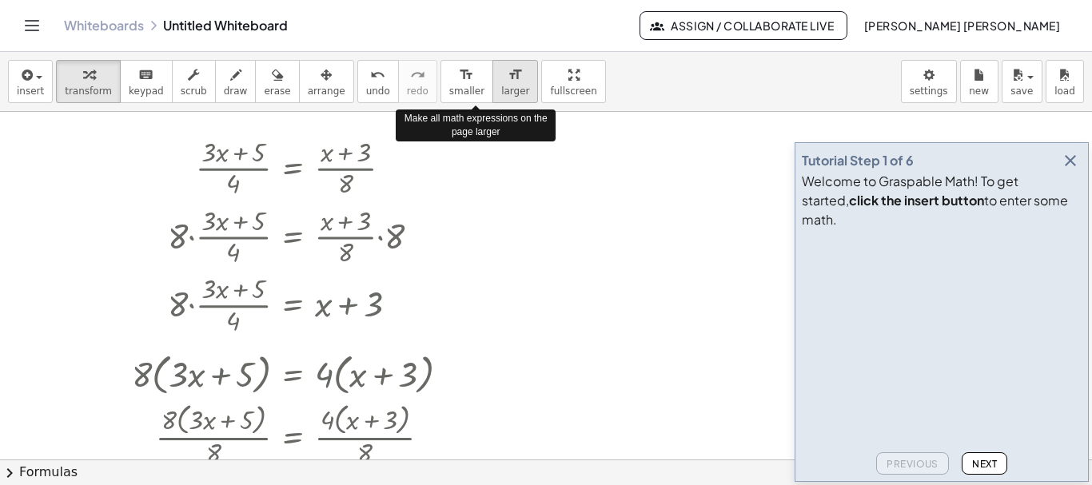
click at [501, 87] on span "larger" at bounding box center [515, 91] width 28 height 11
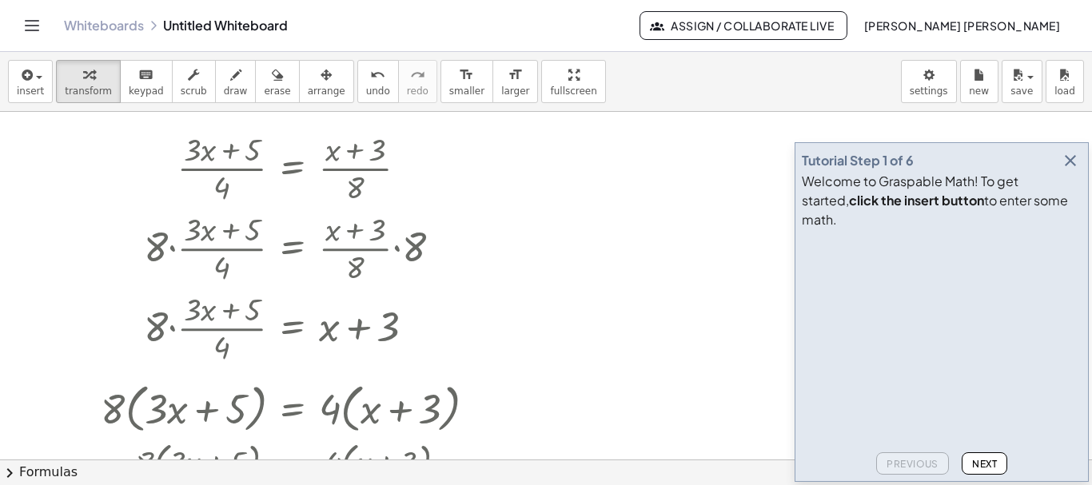
drag, startPoint x: 253, startPoint y: 83, endPoint x: 218, endPoint y: 118, distance: 49.2
click at [272, 82] on icon "button" at bounding box center [277, 75] width 11 height 19
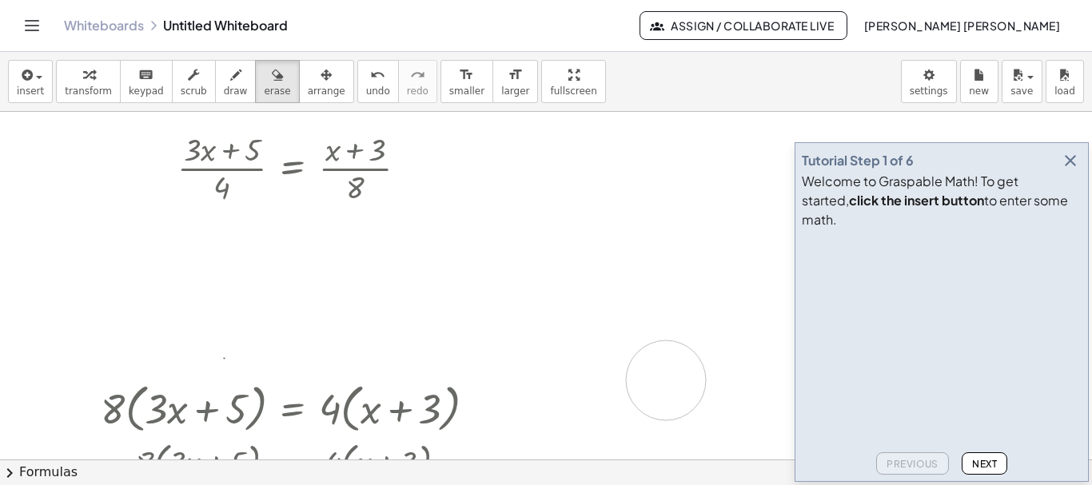
drag, startPoint x: 114, startPoint y: 241, endPoint x: 666, endPoint y: 380, distance: 569.8
click at [666, 380] on div at bounding box center [546, 459] width 1092 height 695
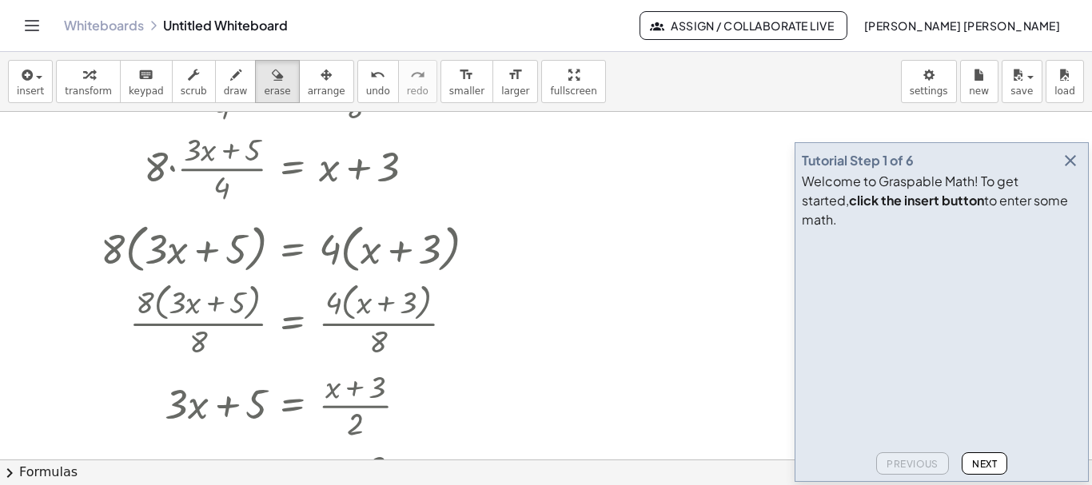
scroll to position [240, 0]
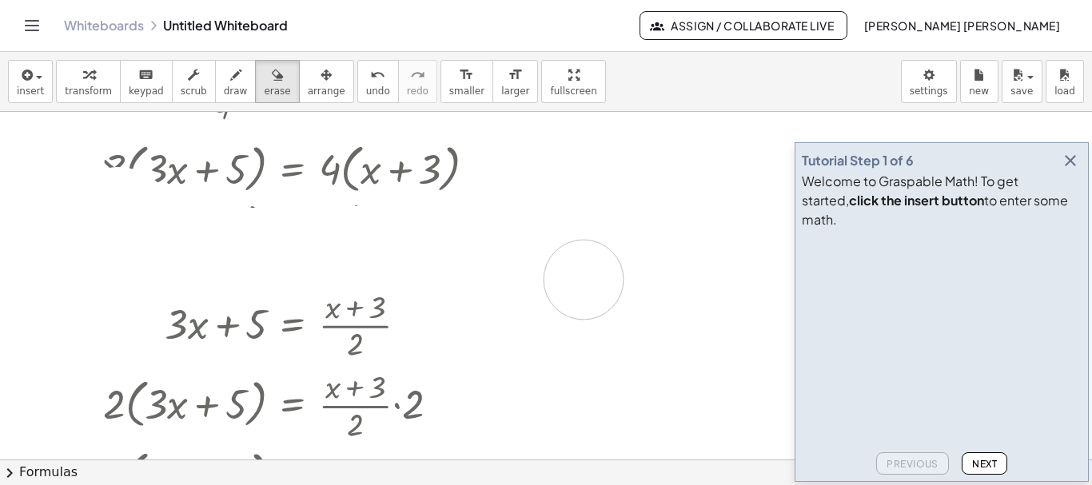
drag, startPoint x: 118, startPoint y: 208, endPoint x: 584, endPoint y: 280, distance: 471.5
click at [584, 280] on div at bounding box center [546, 219] width 1092 height 695
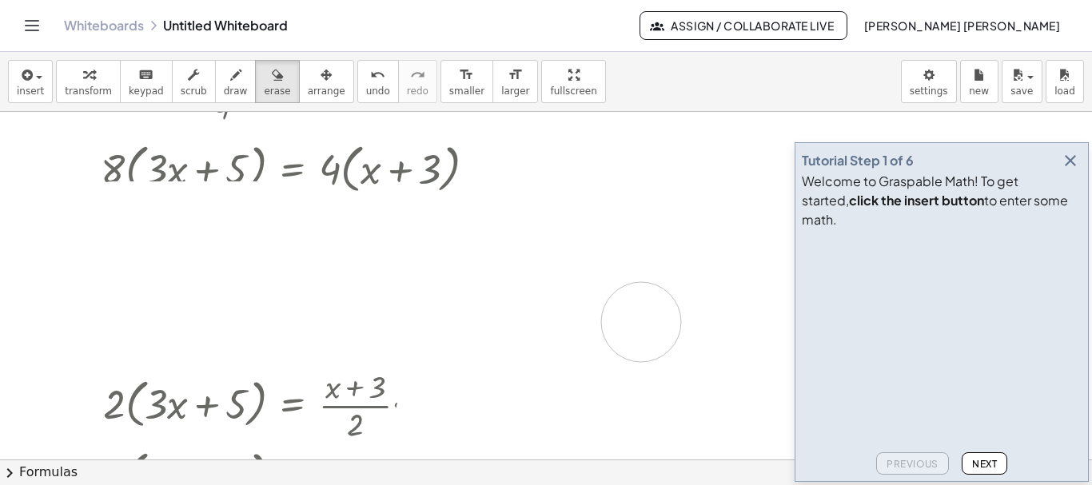
drag, startPoint x: 114, startPoint y: 221, endPoint x: 641, endPoint y: 322, distance: 537.1
click at [641, 322] on div at bounding box center [546, 219] width 1092 height 695
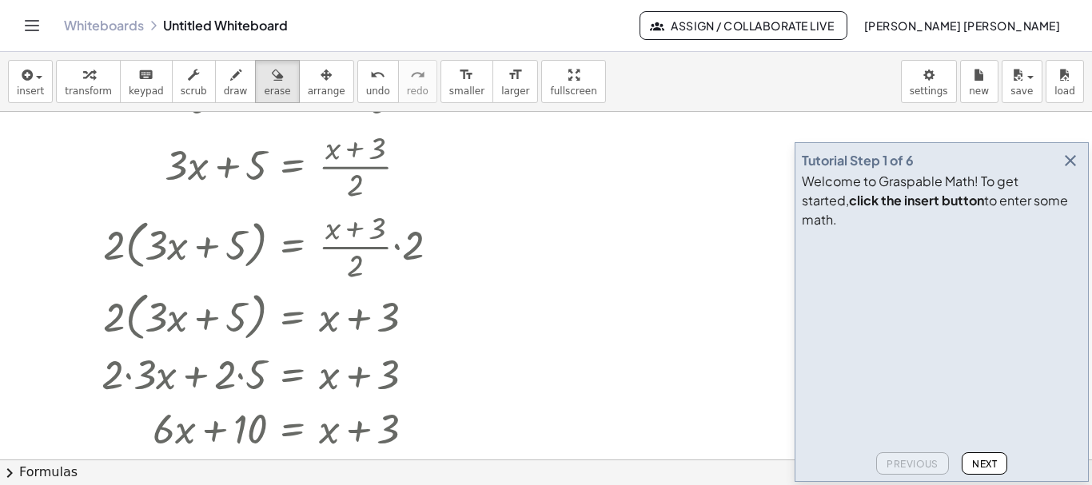
scroll to position [400, 0]
drag, startPoint x: 350, startPoint y: 276, endPoint x: 663, endPoint y: 350, distance: 321.3
click at [663, 350] on div at bounding box center [546, 233] width 1092 height 1043
drag, startPoint x: 333, startPoint y: 250, endPoint x: 392, endPoint y: 260, distance: 60.7
click at [392, 260] on div at bounding box center [546, 233] width 1092 height 1043
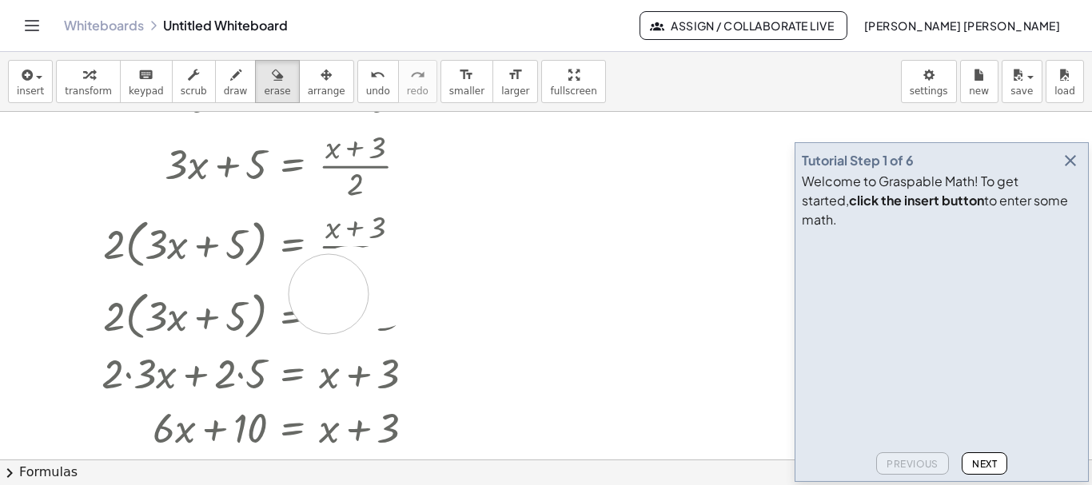
drag, startPoint x: 349, startPoint y: 286, endPoint x: 329, endPoint y: 294, distance: 21.5
click at [329, 294] on div at bounding box center [546, 233] width 1092 height 1043
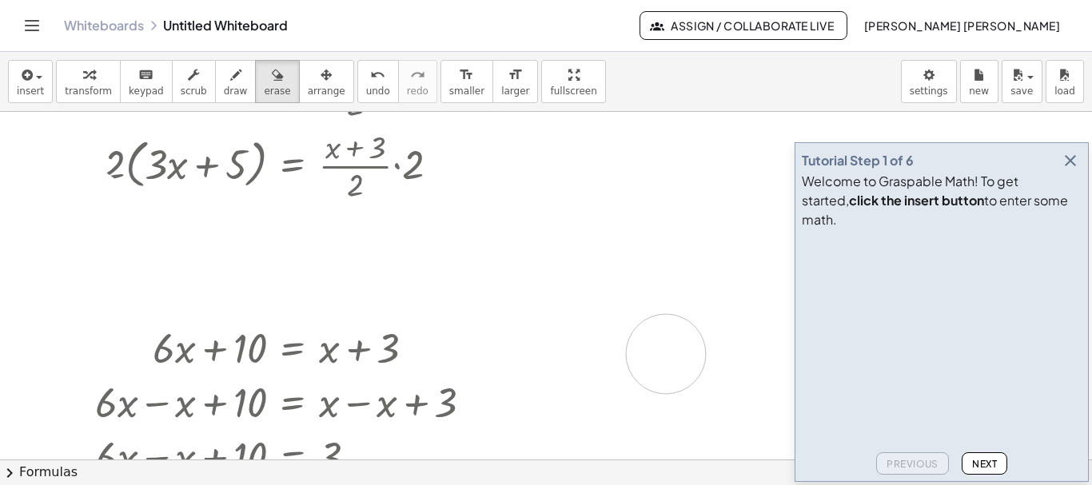
drag, startPoint x: 88, startPoint y: 209, endPoint x: 666, endPoint y: 354, distance: 596.0
click at [666, 354] on div at bounding box center [546, 153] width 1092 height 1043
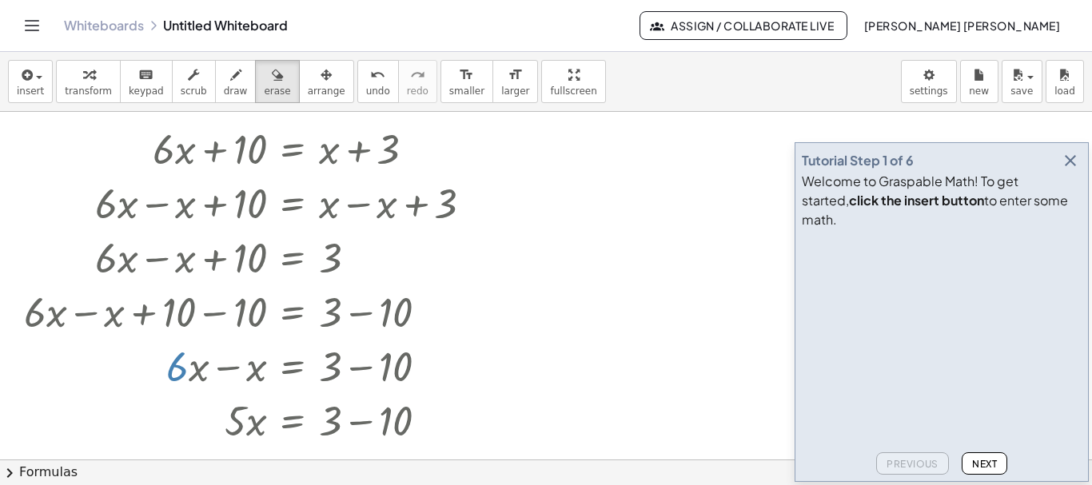
scroll to position [639, 0]
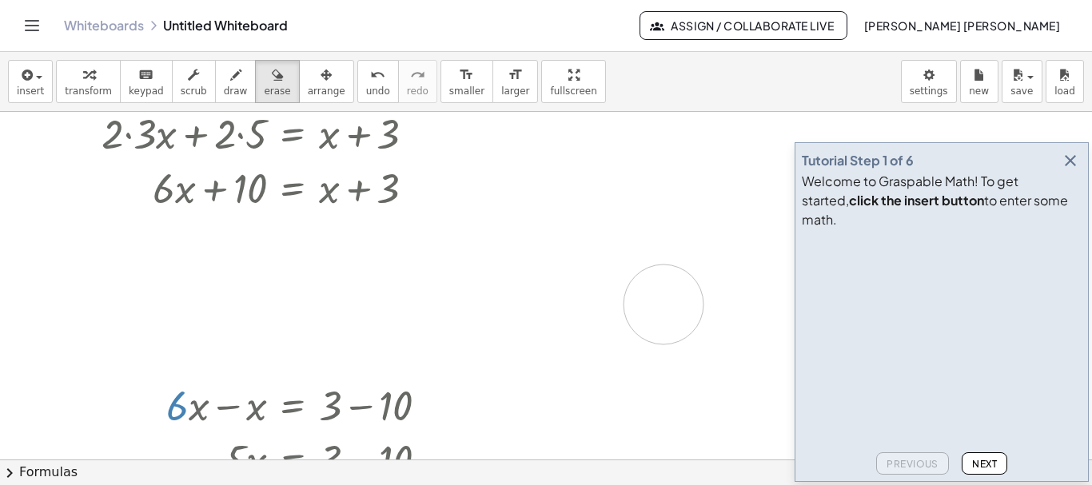
drag, startPoint x: 86, startPoint y: 242, endPoint x: 663, endPoint y: 305, distance: 580.5
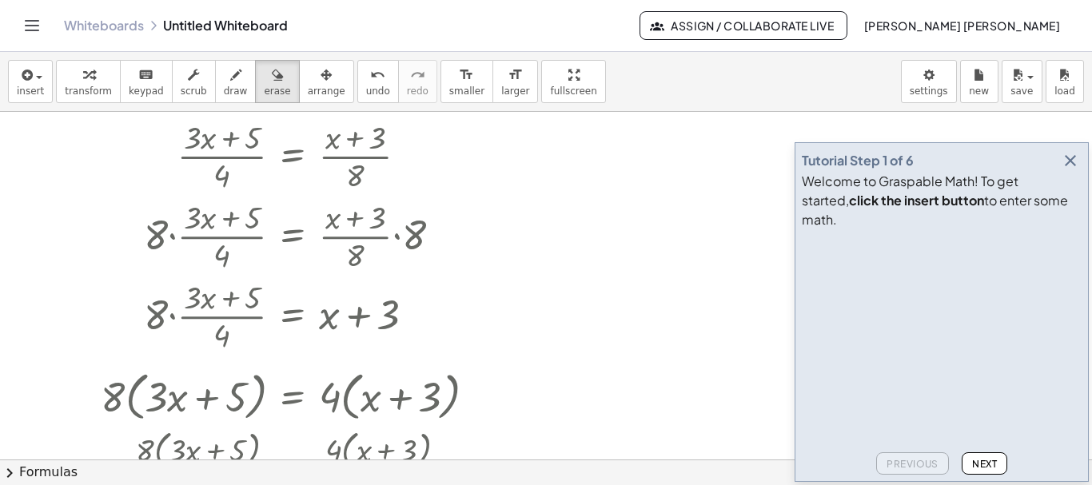
scroll to position [0, 0]
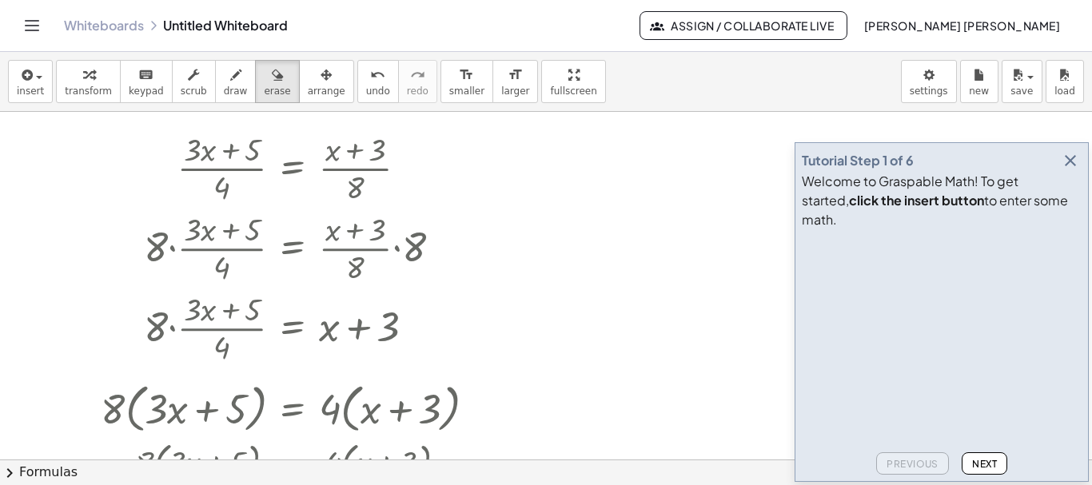
click at [1070, 170] on icon "button" at bounding box center [1070, 160] width 19 height 19
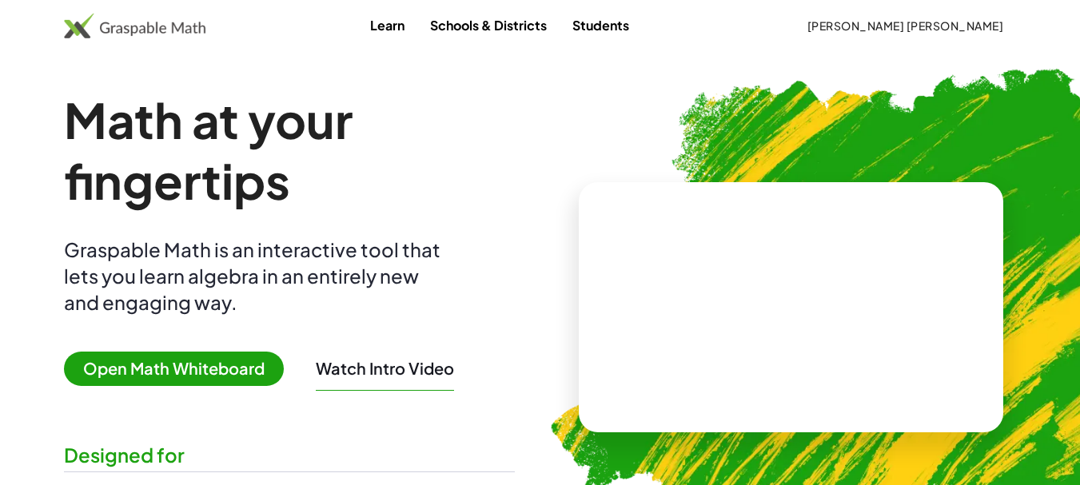
click at [145, 359] on span "Open Math Whiteboard" at bounding box center [174, 369] width 220 height 34
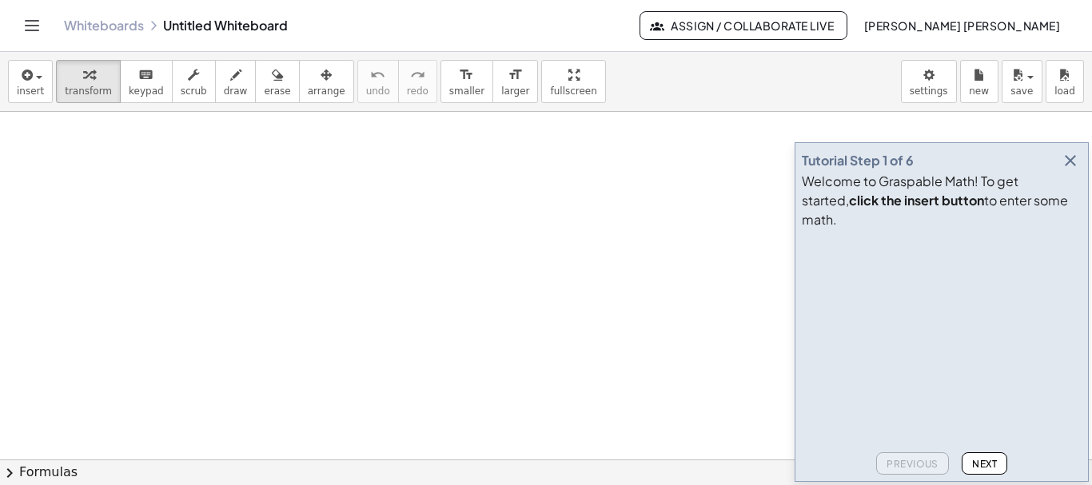
scroll to position [320, 0]
click at [1064, 170] on icon "button" at bounding box center [1070, 160] width 19 height 19
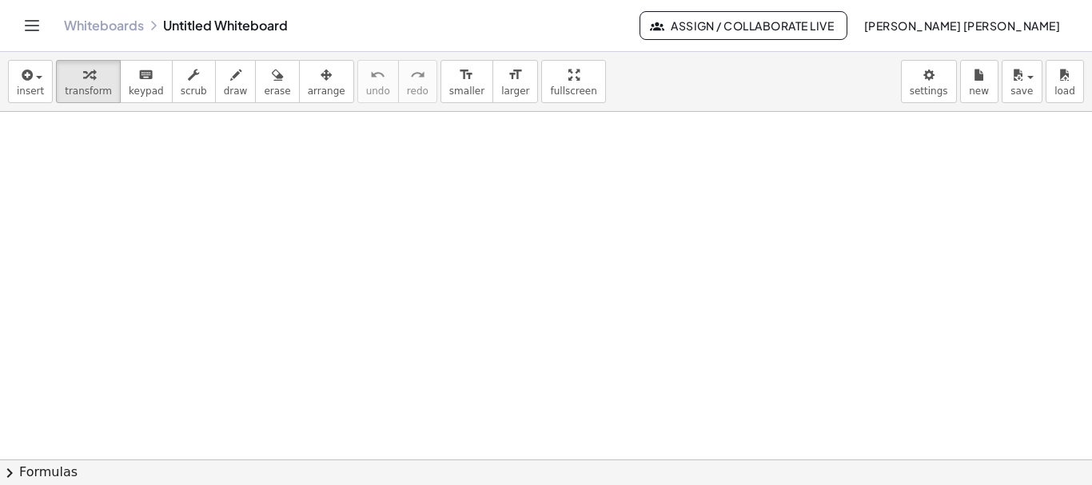
scroll to position [0, 0]
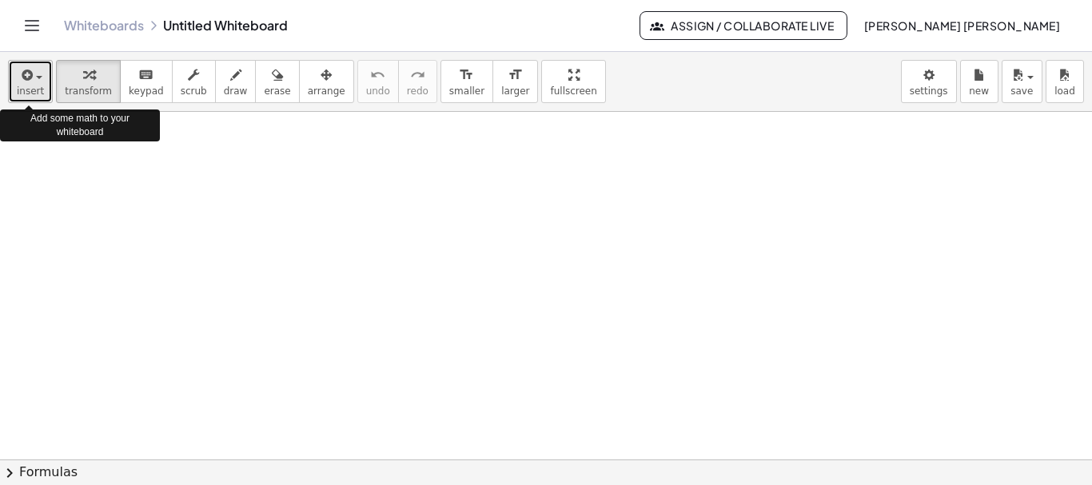
click at [36, 77] on span "button" at bounding box center [39, 77] width 6 height 3
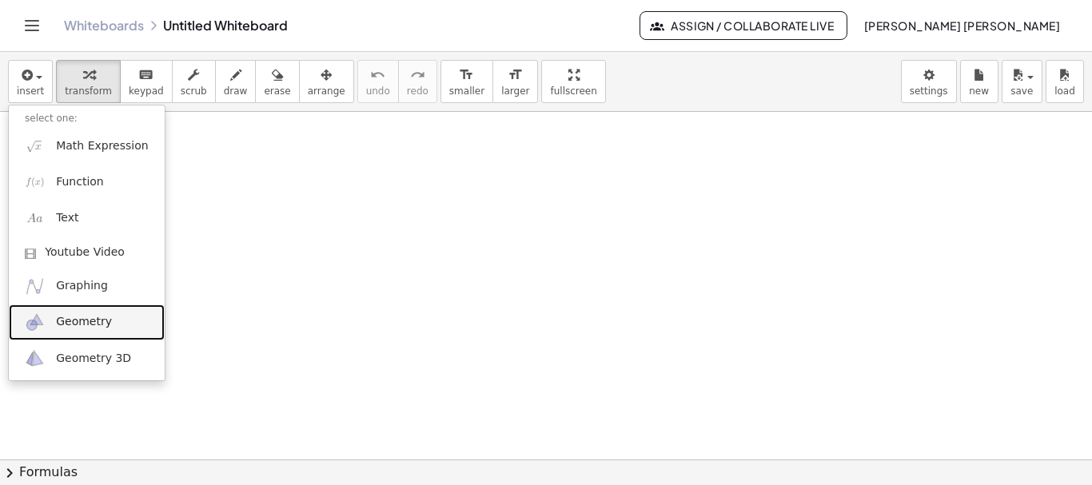
click at [97, 322] on span "Geometry" at bounding box center [84, 322] width 56 height 16
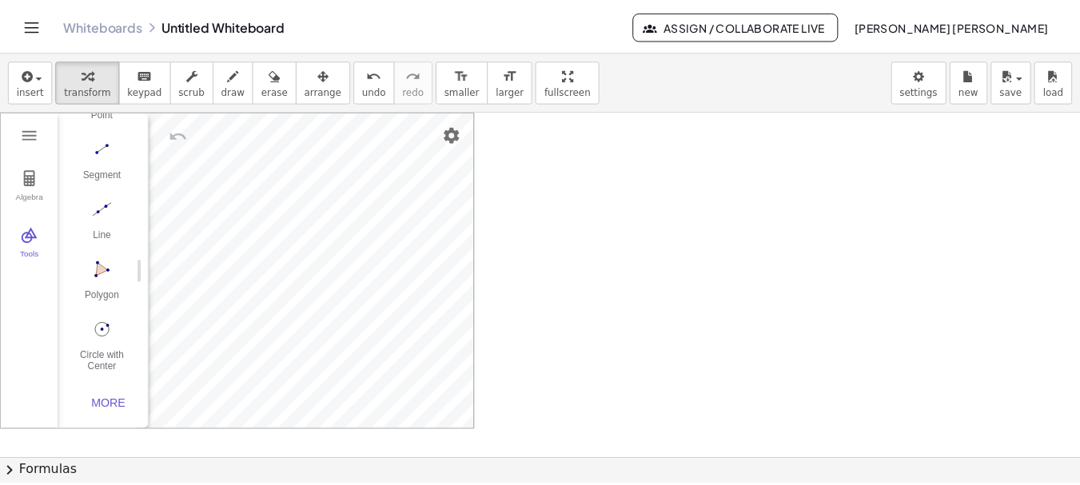
scroll to position [165, 0]
click at [106, 263] on img "Polygon. Select all vertices, then first vertex again" at bounding box center [103, 270] width 64 height 26
drag, startPoint x: 540, startPoint y: 196, endPoint x: 643, endPoint y: 312, distance: 155.1
click at [643, 312] on div at bounding box center [546, 459] width 1092 height 695
click at [107, 404] on img "Move. Drag or select object" at bounding box center [109, 402] width 38 height 38
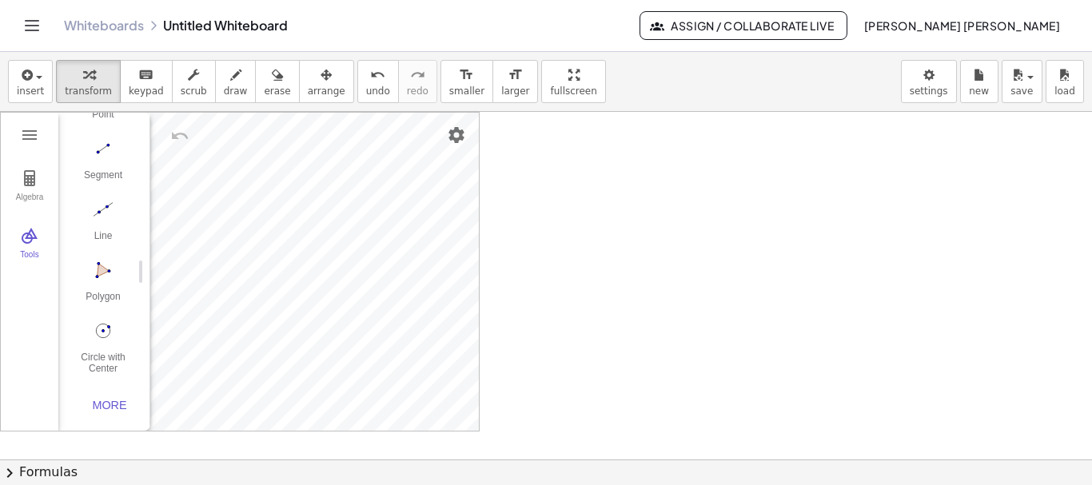
drag, startPoint x: 573, startPoint y: 245, endPoint x: 690, endPoint y: 324, distance: 140.6
click at [690, 324] on div at bounding box center [546, 459] width 1092 height 695
click at [103, 261] on img "Polygon. Select all vertices, then first vertex again" at bounding box center [103, 270] width 64 height 26
click at [26, 242] on img "Geometry" at bounding box center [29, 235] width 19 height 19
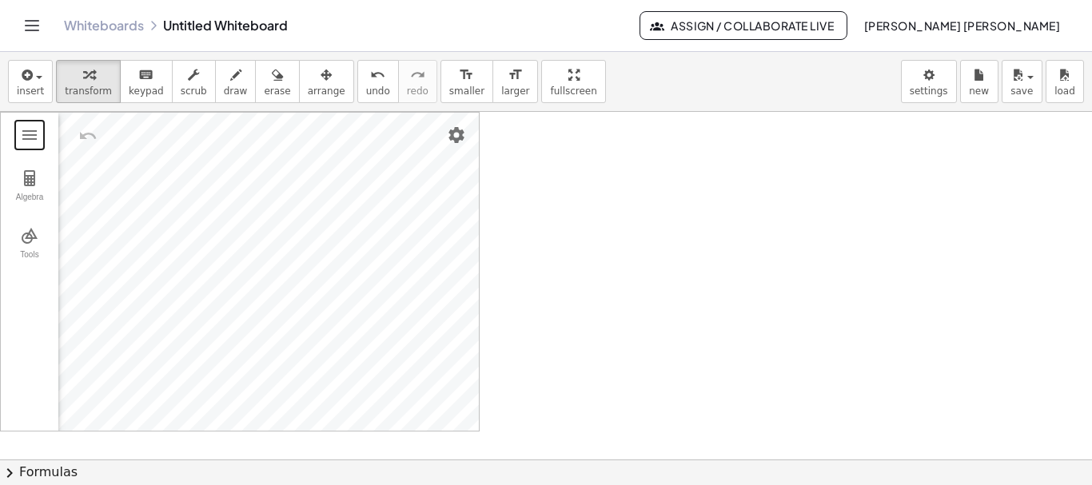
drag, startPoint x: 614, startPoint y: 297, endPoint x: 681, endPoint y: 365, distance: 96.1
click at [681, 365] on div at bounding box center [546, 459] width 1092 height 695
click at [30, 136] on img "Geometry" at bounding box center [29, 134] width 19 height 19
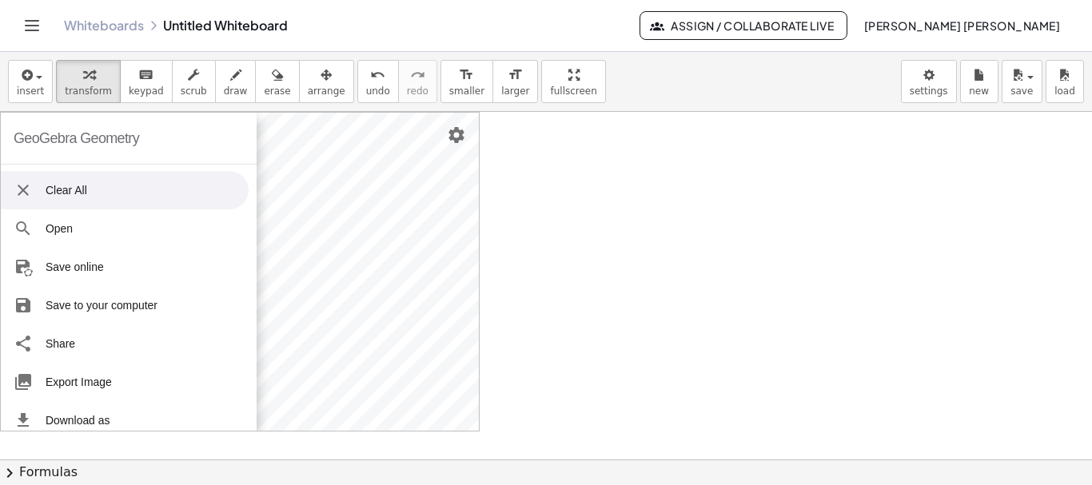
click at [84, 197] on li "Clear All" at bounding box center [125, 190] width 248 height 38
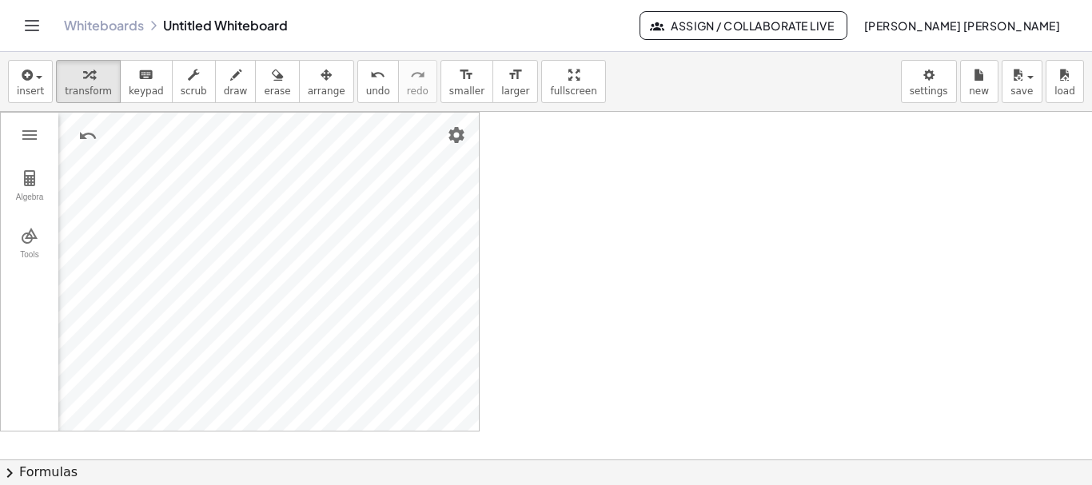
click at [582, 235] on div at bounding box center [546, 459] width 1092 height 695
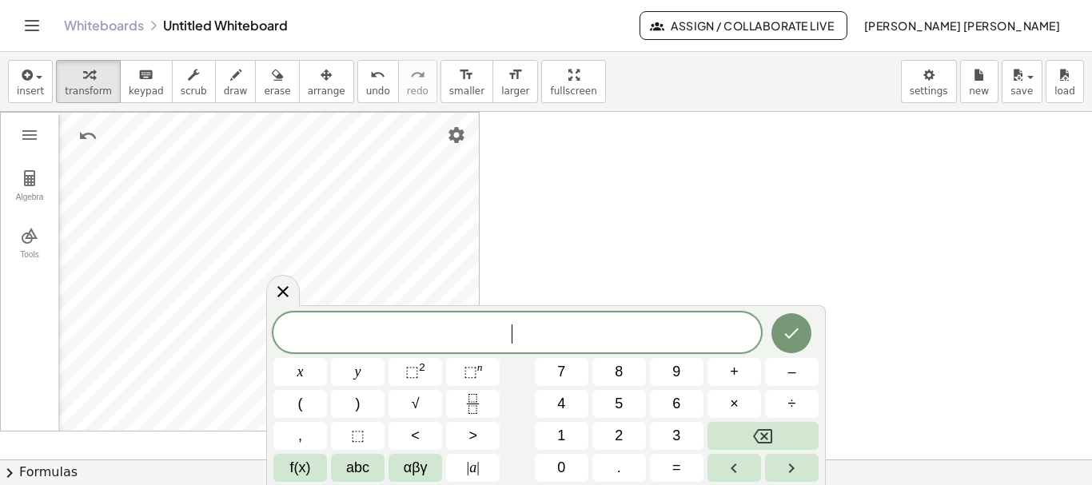
click at [577, 238] on div at bounding box center [546, 459] width 1092 height 695
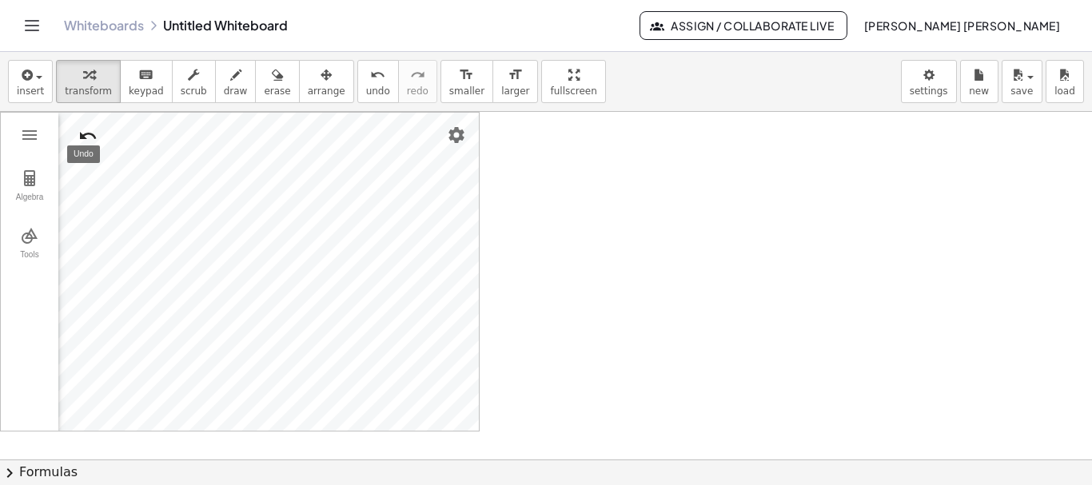
click at [90, 137] on img "Undo" at bounding box center [87, 135] width 19 height 19
click at [366, 75] on div "undo" at bounding box center [378, 74] width 24 height 19
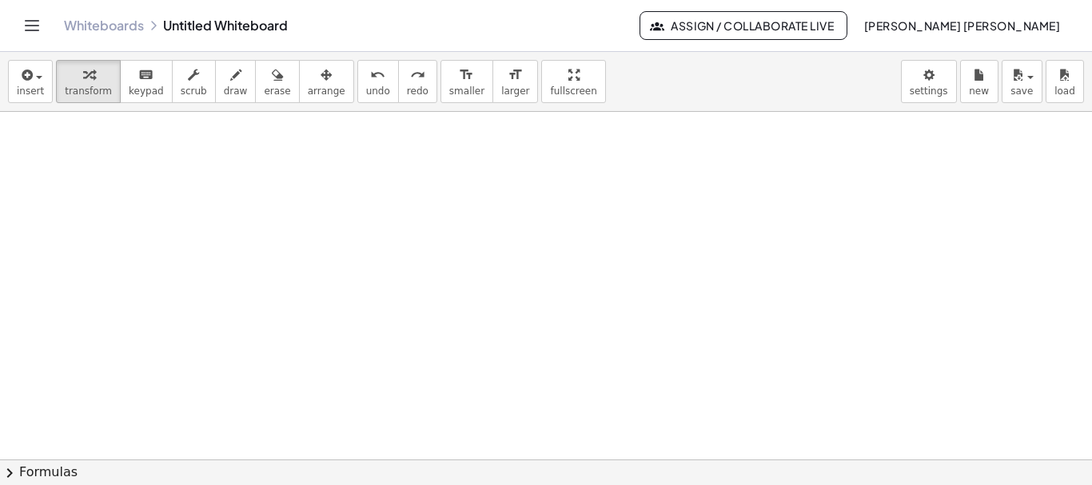
click at [292, 349] on div at bounding box center [546, 459] width 1092 height 695
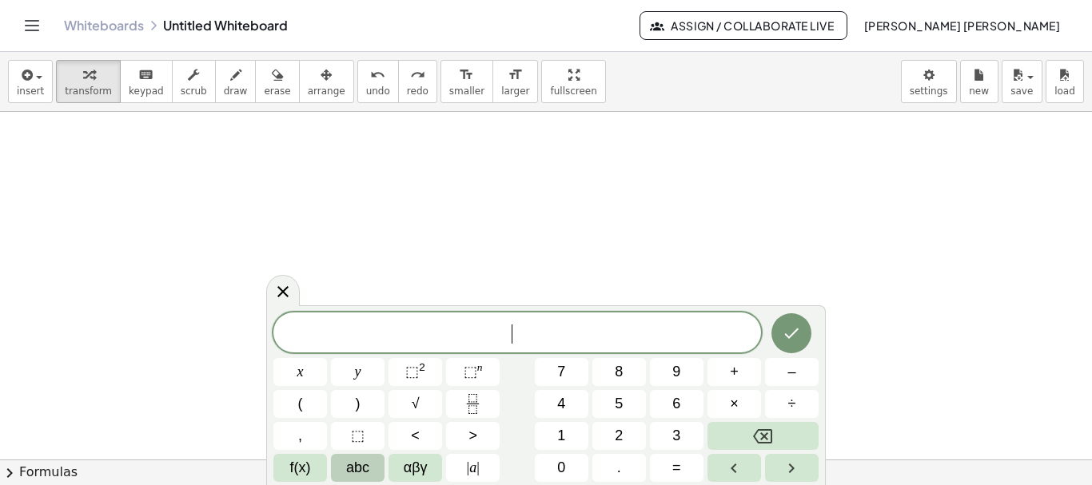
click at [349, 464] on span "abc" at bounding box center [357, 468] width 23 height 22
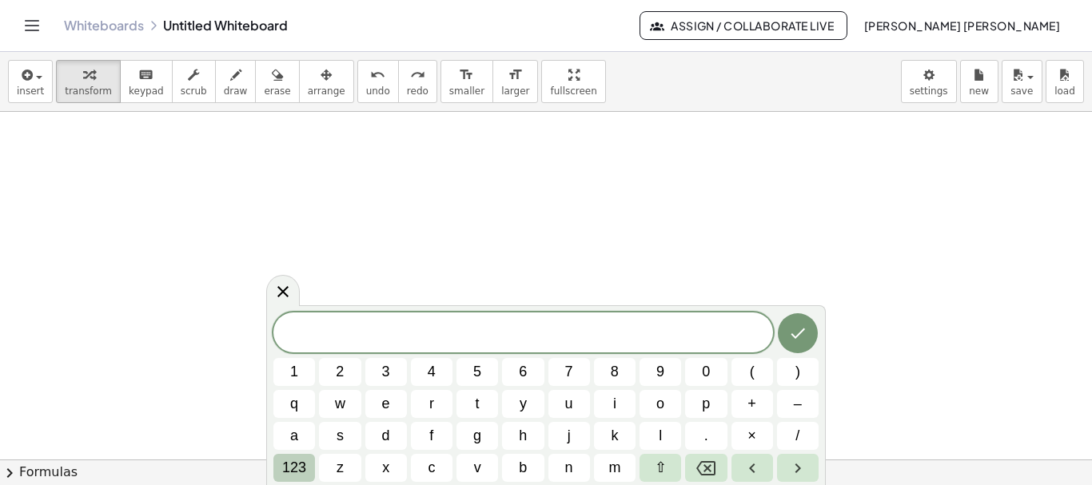
click at [302, 468] on span "123" at bounding box center [294, 468] width 24 height 22
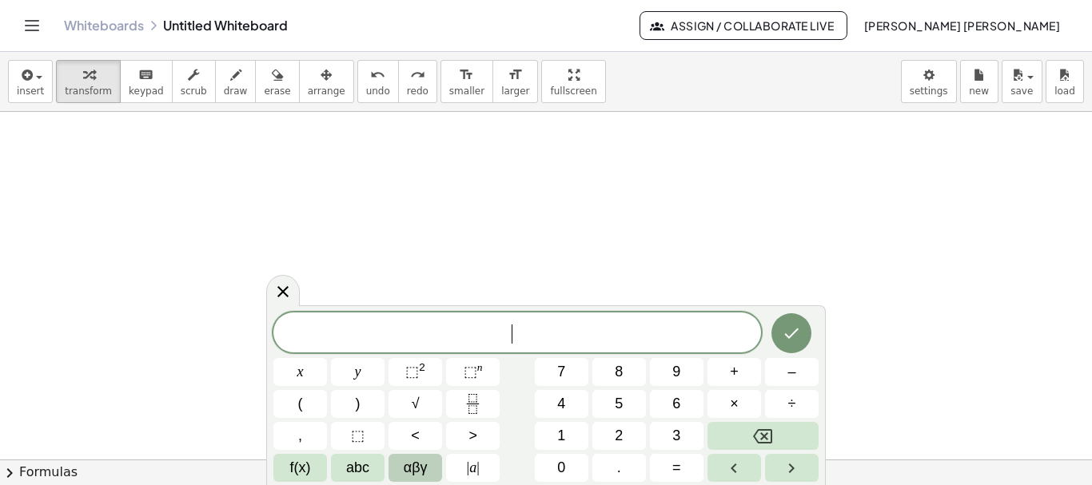
click at [412, 468] on span "αβγ" at bounding box center [416, 468] width 24 height 22
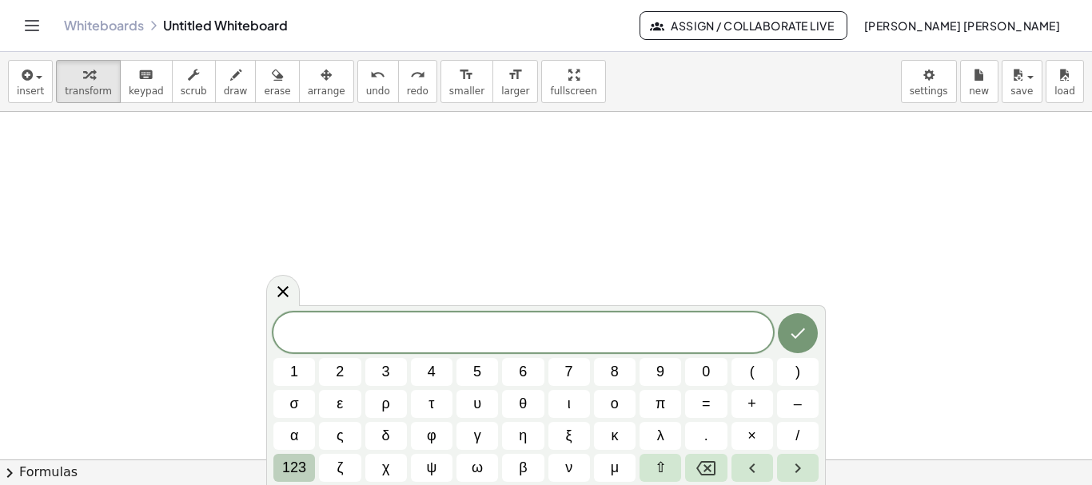
click at [297, 463] on span "123" at bounding box center [294, 468] width 24 height 22
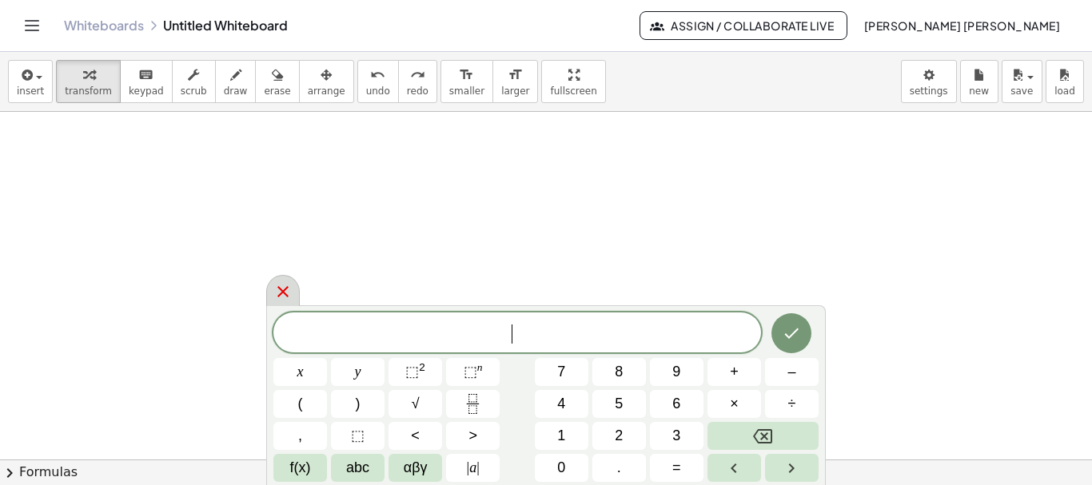
click at [284, 293] on icon at bounding box center [282, 291] width 19 height 19
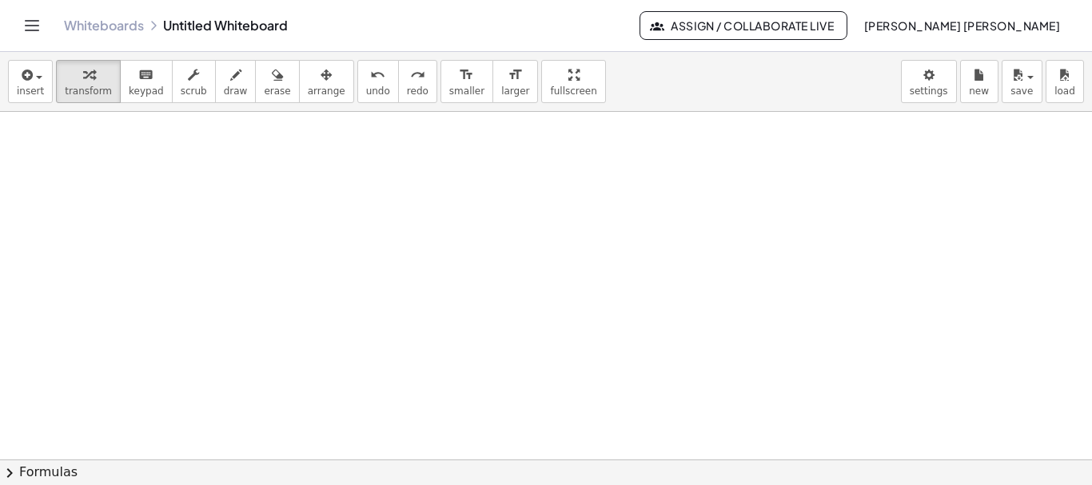
drag, startPoint x: 280, startPoint y: 271, endPoint x: 231, endPoint y: 250, distance: 53.0
click at [231, 250] on div at bounding box center [546, 459] width 1092 height 695
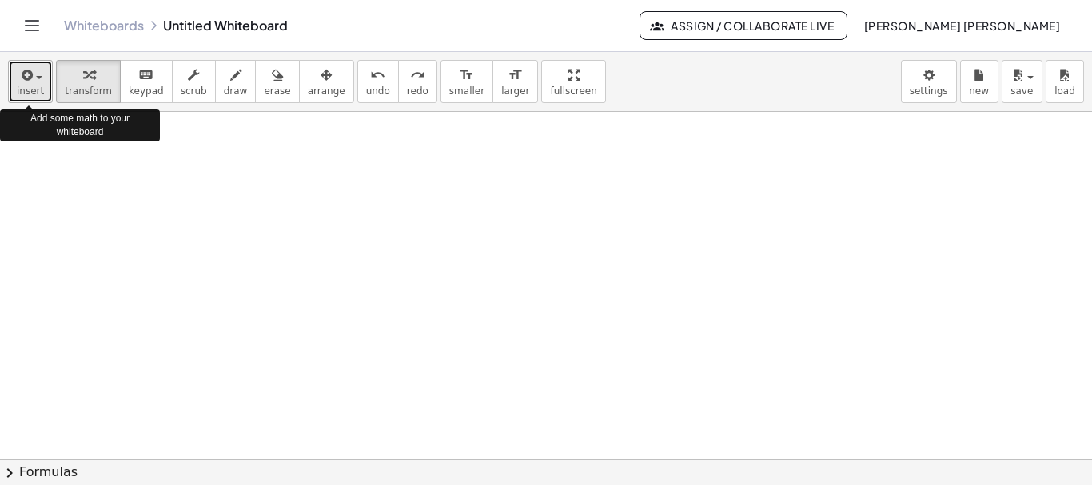
click at [33, 77] on span "button" at bounding box center [34, 76] width 3 height 11
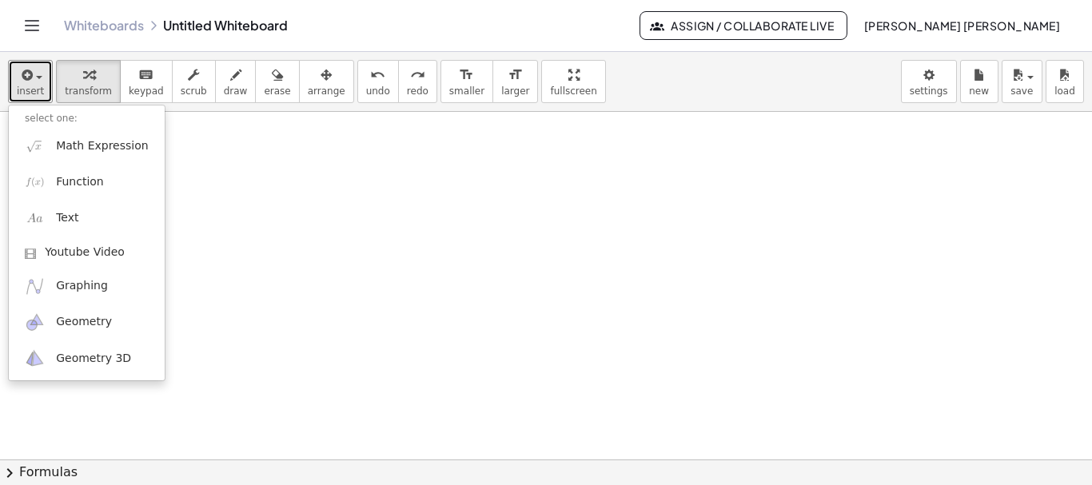
click at [232, 245] on div at bounding box center [546, 459] width 1092 height 695
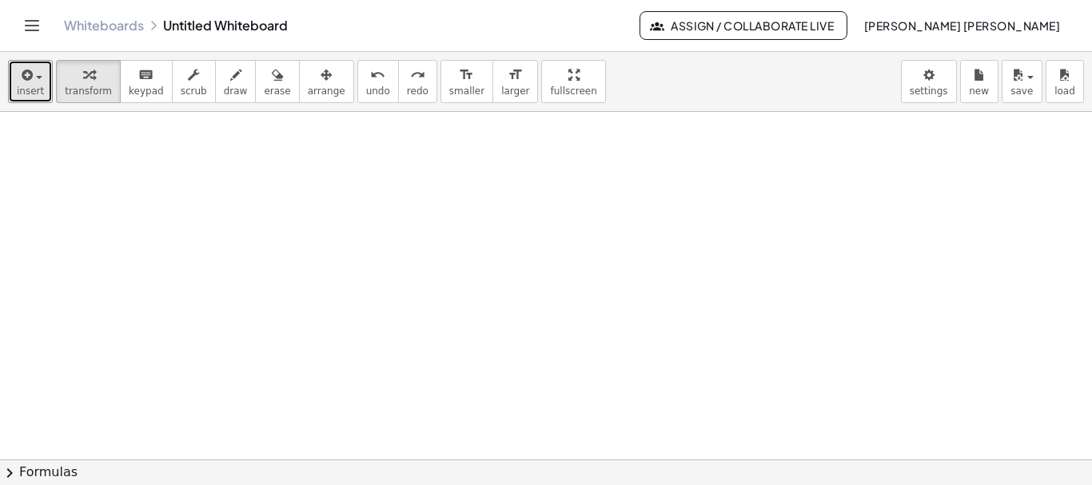
drag, startPoint x: 1091, startPoint y: 2, endPoint x: 450, endPoint y: 265, distance: 692.9
click at [450, 265] on div at bounding box center [546, 459] width 1092 height 695
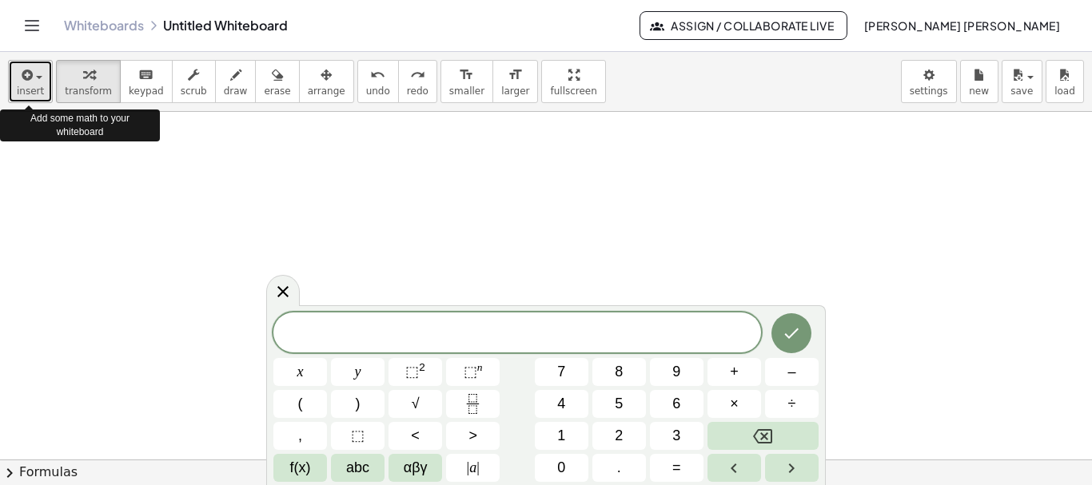
click at [34, 82] on div "button" at bounding box center [30, 74] width 27 height 19
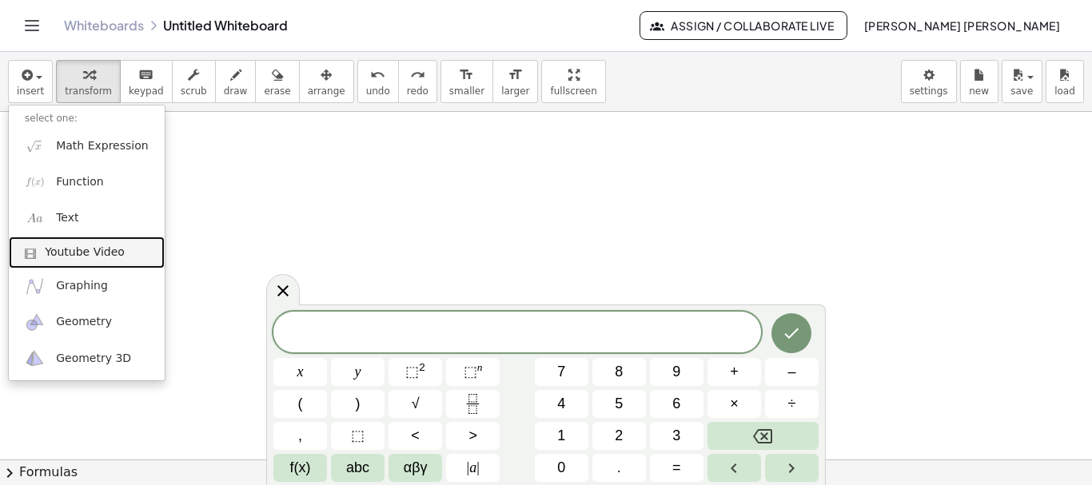
click at [82, 257] on span "Youtube Video" at bounding box center [85, 253] width 80 height 16
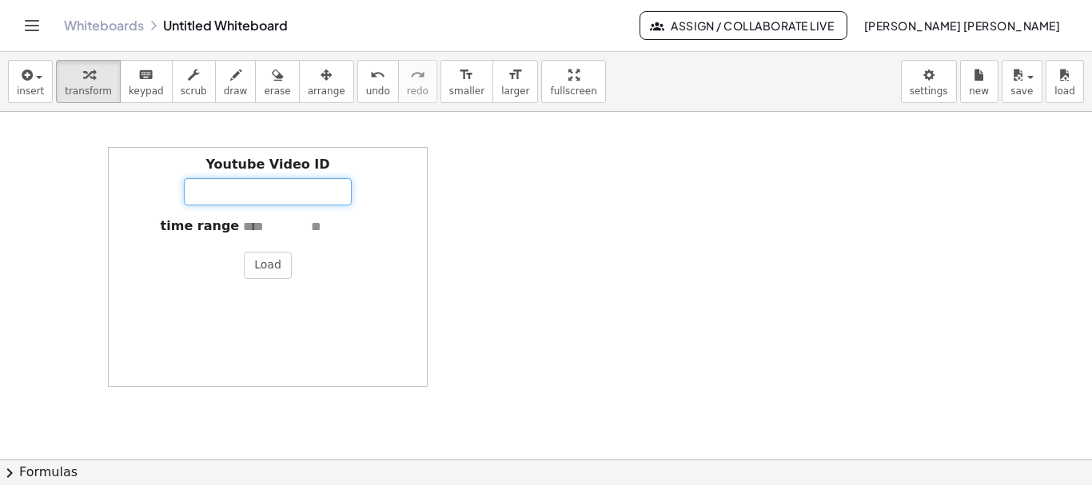
click at [233, 194] on input "Youtube Video ID" at bounding box center [268, 191] width 168 height 27
click at [454, 297] on div at bounding box center [546, 459] width 1092 height 695
click at [80, 241] on div at bounding box center [546, 459] width 1092 height 695
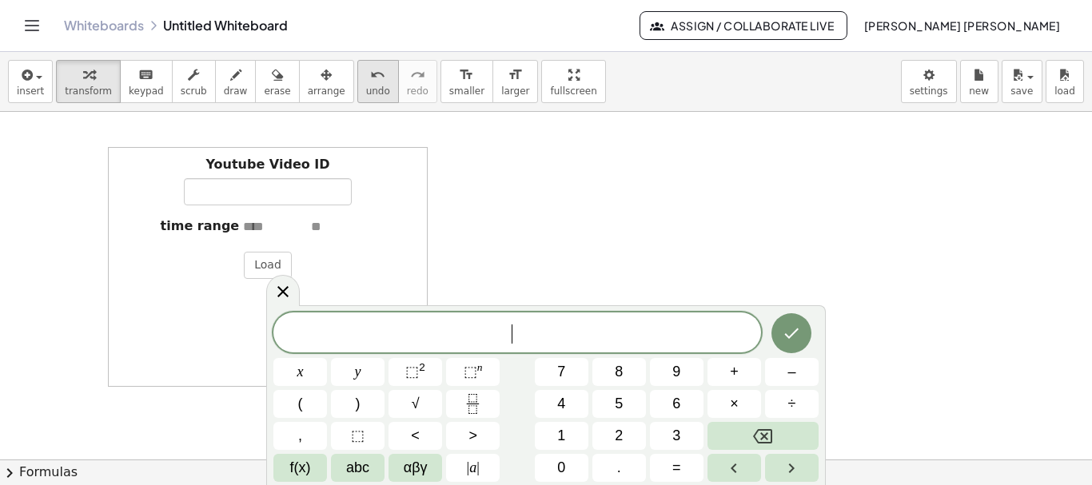
click at [370, 76] on icon "undo" at bounding box center [377, 75] width 15 height 19
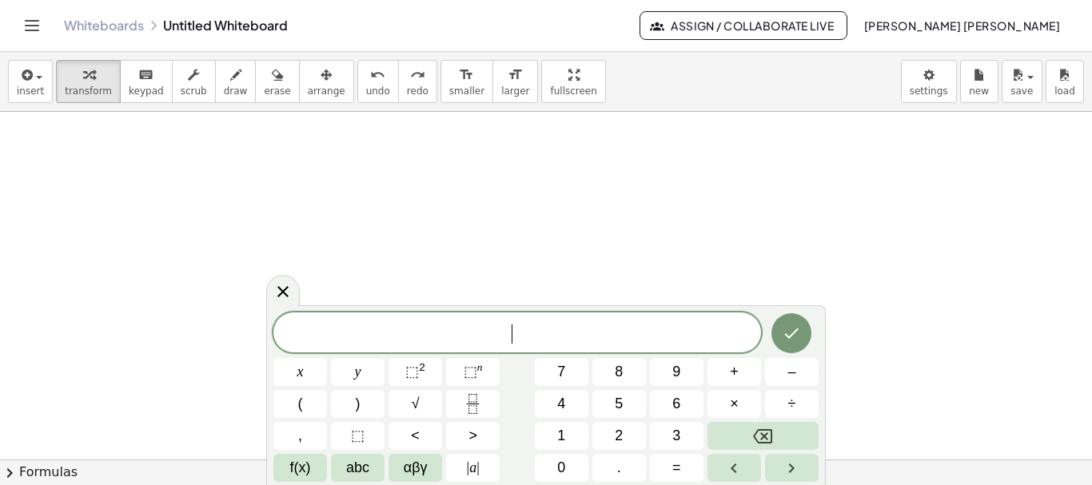
click at [33, 34] on icon "Toggle navigation" at bounding box center [31, 25] width 19 height 19
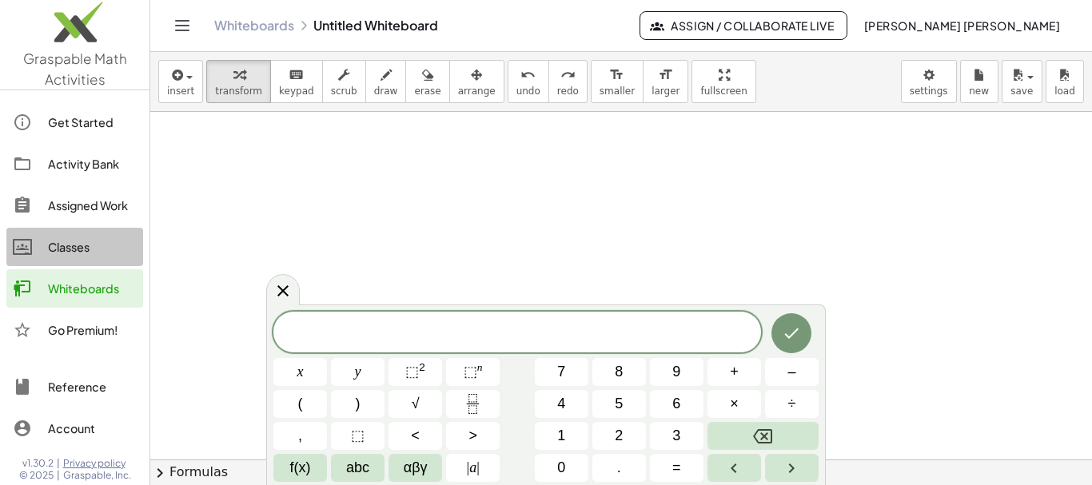
click at [61, 245] on div "Classes" at bounding box center [92, 246] width 89 height 19
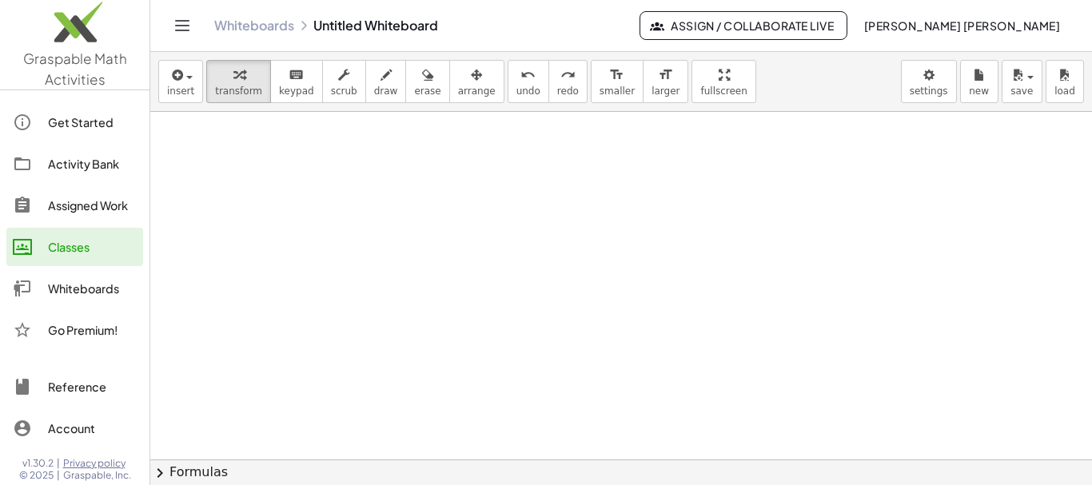
click at [169, 209] on div at bounding box center [621, 459] width 942 height 695
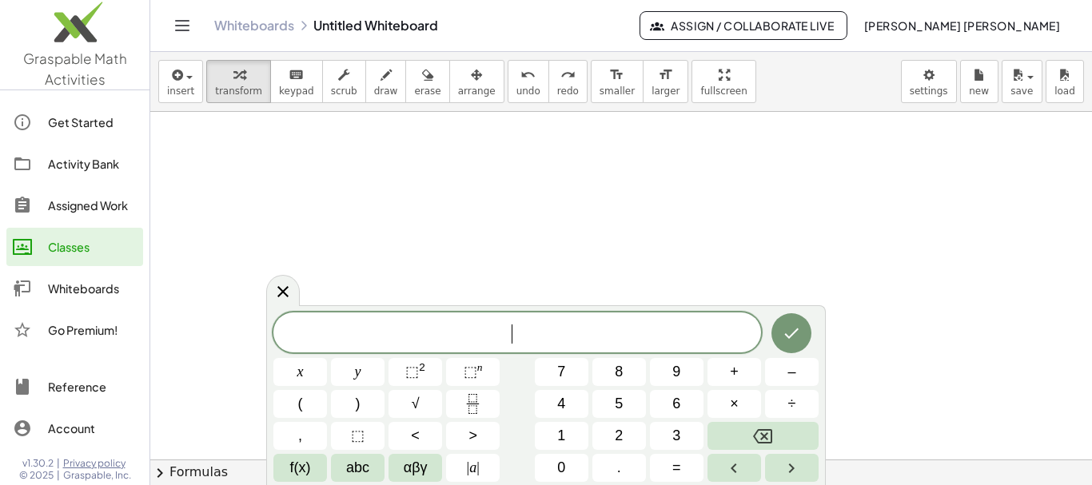
click at [188, 213] on div at bounding box center [621, 459] width 942 height 695
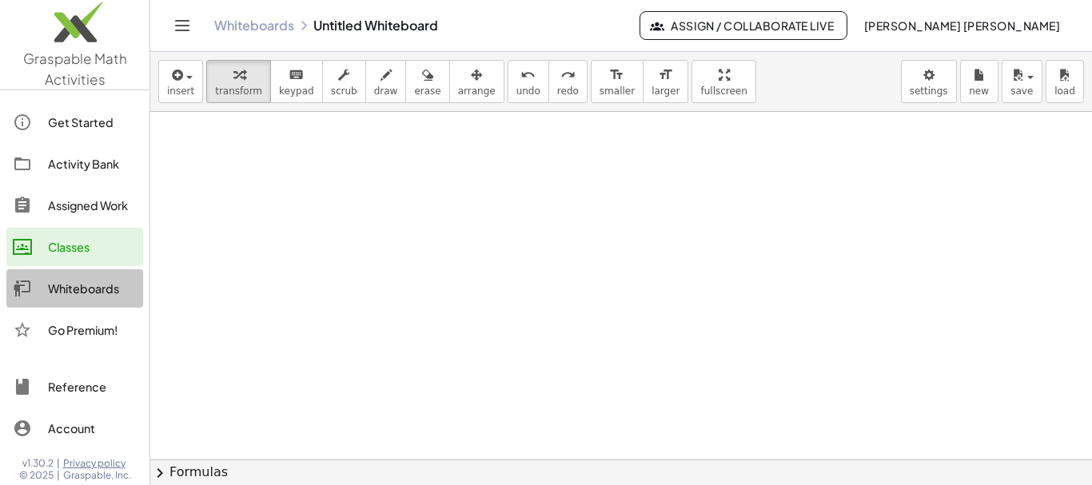
click at [86, 294] on div "Whiteboards" at bounding box center [92, 288] width 89 height 19
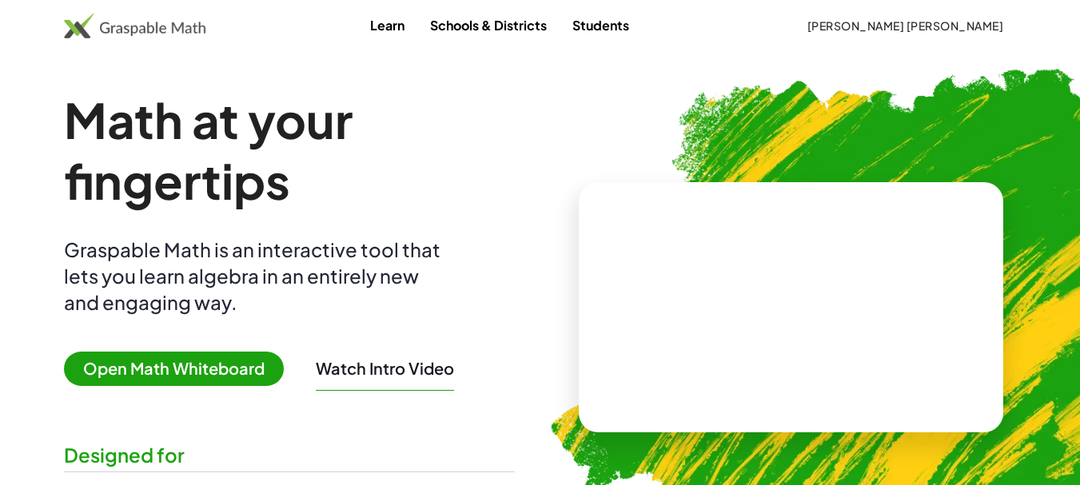
click at [183, 362] on span "Open Math Whiteboard" at bounding box center [174, 369] width 220 height 34
